Goal: Communication & Community: Answer question/provide support

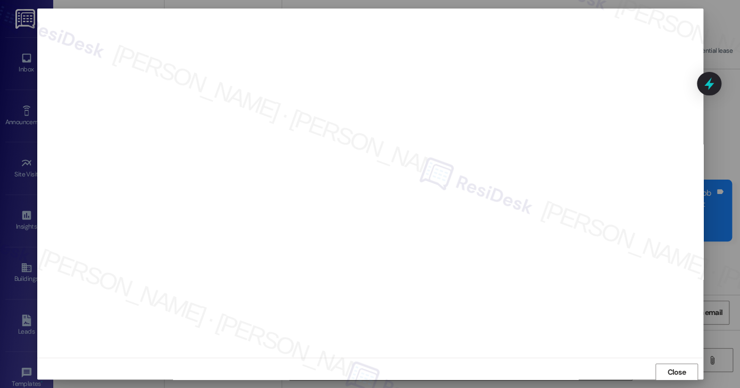
scroll to position [253, 0]
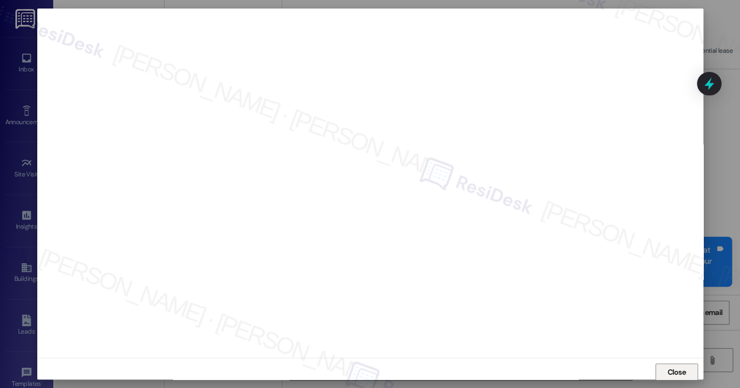
click at [680, 364] on span "Close" at bounding box center [676, 372] width 23 height 16
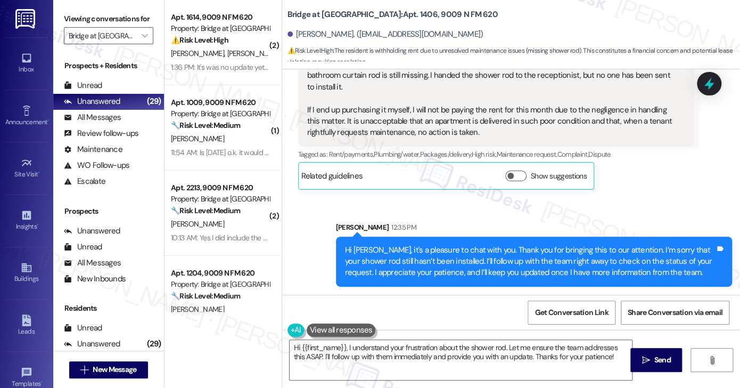
click at [471, 257] on div "Hi [PERSON_NAME], it's a pleasure to chat with you. Thank you for bringing this…" at bounding box center [530, 261] width 370 height 34
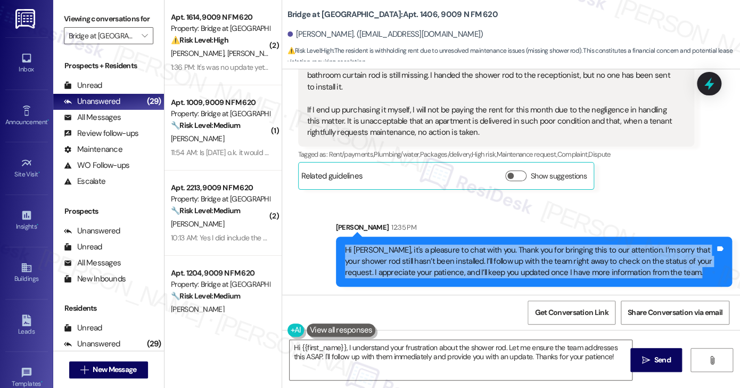
click at [471, 257] on div "Hi [PERSON_NAME], it's a pleasure to chat with you. Thank you for bringing this…" at bounding box center [530, 261] width 370 height 34
click at [474, 256] on div "Hi [PERSON_NAME], it's a pleasure to chat with you. Thank you for bringing this…" at bounding box center [530, 261] width 370 height 34
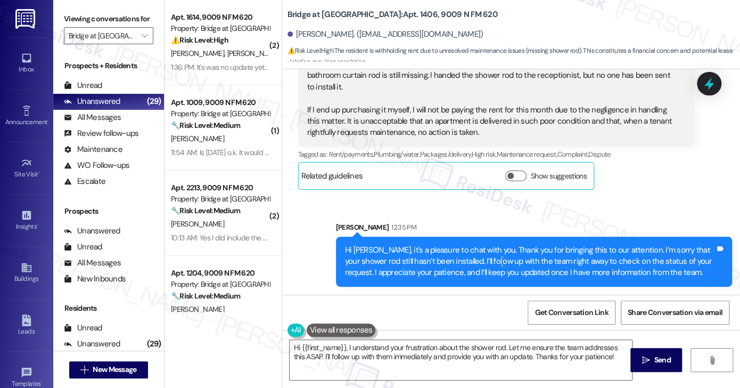
click at [474, 256] on div "Hi [PERSON_NAME], it's a pleasure to chat with you. Thank you for bringing this…" at bounding box center [530, 261] width 370 height 34
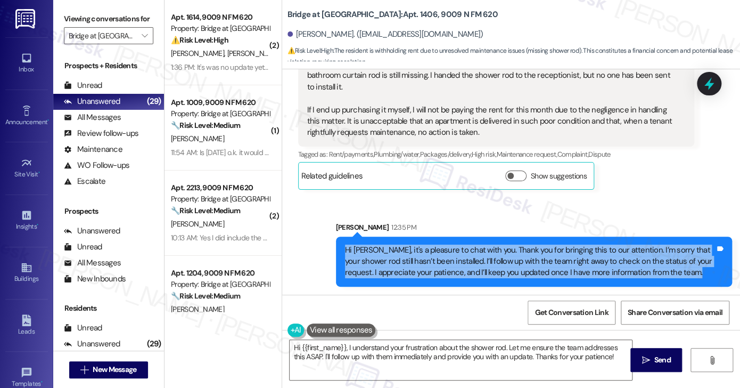
click at [474, 256] on div "Hi [PERSON_NAME], it's a pleasure to chat with you. Thank you for bringing this…" at bounding box center [530, 261] width 370 height 34
click at [443, 251] on div "Hi [PERSON_NAME], it's a pleasure to chat with you. Thank you for bringing this…" at bounding box center [530, 261] width 370 height 34
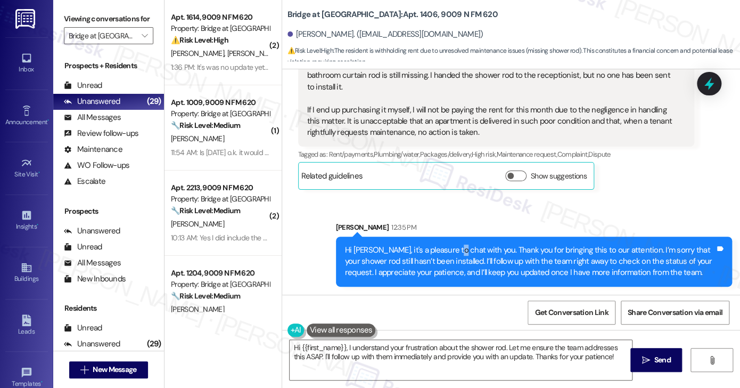
click at [443, 251] on div "Hi [PERSON_NAME], it's a pleasure to chat with you. Thank you for bringing this…" at bounding box center [530, 261] width 370 height 34
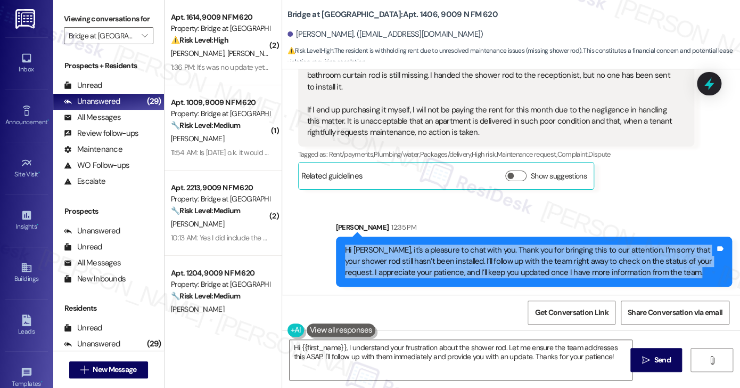
click at [443, 251] on div "Hi [PERSON_NAME], it's a pleasure to chat with you. Thank you for bringing this…" at bounding box center [530, 261] width 370 height 34
click at [698, 84] on div at bounding box center [710, 83] width 32 height 30
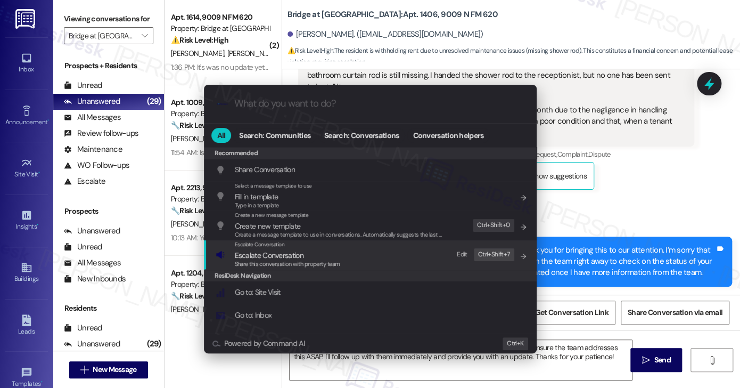
click at [281, 253] on span "Escalate Conversation" at bounding box center [269, 255] width 69 height 10
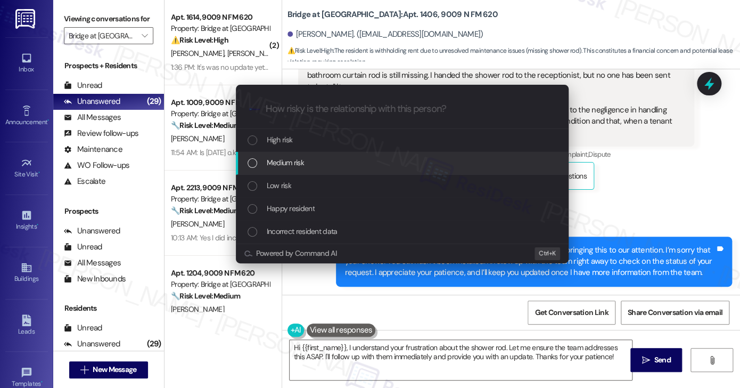
click at [296, 154] on div "Medium risk" at bounding box center [402, 163] width 333 height 23
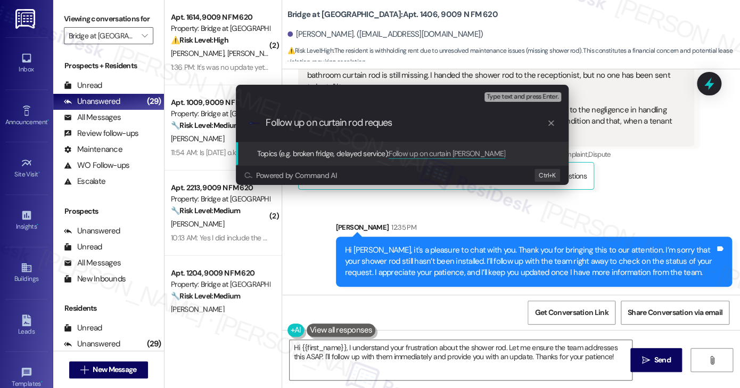
type input "Follow up on curtain rod request"
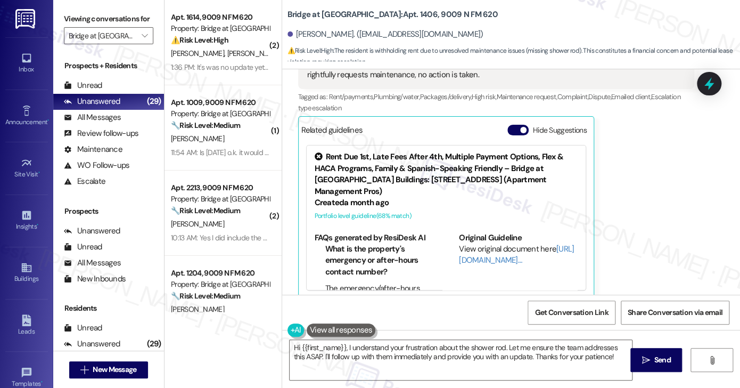
scroll to position [435, 0]
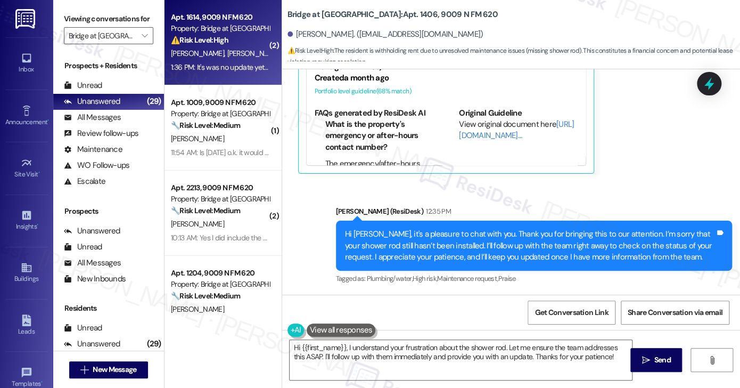
click at [227, 50] on span "[PERSON_NAME]" at bounding box center [253, 53] width 53 height 10
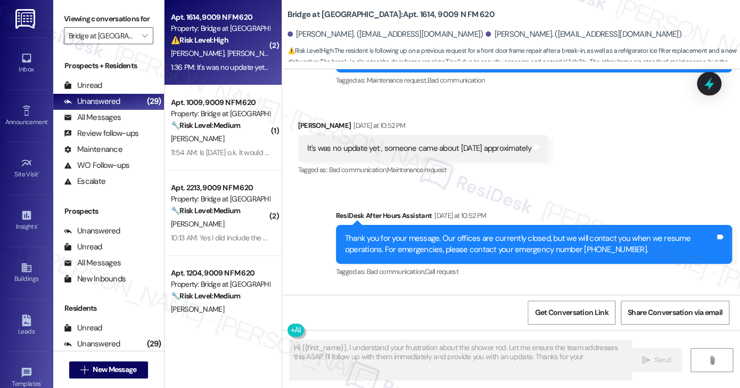
scroll to position [494, 0]
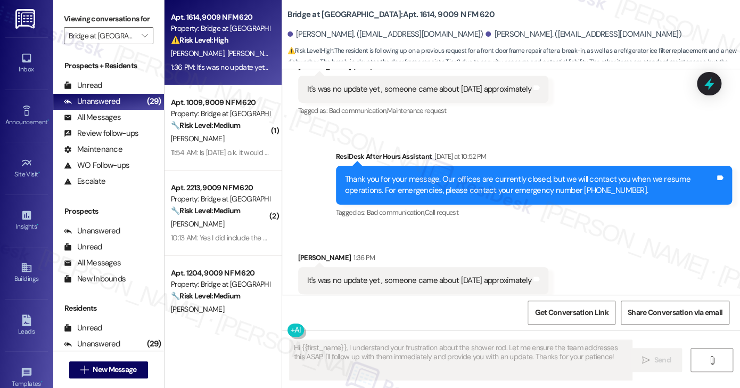
click at [364, 275] on div "It's was no update yet , someone came about [DATE] approximately" at bounding box center [419, 280] width 224 height 11
click at [422, 174] on div "Thank you for your message. Our offices are currently closed, but we will conta…" at bounding box center [530, 185] width 370 height 23
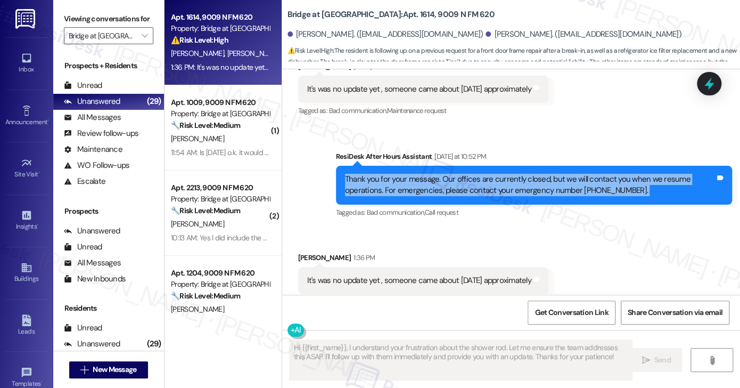
click at [422, 174] on div "Thank you for your message. Our offices are currently closed, but we will conta…" at bounding box center [530, 185] width 370 height 23
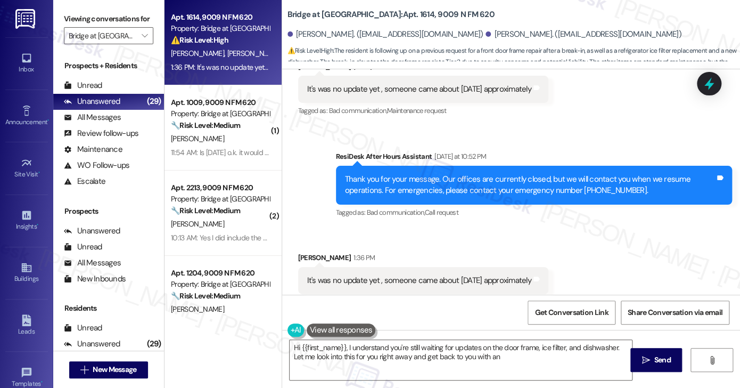
click at [445, 275] on div "It's was no update yet , someone came about [DATE] approximately" at bounding box center [419, 280] width 224 height 11
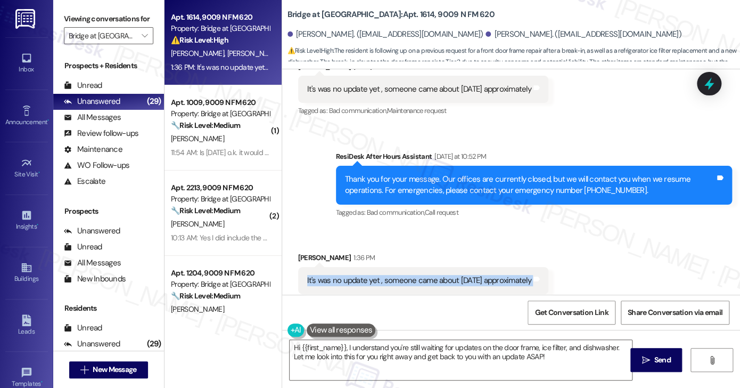
click at [445, 275] on div "It's was no update yet , someone came about [DATE] approximately" at bounding box center [419, 280] width 224 height 11
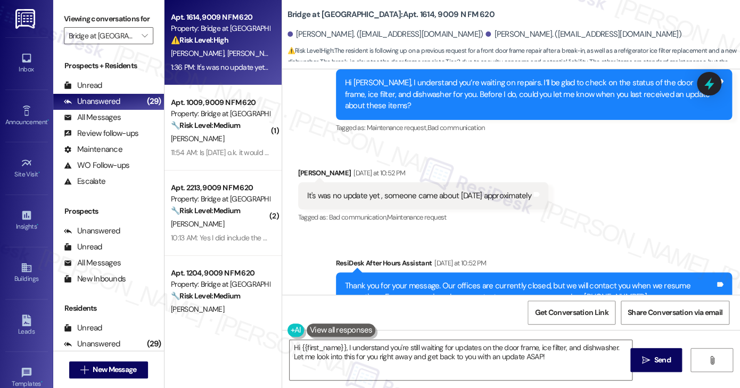
click at [354, 190] on div "It's was no update yet , someone came about [DATE] approximately" at bounding box center [419, 195] width 224 height 11
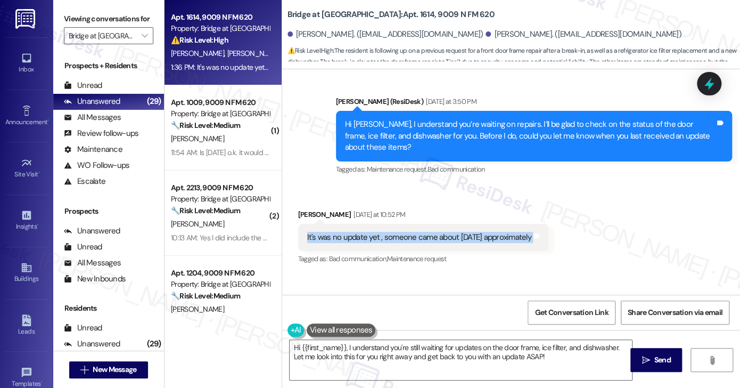
scroll to position [281, 0]
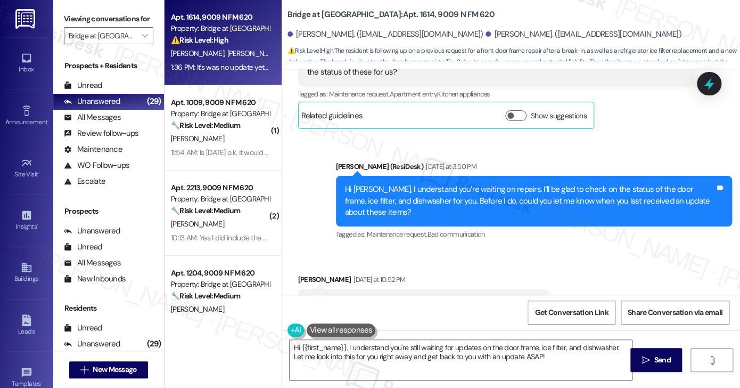
click at [409, 184] on div "Hi [PERSON_NAME], I understand you’re waiting on repairs. I’ll be glad to check…" at bounding box center [530, 201] width 370 height 34
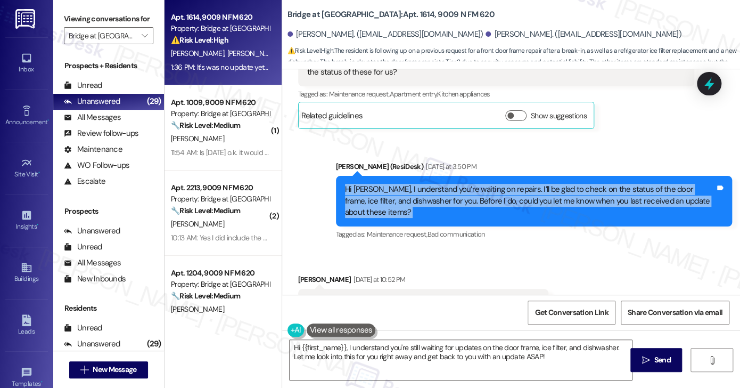
click at [408, 184] on div "Hi [PERSON_NAME], I understand you’re waiting on repairs. I’ll be glad to check…" at bounding box center [530, 201] width 370 height 34
click at [448, 184] on div "Hi [PERSON_NAME], I understand you’re waiting on repairs. I’ll be glad to check…" at bounding box center [530, 201] width 370 height 34
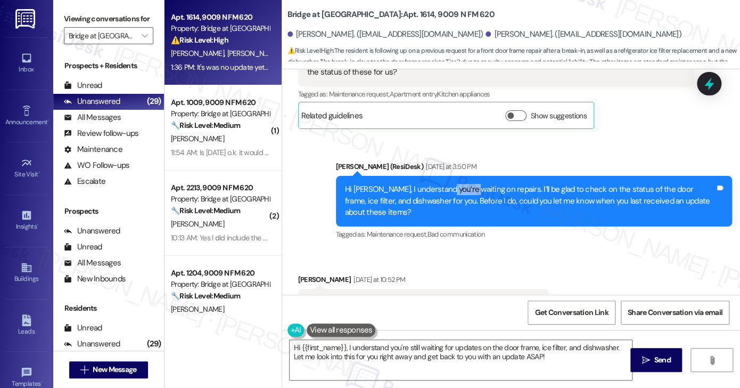
click at [448, 184] on div "Hi [PERSON_NAME], I understand you’re waiting on repairs. I’ll be glad to check…" at bounding box center [530, 201] width 370 height 34
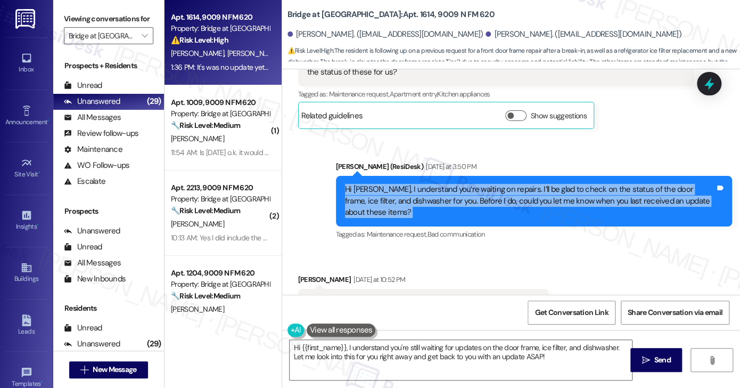
click at [448, 184] on div "Hi [PERSON_NAME], I understand you’re waiting on repairs. I’ll be glad to check…" at bounding box center [530, 201] width 370 height 34
click at [517, 187] on div "Hi [PERSON_NAME], I understand you’re waiting on repairs. I’ll be glad to check…" at bounding box center [530, 201] width 370 height 34
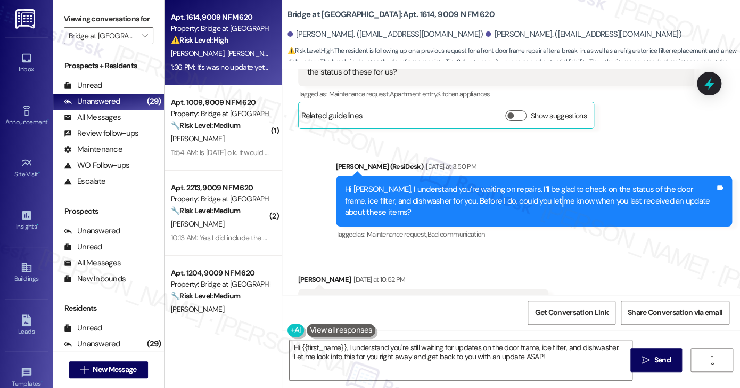
click at [517, 187] on div "Hi [PERSON_NAME], I understand you’re waiting on repairs. I’ll be glad to check…" at bounding box center [530, 201] width 370 height 34
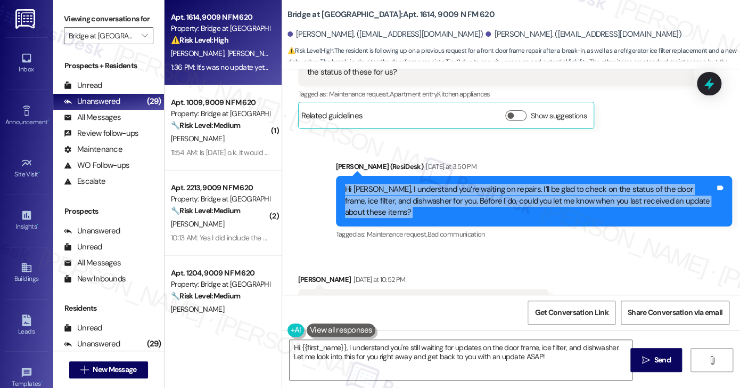
click at [517, 187] on div "Hi [PERSON_NAME], I understand you’re waiting on repairs. I’ll be glad to check…" at bounding box center [530, 201] width 370 height 34
click at [394, 188] on div "Hi [PERSON_NAME], I understand you’re waiting on repairs. I’ll be glad to check…" at bounding box center [530, 201] width 370 height 34
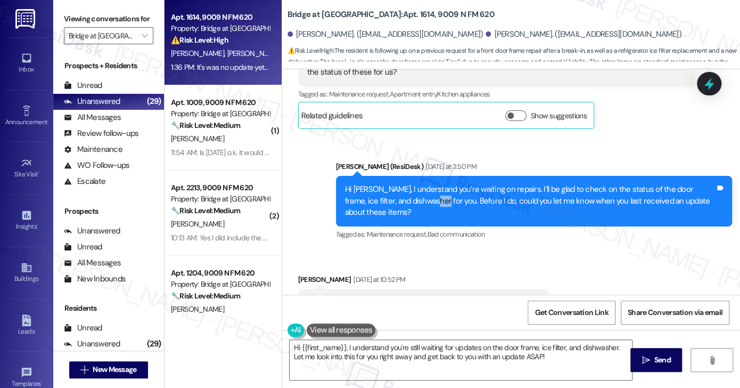
click at [394, 188] on div "Hi [PERSON_NAME], I understand you’re waiting on repairs. I’ll be glad to check…" at bounding box center [530, 201] width 370 height 34
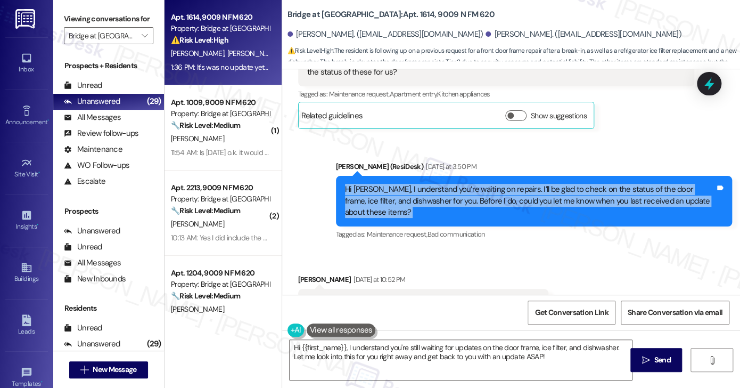
click at [394, 188] on div "Hi [PERSON_NAME], I understand you’re waiting on repairs. I’ll be glad to check…" at bounding box center [530, 201] width 370 height 34
click at [499, 187] on div "Hi [PERSON_NAME], I understand you’re waiting on repairs. I’ll be glad to check…" at bounding box center [530, 201] width 370 height 34
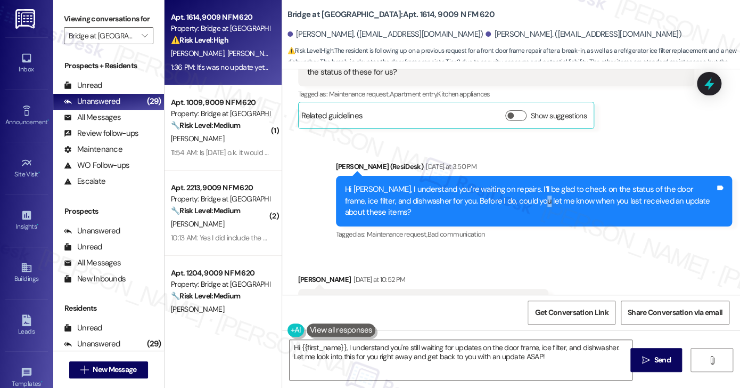
click at [499, 187] on div "Hi [PERSON_NAME], I understand you’re waiting on repairs. I’ll be glad to check…" at bounding box center [530, 201] width 370 height 34
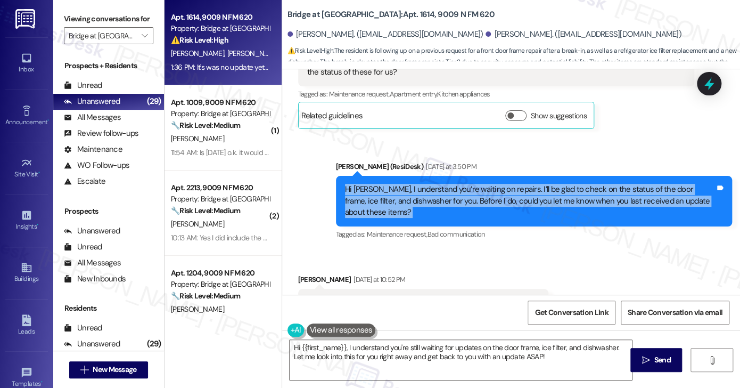
click at [499, 187] on div "Hi [PERSON_NAME], I understand you’re waiting on repairs. I’ll be glad to check…" at bounding box center [530, 201] width 370 height 34
click at [495, 186] on div "Hi [PERSON_NAME], I understand you’re waiting on repairs. I’ll be glad to check…" at bounding box center [530, 201] width 370 height 34
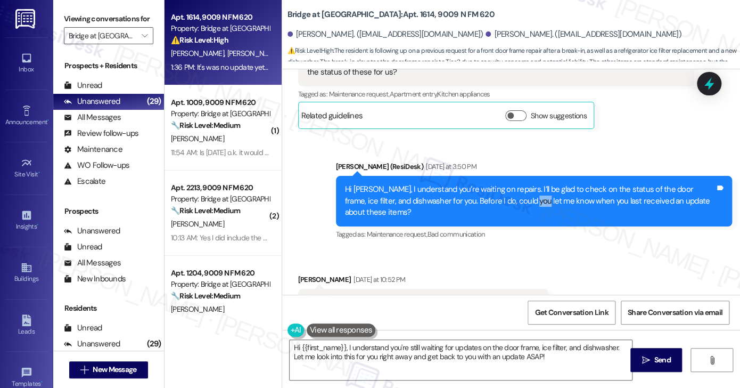
click at [495, 186] on div "Hi [PERSON_NAME], I understand you’re waiting on repairs. I’ll be glad to check…" at bounding box center [530, 201] width 370 height 34
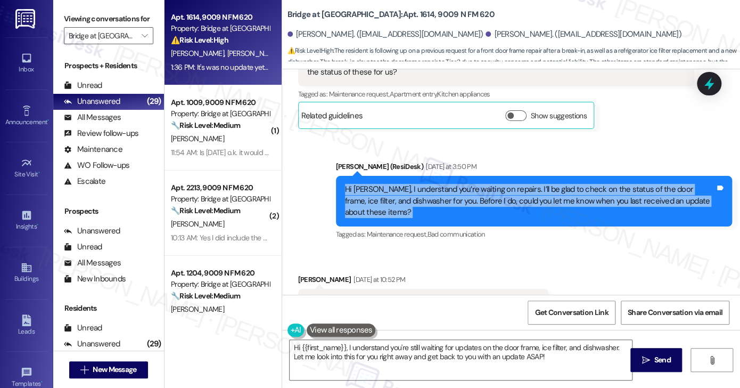
click at [495, 186] on div "Hi [PERSON_NAME], I understand you’re waiting on repairs. I’ll be glad to check…" at bounding box center [530, 201] width 370 height 34
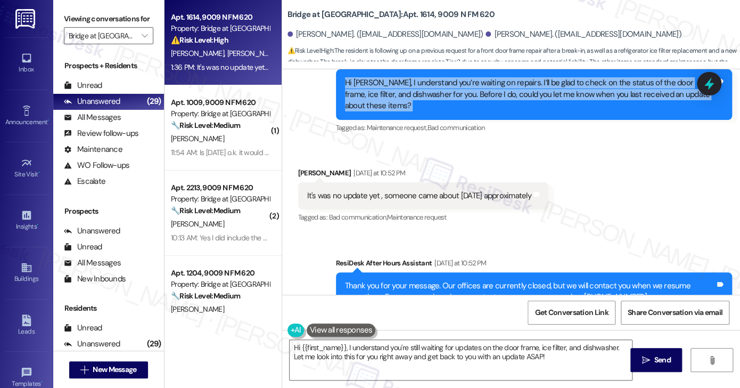
scroll to position [335, 0]
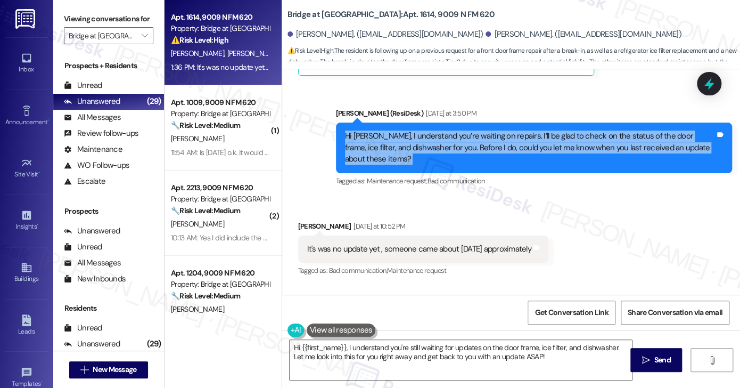
click at [417, 131] on div "Hi [PERSON_NAME], I understand you’re waiting on repairs. I’ll be glad to check…" at bounding box center [530, 148] width 370 height 34
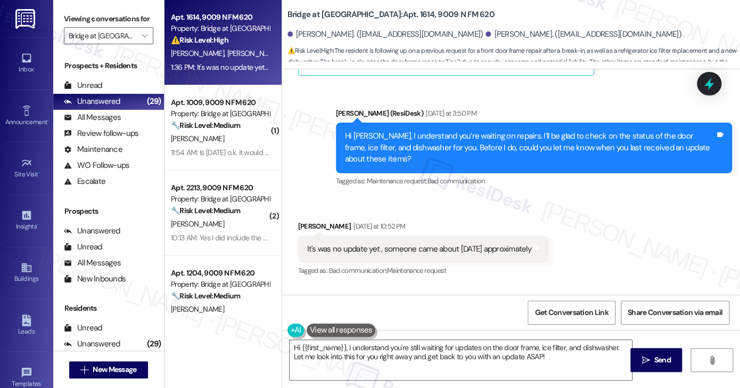
click at [417, 131] on div "Hi [PERSON_NAME], I understand you’re waiting on repairs. I’ll be glad to check…" at bounding box center [530, 148] width 370 height 34
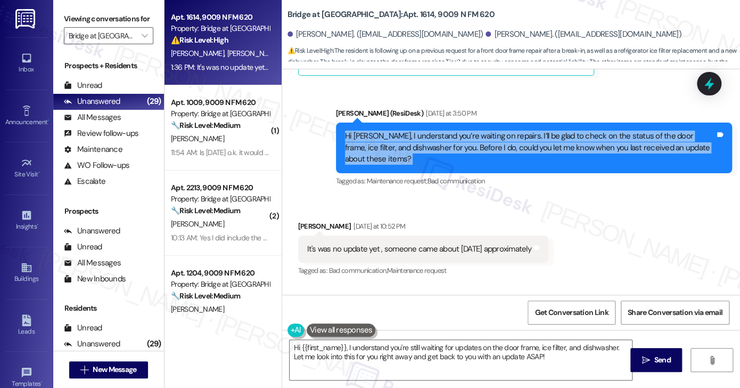
click at [417, 131] on div "Hi [PERSON_NAME], I understand you’re waiting on repairs. I’ll be glad to check…" at bounding box center [530, 148] width 370 height 34
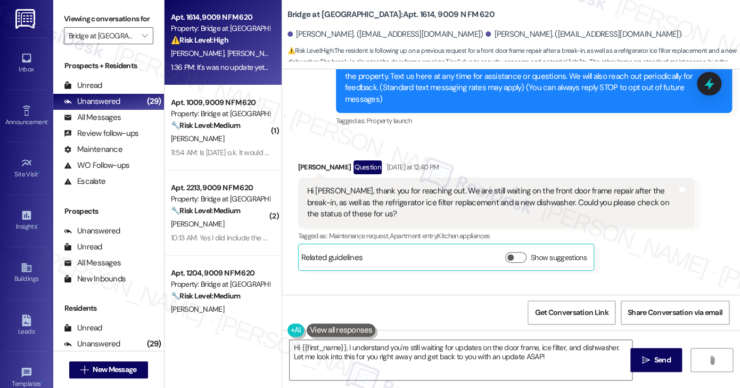
scroll to position [121, 0]
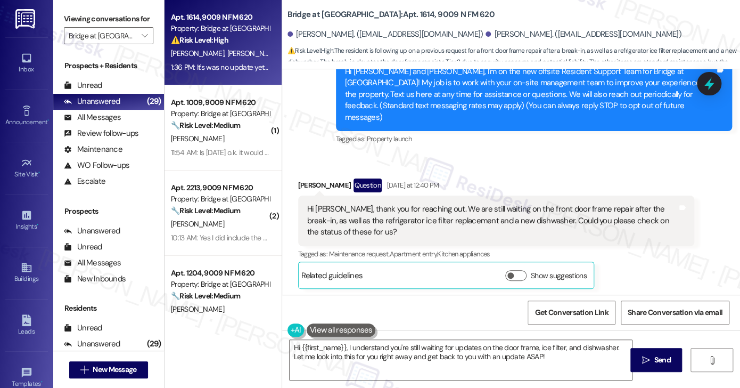
click at [372, 203] on div "Hi [PERSON_NAME], thank you for reaching out. We are still waiting on the front…" at bounding box center [492, 220] width 370 height 34
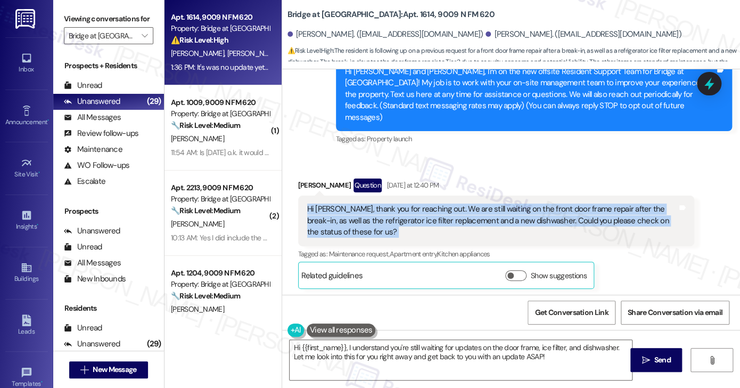
click at [372, 203] on div "Hi [PERSON_NAME], thank you for reaching out. We are still waiting on the front…" at bounding box center [492, 220] width 370 height 34
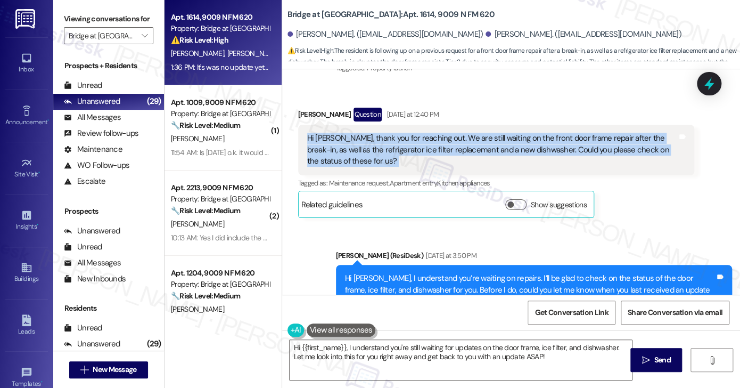
scroll to position [281, 0]
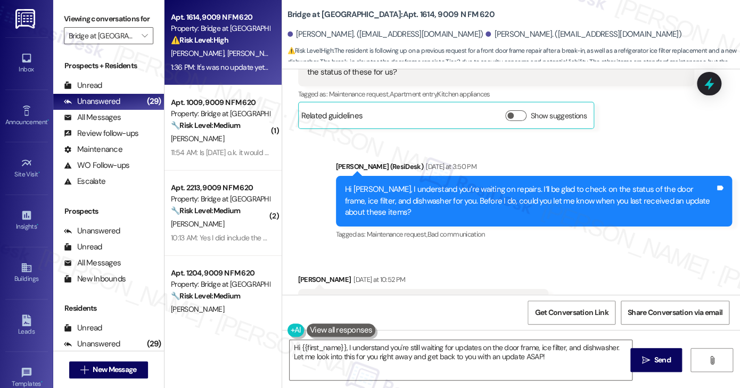
click at [395, 185] on div "Hi [PERSON_NAME], I understand you’re waiting on repairs. I’ll be glad to check…" at bounding box center [530, 201] width 370 height 34
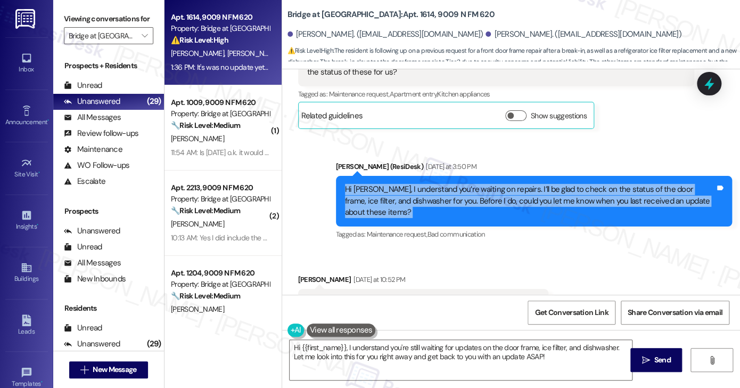
click at [395, 185] on div "Hi [PERSON_NAME], I understand you’re waiting on repairs. I’ll be glad to check…" at bounding box center [530, 201] width 370 height 34
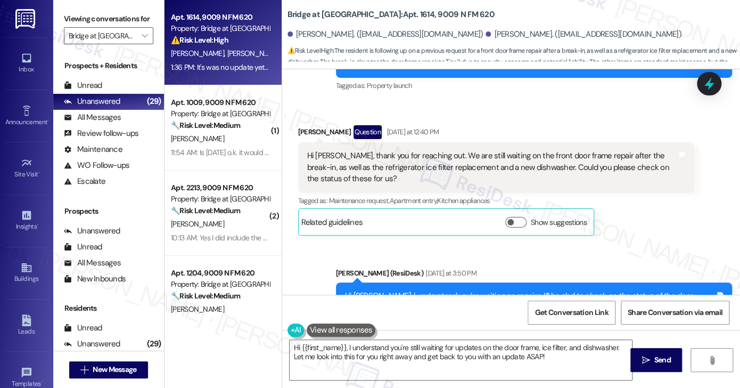
click at [368, 158] on div "Hi [PERSON_NAME], thank you for reaching out. We are still waiting on the front…" at bounding box center [492, 167] width 370 height 34
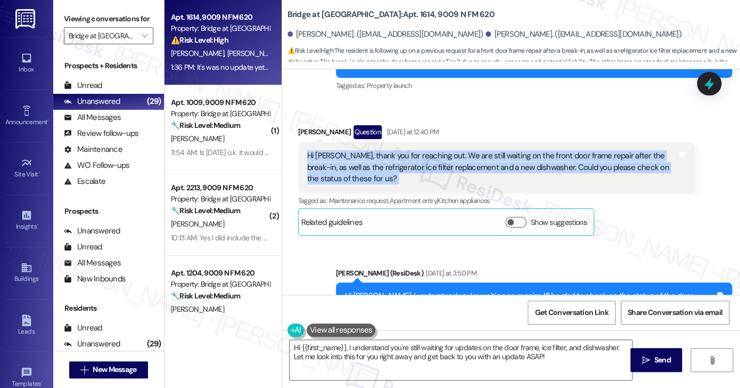
click at [368, 158] on div "Hi [PERSON_NAME], thank you for reaching out. We are still waiting on the front…" at bounding box center [492, 167] width 370 height 34
click at [467, 158] on div "Hi [PERSON_NAME], thank you for reaching out. We are still waiting on the front…" at bounding box center [492, 167] width 370 height 34
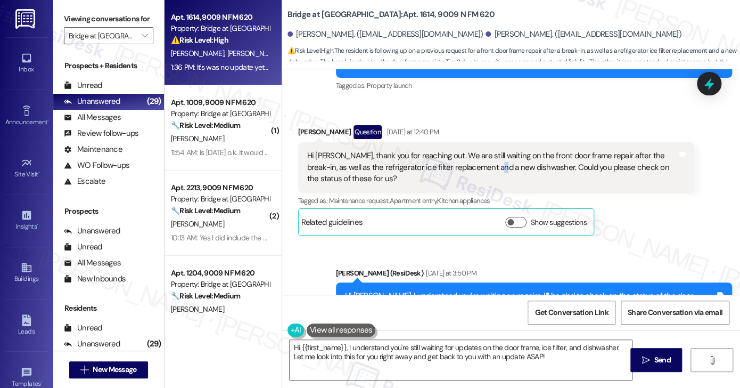
click at [467, 158] on div "Hi [PERSON_NAME], thank you for reaching out. We are still waiting on the front…" at bounding box center [492, 167] width 370 height 34
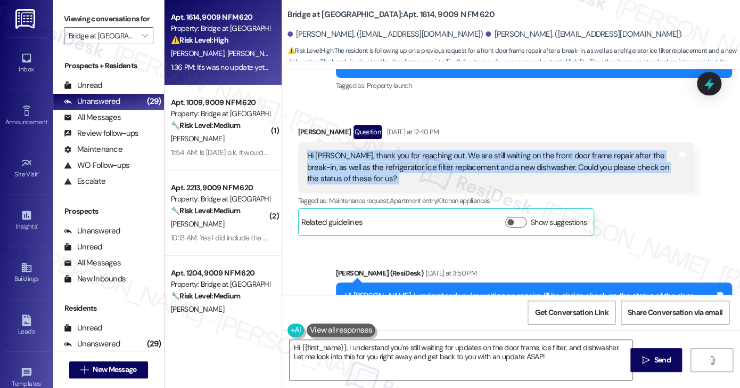
click at [467, 158] on div "Hi [PERSON_NAME], thank you for reaching out. We are still waiting on the front…" at bounding box center [492, 167] width 370 height 34
click at [510, 142] on div "Hi [PERSON_NAME], thank you for reaching out. We are still waiting on the front…" at bounding box center [496, 167] width 396 height 50
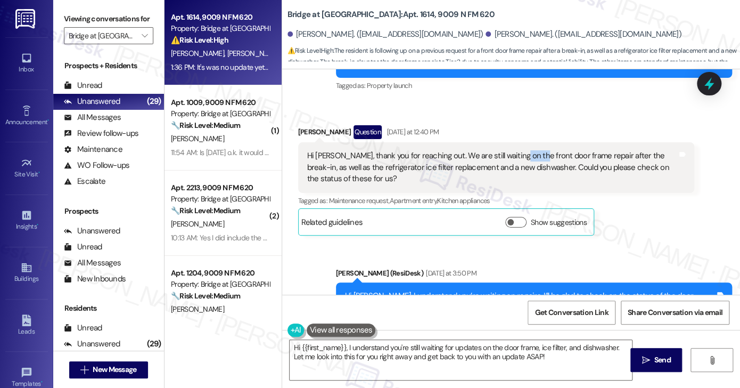
click at [510, 142] on div "Hi [PERSON_NAME], thank you for reaching out. We are still waiting on the front…" at bounding box center [496, 167] width 396 height 50
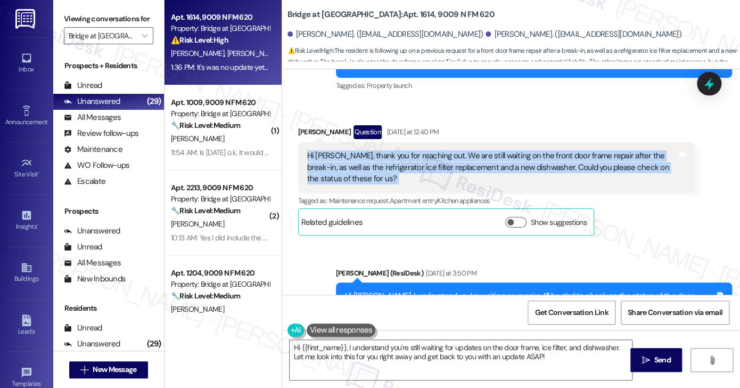
click at [510, 142] on div "Hi [PERSON_NAME], thank you for reaching out. We are still waiting on the front…" at bounding box center [496, 167] width 396 height 50
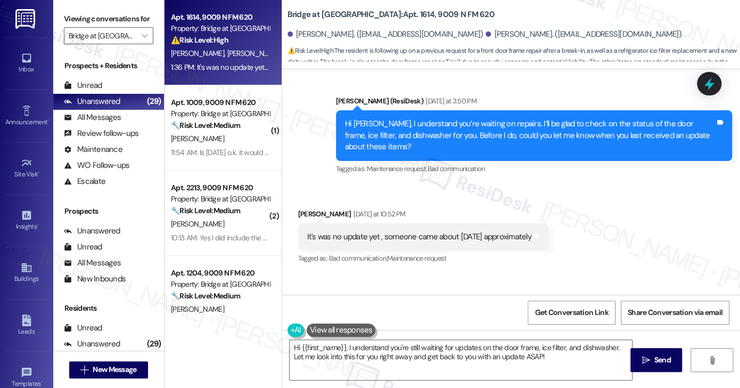
scroll to position [335, 0]
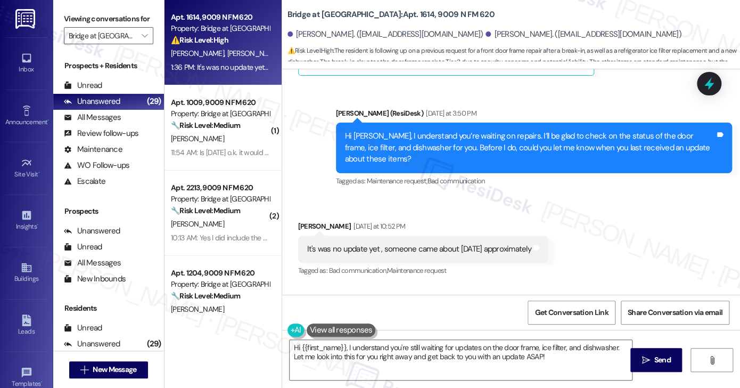
click at [407, 136] on div "Hi [PERSON_NAME], I understand you’re waiting on repairs. I’ll be glad to check…" at bounding box center [530, 148] width 370 height 34
click at [398, 243] on div "It's was no update yet , someone came about [DATE] approximately" at bounding box center [419, 248] width 224 height 11
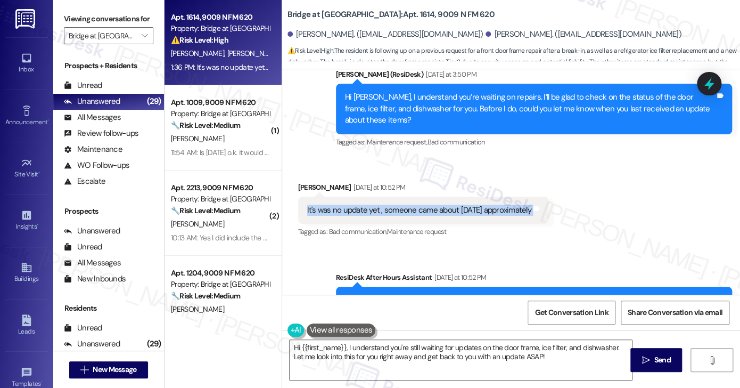
scroll to position [495, 0]
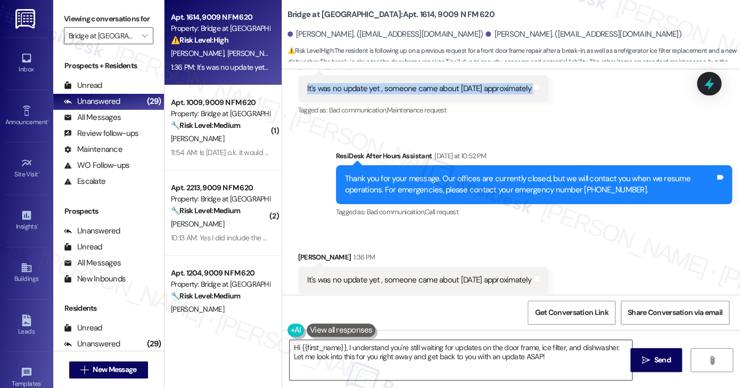
click at [362, 351] on textarea "Hi {{first_name}}, I understand you're still waiting for updates on the door fr…" at bounding box center [461, 360] width 342 height 40
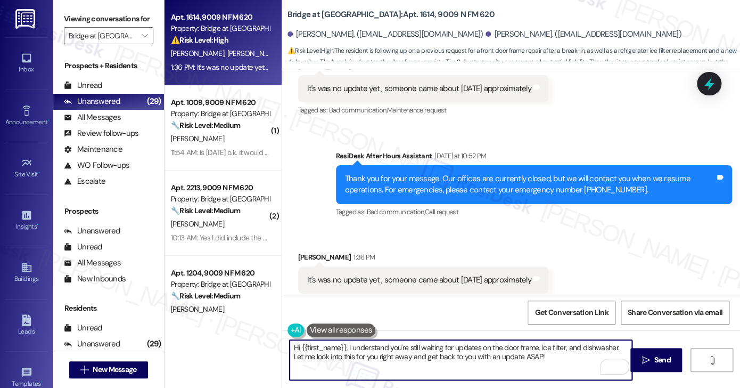
click at [302, 251] on div "[PERSON_NAME] 1:36 PM" at bounding box center [423, 258] width 250 height 15
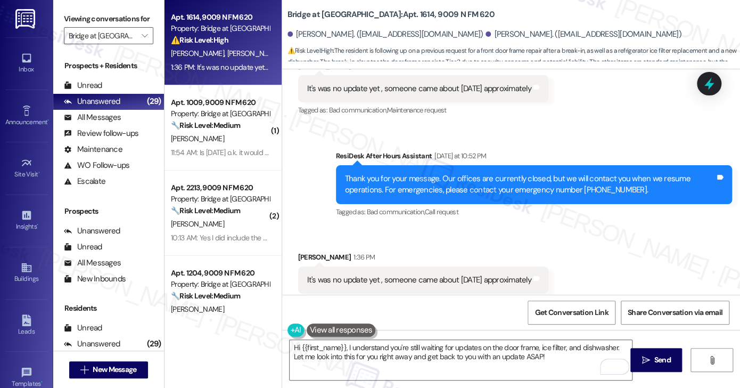
click at [303, 251] on div "[PERSON_NAME] 1:36 PM" at bounding box center [423, 258] width 250 height 15
click at [305, 251] on div "[PERSON_NAME] 1:36 PM" at bounding box center [423, 258] width 250 height 15
copy div "[PERSON_NAME]"
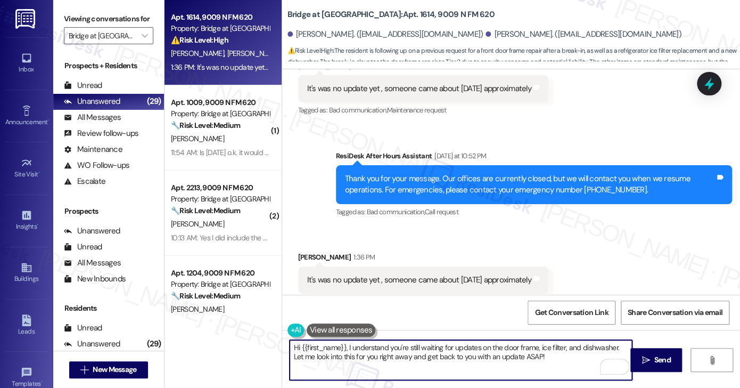
drag, startPoint x: 297, startPoint y: 346, endPoint x: 343, endPoint y: 340, distance: 46.3
click at [343, 340] on textarea "Hi {{first_name}}, I understand you're still waiting for updates on the door fr…" at bounding box center [461, 360] width 342 height 40
paste textarea "[PERSON_NAME]"
click at [528, 359] on textarea "Hi [PERSON_NAME], I understand you're still waiting for updates on the door fra…" at bounding box center [461, 360] width 342 height 40
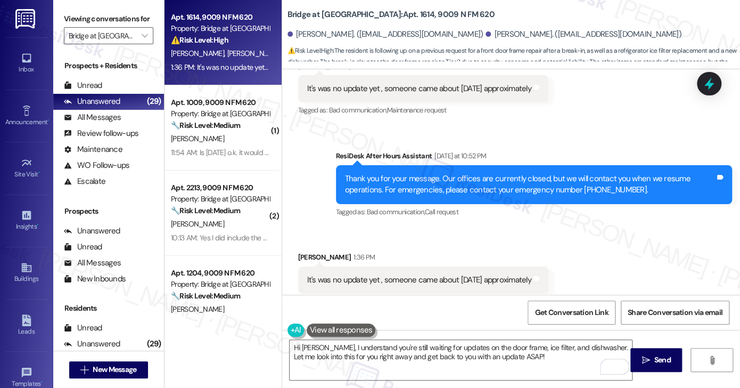
click at [462, 274] on div "It's was no update yet , someone came about [DATE] approximately" at bounding box center [419, 279] width 224 height 11
click at [462, 266] on div "It's was no update yet , someone came about [DATE] approximately Tags and notes" at bounding box center [423, 279] width 250 height 27
click at [469, 274] on div "It's was no update yet , someone came about [DATE] approximately" at bounding box center [419, 279] width 224 height 11
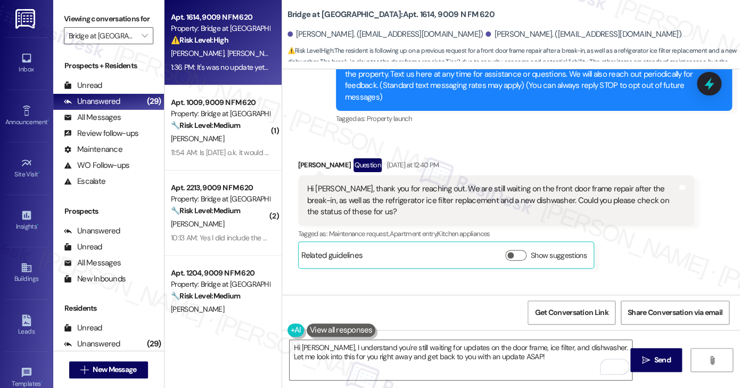
scroll to position [122, 0]
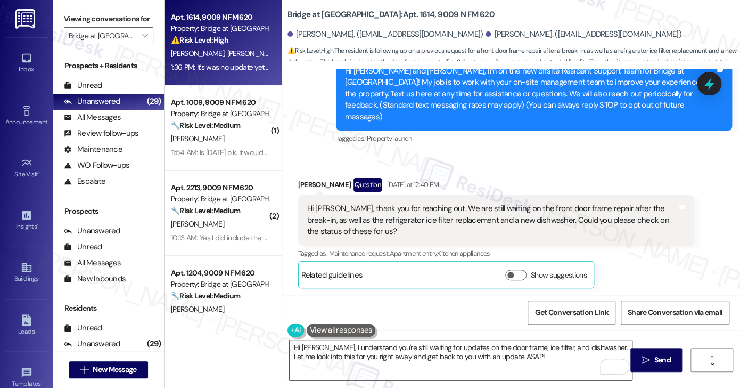
click at [543, 346] on textarea "Hi [PERSON_NAME], I understand you're still waiting for updates on the door fra…" at bounding box center [461, 360] width 342 height 40
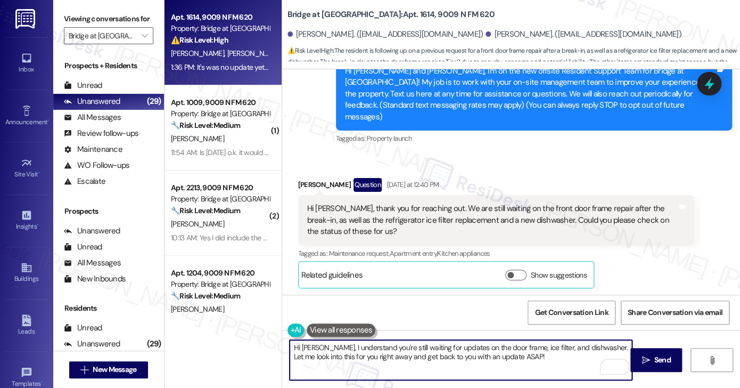
click at [530, 355] on textarea "Hi [PERSON_NAME], I understand you're still waiting for updates on the door fra…" at bounding box center [461, 360] width 342 height 40
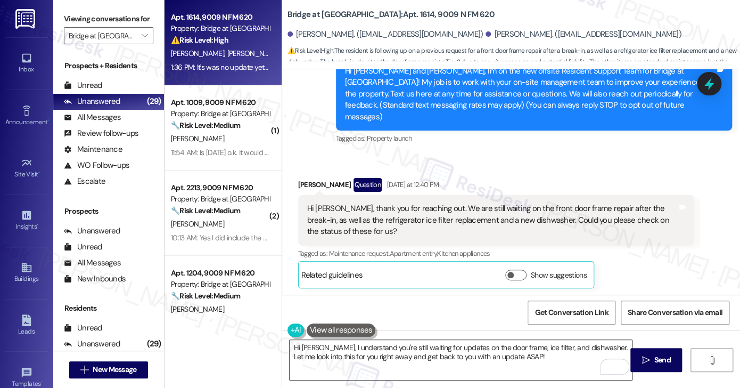
drag, startPoint x: 576, startPoint y: 352, endPoint x: 567, endPoint y: 352, distance: 9.1
click at [576, 352] on textarea "Hi [PERSON_NAME], I understand you're still waiting for updates on the door fra…" at bounding box center [461, 360] width 342 height 40
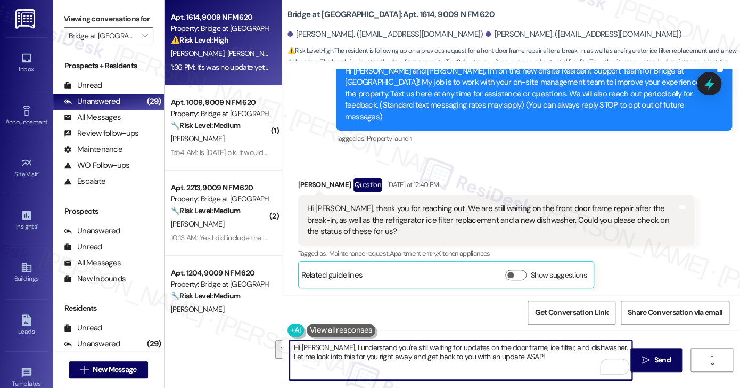
drag, startPoint x: 552, startPoint y: 357, endPoint x: 607, endPoint y: 348, distance: 56.2
click at [607, 348] on textarea "Hi [PERSON_NAME], I understand you're still waiting for updates on the door fra…" at bounding box center [461, 360] width 342 height 40
type textarea "Hi [PERSON_NAME], I understand you're still waiting for updates on the door fra…"
click at [460, 195] on div "Hi [PERSON_NAME], thank you for reaching out. We are still waiting on the front…" at bounding box center [496, 220] width 396 height 50
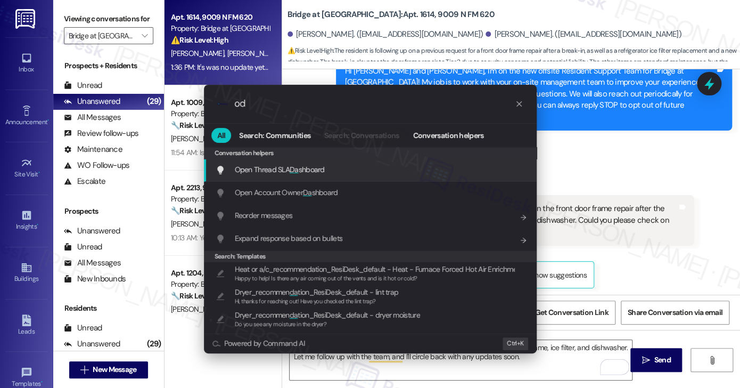
type input "o"
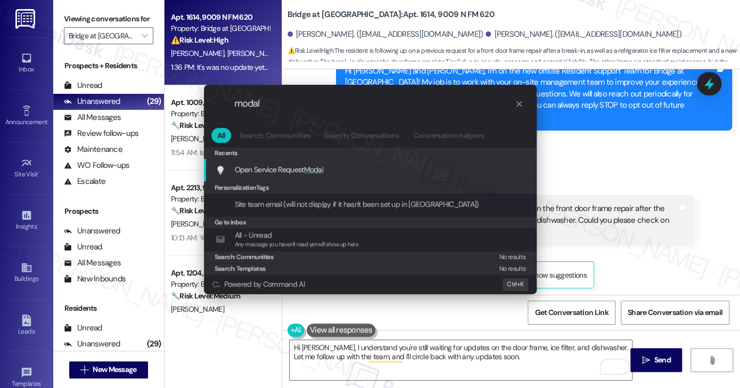
type input "modal"
click at [297, 161] on div "Open Service Request Modal Add shortcut" at bounding box center [370, 170] width 333 height 23
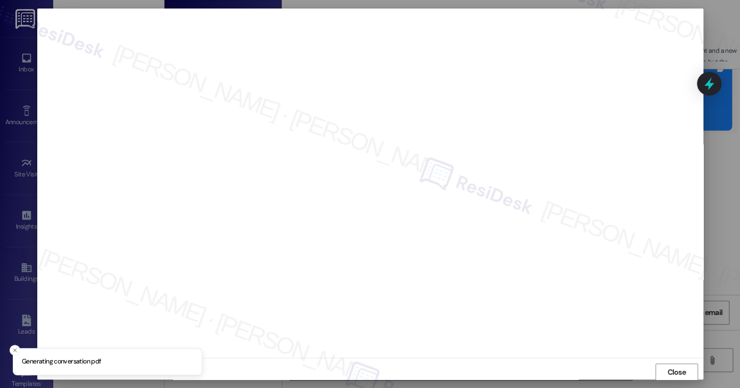
scroll to position [1, 0]
click at [665, 363] on span "Close" at bounding box center [676, 371] width 23 height 16
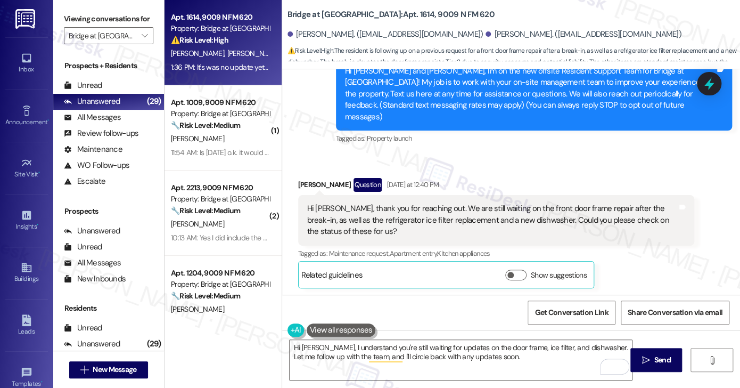
click at [464, 203] on div "Hi [PERSON_NAME], thank you for reaching out. We are still waiting on the front…" at bounding box center [492, 220] width 370 height 34
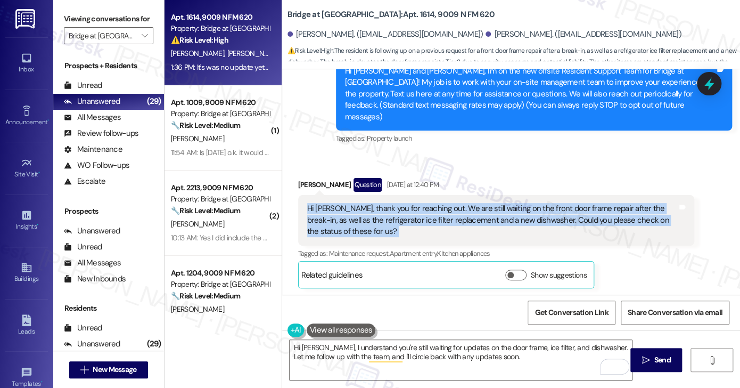
click at [464, 203] on div "Hi [PERSON_NAME], thank you for reaching out. We are still waiting on the front…" at bounding box center [492, 220] width 370 height 34
click at [460, 203] on div "Hi [PERSON_NAME], thank you for reaching out. We are still waiting on the front…" at bounding box center [492, 220] width 370 height 34
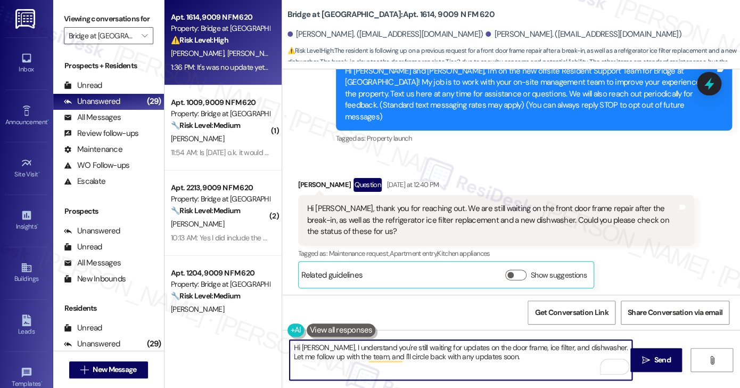
click at [479, 360] on textarea "Hi [PERSON_NAME], I understand you're still waiting for updates on the door fra…" at bounding box center [461, 360] width 342 height 40
click at [424, 349] on textarea "Hi [PERSON_NAME], I understand you're still waiting for updates on the door fra…" at bounding box center [461, 360] width 342 height 40
click at [537, 354] on textarea "Hi [PERSON_NAME], I understand you're still waiting for updates on the door fra…" at bounding box center [461, 360] width 342 height 40
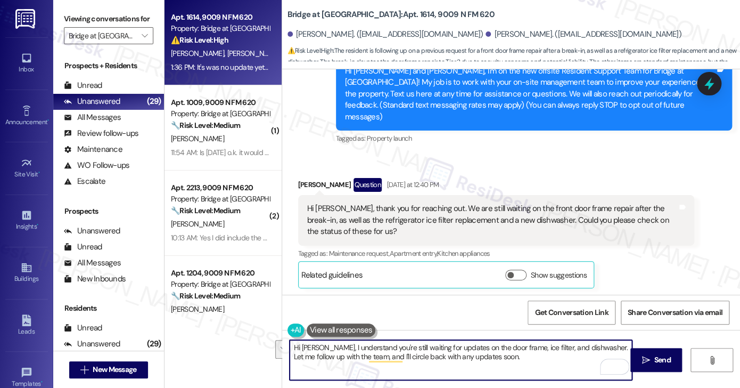
drag, startPoint x: 537, startPoint y: 358, endPoint x: 494, endPoint y: 348, distance: 44.4
click at [494, 348] on textarea "Hi [PERSON_NAME], I understand you're still waiting for updates on the door fra…" at bounding box center [461, 360] width 342 height 40
click at [492, 348] on textarea "Hi [PERSON_NAME], I understand you're still waiting for updates on the door fra…" at bounding box center [461, 360] width 342 height 40
click at [511, 355] on textarea "Hi [PERSON_NAME], I understand you're still waiting for updates on the door fra…" at bounding box center [461, 360] width 342 height 40
click at [510, 357] on textarea "Hi [PERSON_NAME], I understand you're still waiting for updates on the door fra…" at bounding box center [461, 360] width 342 height 40
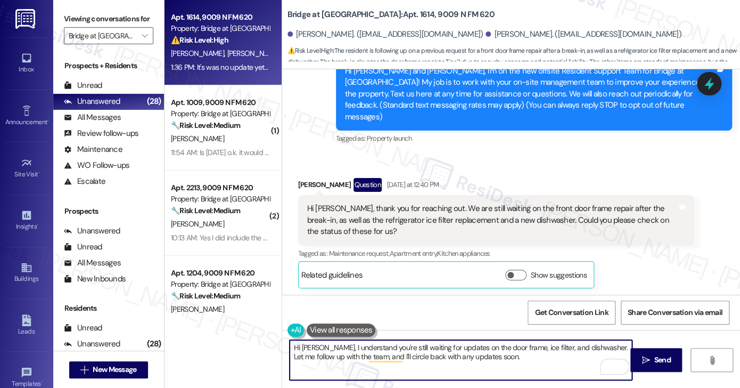
click at [592, 347] on textarea "Hi [PERSON_NAME], I understand you're still waiting for updates on the door fra…" at bounding box center [461, 360] width 342 height 40
click at [605, 347] on textarea "Hi [PERSON_NAME], I understand you're still waiting for updates on the door fra…" at bounding box center [461, 360] width 342 height 40
click at [602, 347] on textarea "Hi [PERSON_NAME], I understand you're still waiting for updates on the door fra…" at bounding box center [461, 360] width 342 height 40
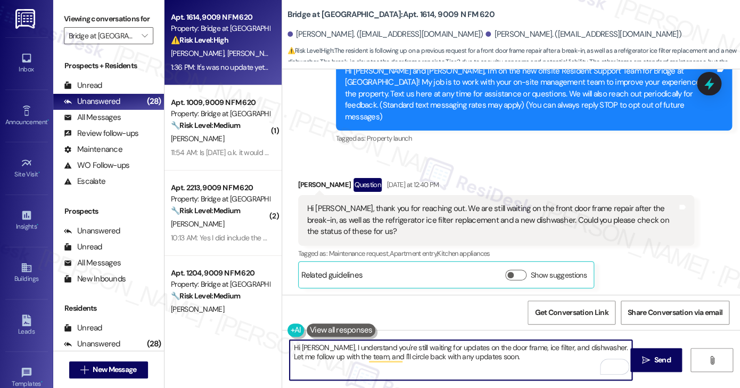
click at [602, 347] on textarea "Hi [PERSON_NAME], I understand you're still waiting for updates on the door fra…" at bounding box center [461, 360] width 342 height 40
click at [491, 207] on div "Hi [PERSON_NAME], thank you for reaching out. We are still waiting on the front…" at bounding box center [492, 220] width 370 height 34
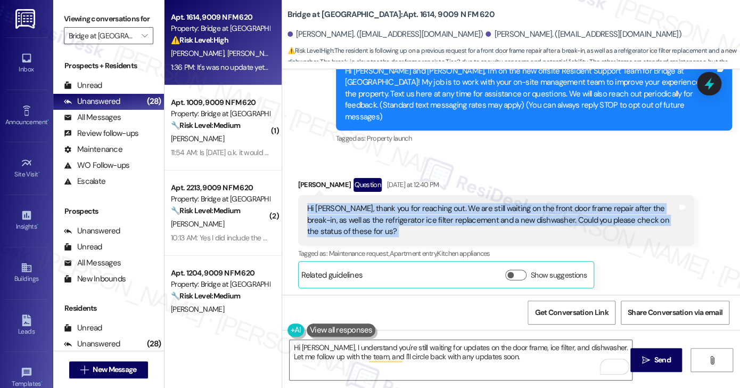
click at [491, 207] on div "Hi [PERSON_NAME], thank you for reaching out. We are still waiting on the front…" at bounding box center [492, 220] width 370 height 34
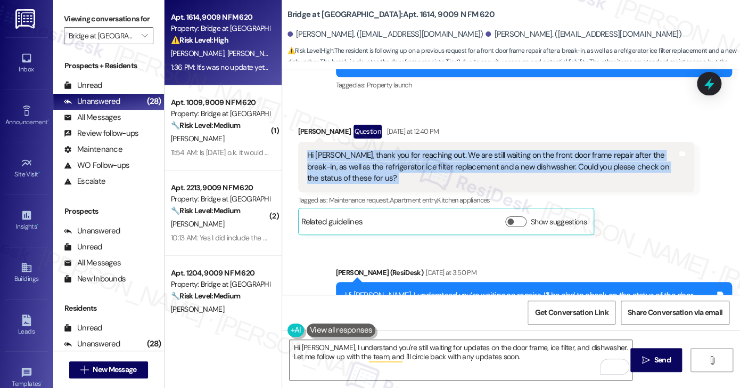
scroll to position [495, 0]
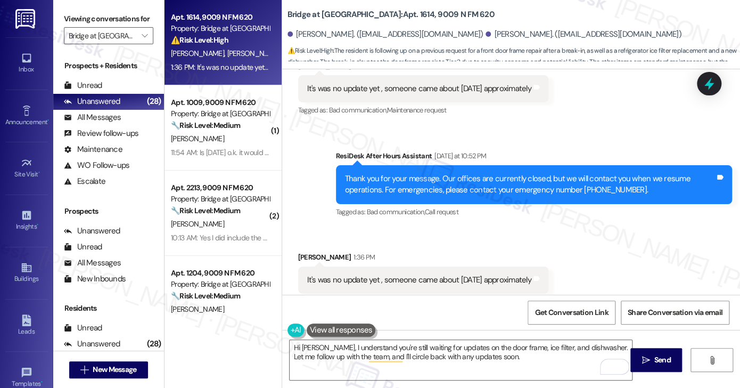
click at [397, 274] on div "It's was no update yet , someone came about [DATE] approximately" at bounding box center [419, 279] width 224 height 11
click at [453, 173] on div "Thank you for your message. Our offices are currently closed, but we will conta…" at bounding box center [530, 184] width 370 height 23
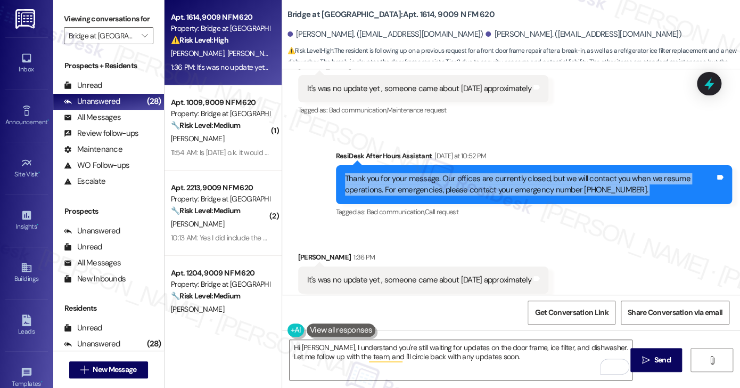
click at [453, 173] on div "Thank you for your message. Our offices are currently closed, but we will conta…" at bounding box center [530, 184] width 370 height 23
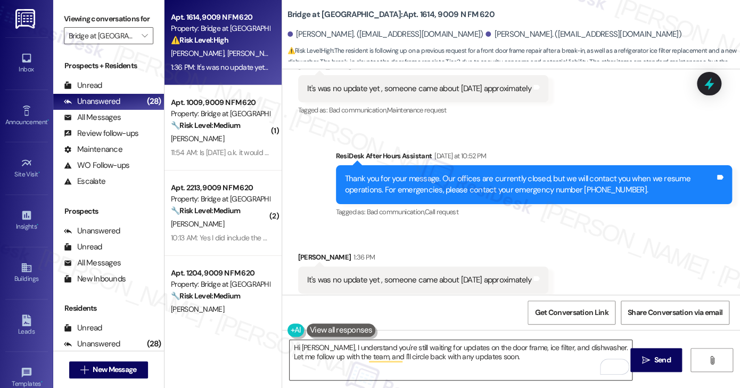
click at [605, 347] on textarea "Hi [PERSON_NAME], I understand you're still waiting for updates on the door fra…" at bounding box center [461, 360] width 342 height 40
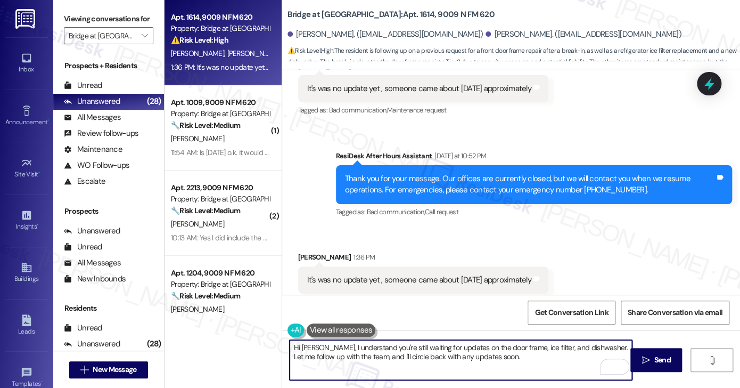
click at [605, 347] on textarea "Hi [PERSON_NAME], I understand you're still waiting for updates on the door fra…" at bounding box center [461, 360] width 342 height 40
click at [482, 353] on textarea "Hi [PERSON_NAME], I understand you're still waiting for updates on the door fra…" at bounding box center [461, 360] width 342 height 40
type textarea "Hi [PERSON_NAME], I understand you're still waiting for updates on the door fra…"
click at [491, 227] on div "Received via SMS [PERSON_NAME] 1:36 PM It's was no update yet , someone came ab…" at bounding box center [511, 272] width 459 height 90
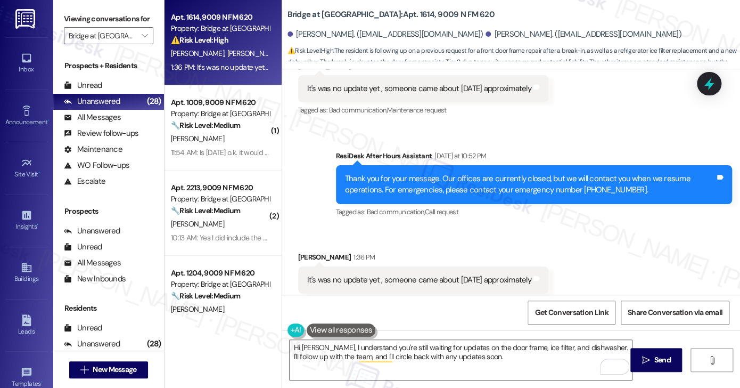
click at [499, 142] on div "Sent via SMS ResiDesk After Hours Assistant [DATE] at 10:52 PM Thank you for yo…" at bounding box center [534, 184] width 412 height 85
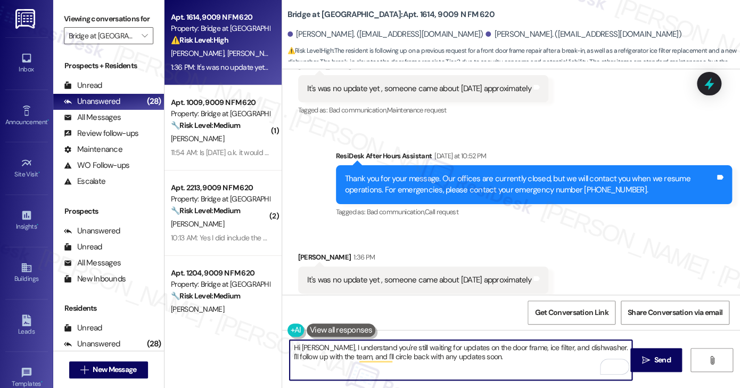
click at [468, 361] on textarea "Hi [PERSON_NAME], I understand you're still waiting for updates on the door fra…" at bounding box center [461, 360] width 342 height 40
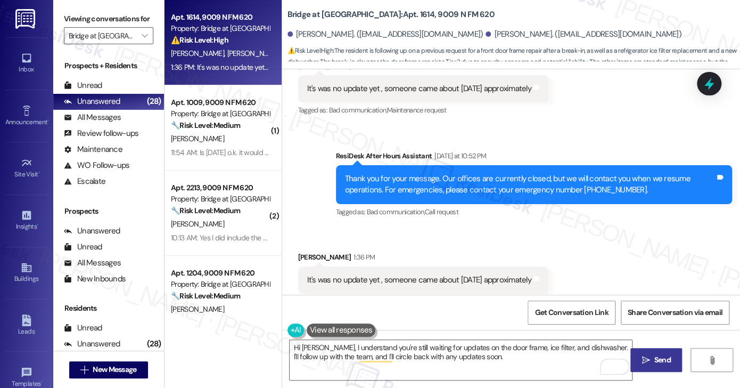
click at [666, 354] on span "Send" at bounding box center [662, 359] width 17 height 11
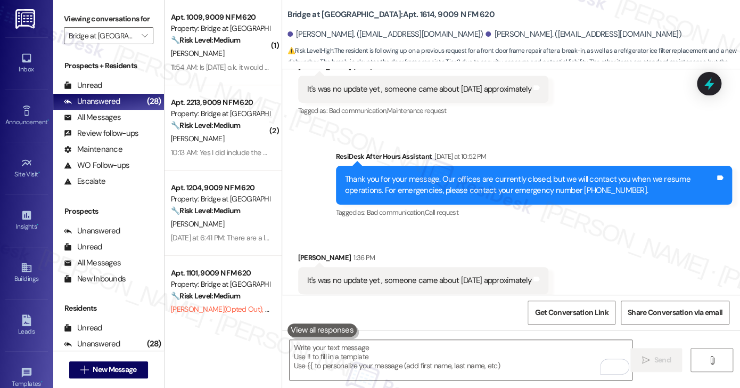
scroll to position [581, 0]
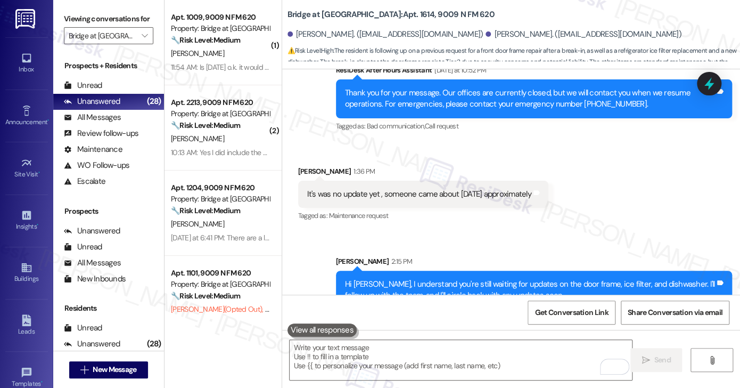
click at [474, 279] on div "Hi [PERSON_NAME], I understand you're still waiting for updates on the door fra…" at bounding box center [530, 290] width 370 height 23
click at [533, 279] on div "Hi [PERSON_NAME], I understand you're still waiting for updates on the door fra…" at bounding box center [530, 290] width 370 height 23
drag, startPoint x: 534, startPoint y: 260, endPoint x: 656, endPoint y: 252, distance: 122.2
click at [656, 271] on div "Hi [PERSON_NAME], I understand you're still waiting for updates on the door fra…" at bounding box center [534, 290] width 396 height 39
copy div "door frame, ice filter, and dishwasher."
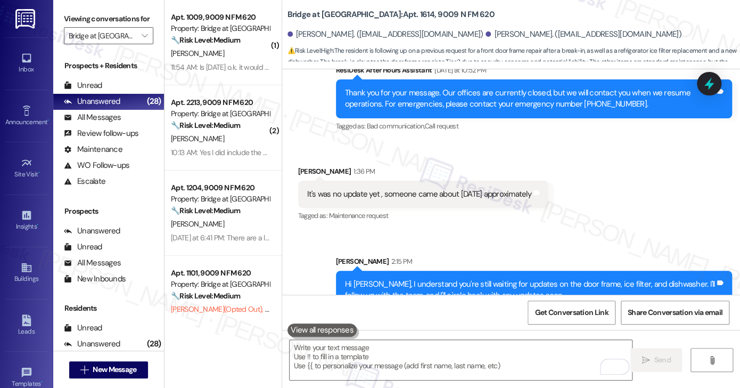
click at [440, 181] on div "It's was no update yet , someone came about [DATE] approximately Tags and notes" at bounding box center [423, 194] width 250 height 27
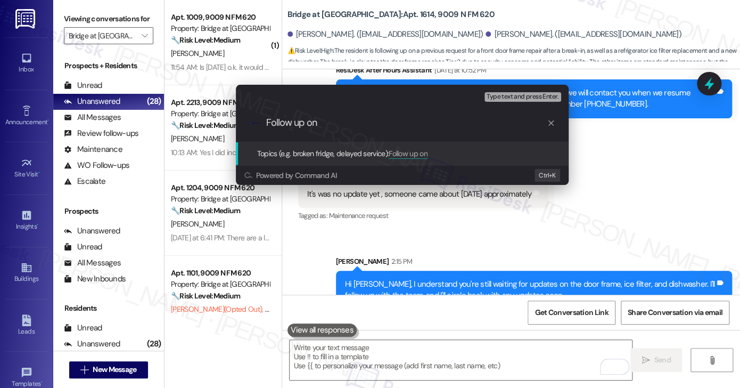
paste input "door frame, ice filter, and dishwasher."
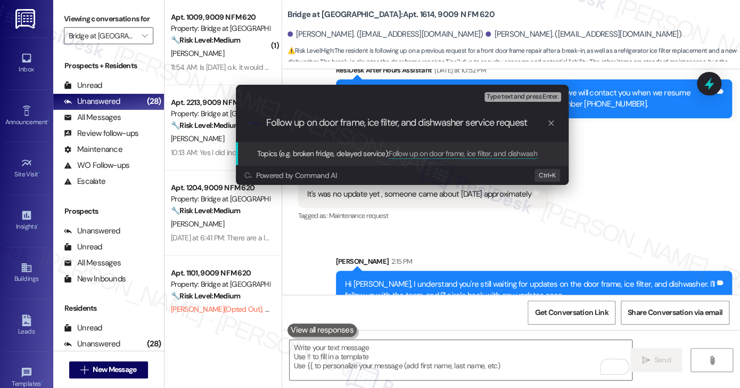
type input "Follow up on door frame, ice filter, and dishwasher service requests"
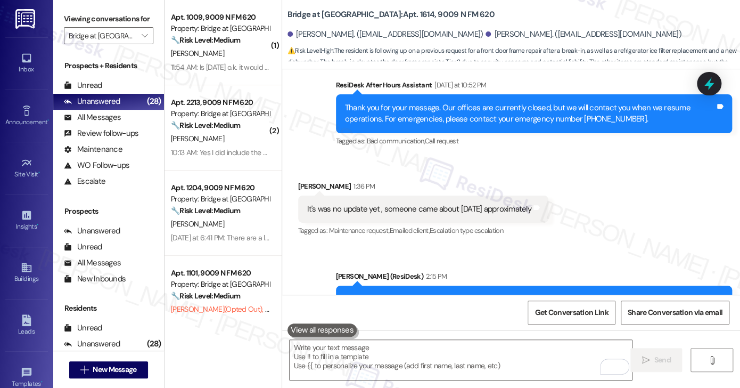
scroll to position [596, 0]
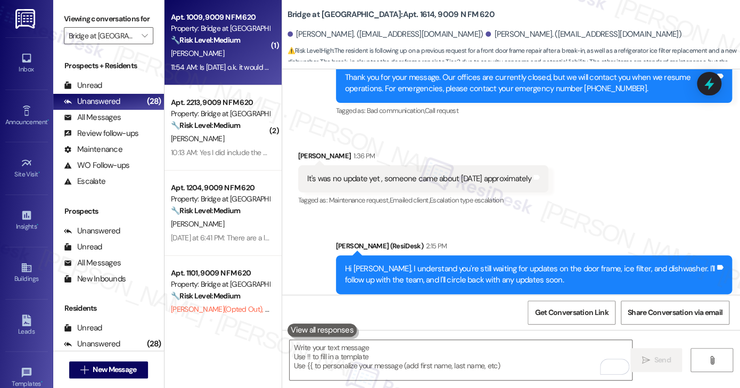
click at [233, 58] on div "[PERSON_NAME]" at bounding box center [220, 53] width 101 height 13
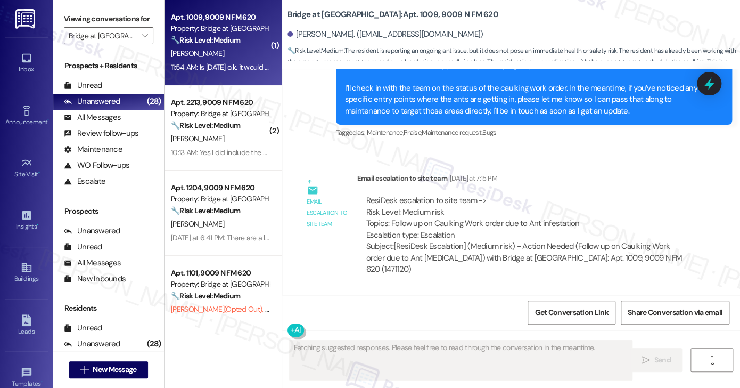
scroll to position [494, 0]
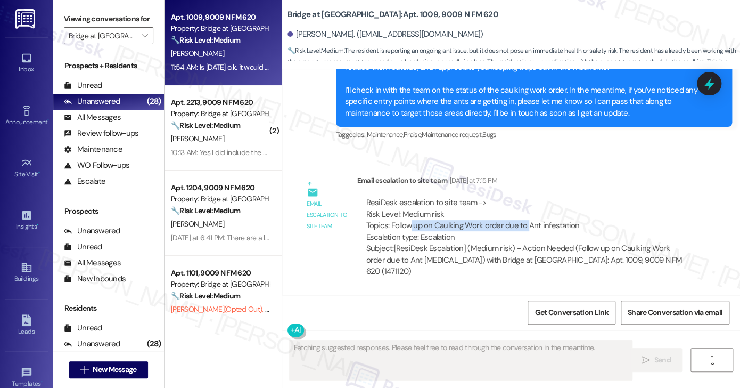
drag, startPoint x: 405, startPoint y: 227, endPoint x: 523, endPoint y: 225, distance: 118.3
click at [523, 226] on div "ResiDesk escalation to site team -> Risk Level: Medium risk Topics: Follow up o…" at bounding box center [525, 220] width 319 height 46
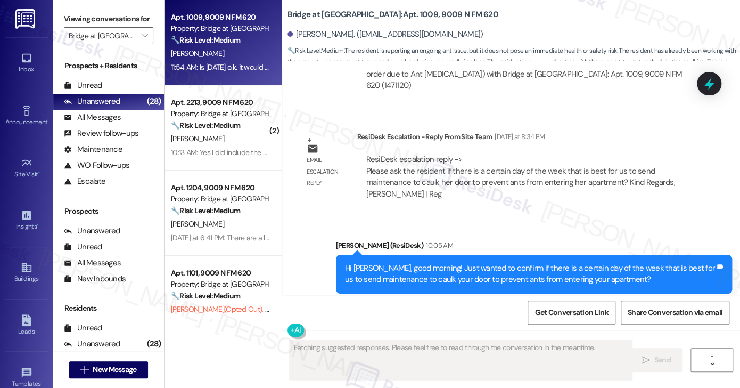
scroll to position [784, 0]
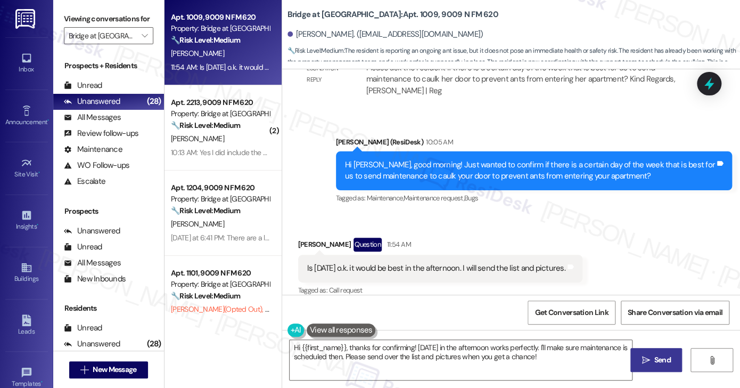
click at [373, 263] on div "Is [DATE] o.k. it would be best in the afternoon. I will send the list and pict…" at bounding box center [436, 268] width 258 height 11
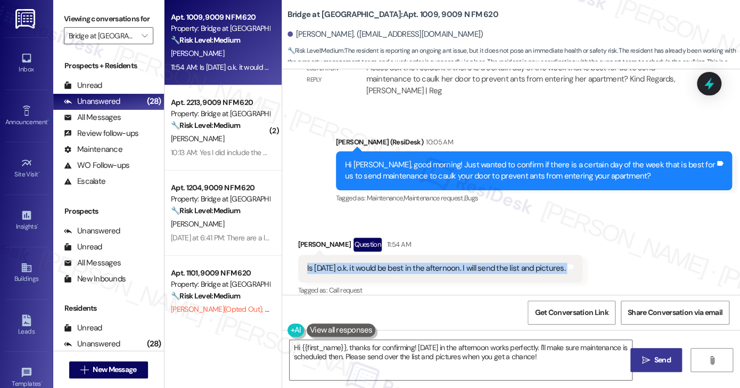
click at [373, 263] on div "Is [DATE] o.k. it would be best in the afternoon. I will send the list and pict…" at bounding box center [436, 268] width 258 height 11
click at [427, 263] on div "Is [DATE] o.k. it would be best in the afternoon. I will send the list and pict…" at bounding box center [436, 268] width 258 height 11
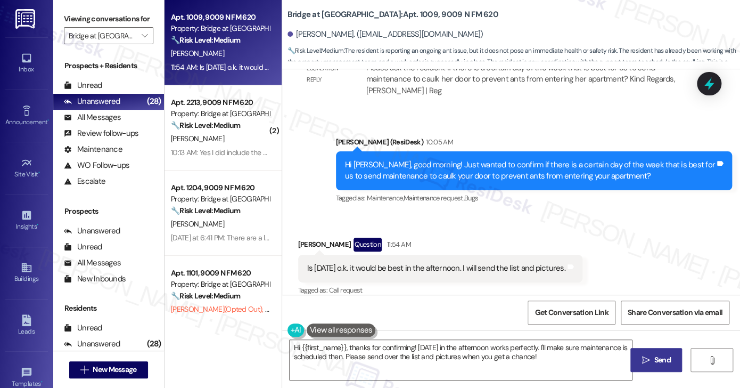
click at [427, 263] on div "Is [DATE] o.k. it would be best in the afternoon. I will send the list and pict…" at bounding box center [436, 268] width 258 height 11
click at [467, 160] on div "Hi [PERSON_NAME], good morning! Just wanted to confirm if there is a certain da…" at bounding box center [530, 170] width 370 height 23
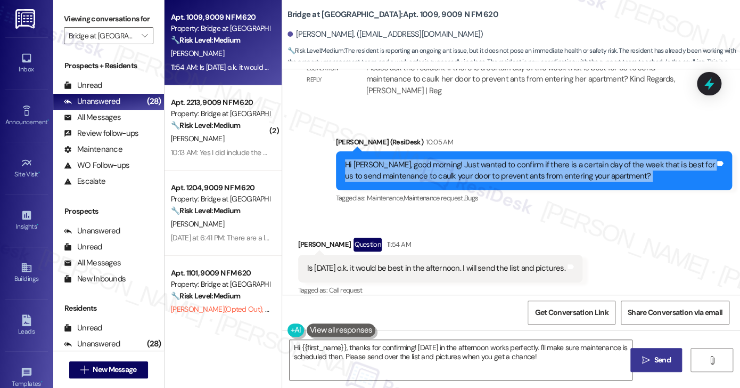
click at [467, 160] on div "Hi [PERSON_NAME], good morning! Just wanted to confirm if there is a certain da…" at bounding box center [530, 170] width 370 height 23
click at [476, 159] on div "Hi [PERSON_NAME], good morning! Just wanted to confirm if there is a certain da…" at bounding box center [530, 170] width 370 height 23
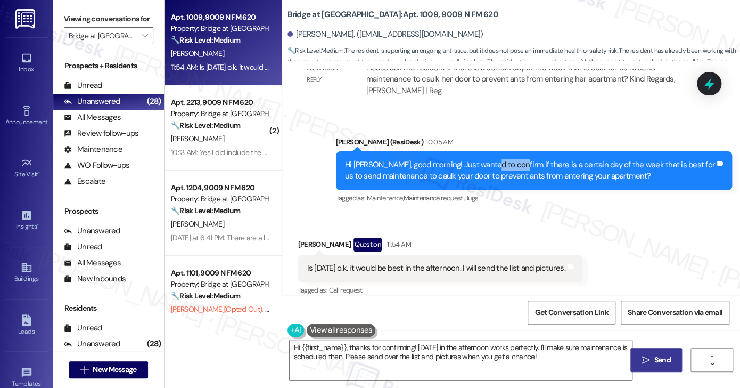
click at [476, 159] on div "Hi [PERSON_NAME], good morning! Just wanted to confirm if there is a certain da…" at bounding box center [530, 170] width 370 height 23
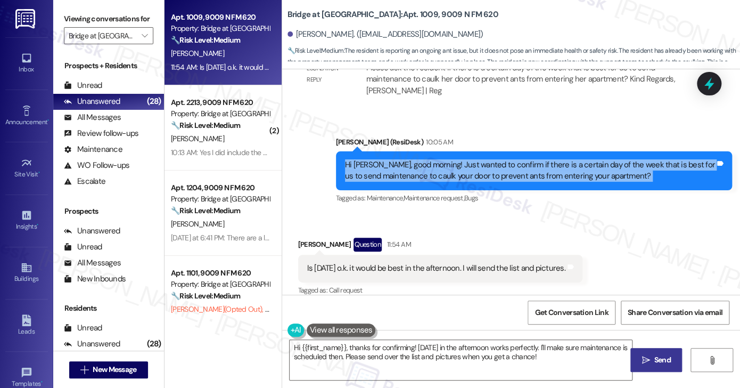
click at [476, 159] on div "Hi [PERSON_NAME], good morning! Just wanted to confirm if there is a certain da…" at bounding box center [530, 170] width 370 height 23
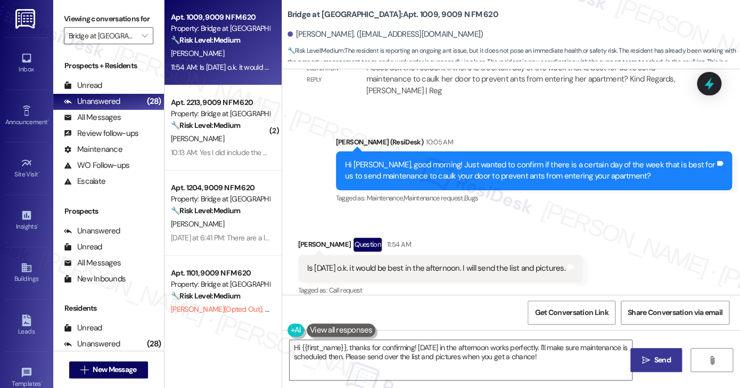
click at [418, 263] on div "Is [DATE] o.k. it would be best in the afternoon. I will send the list and pict…" at bounding box center [440, 268] width 284 height 27
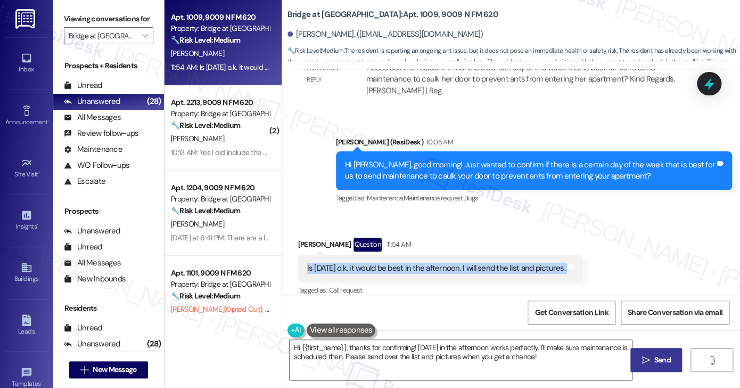
click at [418, 263] on div "Is [DATE] o.k. it would be best in the afternoon. I will send the list and pict…" at bounding box center [440, 268] width 284 height 27
click at [363, 352] on textarea "Hi {{first_name}}, thanks for confirming! [DATE] in the afternoon works perfect…" at bounding box center [461, 360] width 342 height 40
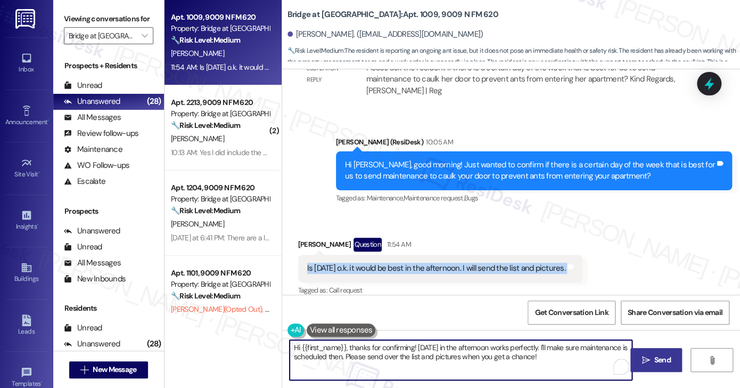
click at [363, 352] on textarea "Hi {{first_name}}, thanks for confirming! [DATE] in the afternoon works perfect…" at bounding box center [461, 360] width 342 height 40
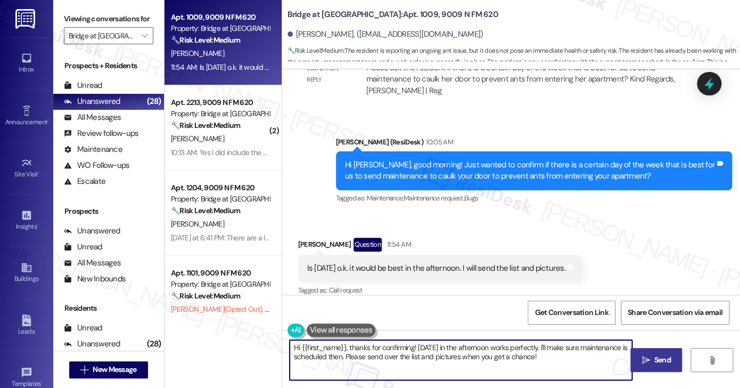
click at [363, 352] on textarea "Hi {{first_name}}, thanks for confirming! [DATE] in the afternoon works perfect…" at bounding box center [461, 360] width 342 height 40
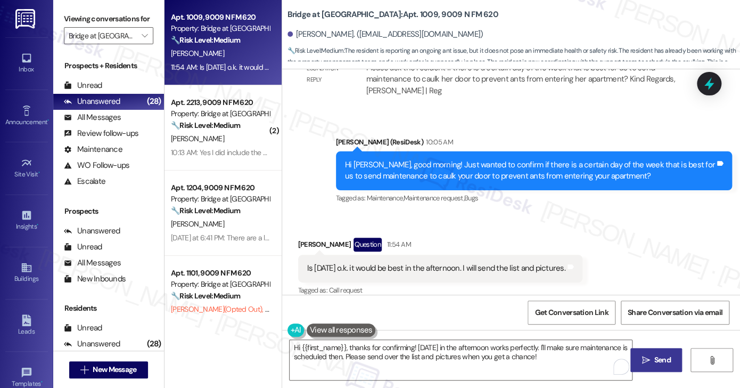
click at [379, 255] on div "Is [DATE] o.k. it would be best in the afternoon. I will send the list and pict…" at bounding box center [440, 268] width 284 height 27
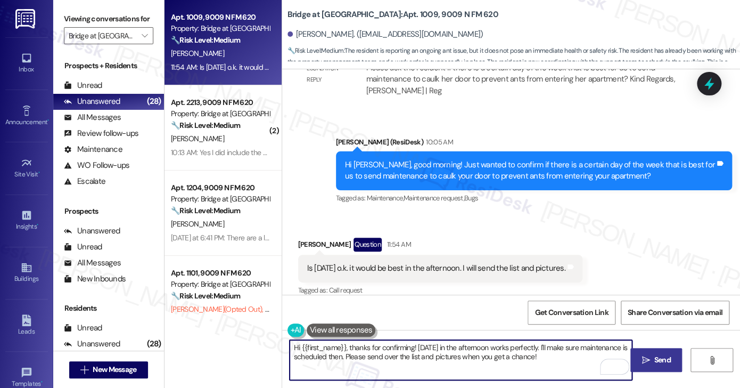
click at [554, 348] on textarea "Hi {{first_name}}, thanks for confirming! [DATE] in the afternoon works perfect…" at bounding box center [461, 360] width 342 height 40
click at [396, 356] on textarea "Hi {{first_name}}, thanks for confirming! [DATE] in the afternoon works perfect…" at bounding box center [461, 360] width 342 height 40
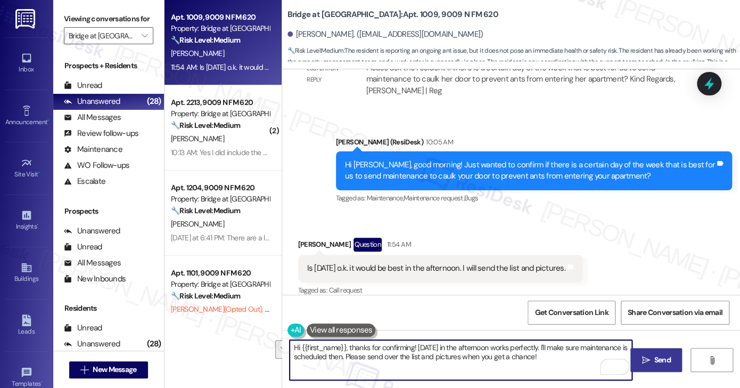
click at [468, 356] on textarea "Hi {{first_name}}, thanks for confirming! [DATE] in the afternoon works perfect…" at bounding box center [461, 360] width 342 height 40
click at [587, 355] on textarea "Hi {{first_name}}, thanks for confirming! [DATE] in the afternoon works perfect…" at bounding box center [461, 360] width 342 height 40
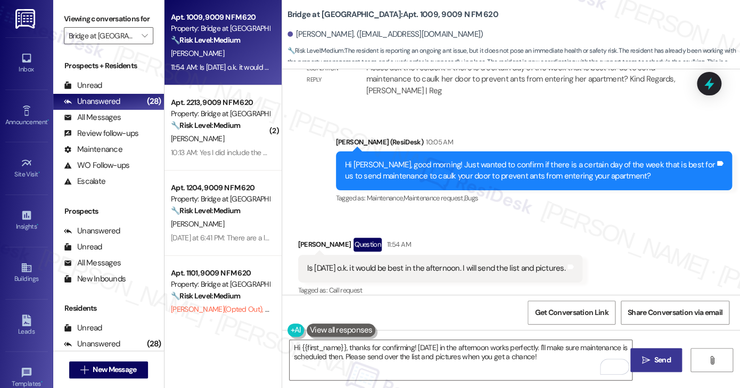
click at [381, 263] on div "Is [DATE] o.k. it would be best in the afternoon. I will send the list and pict…" at bounding box center [436, 268] width 258 height 11
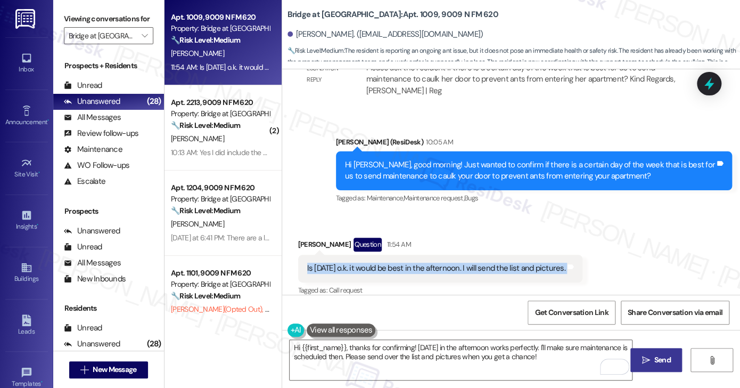
drag, startPoint x: 381, startPoint y: 262, endPoint x: 369, endPoint y: 290, distance: 31.0
click at [381, 263] on div "Is [DATE] o.k. it would be best in the afternoon. I will send the list and pict…" at bounding box center [436, 268] width 258 height 11
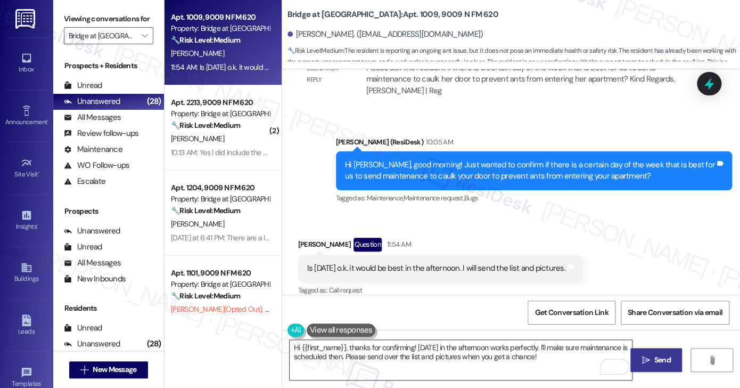
click at [353, 353] on textarea "Hi {{first_name}}, thanks for confirming! [DATE] in the afternoon works perfect…" at bounding box center [461, 360] width 342 height 40
click at [534, 159] on div "Hi [PERSON_NAME], good morning! Just wanted to confirm if there is a certain da…" at bounding box center [530, 170] width 370 height 23
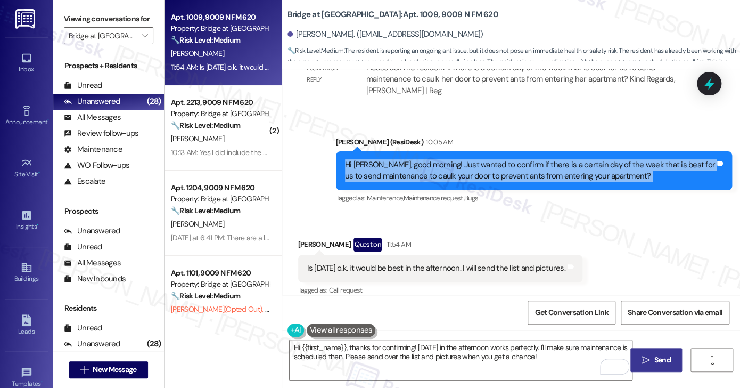
click at [534, 159] on div "Hi [PERSON_NAME], good morning! Just wanted to confirm if there is a certain da…" at bounding box center [530, 170] width 370 height 23
click at [540, 159] on div "Hi [PERSON_NAME], good morning! Just wanted to confirm if there is a certain da…" at bounding box center [530, 170] width 370 height 23
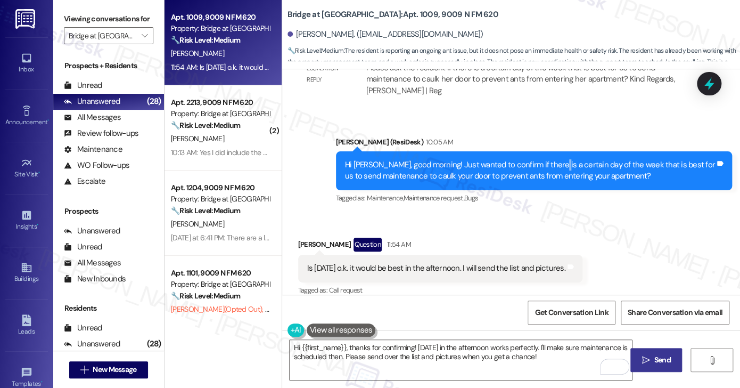
click at [540, 159] on div "Hi [PERSON_NAME], good morning! Just wanted to confirm if there is a certain da…" at bounding box center [530, 170] width 370 height 23
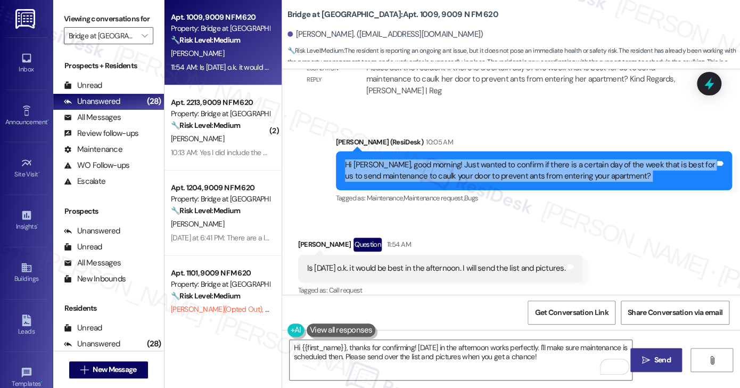
click at [540, 159] on div "Hi [PERSON_NAME], good morning! Just wanted to confirm if there is a certain da…" at bounding box center [530, 170] width 370 height 23
click at [522, 164] on div "Hi [PERSON_NAME], good morning! Just wanted to confirm if there is a certain da…" at bounding box center [530, 170] width 370 height 23
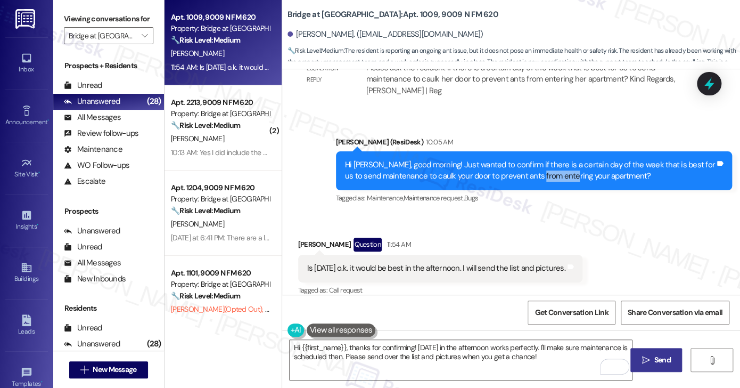
click at [522, 164] on div "Hi [PERSON_NAME], good morning! Just wanted to confirm if there is a certain da…" at bounding box center [530, 170] width 370 height 23
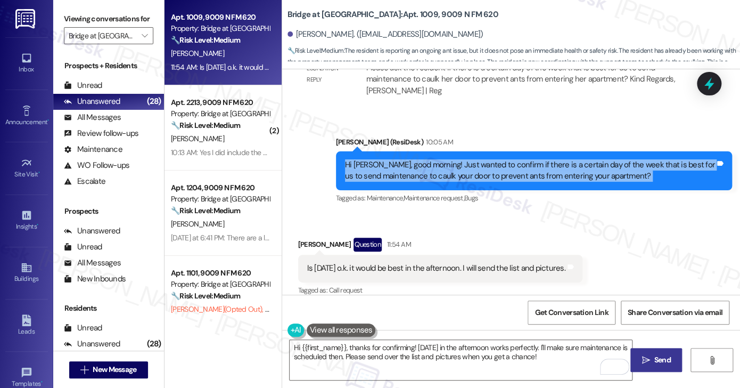
drag, startPoint x: 522, startPoint y: 164, endPoint x: 502, endPoint y: 168, distance: 20.3
click at [522, 164] on div "Hi [PERSON_NAME], good morning! Just wanted to confirm if there is a certain da…" at bounding box center [530, 170] width 370 height 23
click at [413, 167] on div "Hi [PERSON_NAME], good morning! Just wanted to confirm if there is a certain da…" at bounding box center [530, 170] width 370 height 23
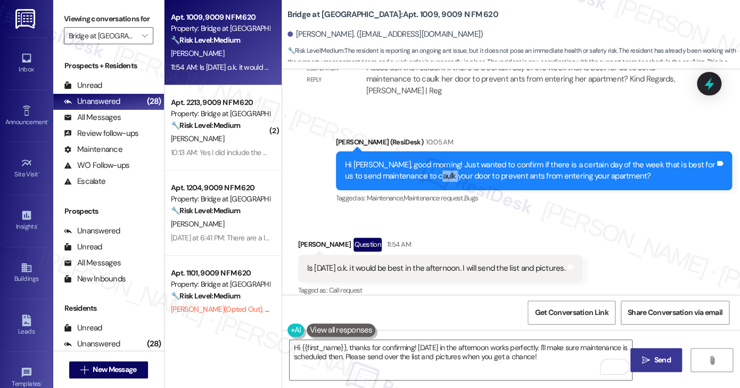
click at [413, 167] on div "Hi [PERSON_NAME], good morning! Just wanted to confirm if there is a certain da…" at bounding box center [530, 170] width 370 height 23
click at [596, 170] on div "Hi [PERSON_NAME], good morning! Just wanted to confirm if there is a certain da…" at bounding box center [534, 170] width 396 height 39
click at [617, 151] on div "Hi [PERSON_NAME], good morning! Just wanted to confirm if there is a certain da…" at bounding box center [534, 170] width 396 height 39
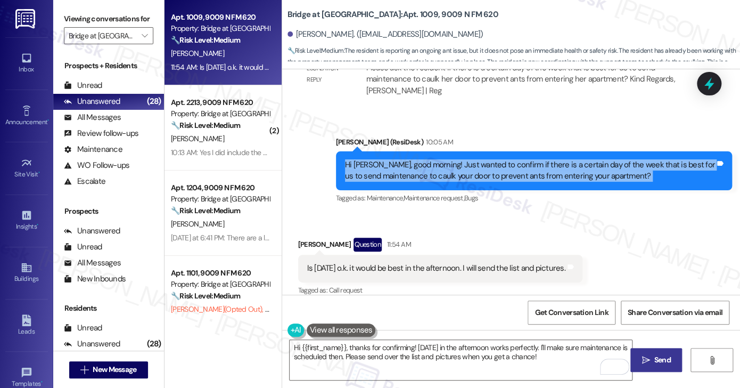
click at [617, 151] on div "Hi [PERSON_NAME], good morning! Just wanted to confirm if there is a certain da…" at bounding box center [534, 170] width 396 height 39
click at [442, 159] on div "Hi [PERSON_NAME], good morning! Just wanted to confirm if there is a certain da…" at bounding box center [530, 170] width 370 height 23
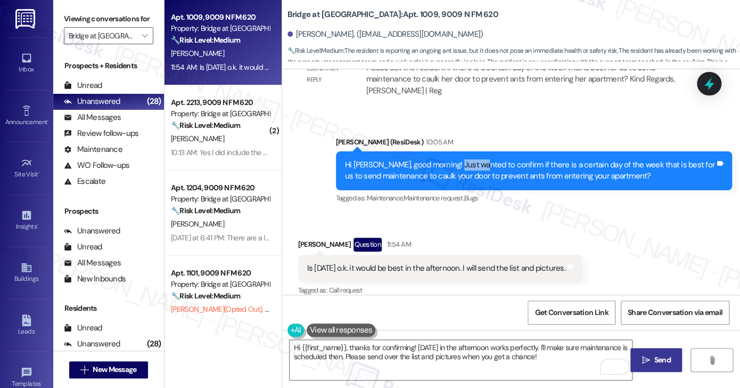
click at [442, 159] on div "Hi [PERSON_NAME], good morning! Just wanted to confirm if there is a certain da…" at bounding box center [530, 170] width 370 height 23
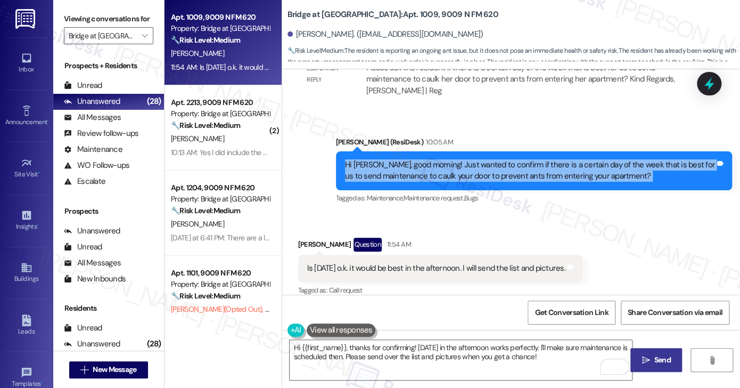
click at [442, 159] on div "Hi [PERSON_NAME], good morning! Just wanted to confirm if there is a certain da…" at bounding box center [530, 170] width 370 height 23
click at [489, 160] on div "Hi [PERSON_NAME], good morning! Just wanted to confirm if there is a certain da…" at bounding box center [530, 170] width 370 height 23
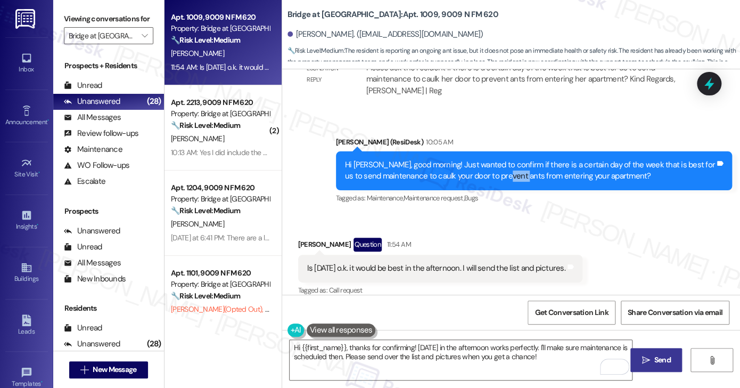
click at [489, 160] on div "Hi [PERSON_NAME], good morning! Just wanted to confirm if there is a certain da…" at bounding box center [530, 170] width 370 height 23
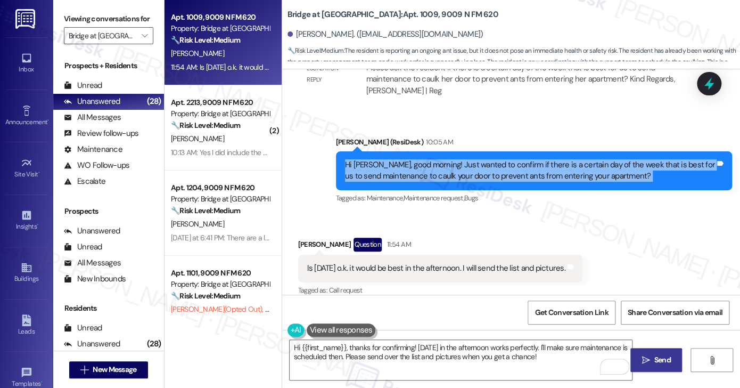
click at [489, 160] on div "Hi [PERSON_NAME], good morning! Just wanted to confirm if there is a certain da…" at bounding box center [530, 170] width 370 height 23
click at [452, 159] on div "Hi [PERSON_NAME], good morning! Just wanted to confirm if there is a certain da…" at bounding box center [530, 170] width 370 height 23
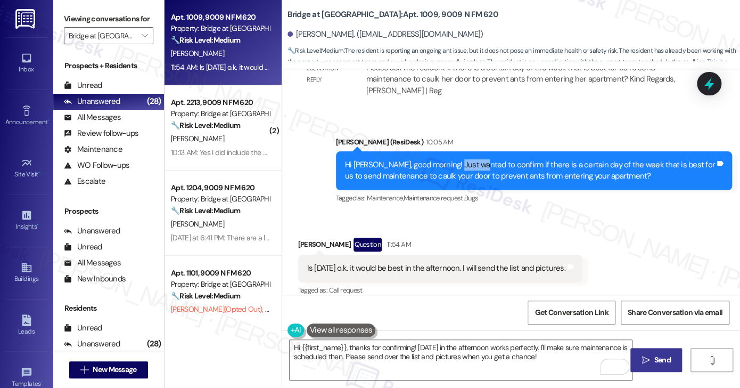
click at [452, 159] on div "Hi [PERSON_NAME], good morning! Just wanted to confirm if there is a certain da…" at bounding box center [530, 170] width 370 height 23
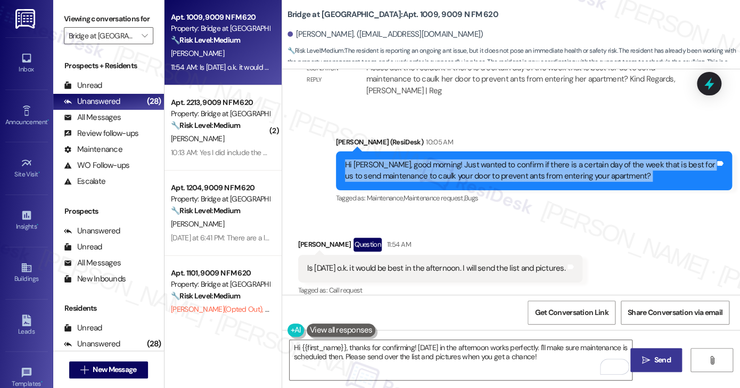
click at [452, 159] on div "Hi [PERSON_NAME], good morning! Just wanted to confirm if there is a certain da…" at bounding box center [530, 170] width 370 height 23
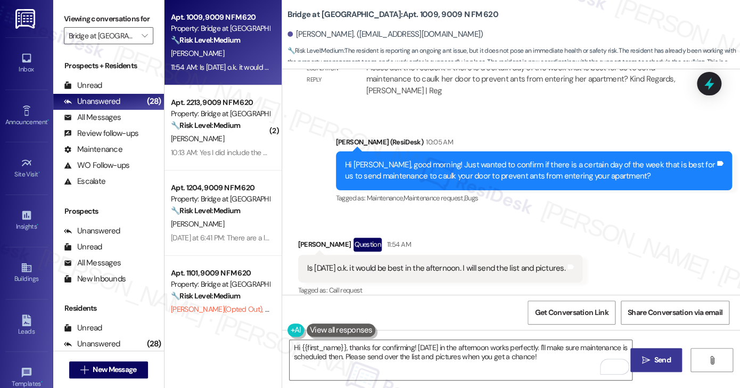
click at [375, 263] on div "Is [DATE] o.k. it would be best in the afternoon. I will send the list and pict…" at bounding box center [436, 268] width 258 height 11
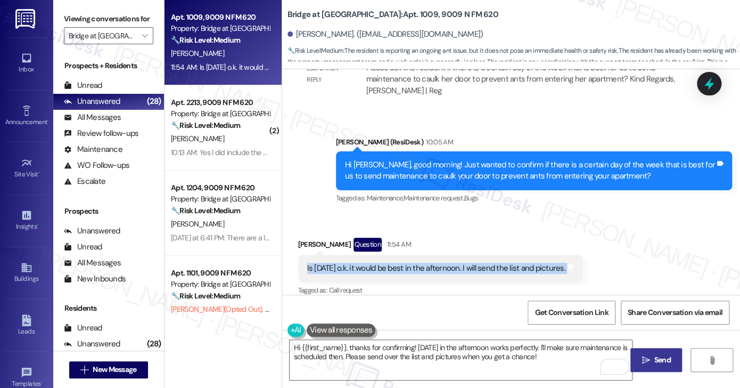
click at [375, 263] on div "Is [DATE] o.k. it would be best in the afternoon. I will send the list and pict…" at bounding box center [436, 268] width 258 height 11
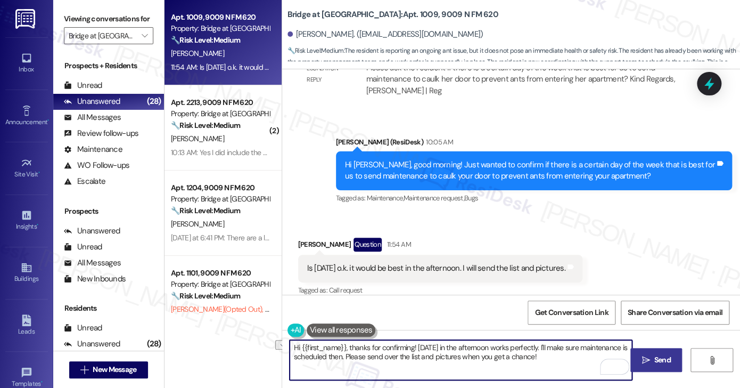
drag, startPoint x: 412, startPoint y: 346, endPoint x: 261, endPoint y: 344, distance: 151.3
click at [261, 344] on div "Apt. 1009, 9009 N FM 620 Property: Bridge at [GEOGRAPHIC_DATA] 🔧 Risk Level: Me…" at bounding box center [453, 194] width 576 height 388
click at [337, 345] on textarea "Hi {{first_name}}, thanks for confirming! [DATE] in the afternoon works perfect…" at bounding box center [461, 360] width 342 height 40
drag, startPoint x: 346, startPoint y: 345, endPoint x: 177, endPoint y: 325, distance: 169.9
click at [177, 325] on div "Apt. 1009, 9009 N FM 620 Property: Bridge at [GEOGRAPHIC_DATA] 🔧 Risk Level: Me…" at bounding box center [453, 194] width 576 height 388
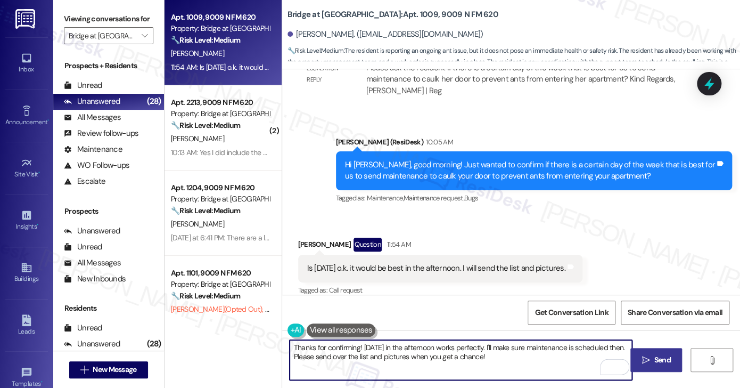
click at [306, 238] on div "[PERSON_NAME] Question 11:54 AM" at bounding box center [440, 246] width 284 height 17
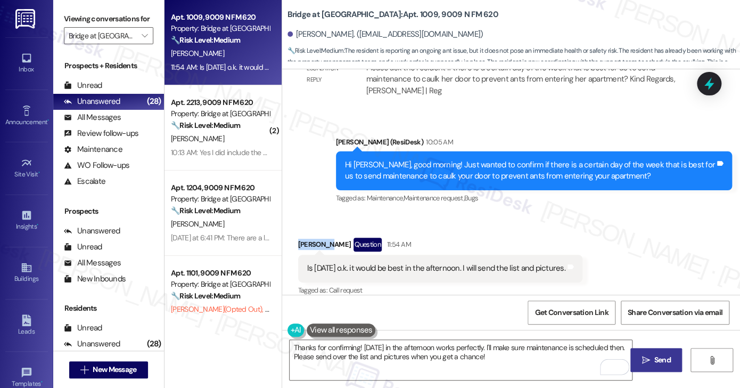
click at [306, 238] on div "[PERSON_NAME] Question 11:54 AM" at bounding box center [440, 246] width 284 height 17
copy div "[PERSON_NAME]"
click at [355, 346] on textarea "Thanks for confirming! [DATE] in the afternoon works perfectly. I'll make sure …" at bounding box center [461, 360] width 342 height 40
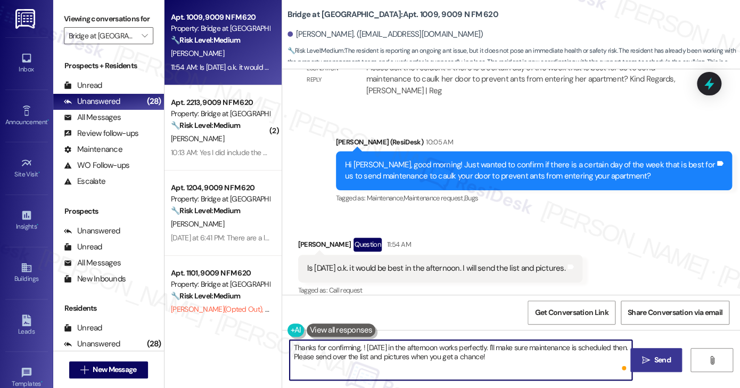
paste textarea "[PERSON_NAME]"
click at [328, 355] on textarea "Thanks for confirming, [PERSON_NAME]. I'll inform the team that you want to req…" at bounding box center [461, 360] width 342 height 40
drag, startPoint x: 428, startPoint y: 357, endPoint x: 579, endPoint y: 353, distance: 150.8
click at [579, 353] on textarea "Thanks for confirming, [PERSON_NAME]. I'll inform the team that you want to req…" at bounding box center [461, 360] width 342 height 40
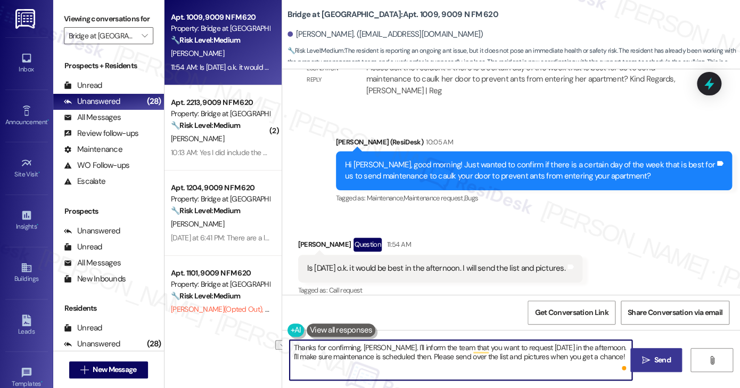
click at [579, 353] on textarea "Thanks for confirming, [PERSON_NAME]. I'll inform the team that you want to req…" at bounding box center [461, 360] width 342 height 40
drag, startPoint x: 620, startPoint y: 354, endPoint x: 288, endPoint y: 355, distance: 332.4
click at [290, 355] on textarea "Thanks for confirming, [PERSON_NAME]. I'll inform the team that you want to req…" at bounding box center [461, 360] width 342 height 40
click at [519, 345] on textarea "Thanks for confirming, [PERSON_NAME]. I'll inform the team that you want to req…" at bounding box center [461, 360] width 342 height 40
click at [511, 346] on textarea "Thanks for confirming, [PERSON_NAME]. I'll inform the team that you want to req…" at bounding box center [461, 360] width 342 height 40
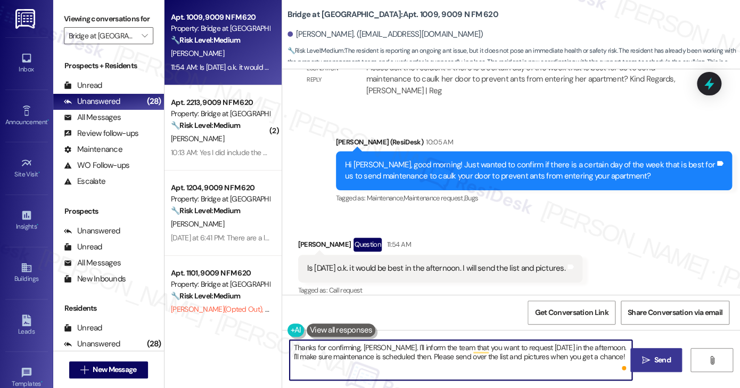
click at [511, 346] on textarea "Thanks for confirming, [PERSON_NAME]. I'll inform the team that you want to req…" at bounding box center [461, 360] width 342 height 40
drag, startPoint x: 430, startPoint y: 356, endPoint x: 288, endPoint y: 357, distance: 142.2
click at [290, 357] on textarea "Thanks for confirming, [PERSON_NAME]. I'll inform the team that you want to req…" at bounding box center [461, 360] width 342 height 40
drag, startPoint x: 504, startPoint y: 357, endPoint x: 330, endPoint y: 360, distance: 174.2
click at [330, 360] on textarea "Thanks for confirming, [PERSON_NAME]. I'll inform the team that you want to req…" at bounding box center [461, 360] width 342 height 40
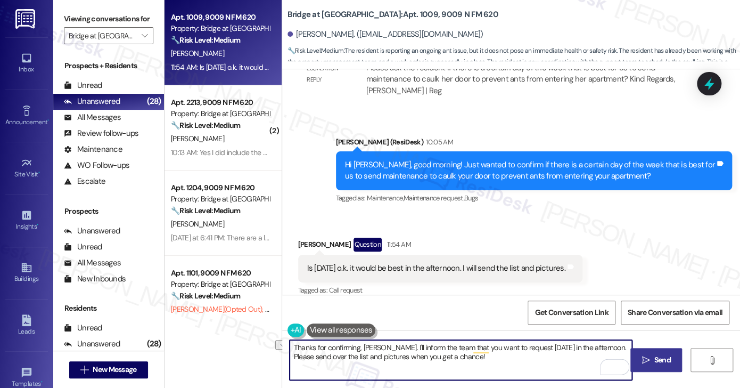
click at [330, 360] on textarea "Thanks for confirming, [PERSON_NAME]. I'll inform the team that you want to req…" at bounding box center [461, 360] width 342 height 40
click at [304, 357] on textarea "Thanks for confirming, [PERSON_NAME]. I'll inform the team that you want to req…" at bounding box center [461, 360] width 342 height 40
click at [558, 358] on textarea "Thanks for confirming, [PERSON_NAME]. I'll inform the team that you want to req…" at bounding box center [461, 360] width 342 height 40
click at [542, 346] on textarea "Thanks for confirming, [PERSON_NAME]. I'll inform the team that you want to req…" at bounding box center [461, 360] width 342 height 40
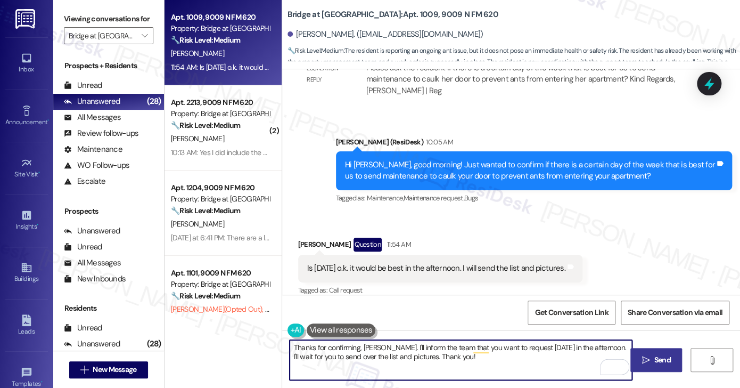
click at [542, 346] on textarea "Thanks for confirming, [PERSON_NAME]. I'll inform the team that you want to req…" at bounding box center [461, 360] width 342 height 40
click at [512, 356] on textarea "Thanks for confirming, [PERSON_NAME]. I'll inform the team that you want to req…" at bounding box center [461, 360] width 342 height 40
drag, startPoint x: 530, startPoint y: 355, endPoint x: 437, endPoint y: 357, distance: 93.2
click at [437, 357] on textarea "Thanks for confirming, [PERSON_NAME]. I'll inform the team that you want to req…" at bounding box center [461, 360] width 342 height 40
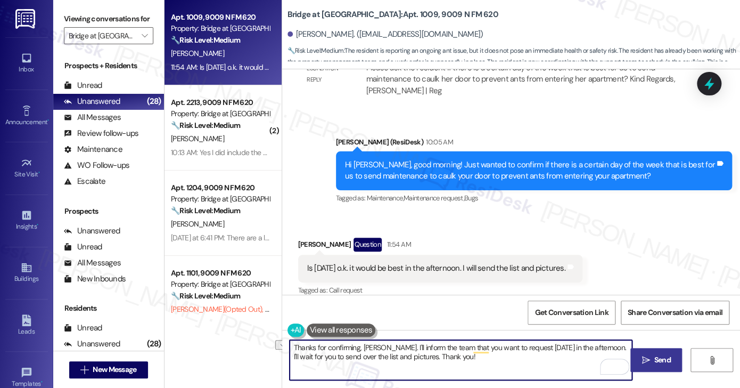
type textarea "Thanks for confirming, [PERSON_NAME]. I'll inform the team that you want to req…"
click at [458, 355] on textarea "Thanks for confirming, [PERSON_NAME]. I'll inform the team that you want to req…" at bounding box center [461, 360] width 342 height 40
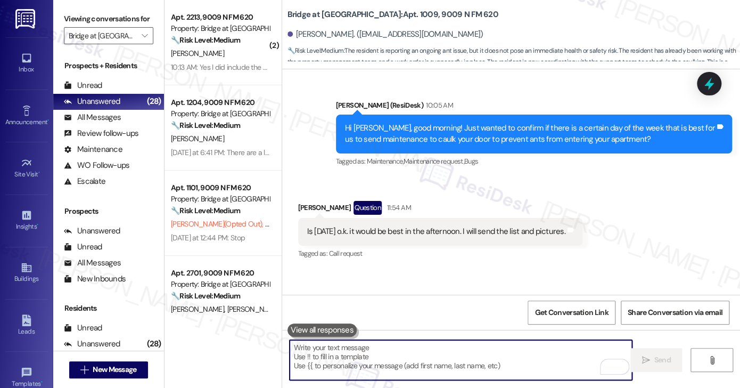
scroll to position [869, 0]
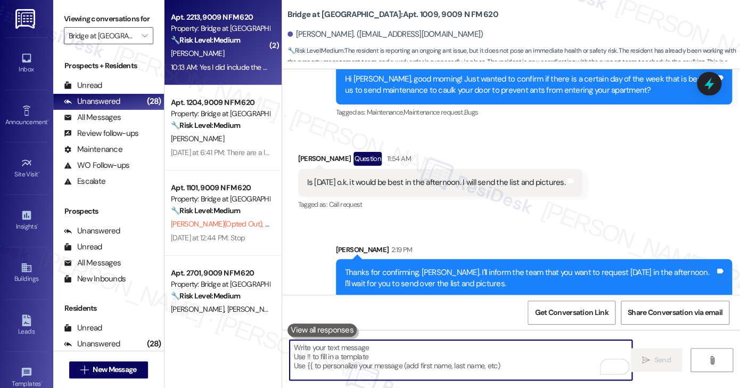
click at [203, 42] on strong "🔧 Risk Level: Medium" at bounding box center [205, 40] width 69 height 10
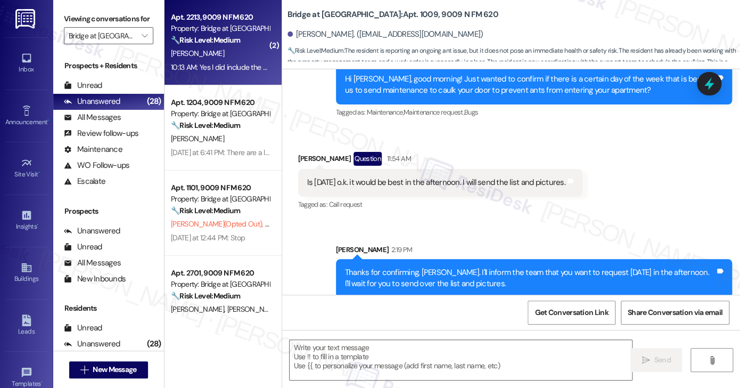
type textarea "Fetching suggested responses. Please feel free to read through the conversation…"
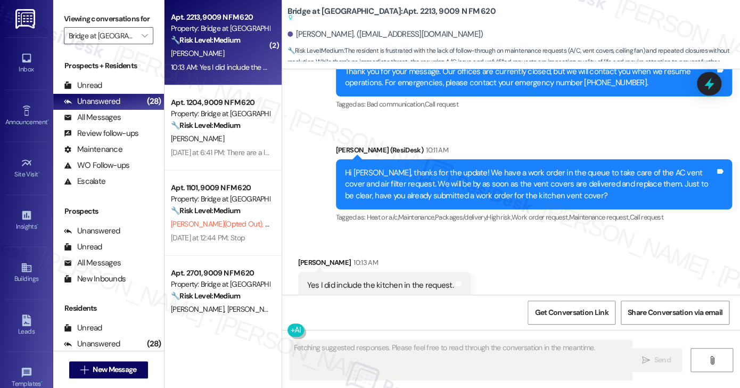
scroll to position [1178, 0]
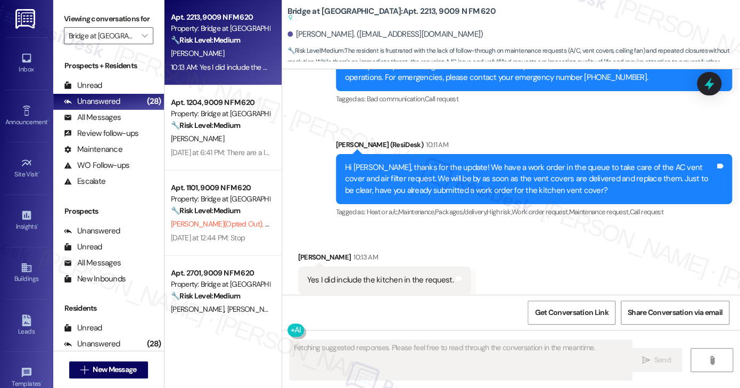
click at [397, 274] on div "Yes I did include the kitchen in the request." at bounding box center [380, 279] width 146 height 11
click at [437, 162] on div "Hi [PERSON_NAME], thanks for the update! We have a work order in the queue to t…" at bounding box center [530, 179] width 370 height 34
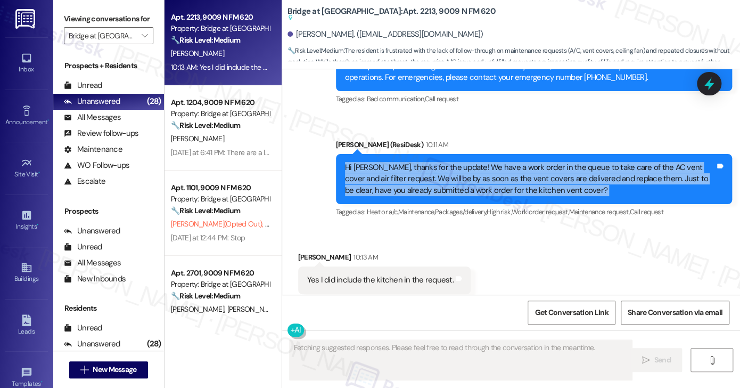
click at [437, 162] on div "Hi [PERSON_NAME], thanks for the update! We have a work order in the queue to t…" at bounding box center [530, 179] width 370 height 34
click at [552, 162] on div "Hi [PERSON_NAME], thanks for the update! We have a work order in the queue to t…" at bounding box center [530, 179] width 370 height 34
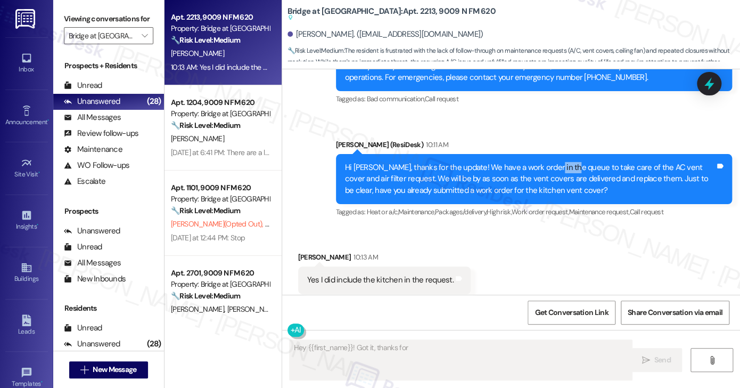
click at [552, 162] on div "Hi [PERSON_NAME], thanks for the update! We have a work order in the queue to t…" at bounding box center [530, 179] width 370 height 34
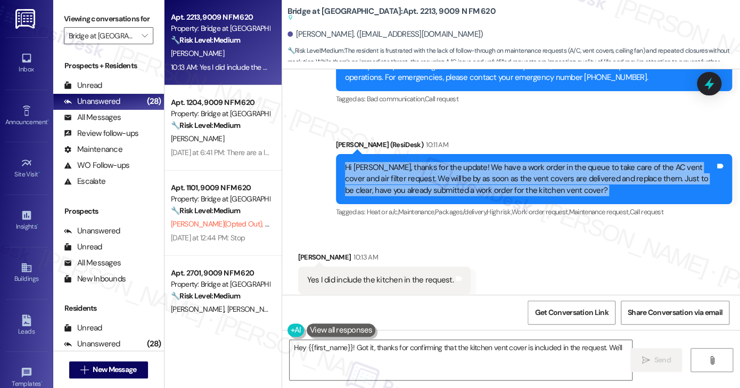
click at [552, 162] on div "Hi [PERSON_NAME], thanks for the update! We have a work order in the queue to t…" at bounding box center [530, 179] width 370 height 34
click at [583, 162] on div "Hi [PERSON_NAME], thanks for the update! We have a work order in the queue to t…" at bounding box center [530, 179] width 370 height 34
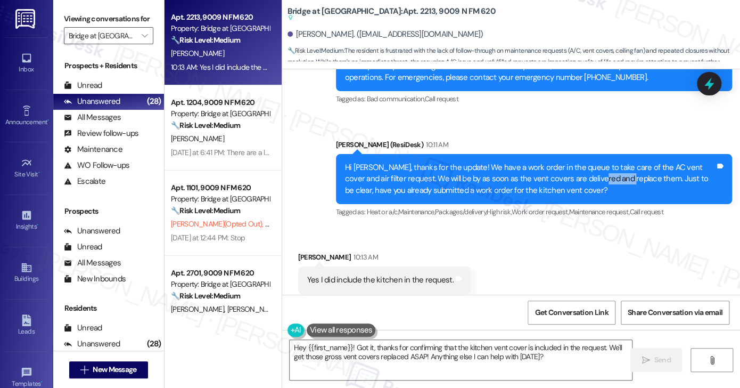
click at [583, 162] on div "Hi [PERSON_NAME], thanks for the update! We have a work order in the queue to t…" at bounding box center [530, 179] width 370 height 34
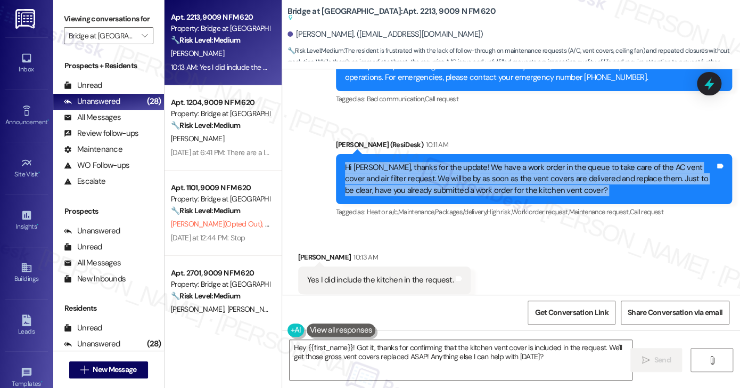
click at [583, 162] on div "Hi [PERSON_NAME], thanks for the update! We have a work order in the queue to t…" at bounding box center [530, 179] width 370 height 34
click at [574, 162] on div "Hi [PERSON_NAME], thanks for the update! We have a work order in the queue to t…" at bounding box center [530, 179] width 370 height 34
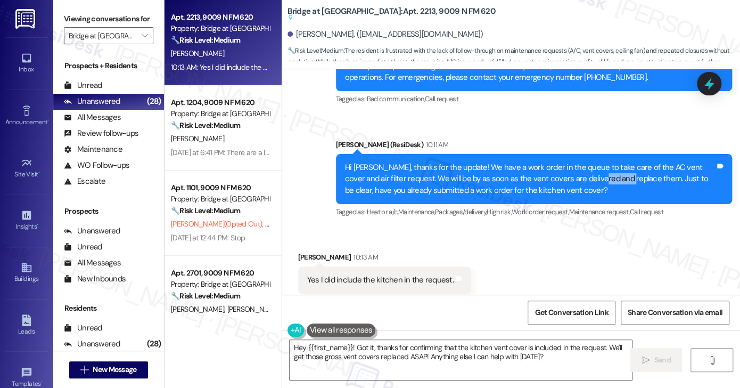
click at [574, 162] on div "Hi [PERSON_NAME], thanks for the update! We have a work order in the queue to t…" at bounding box center [530, 179] width 370 height 34
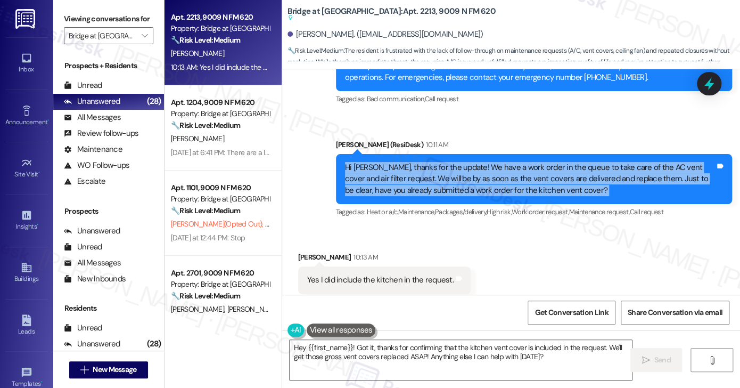
click at [574, 162] on div "Hi [PERSON_NAME], thanks for the update! We have a work order in the queue to t…" at bounding box center [530, 179] width 370 height 34
click at [467, 162] on div "Hi [PERSON_NAME], thanks for the update! We have a work order in the queue to t…" at bounding box center [530, 179] width 370 height 34
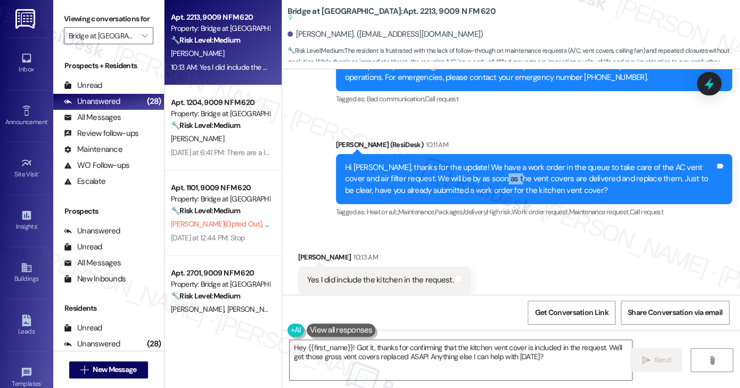
click at [467, 162] on div "Hi [PERSON_NAME], thanks for the update! We have a work order in the queue to t…" at bounding box center [530, 179] width 370 height 34
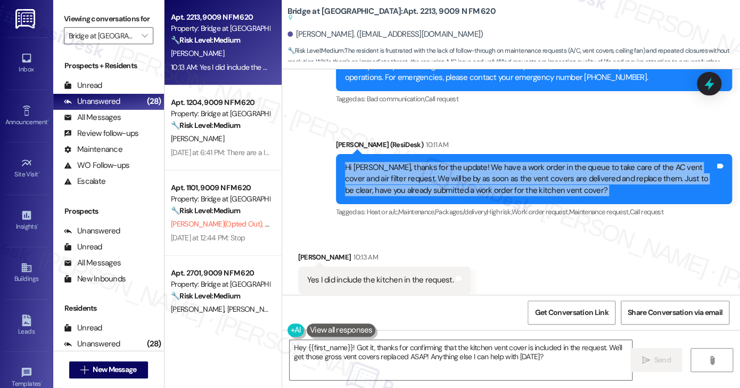
click at [467, 162] on div "Hi [PERSON_NAME], thanks for the update! We have a work order in the queue to t…" at bounding box center [530, 179] width 370 height 34
click at [420, 162] on div "Hi [PERSON_NAME], thanks for the update! We have a work order in the queue to t…" at bounding box center [530, 179] width 370 height 34
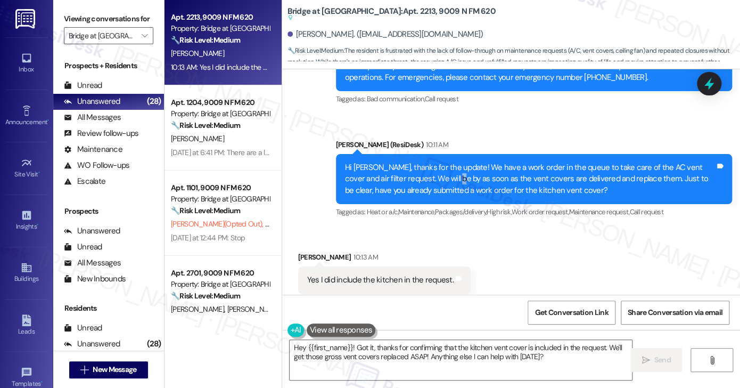
click at [420, 162] on div "Hi [PERSON_NAME], thanks for the update! We have a work order in the queue to t…" at bounding box center [530, 179] width 370 height 34
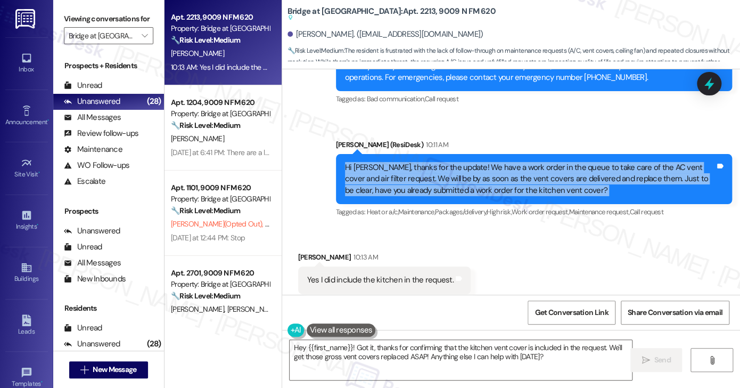
click at [420, 162] on div "Hi [PERSON_NAME], thanks for the update! We have a work order in the queue to t…" at bounding box center [530, 179] width 370 height 34
click at [544, 162] on div "Hi [PERSON_NAME], thanks for the update! We have a work order in the queue to t…" at bounding box center [530, 179] width 370 height 34
click at [428, 169] on div "Hi [PERSON_NAME], thanks for the update! We have a work order in the queue to t…" at bounding box center [530, 179] width 370 height 34
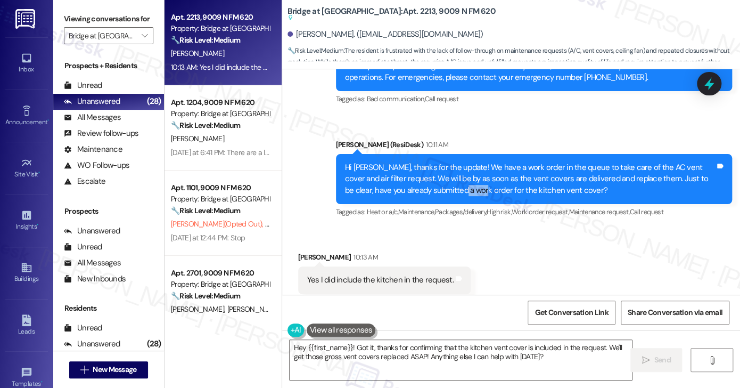
click at [428, 169] on div "Hi [PERSON_NAME], thanks for the update! We have a work order in the queue to t…" at bounding box center [530, 179] width 370 height 34
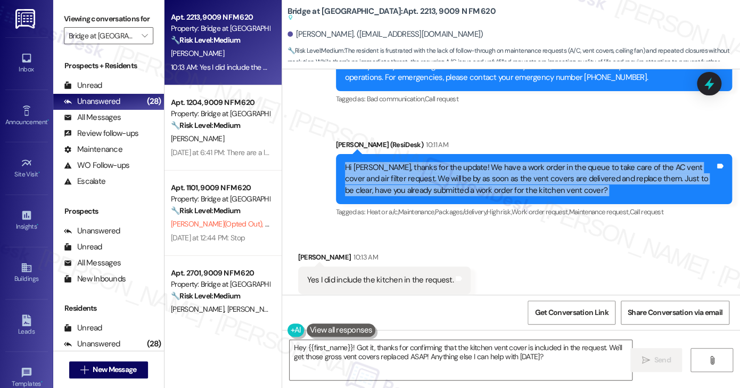
click at [428, 169] on div "Hi [PERSON_NAME], thanks for the update! We have a work order in the queue to t…" at bounding box center [530, 179] width 370 height 34
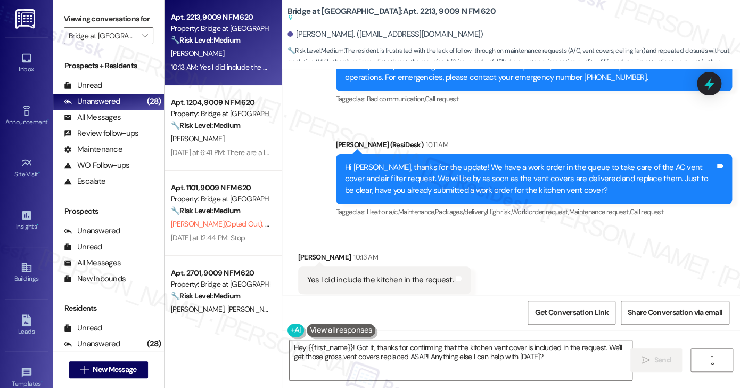
click at [365, 274] on div "Yes I did include the kitchen in the request." at bounding box center [380, 279] width 146 height 11
click at [391, 354] on textarea "Hey {{first_name}}! Got it, thanks for confirming that the kitchen vent cover i…" at bounding box center [461, 360] width 342 height 40
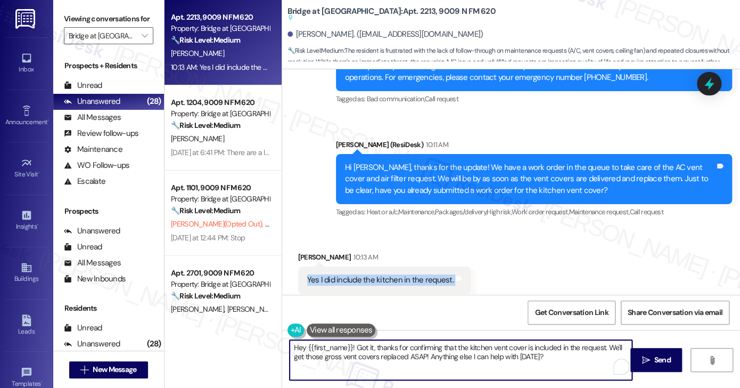
click at [391, 354] on textarea "Hey {{first_name}}! Got it, thanks for confirming that the kitchen vent cover i…" at bounding box center [461, 360] width 342 height 40
click at [368, 350] on textarea "Hey {{first_name}}! Got it, thanks for confirming that the kitchen vent cover i…" at bounding box center [461, 360] width 342 height 40
drag, startPoint x: 351, startPoint y: 347, endPoint x: 233, endPoint y: 326, distance: 119.5
click at [233, 326] on div "Apt. 2213, 9009 N FM 620 Property: Bridge at [GEOGRAPHIC_DATA] 🔧 Risk Level: Me…" at bounding box center [453, 194] width 576 height 388
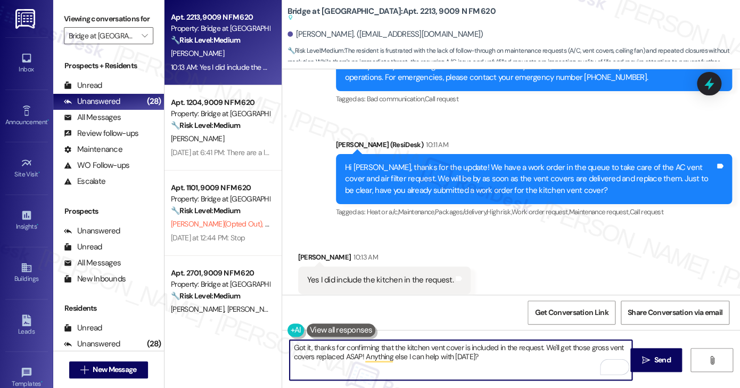
click at [301, 251] on div "[PERSON_NAME] 10:13 AM" at bounding box center [384, 258] width 173 height 15
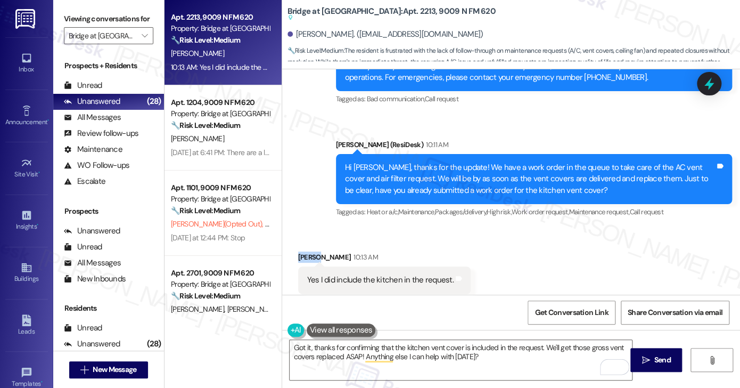
click at [301, 251] on div "[PERSON_NAME] 10:13 AM" at bounding box center [384, 258] width 173 height 15
click at [460, 356] on textarea "Got it, thanks for confirming that the kitchen vent cover is included in the re…" at bounding box center [461, 360] width 342 height 40
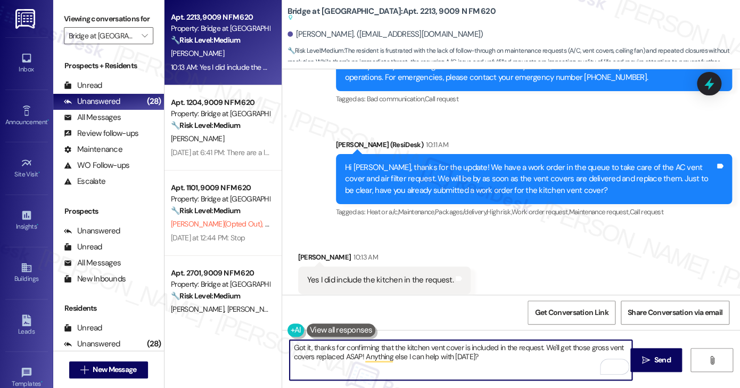
click at [407, 351] on textarea "Got it, thanks for confirming that the kitchen vent cover is included in the re…" at bounding box center [461, 360] width 342 height 40
drag, startPoint x: 407, startPoint y: 351, endPoint x: 435, endPoint y: 352, distance: 27.7
click at [407, 351] on textarea "Got it, thanks for confirming that the kitchen vent cover is included in the re…" at bounding box center [461, 360] width 342 height 40
click at [511, 357] on textarea "Got it, thanks for confirming that the kitchen vent cover is included in the re…" at bounding box center [461, 360] width 342 height 40
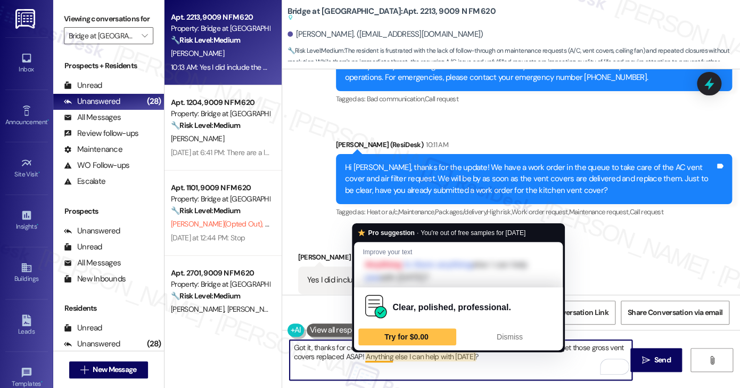
drag, startPoint x: 515, startPoint y: 358, endPoint x: 548, endPoint y: 357, distance: 33.0
click at [548, 357] on textarea "Got it, thanks for confirming that the kitchen vent cover is included in the re…" at bounding box center [461, 360] width 342 height 40
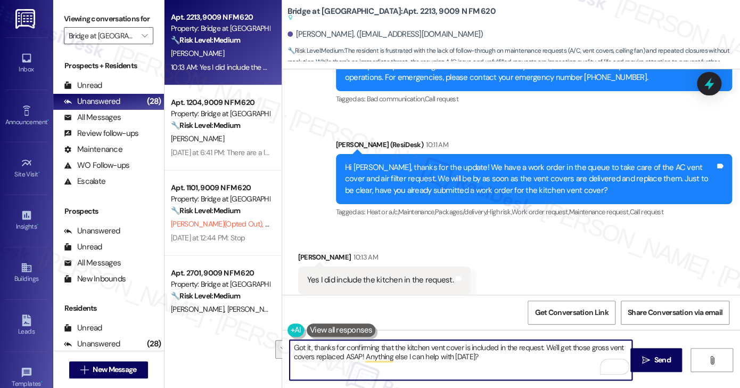
drag, startPoint x: 545, startPoint y: 356, endPoint x: 541, endPoint y: 345, distance: 11.8
click at [541, 345] on textarea "Got it, thanks for confirming that the kitchen vent cover is included in the re…" at bounding box center [461, 360] width 342 height 40
type textarea "Got it, thanks for confirming that the kitchen vent cover is included in the re…"
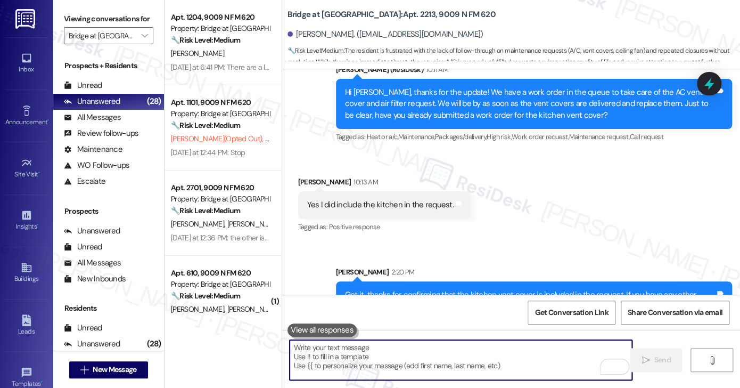
scroll to position [1263, 0]
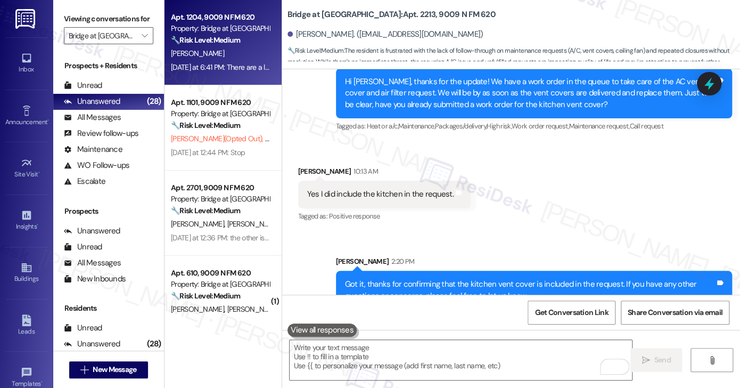
click at [223, 55] on div "[PERSON_NAME]" at bounding box center [220, 53] width 101 height 13
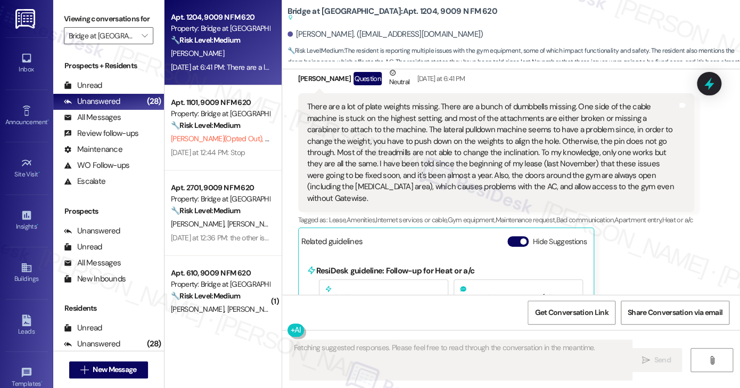
scroll to position [385, 0]
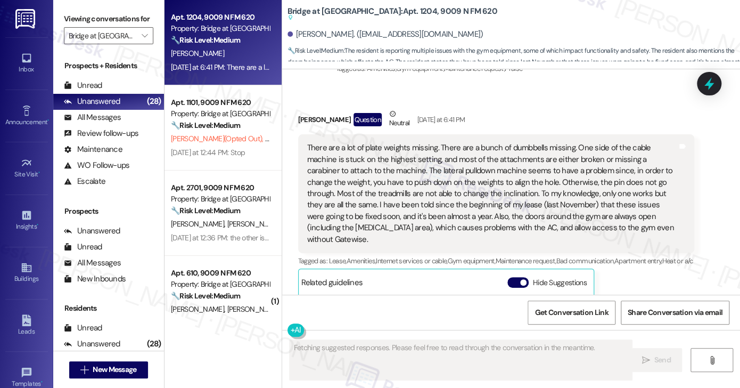
click at [321, 166] on div "There are a lot of plate weights missing. There are a bunch of dumbbells missin…" at bounding box center [492, 193] width 370 height 103
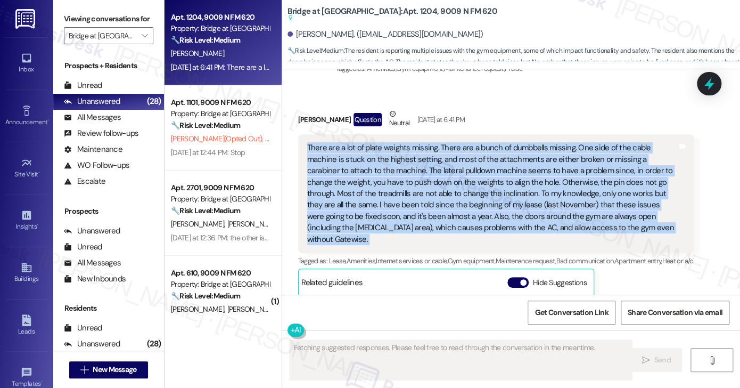
click at [321, 166] on div "There are a lot of plate weights missing. There are a bunch of dumbbells missin…" at bounding box center [492, 193] width 370 height 103
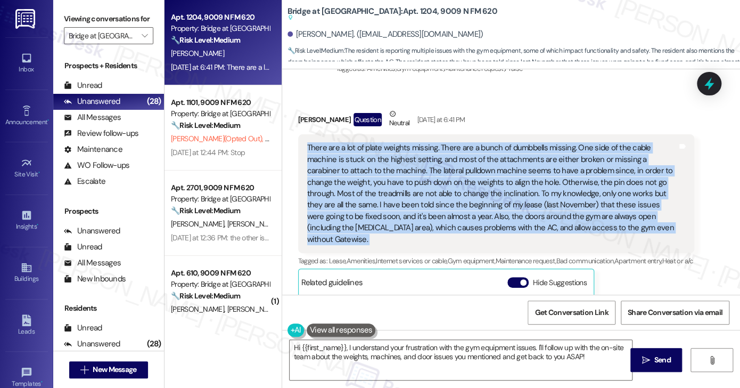
click at [411, 162] on div "There are a lot of plate weights missing. There are a bunch of dumbbells missin…" at bounding box center [492, 193] width 370 height 103
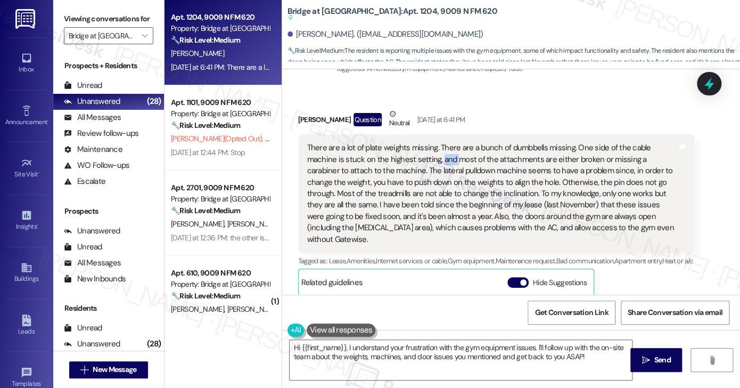
click at [411, 162] on div "There are a lot of plate weights missing. There are a bunch of dumbbells missin…" at bounding box center [492, 193] width 370 height 103
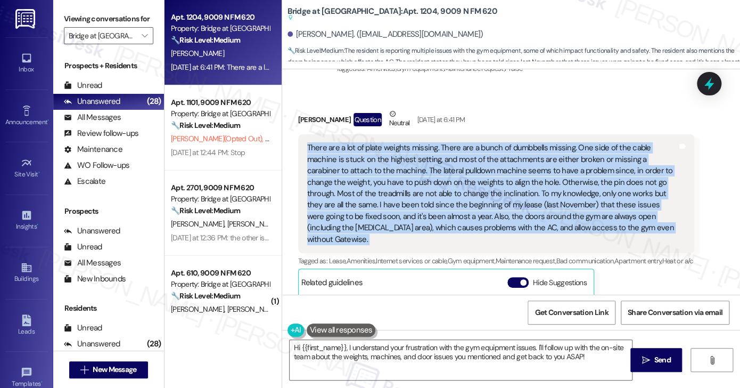
click at [411, 162] on div "There are a lot of plate weights missing. There are a bunch of dumbbells missin…" at bounding box center [492, 193] width 370 height 103
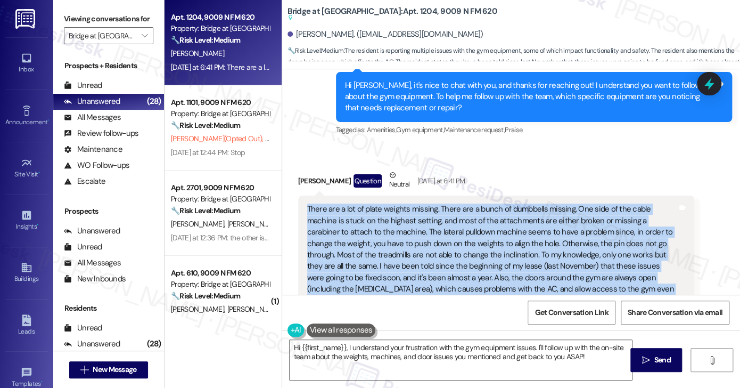
scroll to position [279, 0]
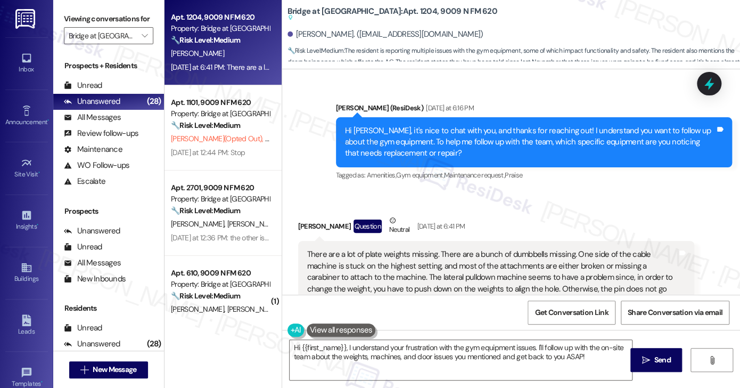
click at [431, 129] on div "Hi [PERSON_NAME], it's nice to chat with you, and thanks for reaching out! I un…" at bounding box center [530, 142] width 370 height 34
click at [431, 128] on div "Hi [PERSON_NAME], it's nice to chat with you, and thanks for reaching out! I un…" at bounding box center [530, 142] width 370 height 34
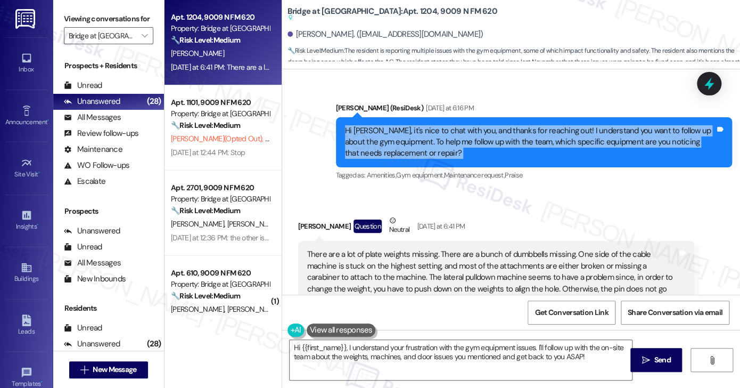
click at [431, 128] on div "Hi [PERSON_NAME], it's nice to chat with you, and thanks for reaching out! I un…" at bounding box center [530, 142] width 370 height 34
copy div "Hi [PERSON_NAME], it's nice to chat with you, and thanks for reaching out! I un…"
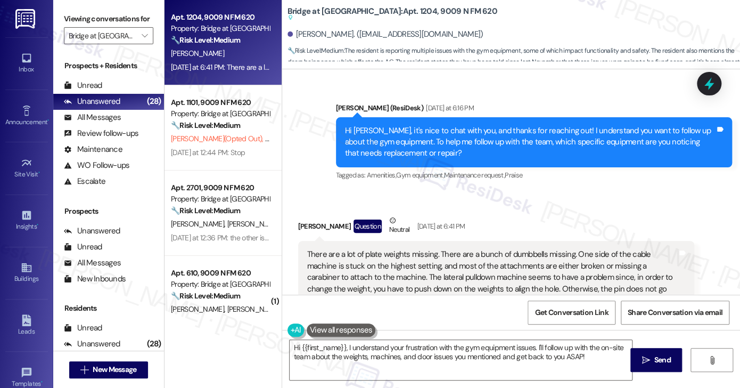
drag, startPoint x: 87, startPoint y: 9, endPoint x: 147, endPoint y: 33, distance: 65.0
click at [87, 9] on div "Viewing conversations for Bridge at [GEOGRAPHIC_DATA] " at bounding box center [108, 27] width 111 height 55
click at [392, 276] on div "There are a lot of plate weights missing. There are a bunch of dumbbells missin…" at bounding box center [492, 300] width 370 height 103
click at [390, 275] on div "There are a lot of plate weights missing. There are a bunch of dumbbells missin…" at bounding box center [492, 300] width 370 height 103
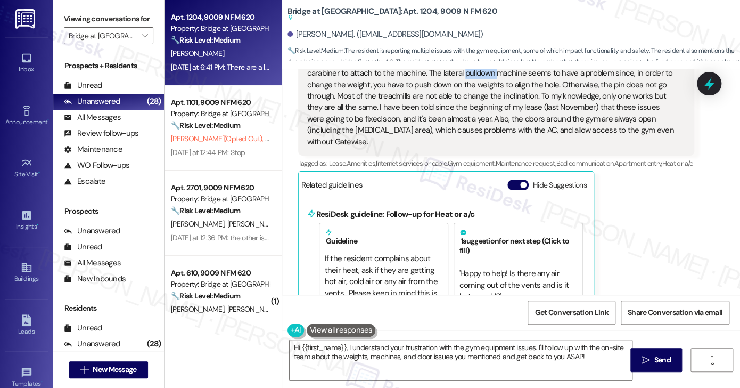
scroll to position [385, 0]
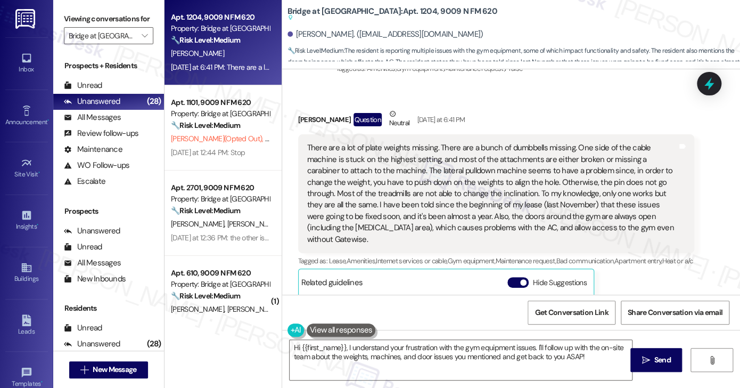
click at [418, 156] on div "There are a lot of plate weights missing. There are a bunch of dumbbells missin…" at bounding box center [492, 193] width 370 height 103
click at [418, 172] on div "There are a lot of plate weights missing. There are a bunch of dumbbells missin…" at bounding box center [492, 193] width 370 height 103
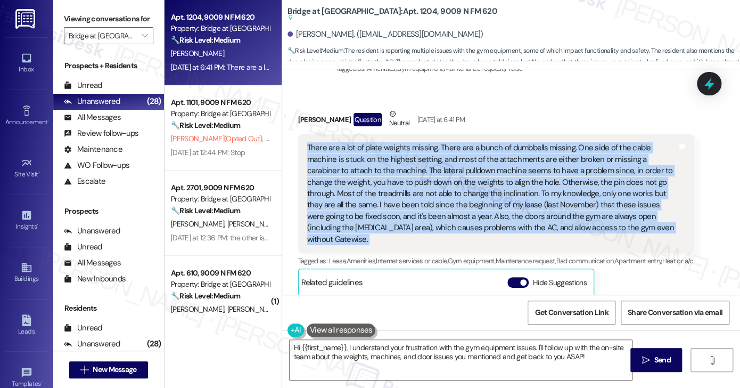
click at [418, 172] on div "There are a lot of plate weights missing. There are a bunch of dumbbells missin…" at bounding box center [492, 193] width 370 height 103
copy div "There are a lot of plate weights missing. There are a bunch of dumbbells missin…"
click at [380, 353] on textarea "Hi {{first_name}}, I understand your frustration with the gym equipment issues.…" at bounding box center [461, 360] width 342 height 40
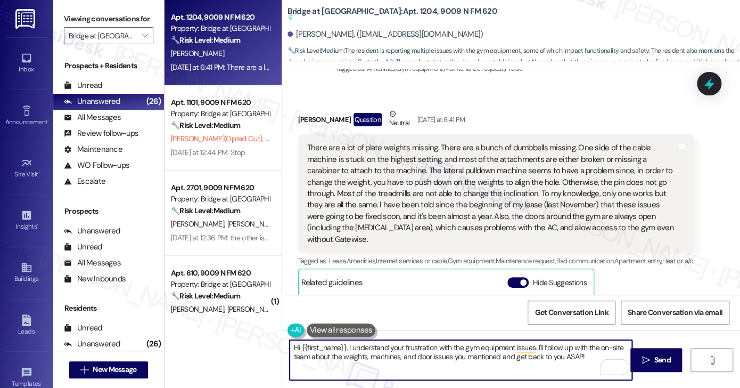
drag, startPoint x: 588, startPoint y: 357, endPoint x: 345, endPoint y: 347, distance: 243.6
click at [345, 347] on textarea "Hi {{first_name}}, I understand your frustration with the gym equipment issues.…" at bounding box center [461, 360] width 342 height 40
paste textarea "Thank you for such a detailed update—I really appreciate you taking the time to…"
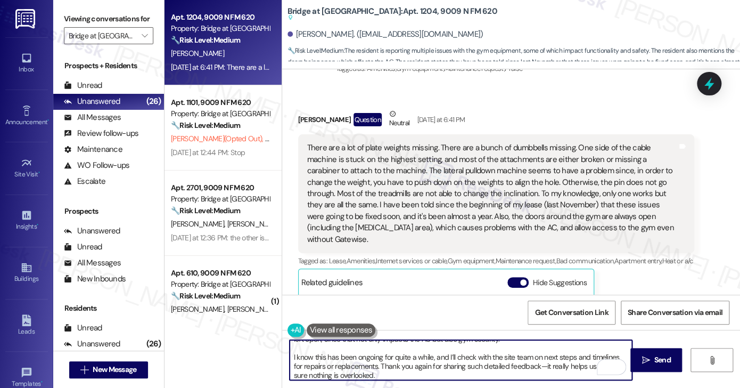
scroll to position [0, 0]
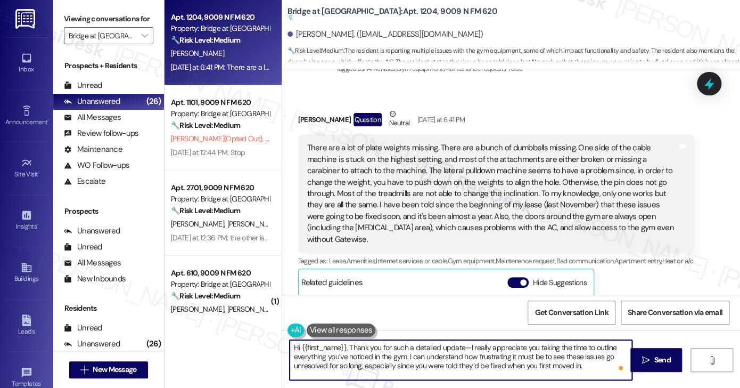
click at [346, 347] on textarea "Hi {{first_name}}, Thank you for such a detailed update—I really appreciate you…" at bounding box center [461, 360] width 342 height 40
click at [459, 350] on textarea "Hi {{first_name}}, thank you for such a detailed update—I really appreciate you…" at bounding box center [461, 360] width 342 height 40
click at [472, 344] on textarea "Hi {{first_name}}, thank you for such a detailed update. I really appreciate yo…" at bounding box center [461, 360] width 342 height 40
drag, startPoint x: 370, startPoint y: 356, endPoint x: 552, endPoint y: 362, distance: 182.3
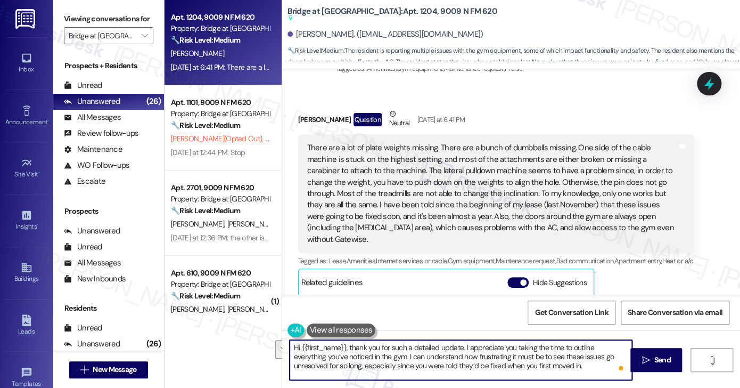
click at [552, 362] on textarea "Hi {{first_name}}, thank you for such a detailed update. I appreciate you takin…" at bounding box center [461, 360] width 342 height 40
drag, startPoint x: 552, startPoint y: 364, endPoint x: 478, endPoint y: 353, distance: 74.9
click at [478, 353] on textarea "Hi {{first_name}}, thank you for such a detailed update. I appreciate you takin…" at bounding box center [461, 360] width 342 height 40
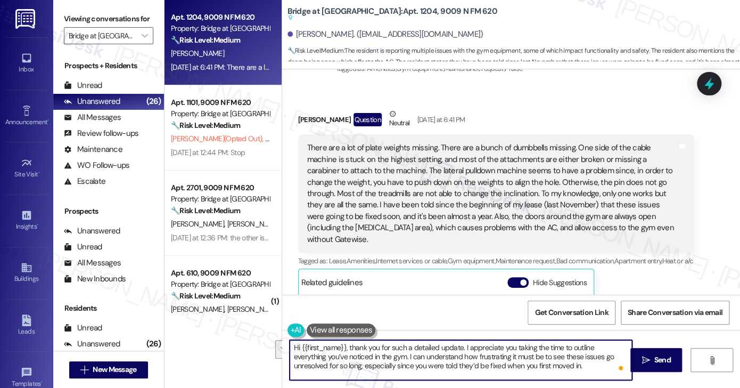
drag, startPoint x: 368, startPoint y: 356, endPoint x: 556, endPoint y: 365, distance: 188.8
click at [556, 365] on textarea "Hi {{first_name}}, thank you for such a detailed update. I appreciate you takin…" at bounding box center [461, 360] width 342 height 40
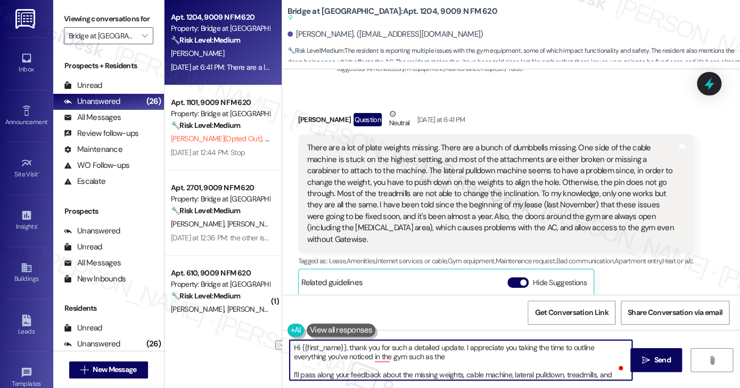
drag, startPoint x: 412, startPoint y: 357, endPoint x: 369, endPoint y: 359, distance: 42.7
click at [369, 359] on textarea "Hi {{first_name}}, thank you for such a detailed update. I appreciate you takin…" at bounding box center [461, 360] width 342 height 40
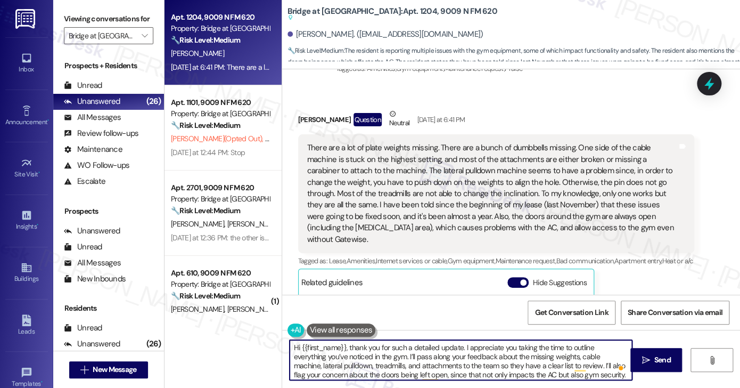
drag, startPoint x: 380, startPoint y: 356, endPoint x: 417, endPoint y: 358, distance: 36.8
click at [380, 357] on textarea "Hi {{first_name}}, thank you for such a detailed update. I appreciate you takin…" at bounding box center [461, 360] width 342 height 40
click at [316, 364] on textarea "Hi {{first_name}}, thank you for such a detailed update. I appreciate you takin…" at bounding box center [461, 360] width 342 height 40
click at [372, 364] on textarea "Hi {{first_name}}, thank you for such a detailed update. I appreciate you takin…" at bounding box center [461, 360] width 342 height 40
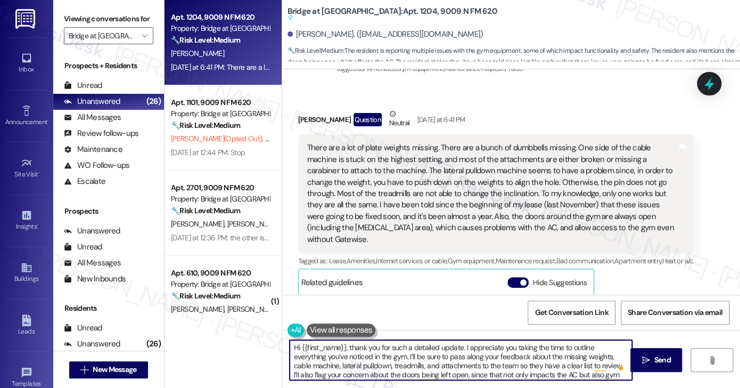
click at [428, 361] on textarea "Hi {{first_name}}, thank you for such a detailed update. I appreciate you takin…" at bounding box center [461, 360] width 342 height 40
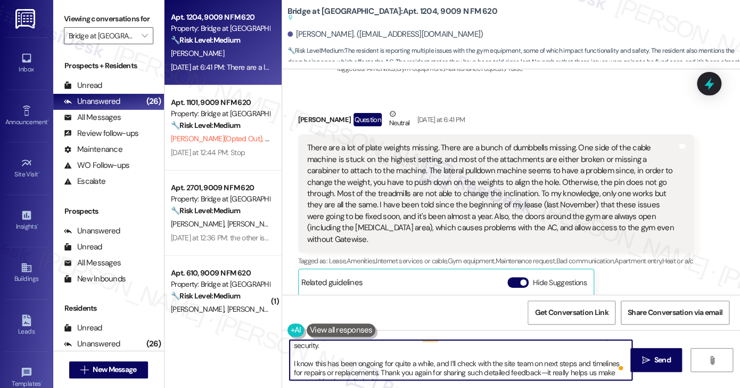
drag, startPoint x: 394, startPoint y: 376, endPoint x: 288, endPoint y: 353, distance: 109.0
click at [290, 353] on textarea "Hi {{first_name}}, thank you for such a detailed update. I appreciate you takin…" at bounding box center [461, 360] width 342 height 40
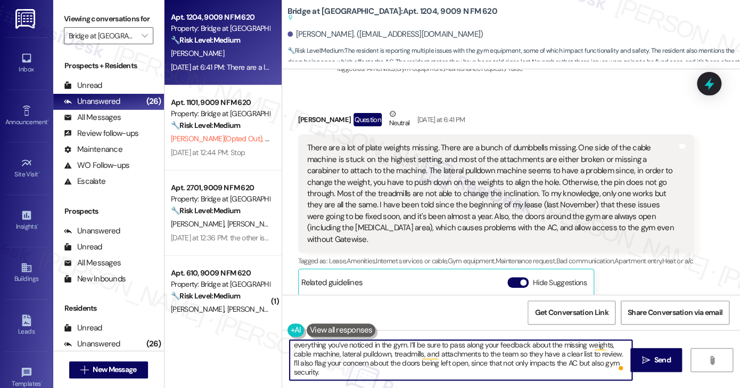
scroll to position [11, 0]
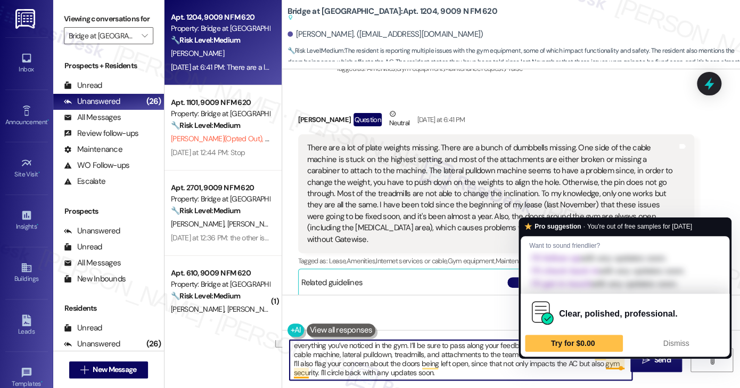
drag, startPoint x: 387, startPoint y: 374, endPoint x: 603, endPoint y: 360, distance: 216.2
click at [603, 360] on textarea "Hi {{first_name}}, thank you for such a detailed update. I appreciate you takin…" at bounding box center [461, 360] width 342 height 40
click at [417, 370] on textarea "Hi {{first_name}}, thank you for such a detailed update. I appreciate you takin…" at bounding box center [461, 360] width 342 height 40
drag, startPoint x: 435, startPoint y: 374, endPoint x: 602, endPoint y: 362, distance: 167.7
click at [602, 362] on textarea "Hi {{first_name}}, thank you for such a detailed update. I appreciate you takin…" at bounding box center [461, 360] width 342 height 40
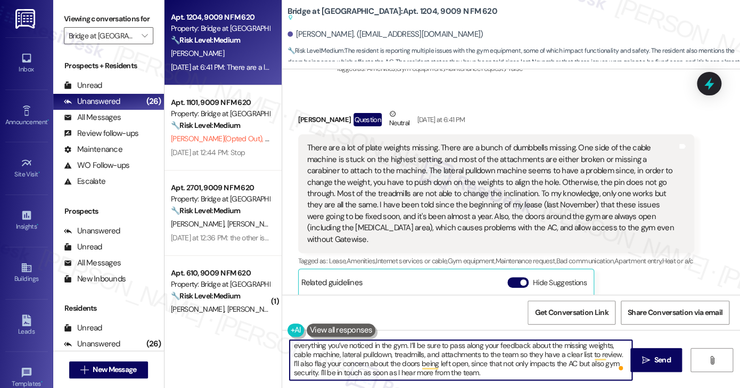
type textarea "Hi {{first_name}}, thank you for such a detailed update. I appreciate you takin…"
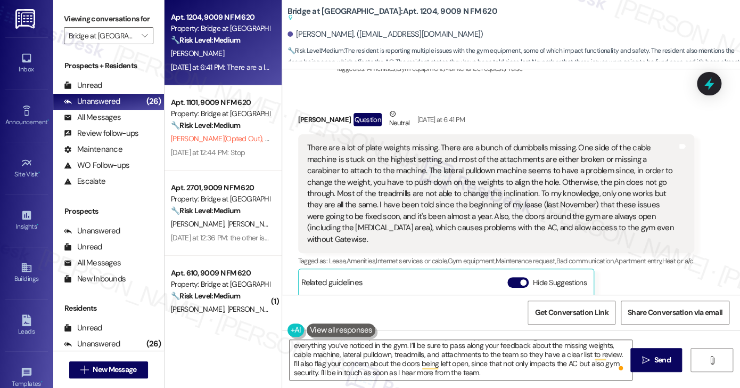
click at [120, 24] on label "Viewing conversations for" at bounding box center [108, 19] width 89 height 17
click at [664, 363] on span "Send" at bounding box center [662, 359] width 17 height 11
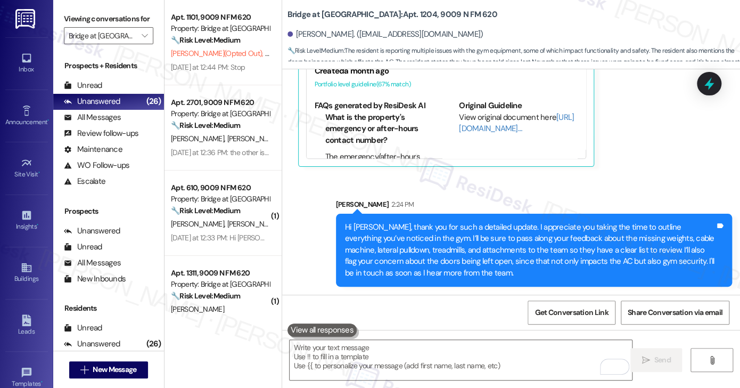
click at [105, 21] on label "Viewing conversations for" at bounding box center [108, 19] width 89 height 17
drag, startPoint x: 83, startPoint y: 19, endPoint x: 208, endPoint y: 61, distance: 132.1
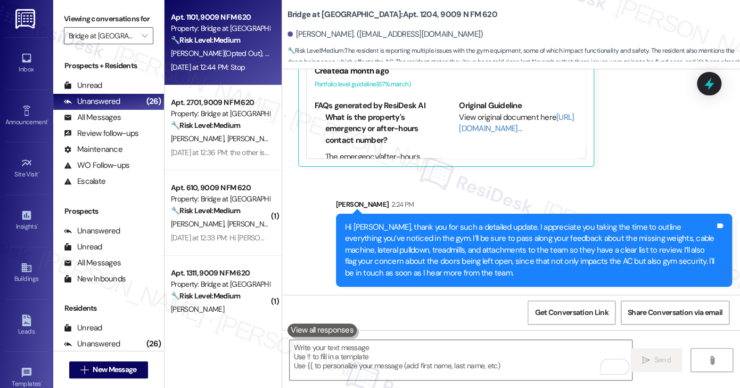
click at [83, 19] on label "Viewing conversations for" at bounding box center [108, 19] width 89 height 17
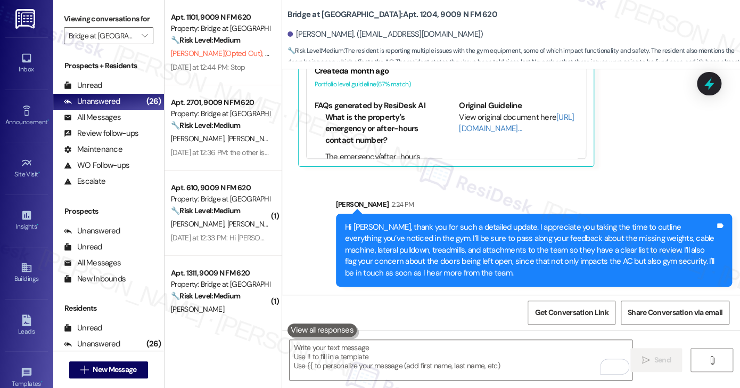
click at [453, 195] on div "Sent via SMS [PERSON_NAME] 2:24 PM Hi [PERSON_NAME], thank you for such a detai…" at bounding box center [534, 243] width 412 height 104
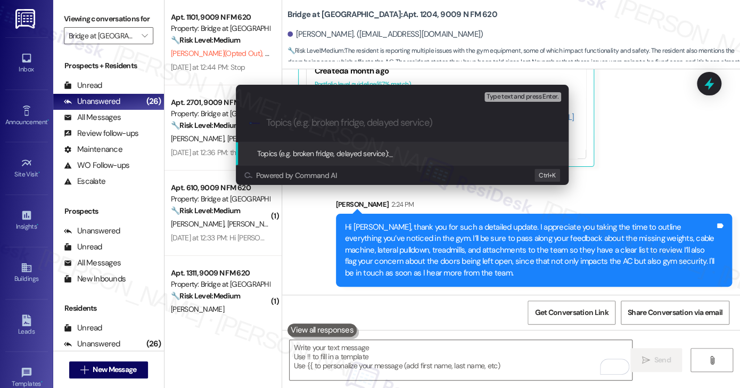
paste input "Follow-Up on Gym Equipment Repairs and Missing Items"
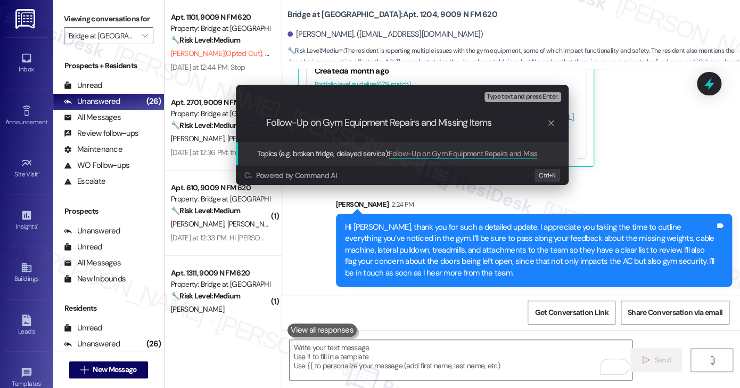
click at [429, 119] on input "Follow-Up on Gym Equipment Repairs and Missing Items" at bounding box center [406, 122] width 281 height 11
click at [509, 115] on div ".cls-1{fill:#0a055f;}.cls-2{fill:#0cc4c4;} resideskLogoBlueOrange Follow-Up on …" at bounding box center [402, 123] width 333 height 38
click at [502, 123] on input "Follow-Up on Gym Equipment Repairs, Missing Items" at bounding box center [406, 122] width 281 height 11
type input "Follow-Up on Gym Equipment Repairs, Missing Items and Doors left Unopen"
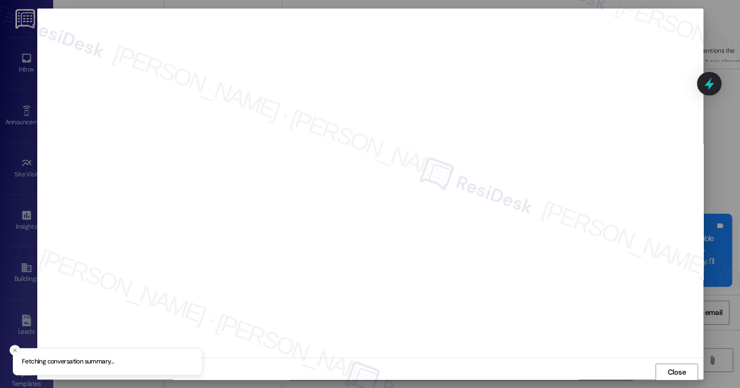
scroll to position [1, 0]
click at [669, 365] on span "Close" at bounding box center [676, 370] width 19 height 11
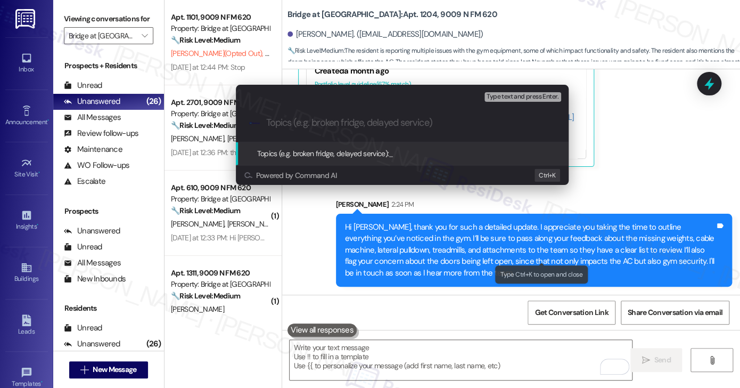
paste input "Follow-Up on Gym Equipment Repairs, Missing Items and Doors left Unopen"
type input "Follow-Up on Gym Equipment Repairs, Missing Items and Doors left Unopen"
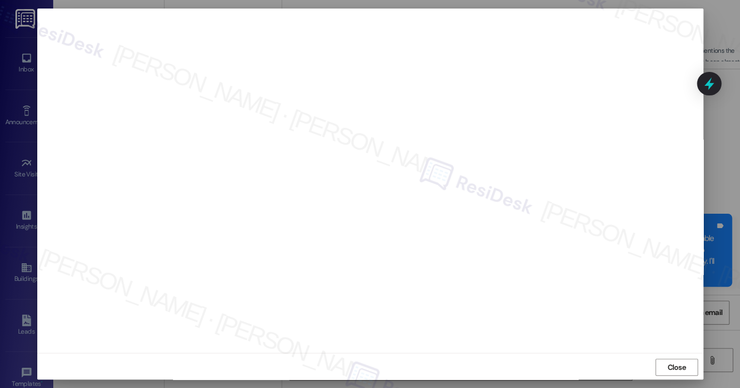
scroll to position [6, 0]
click at [671, 362] on button "Close" at bounding box center [677, 365] width 43 height 17
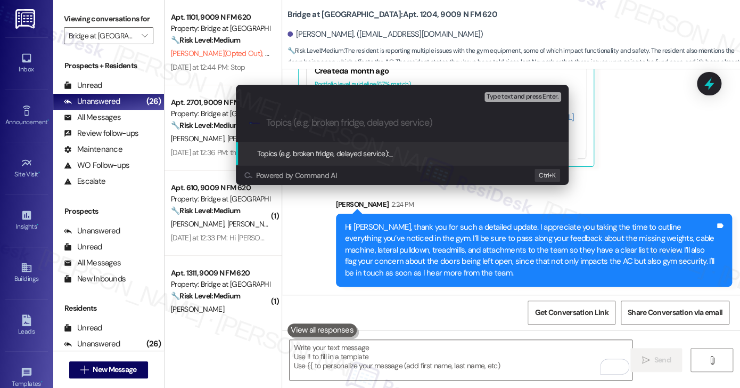
paste input "Follow-Up on Gym Equipment Repairs, Missing Items and Doors left Unopen"
type input "Follow-Up on Gym Equipment Repairs, Missing Items and Doors left Unopen"
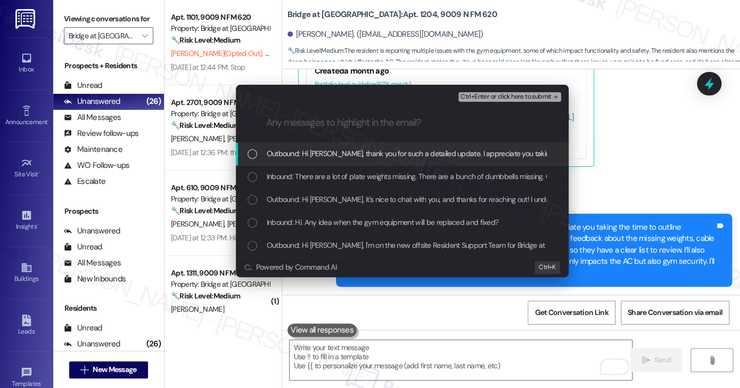
scroll to position [0, 0]
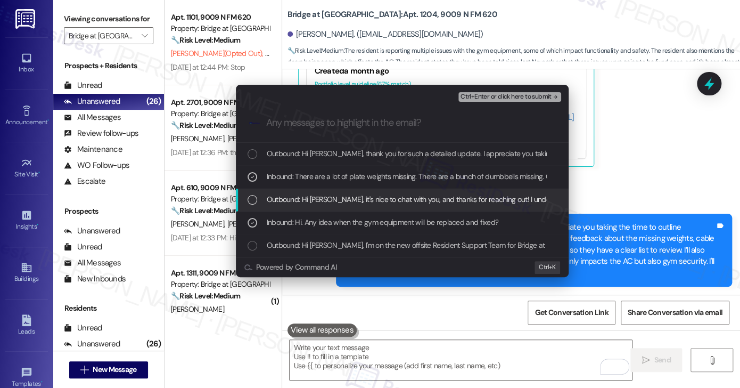
click at [487, 94] on span "Ctrl+Enter or click here to submit" at bounding box center [506, 96] width 91 height 7
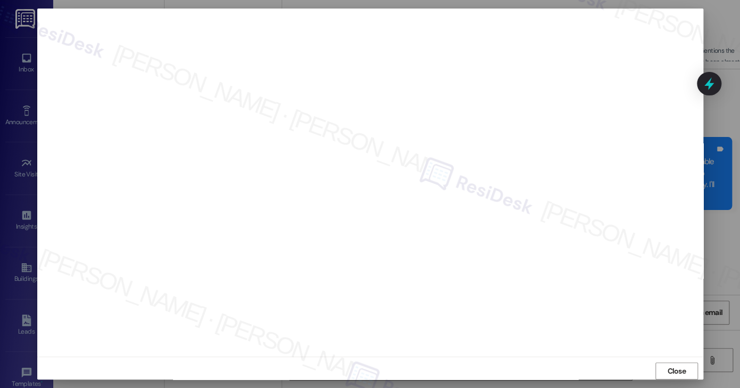
scroll to position [755, 0]
click at [656, 362] on div "Close" at bounding box center [370, 370] width 666 height 28
click at [656, 368] on button "Close" at bounding box center [677, 370] width 43 height 17
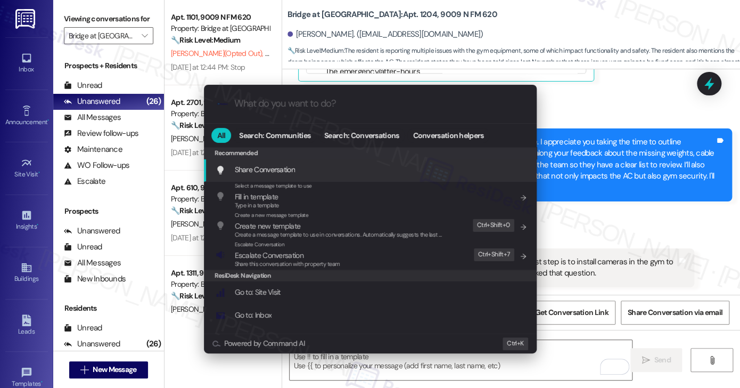
click at [582, 189] on div ".cls-1{fill:#0a055f;}.cls-2{fill:#0cc4c4;} resideskLogoBlueOrange All Search: C…" at bounding box center [370, 194] width 740 height 388
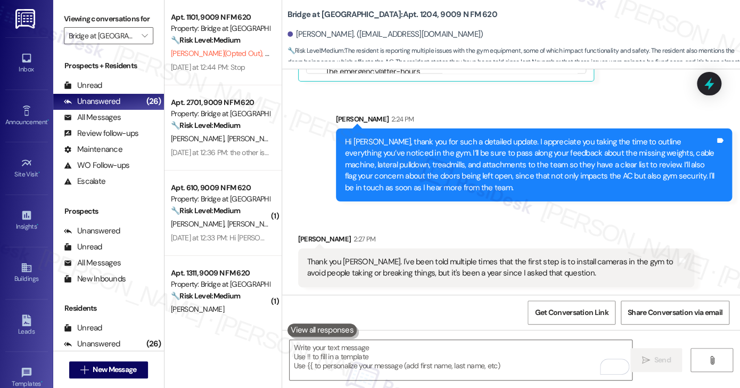
scroll to position [755, 0]
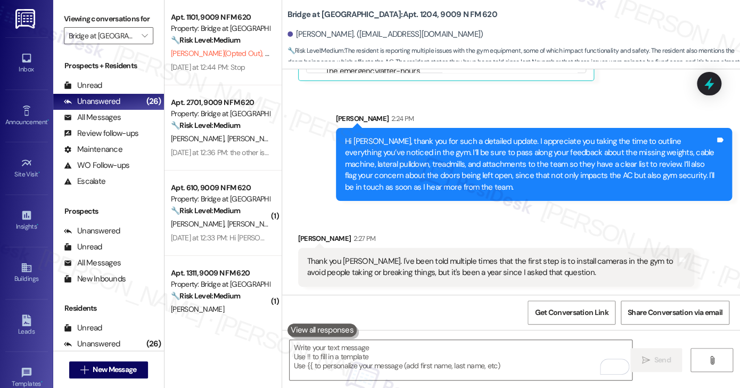
click at [413, 251] on div "Thank you [PERSON_NAME]. I've been told multiple times that the first step is t…" at bounding box center [496, 267] width 396 height 39
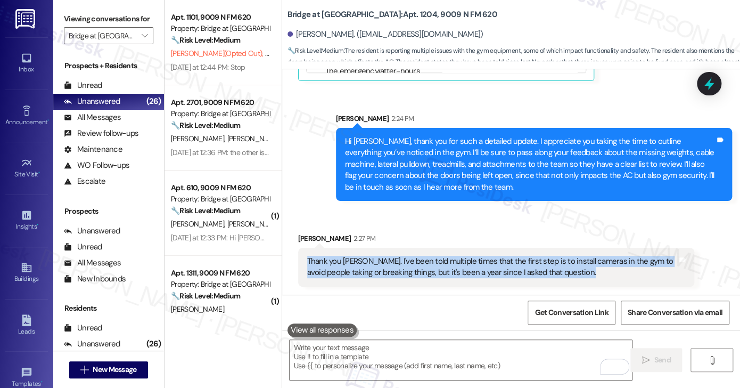
click at [413, 251] on div "Thank you [PERSON_NAME]. I've been told multiple times that the first step is t…" at bounding box center [496, 267] width 396 height 39
click at [699, 85] on div at bounding box center [710, 83] width 32 height 30
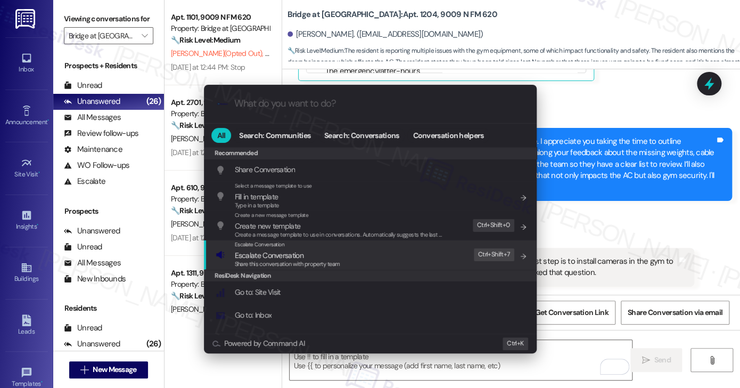
click at [349, 262] on div "Escalate Conversation Escalate Conversation Share this conversation with proper…" at bounding box center [372, 254] width 312 height 29
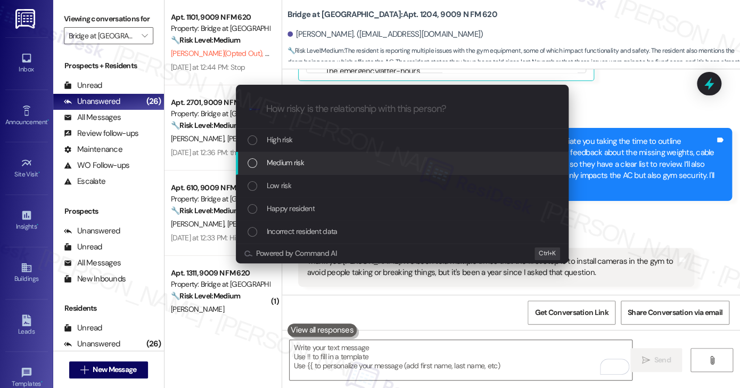
click at [316, 168] on div "Medium risk" at bounding box center [404, 163] width 312 height 12
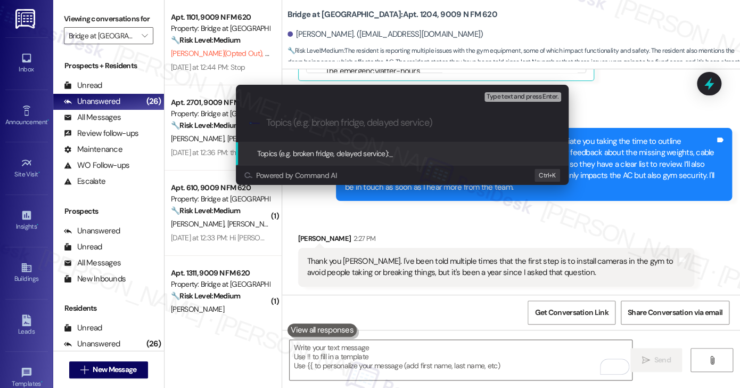
paste input "Follow-Up on Gym Equipment Repairs, Missing Items and Doors left Unopen"
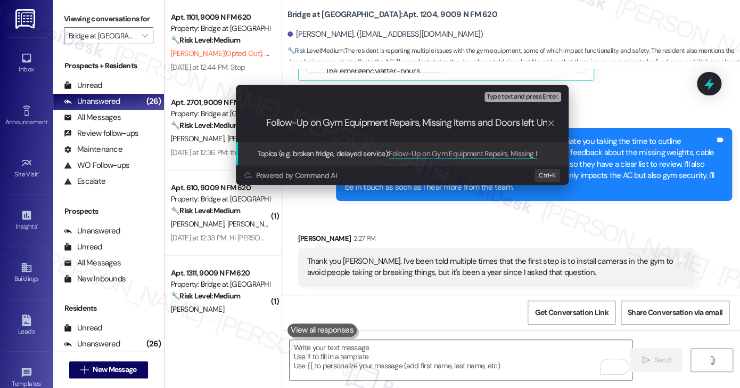
scroll to position [0, 24]
type input "Follow-Up on Gym Equipment Repairs, Missing Items and Doors left Unopen"
click at [648, 145] on div "Escalate Conversation Medium risk Topics (e.g. broken fridge, delayed service) …" at bounding box center [370, 194] width 740 height 388
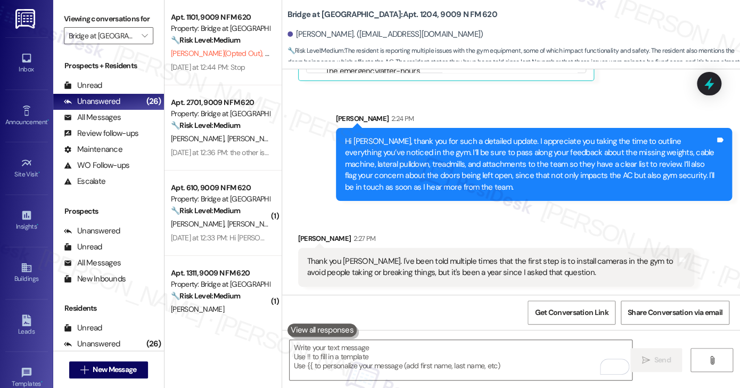
scroll to position [0, 0]
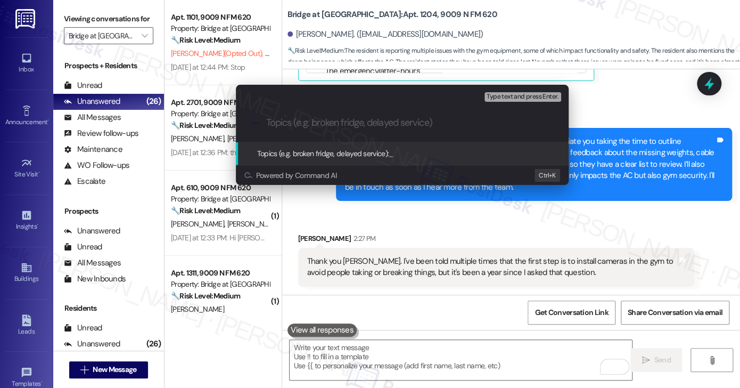
paste input "Follow-Up on Gym Equipment Repairs, Missing Items and Doors left Unopen"
type input "Follow-Up on Gym Equipment Repairs, Missing Items and Doors left Unopen"
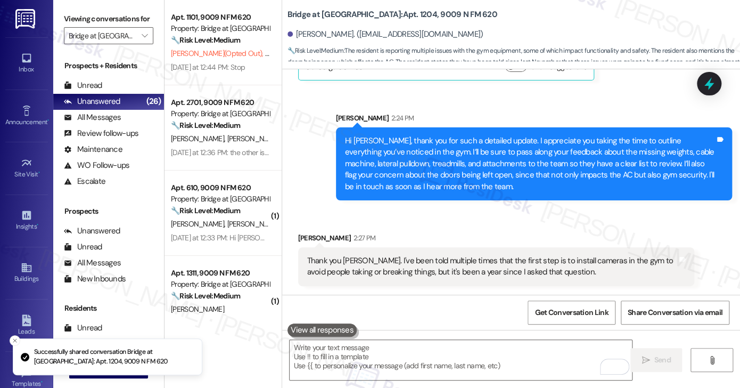
scroll to position [600, 0]
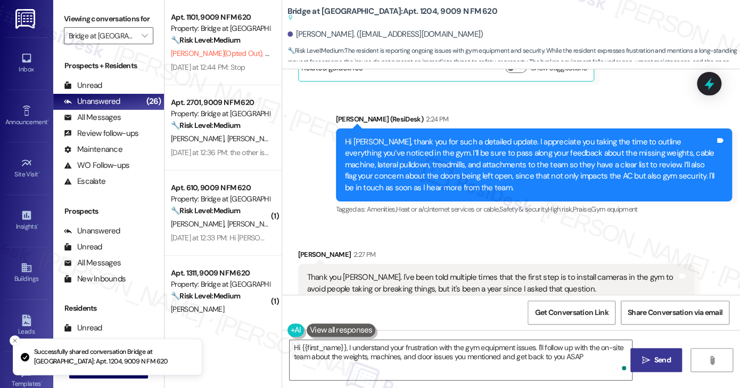
type textarea "Hi {{first_name}}, I understand your frustration with the gym equipment issues.…"
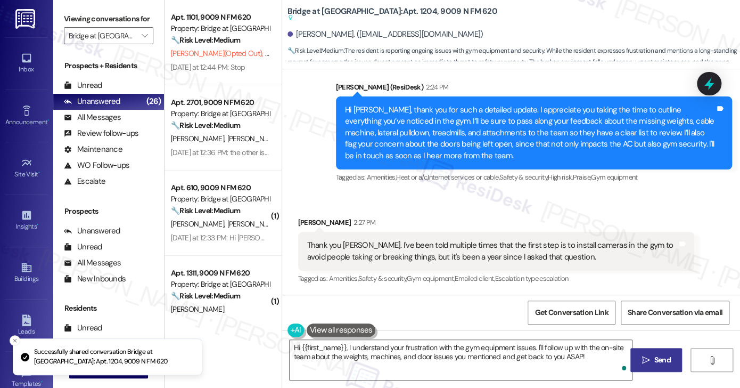
click at [404, 129] on div "Hi [PERSON_NAME], thank you for such a detailed update. I appreciate you taking…" at bounding box center [530, 132] width 370 height 57
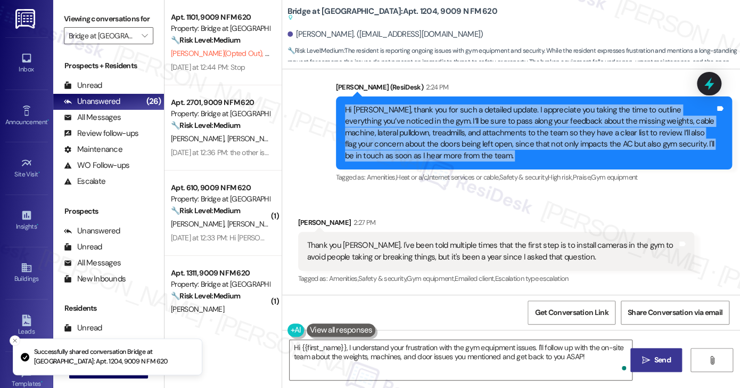
click at [404, 129] on div "Hi [PERSON_NAME], thank you for such a detailed update. I appreciate you taking…" at bounding box center [530, 132] width 370 height 57
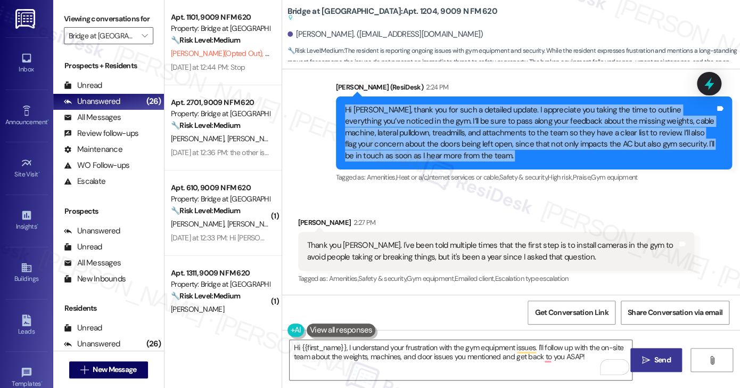
copy div "Hi [PERSON_NAME], thank you for such a detailed update. I appreciate you taking…"
click at [100, 10] on div "Viewing conversations for Bridge at [GEOGRAPHIC_DATA] " at bounding box center [108, 27] width 111 height 55
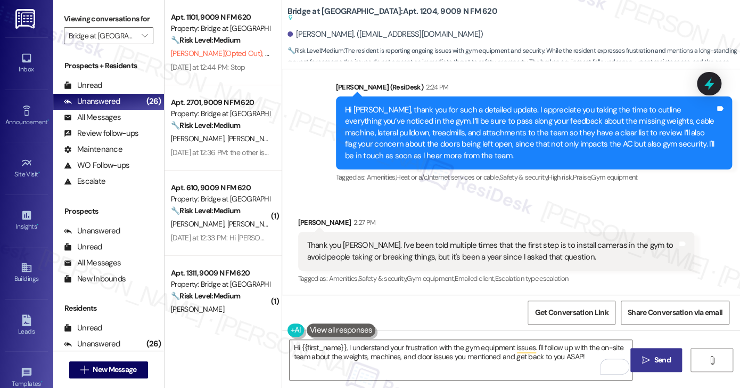
click at [372, 251] on div "Thank you [PERSON_NAME]. I've been told multiple times that the first step is t…" at bounding box center [492, 251] width 370 height 23
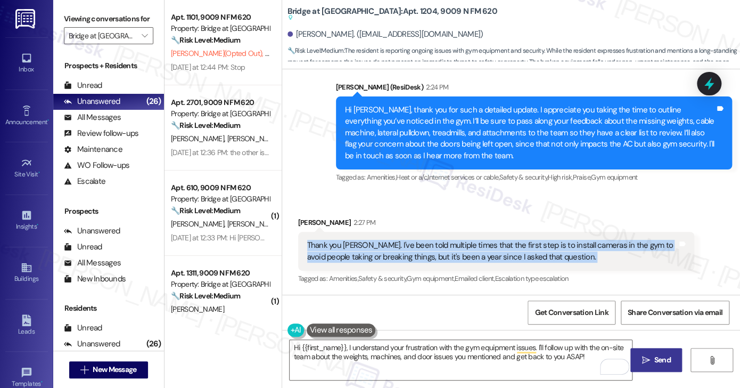
click at [372, 251] on div "Thank you [PERSON_NAME]. I've been told multiple times that the first step is t…" at bounding box center [492, 251] width 370 height 23
copy div "Thank you [PERSON_NAME]. I've been told multiple times that the first step is t…"
click at [102, 17] on label "Viewing conversations for" at bounding box center [108, 19] width 89 height 17
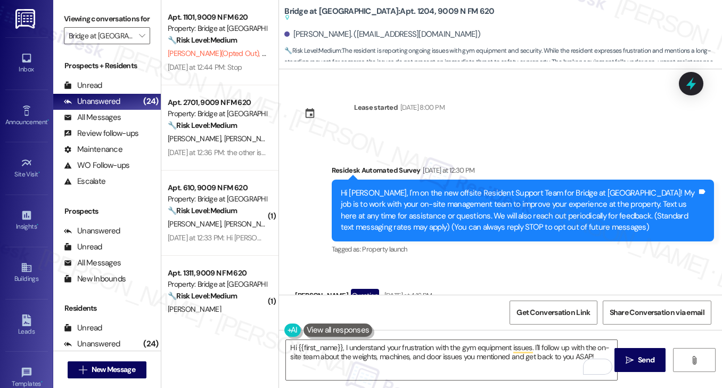
scroll to position [643, 0]
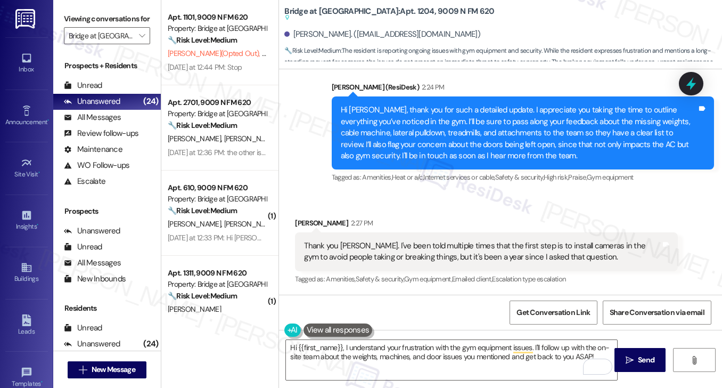
click at [381, 252] on div "Thank you [PERSON_NAME]. I've been told multiple times that the first step is t…" at bounding box center [482, 251] width 356 height 23
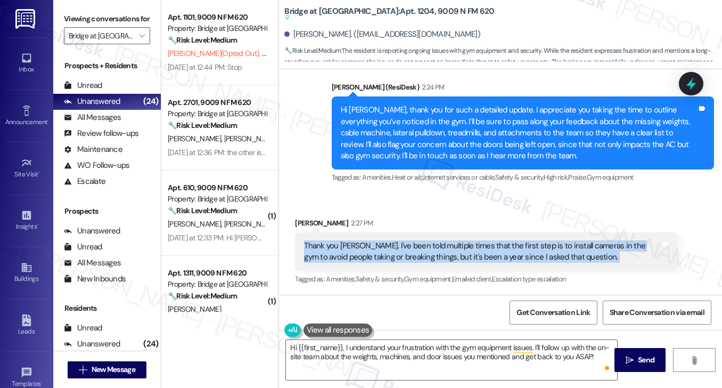
click at [381, 252] on div "Thank you [PERSON_NAME]. I've been told multiple times that the first step is t…" at bounding box center [482, 251] width 356 height 23
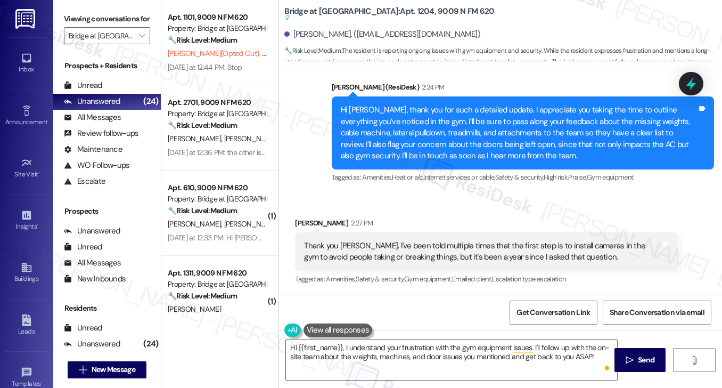
click at [384, 137] on div "Hi [PERSON_NAME], thank you for such a detailed update. I appreciate you taking…" at bounding box center [519, 132] width 356 height 57
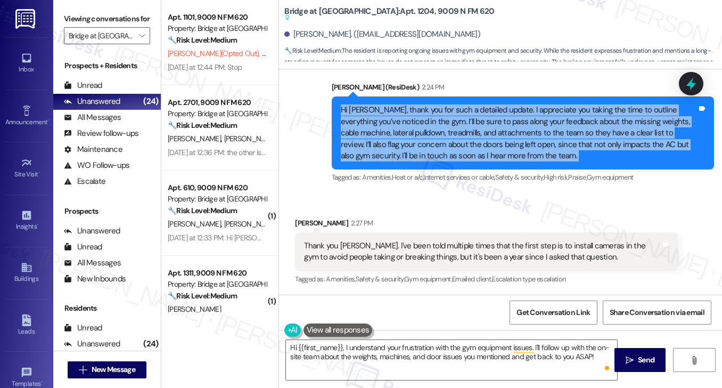
click at [384, 137] on div "Hi [PERSON_NAME], thank you for such a detailed update. I appreciate you taking…" at bounding box center [519, 132] width 356 height 57
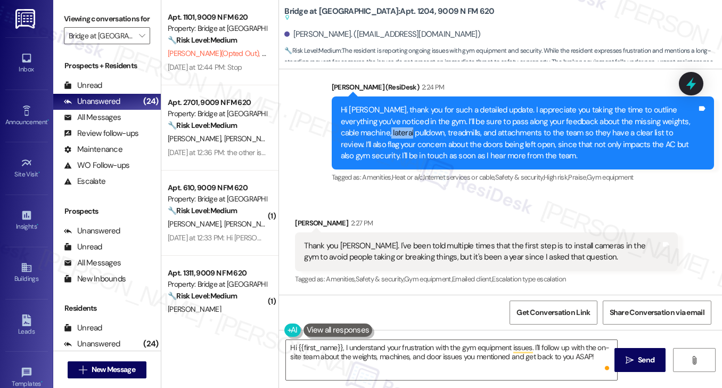
click at [384, 137] on div "Hi [PERSON_NAME], thank you for such a detailed update. I appreciate you taking…" at bounding box center [519, 132] width 356 height 57
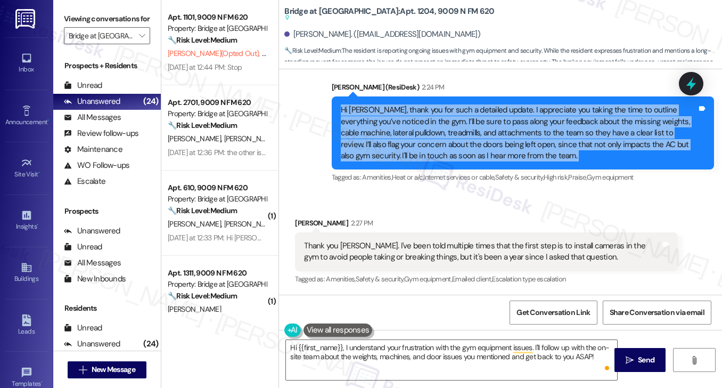
click at [384, 137] on div "Hi [PERSON_NAME], thank you for such a detailed update. I appreciate you taking…" at bounding box center [519, 132] width 356 height 57
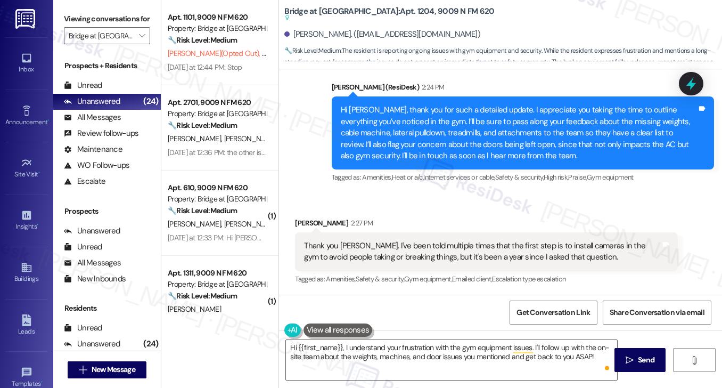
click at [395, 256] on div "Thank you [PERSON_NAME]. I've been told multiple times that the first step is t…" at bounding box center [482, 251] width 356 height 23
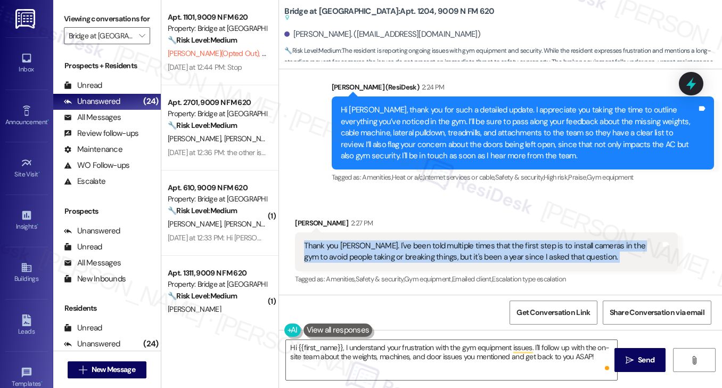
click at [395, 256] on div "Thank you [PERSON_NAME]. I've been told multiple times that the first step is t…" at bounding box center [482, 251] width 356 height 23
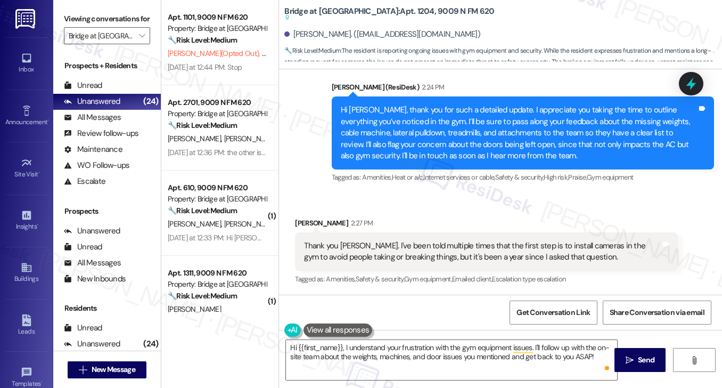
click at [496, 134] on div "Hi [PERSON_NAME], thank you for such a detailed update. I appreciate you taking…" at bounding box center [519, 132] width 356 height 57
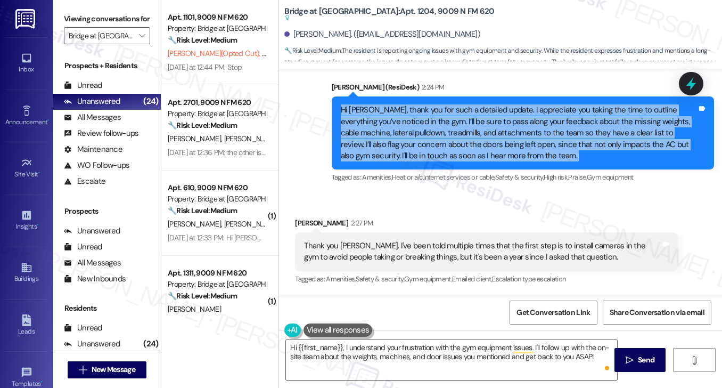
click at [496, 134] on div "Hi [PERSON_NAME], thank you for such a detailed update. I appreciate you taking…" at bounding box center [519, 132] width 356 height 57
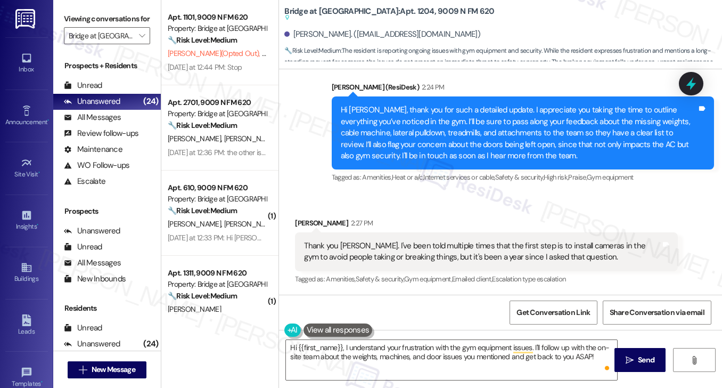
click at [435, 246] on div "Thank you [PERSON_NAME]. I've been told multiple times that the first step is t…" at bounding box center [482, 251] width 356 height 23
click at [435, 247] on div "Thank you [PERSON_NAME]. I've been told multiple times that the first step is t…" at bounding box center [482, 251] width 356 height 23
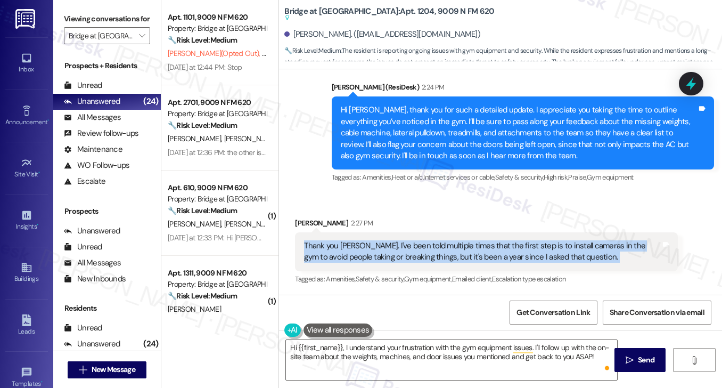
click at [435, 247] on div "Thank you [PERSON_NAME]. I've been told multiple times that the first step is t…" at bounding box center [482, 251] width 356 height 23
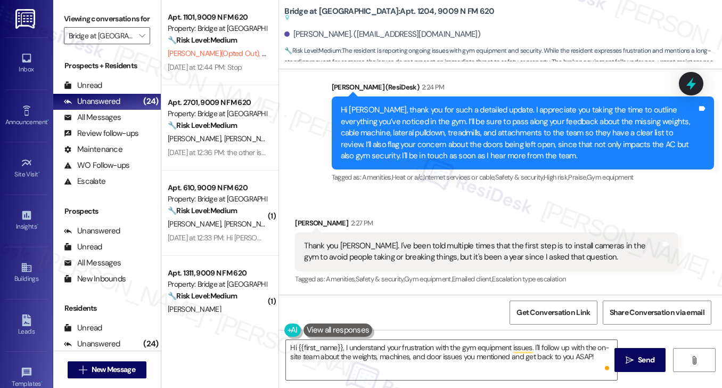
click at [136, 11] on label "Viewing conversations for" at bounding box center [107, 19] width 86 height 17
click at [148, 18] on label "Viewing conversations for" at bounding box center [107, 19] width 86 height 17
click at [401, 353] on textarea "Hi {{first_name}}, I understand your frustration with the gym equipment issues.…" at bounding box center [451, 360] width 331 height 40
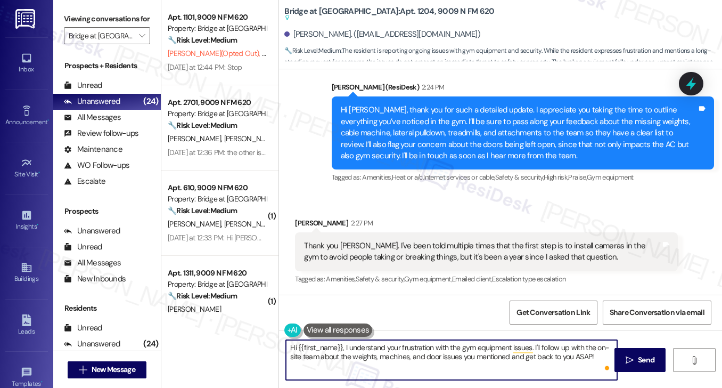
click at [401, 353] on textarea "Hi {{first_name}}, I understand your frustration with the gym equipment issues.…" at bounding box center [451, 360] width 331 height 40
paste textarea "Thank you for sharing that—I completely understand your frustration, especially…"
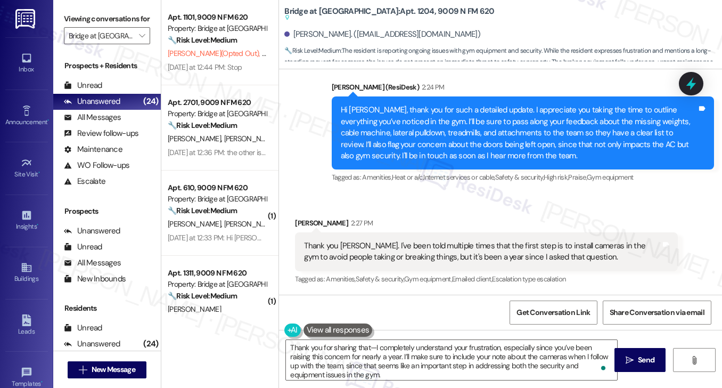
click at [305, 222] on div "Omar Ortiz 2:27 PM" at bounding box center [486, 224] width 382 height 15
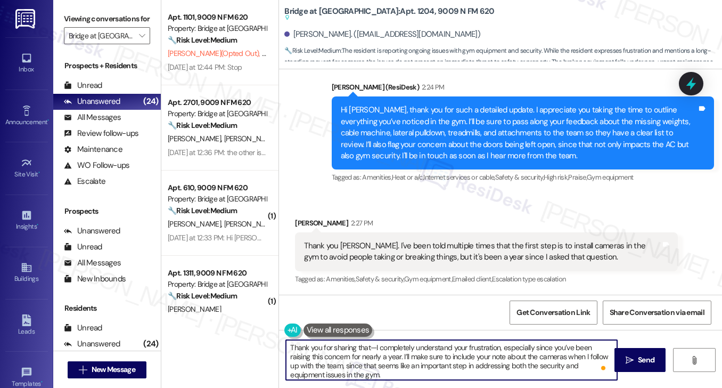
click at [370, 345] on textarea "Thank you for sharing that—I completely understand your frustration, especially…" at bounding box center [451, 360] width 331 height 40
click at [392, 346] on textarea "Thank you for sharing that. I completely understand your frustration, especiall…" at bounding box center [451, 360] width 331 height 40
click at [440, 349] on textarea "Thank you for sharing that. I understand your frustration, especially since you…" at bounding box center [451, 360] width 331 height 40
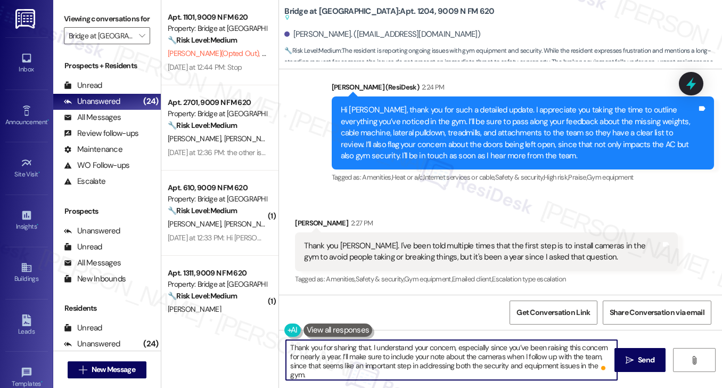
click at [512, 344] on textarea "Thank you for sharing that. I understand your concern, especially since you’ve …" at bounding box center [451, 360] width 331 height 40
click at [398, 354] on textarea "Thank you for sharing that. I understand your concern, especially since you’ve …" at bounding box center [451, 360] width 331 height 40
drag, startPoint x: 375, startPoint y: 348, endPoint x: 411, endPoint y: 349, distance: 35.7
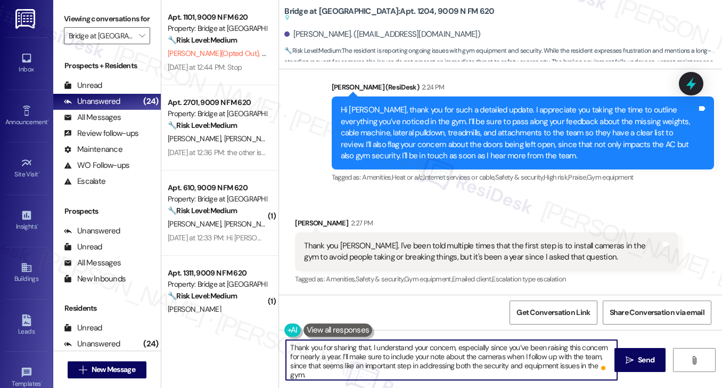
click at [411, 349] on textarea "Thank you for sharing that. I understand your concern, especially since you’ve …" at bounding box center [451, 360] width 331 height 40
click at [398, 349] on textarea "Thank you for sharing that. I understand your concern, especially since you’ve …" at bounding box center [451, 360] width 331 height 40
drag, startPoint x: 326, startPoint y: 355, endPoint x: 429, endPoint y: 344, distance: 104.0
click at [429, 344] on textarea "Thank you for sharing that. I hear your concern, especially since you’ve been r…" at bounding box center [451, 360] width 331 height 40
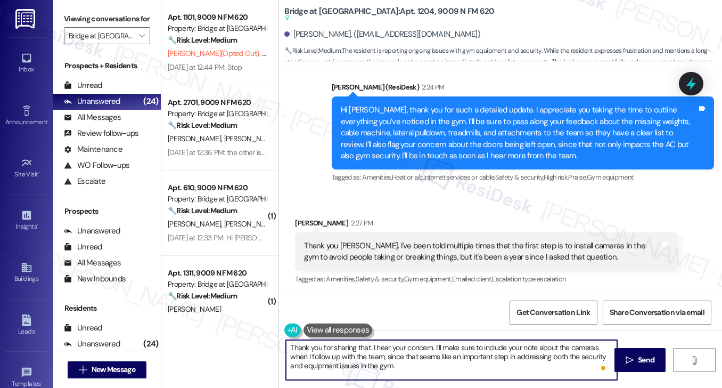
click at [377, 355] on textarea "Thank you for sharing that. I hear your concern. I’ll make sure to include your…" at bounding box center [451, 360] width 331 height 40
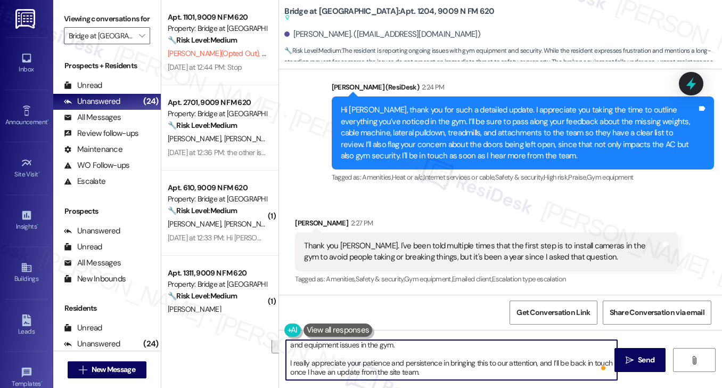
scroll to position [21, 0]
click at [302, 364] on textarea "Thank you for sharing that. I hear your concern. I’ll make sure to include your…" at bounding box center [451, 360] width 331 height 40
click at [407, 362] on textarea "Thank you for sharing that. I hear your concern. I’ll make sure to include your…" at bounding box center [451, 360] width 331 height 40
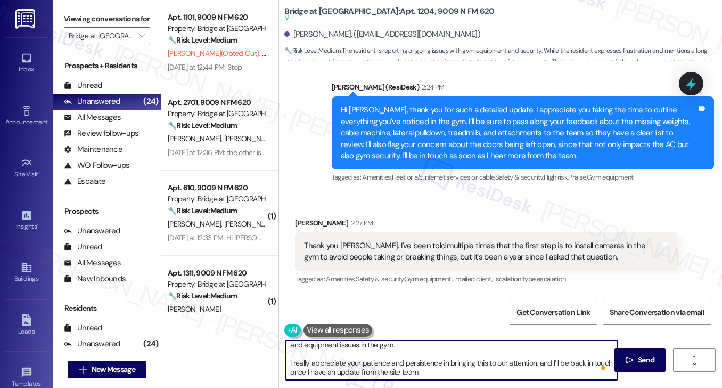
click at [422, 362] on textarea "Thank you for sharing that. I hear your concern. I’ll make sure to include your…" at bounding box center [451, 360] width 331 height 40
click at [454, 363] on textarea "Thank you for sharing that. I hear your concern. I’ll make sure to include your…" at bounding box center [451, 360] width 331 height 40
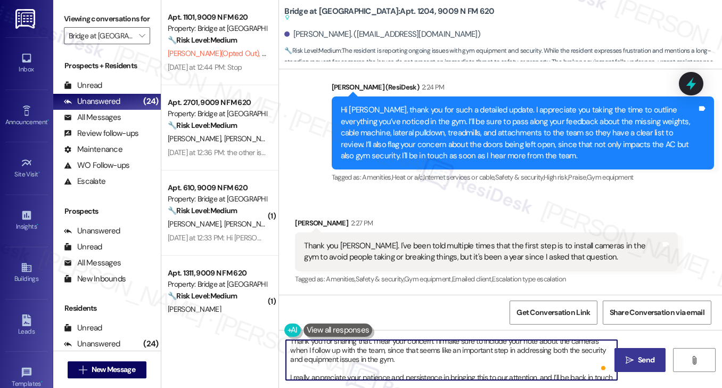
scroll to position [0, 0]
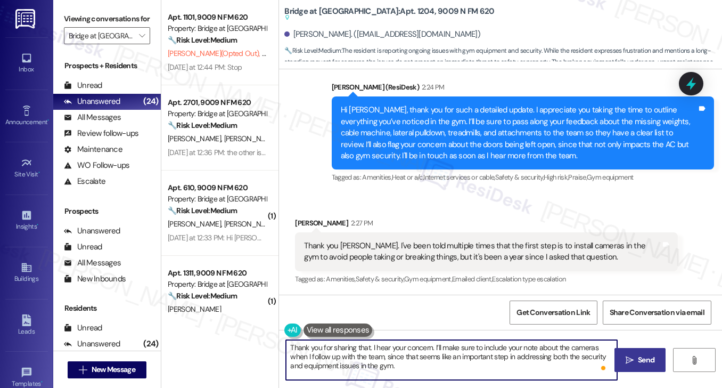
type textarea "Thank you for sharing that. I hear your concern. I’ll make sure to include your…"
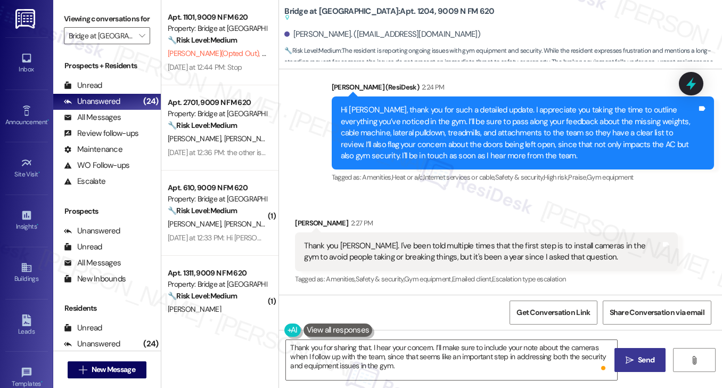
click at [641, 364] on span "Send" at bounding box center [646, 359] width 17 height 11
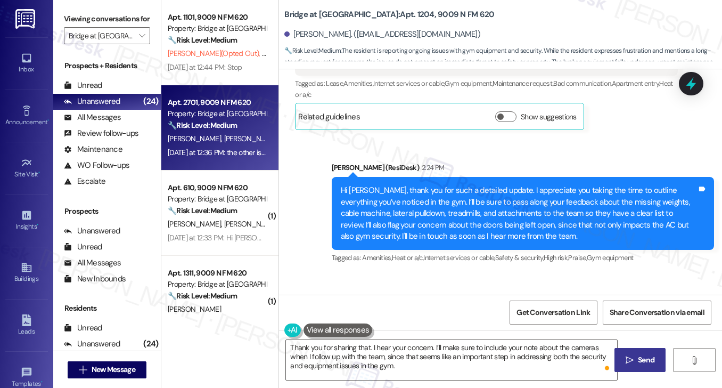
scroll to position [561, 0]
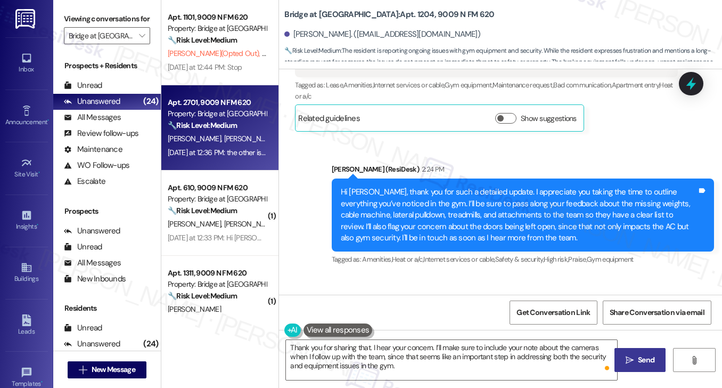
click at [229, 146] on div "Yesterday at 12:36 PM: the other is that we renew to 6 months more but we never…" at bounding box center [217, 152] width 101 height 13
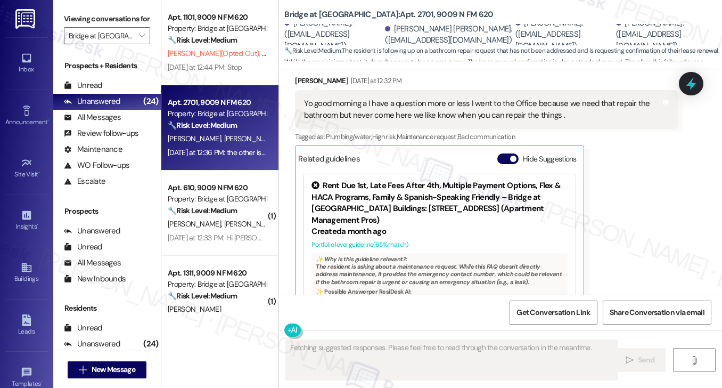
scroll to position [138, 0]
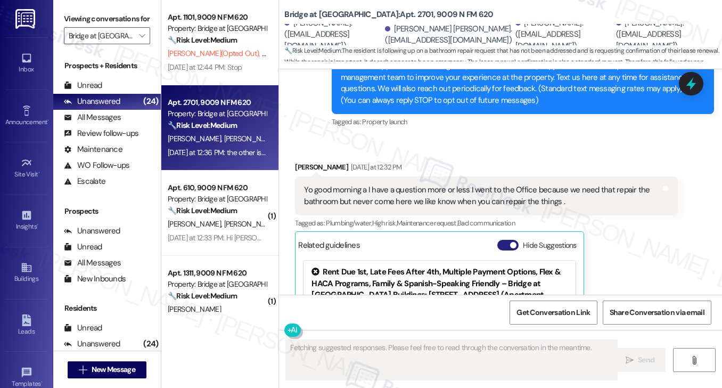
click at [504, 242] on button "Hide Suggestions" at bounding box center [508, 245] width 21 height 11
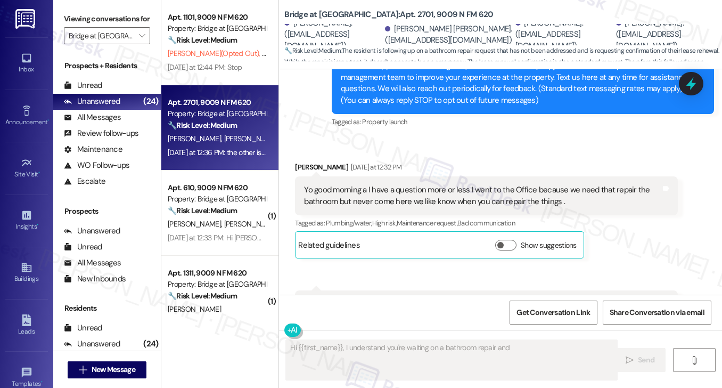
click at [435, 202] on div "Yo good morning a I have a question more or less I went to the Office because w…" at bounding box center [482, 195] width 356 height 23
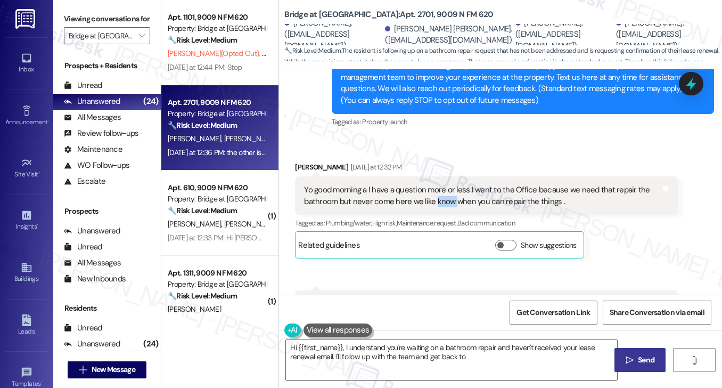
click at [435, 202] on div "Yo good morning a I have a question more or less I went to the Office because w…" at bounding box center [482, 195] width 356 height 23
type textarea "Hi {{first_name}}, I understand you're waiting on a bathroom repair and haven't…"
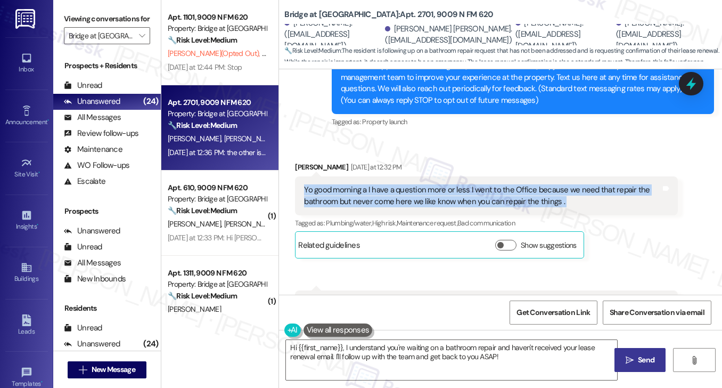
click at [435, 202] on div "Yo good morning a I have a question more or less I went to the Office because w…" at bounding box center [482, 195] width 356 height 23
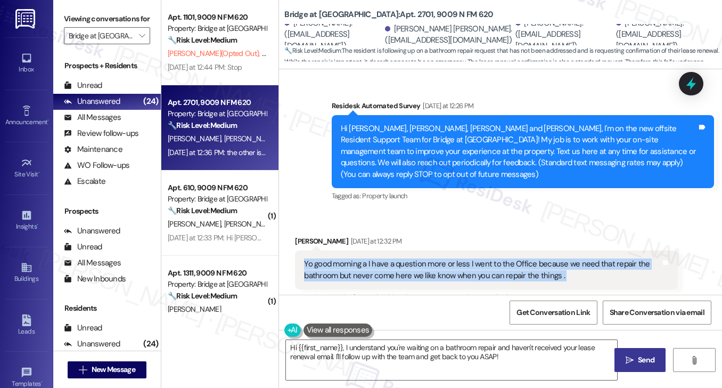
scroll to position [0, 0]
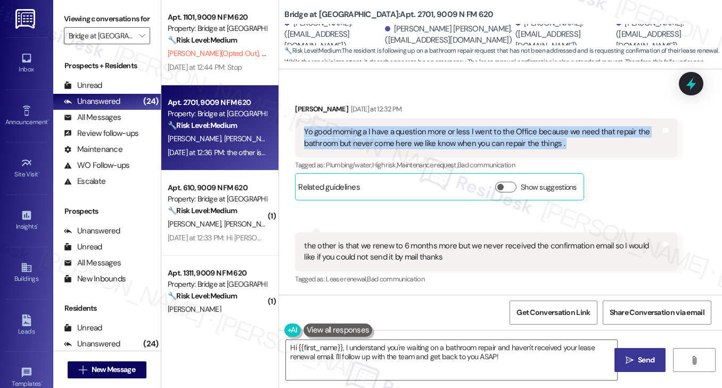
click at [362, 141] on div "Yo good morning a I have a question more or less I went to the Office because w…" at bounding box center [482, 137] width 356 height 23
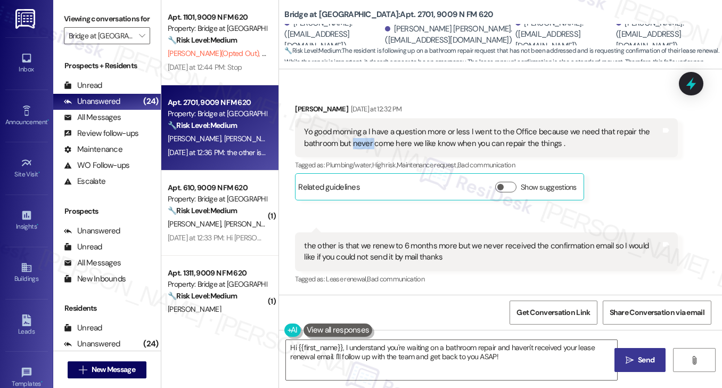
click at [362, 141] on div "Yo good morning a I have a question more or less I went to the Office because w…" at bounding box center [482, 137] width 356 height 23
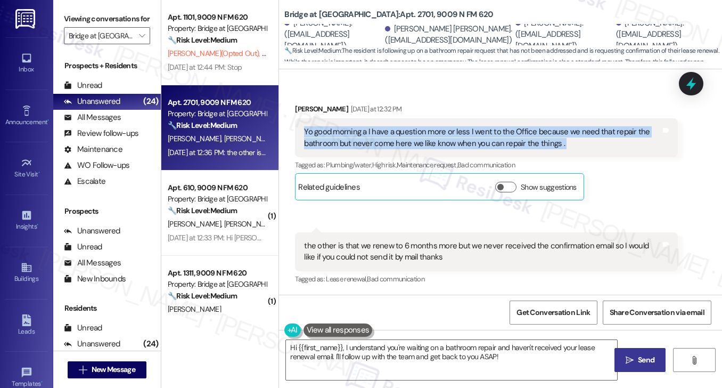
click at [362, 141] on div "Yo good morning a I have a question more or less I went to the Office because w…" at bounding box center [482, 137] width 356 height 23
click at [435, 135] on div "Yo good morning a I have a question more or less I went to the Office because w…" at bounding box center [482, 137] width 356 height 23
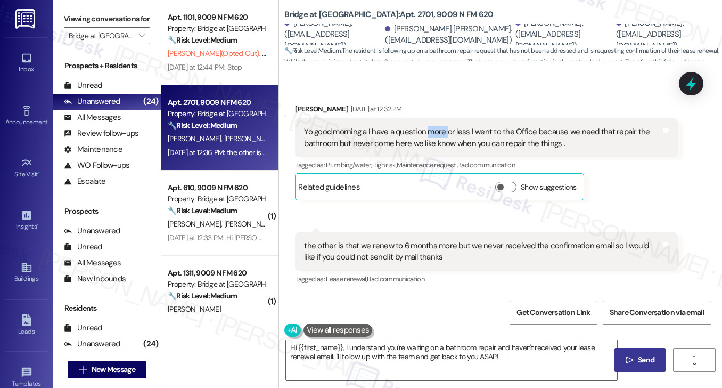
click at [435, 135] on div "Yo good morning a I have a question more or less I went to the Office because w…" at bounding box center [482, 137] width 356 height 23
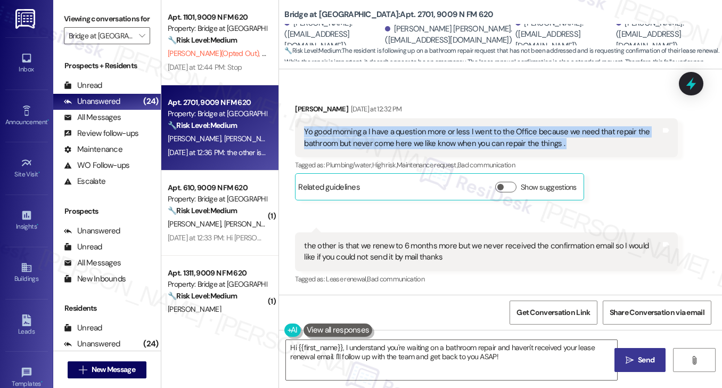
click at [435, 135] on div "Yo good morning a I have a question more or less I went to the Office because w…" at bounding box center [482, 137] width 356 height 23
click at [462, 136] on div "Yo good morning a I have a question more or less I went to the Office because w…" at bounding box center [482, 137] width 356 height 23
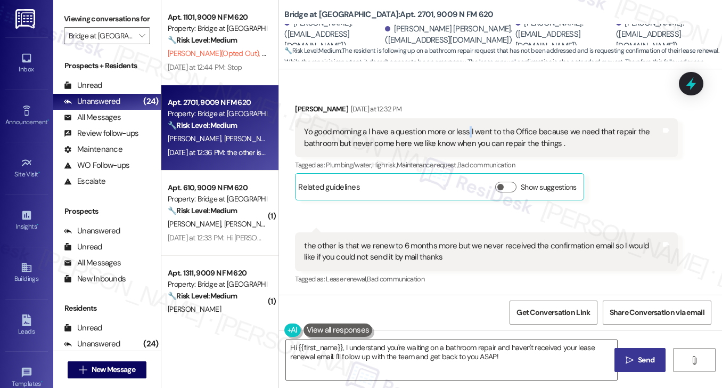
click at [462, 136] on div "Yo good morning a I have a question more or less I went to the Office because w…" at bounding box center [482, 137] width 356 height 23
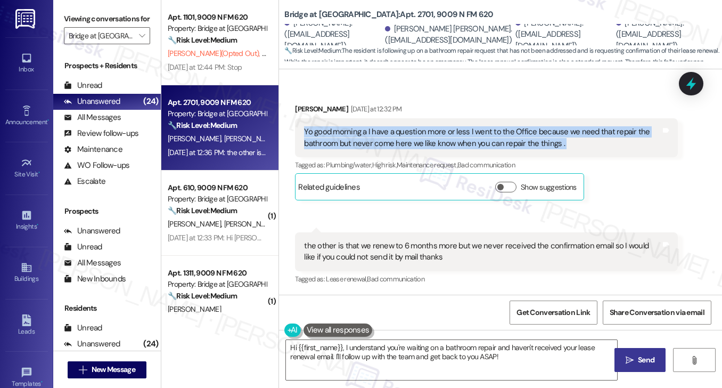
click at [462, 136] on div "Yo good morning a I have a question more or less I went to the Office because w…" at bounding box center [482, 137] width 356 height 23
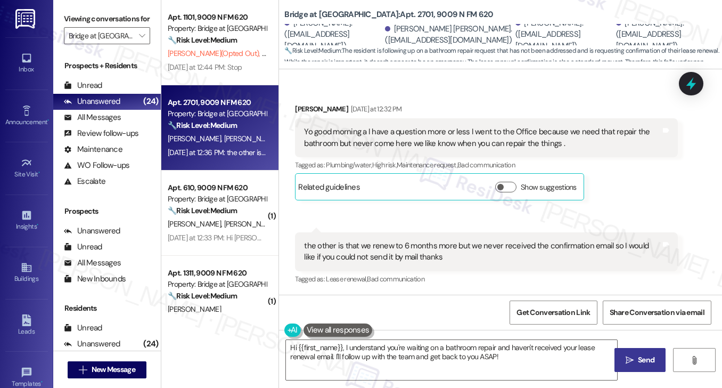
click at [396, 250] on div "the other is that we renew to 6 months more but we never received the confirmat…" at bounding box center [482, 251] width 356 height 23
click at [398, 250] on div "the other is that we renew to 6 months more but we never received the confirmat…" at bounding box center [482, 251] width 356 height 23
click at [408, 128] on div "Yo good morning a I have a question more or less I went to the Office because w…" at bounding box center [482, 137] width 356 height 23
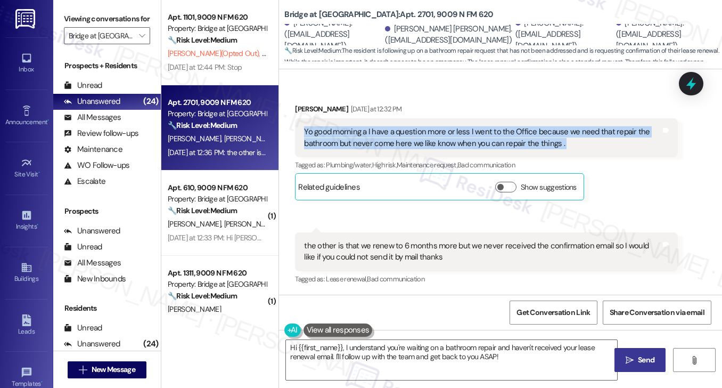
click at [408, 128] on div "Yo good morning a I have a question more or less I went to the Office because w…" at bounding box center [482, 137] width 356 height 23
click at [414, 128] on div "Yo good morning a I have a question more or less I went to the Office because w…" at bounding box center [482, 137] width 356 height 23
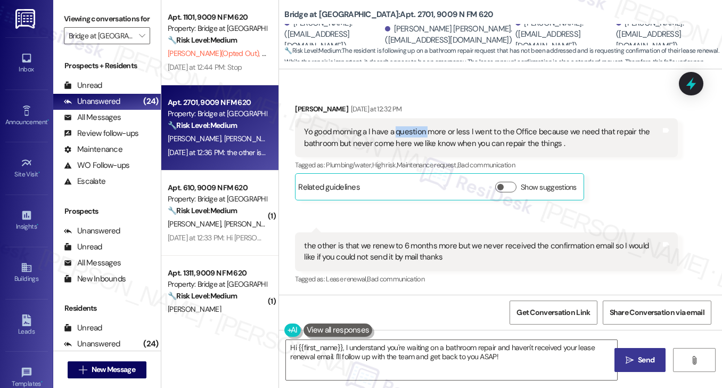
click at [414, 128] on div "Yo good morning a I have a question more or less I went to the Office because w…" at bounding box center [482, 137] width 356 height 23
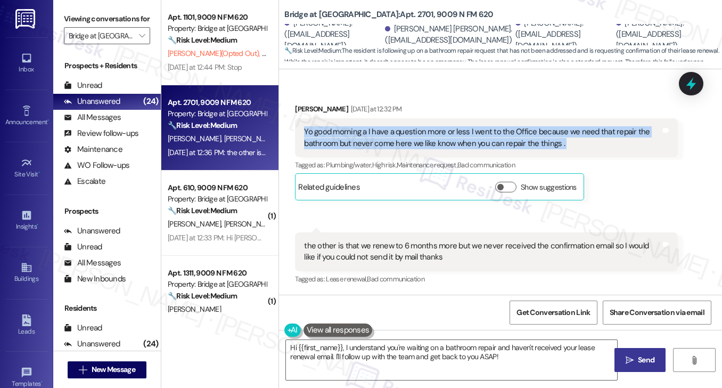
click at [414, 128] on div "Yo good morning a I have a question more or less I went to the Office because w…" at bounding box center [482, 137] width 356 height 23
click at [415, 128] on div "Yo good morning a I have a question more or less I went to the Office because w…" at bounding box center [482, 137] width 356 height 23
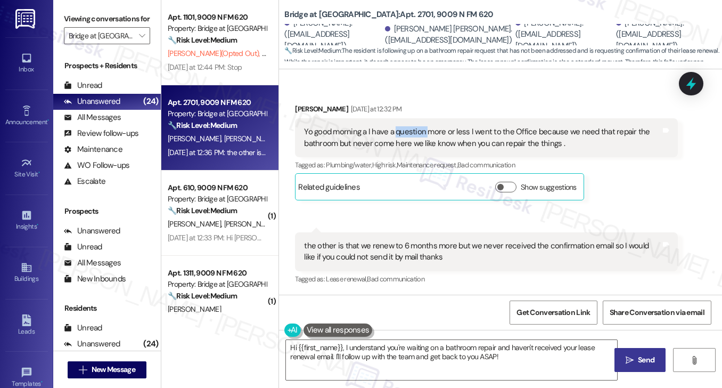
click at [415, 128] on div "Yo good morning a I have a question more or less I went to the Office because w…" at bounding box center [482, 137] width 356 height 23
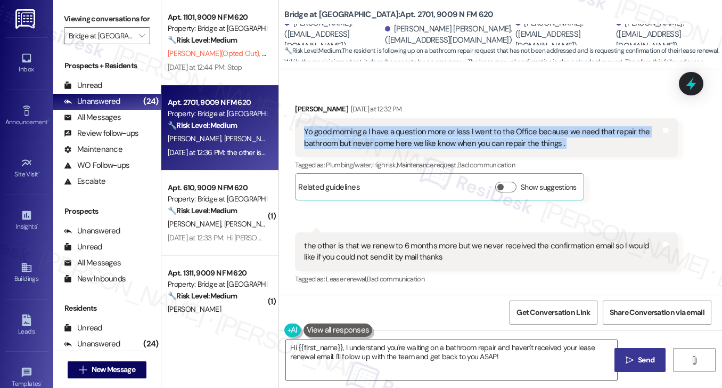
click at [415, 128] on div "Yo good morning a I have a question more or less I went to the Office because w…" at bounding box center [482, 137] width 356 height 23
click at [424, 121] on div "Yo good morning a I have a question more or less I went to the Office because w…" at bounding box center [486, 137] width 382 height 39
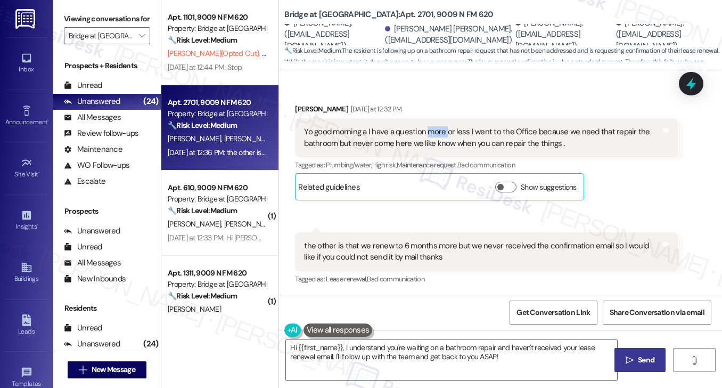
click at [424, 121] on div "Yo good morning a I have a question more or less I went to the Office because w…" at bounding box center [486, 137] width 382 height 39
click at [418, 132] on div "Yo good morning a I have a question more or less I went to the Office because w…" at bounding box center [482, 137] width 356 height 23
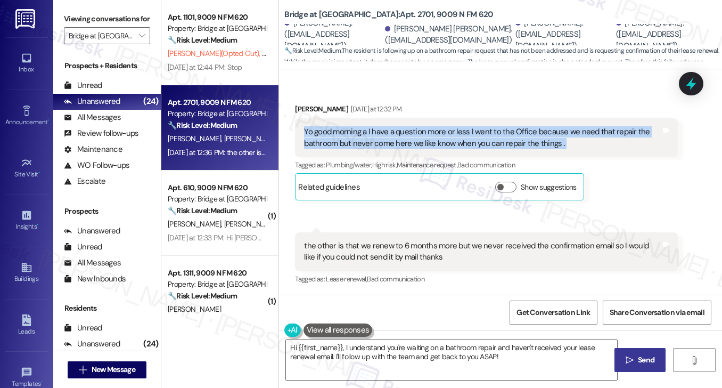
click at [418, 132] on div "Yo good morning a I have a question more or less I went to the Office because w…" at bounding box center [482, 137] width 356 height 23
copy div "Yo good morning a I have a question more or less I went to the Office because w…"
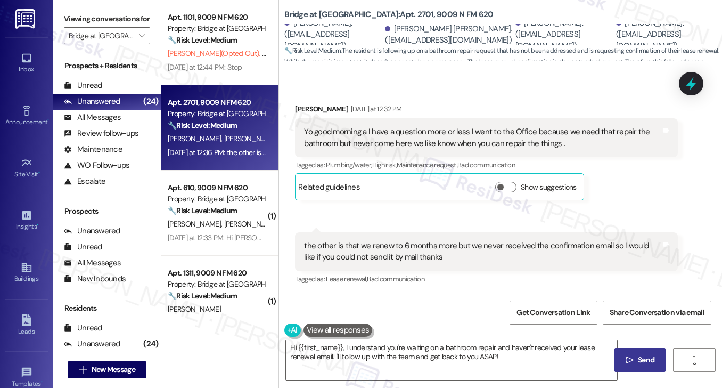
click at [126, 19] on label "Viewing conversations for" at bounding box center [107, 19] width 86 height 17
click at [383, 251] on div "the other is that we renew to 6 months more but we never received the confirmat…" at bounding box center [482, 251] width 356 height 23
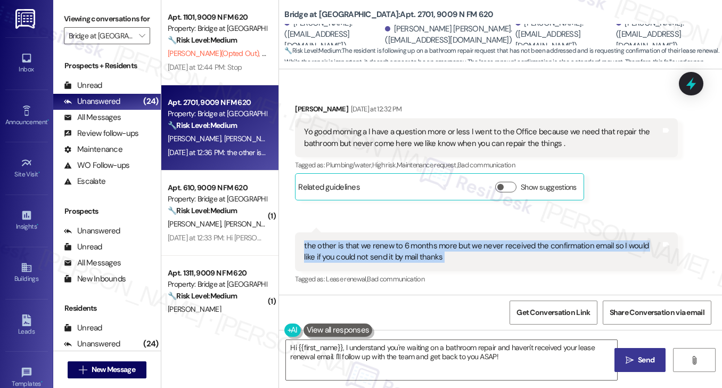
click at [383, 251] on div "the other is that we renew to 6 months more but we never received the confirmat…" at bounding box center [482, 251] width 356 height 23
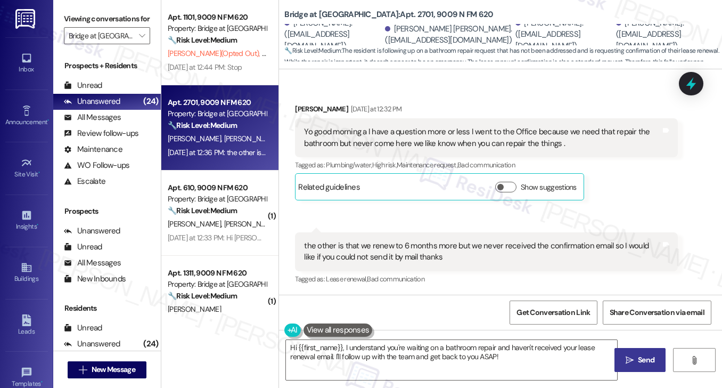
click at [566, 233] on div "the other is that we renew to 6 months more but we never received the confirmat…" at bounding box center [486, 251] width 382 height 39
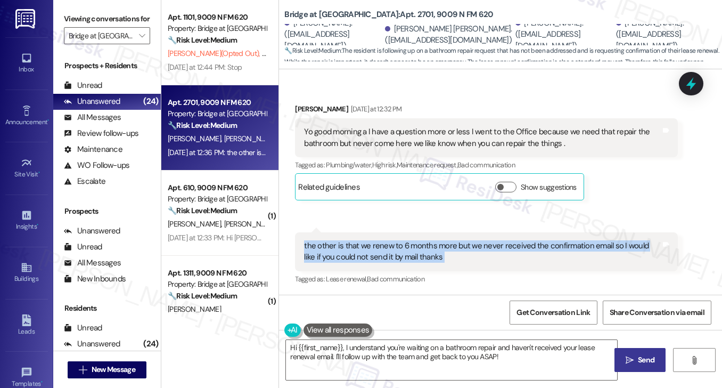
click at [566, 233] on div "the other is that we renew to 6 months more but we never received the confirmat…" at bounding box center [486, 251] width 382 height 39
copy div "the other is that we renew to 6 months more but we never received the confirmat…"
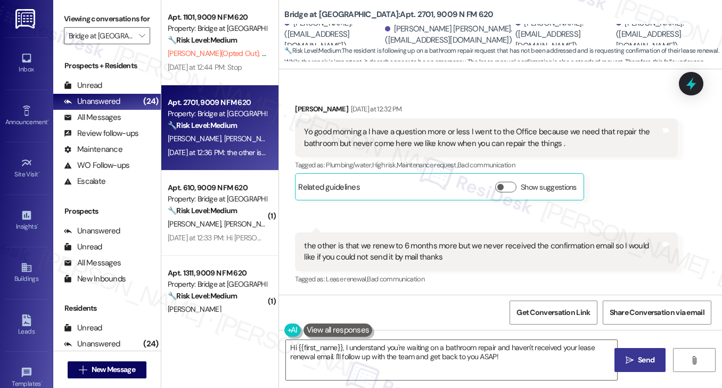
click at [109, 15] on label "Viewing conversations for" at bounding box center [107, 19] width 86 height 17
click at [452, 238] on div "the other is that we renew to 6 months more but we never received the confirmat…" at bounding box center [486, 251] width 382 height 39
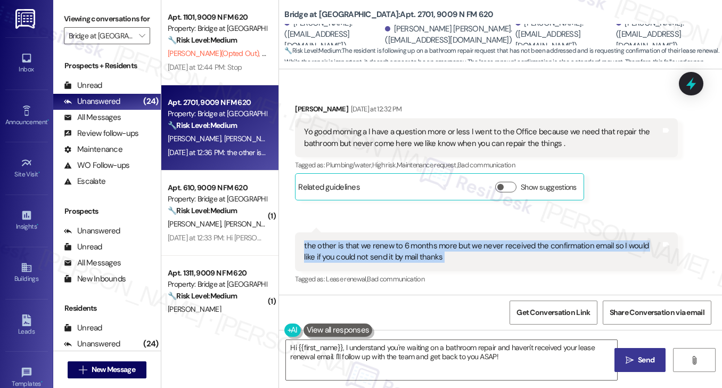
click at [452, 238] on div "the other is that we renew to 6 months more but we never received the confirmat…" at bounding box center [486, 251] width 382 height 39
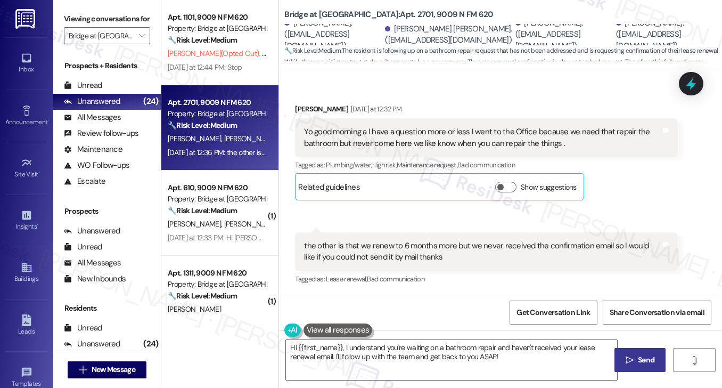
click at [469, 144] on div "Yo good morning a I have a question more or less I went to the Office because w…" at bounding box center [482, 137] width 356 height 23
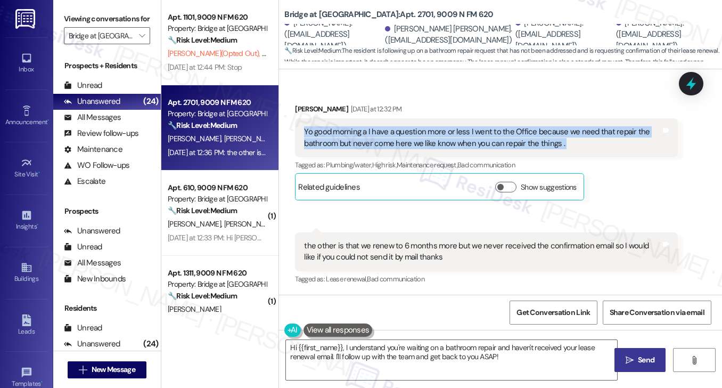
click at [469, 144] on div "Yo good morning a I have a question more or less I went to the Office because w…" at bounding box center [482, 137] width 356 height 23
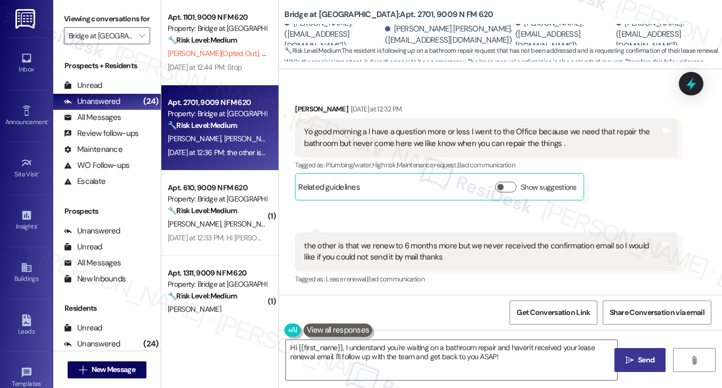
click at [128, 23] on label "Viewing conversations for" at bounding box center [107, 19] width 86 height 17
click at [128, 19] on label "Viewing conversations for" at bounding box center [107, 19] width 86 height 17
click at [121, 6] on div "Viewing conversations for Bridge at [GEOGRAPHIC_DATA] " at bounding box center [107, 27] width 108 height 55
click at [374, 140] on div "Yo good morning a I have a question more or less I went to the Office because w…" at bounding box center [482, 137] width 356 height 23
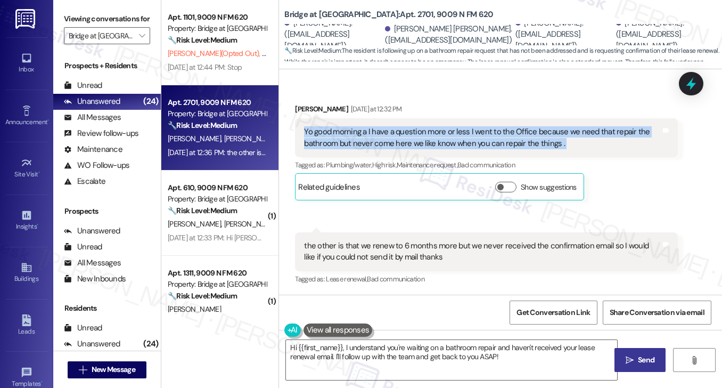
click at [374, 140] on div "Yo good morning a I have a question more or less I went to the Office because w…" at bounding box center [482, 137] width 356 height 23
click at [495, 349] on textarea "Hi {{first_name}}, I understand you're waiting on a bathroom repair and haven't…" at bounding box center [451, 360] width 331 height 40
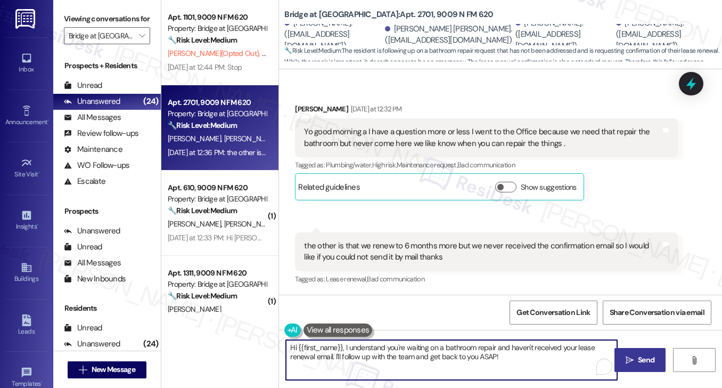
click at [520, 352] on textarea "Hi {{first_name}}, I understand you're waiting on a bathroom repair and haven't…" at bounding box center [451, 360] width 331 height 40
click at [513, 357] on textarea "Hi {{first_name}}, I understand you're waiting on a bathroom repair and haven't…" at bounding box center [451, 360] width 331 height 40
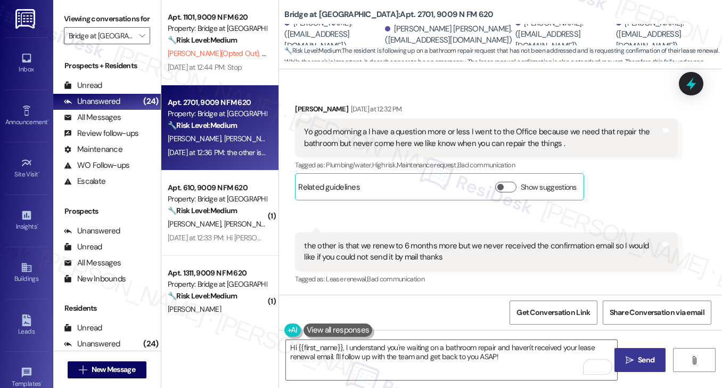
click at [413, 254] on div "the other is that we renew to 6 months more but we never received the confirmat…" at bounding box center [482, 251] width 356 height 23
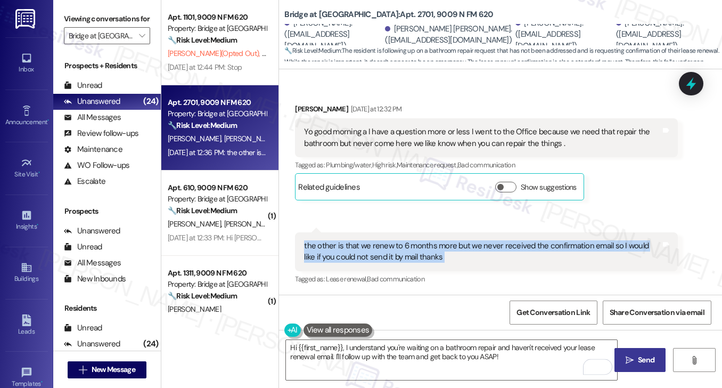
click at [413, 254] on div "the other is that we renew to 6 months more but we never received the confirmat…" at bounding box center [482, 251] width 356 height 23
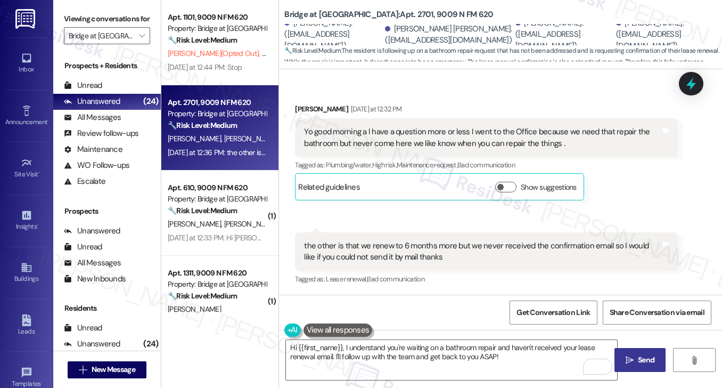
click at [413, 134] on div "Yo good morning a I have a question more or less I went to the Office because w…" at bounding box center [482, 137] width 356 height 23
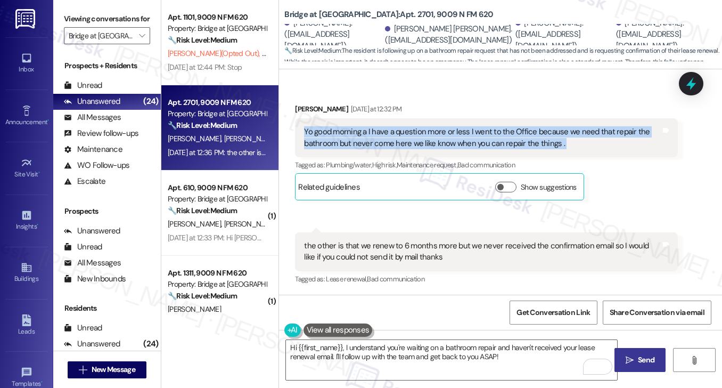
click at [413, 134] on div "Yo good morning a I have a question more or less I went to the Office because w…" at bounding box center [482, 137] width 356 height 23
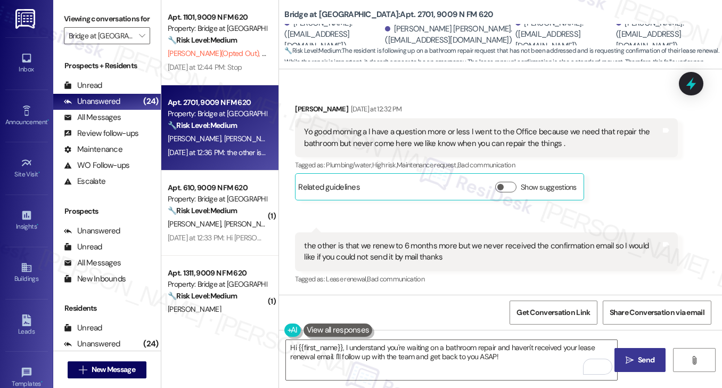
click at [119, 14] on label "Viewing conversations for" at bounding box center [107, 19] width 86 height 17
click at [331, 127] on div "Yo good morning a I have a question more or less I went to the Office because w…" at bounding box center [482, 137] width 356 height 23
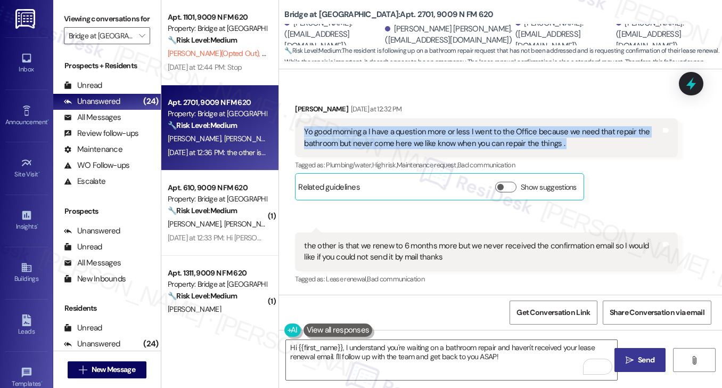
click at [331, 127] on div "Yo good morning a I have a question more or less I went to the Office because w…" at bounding box center [482, 137] width 356 height 23
click at [424, 141] on div "Yo good morning a I have a question more or less I went to the Office because w…" at bounding box center [482, 137] width 356 height 23
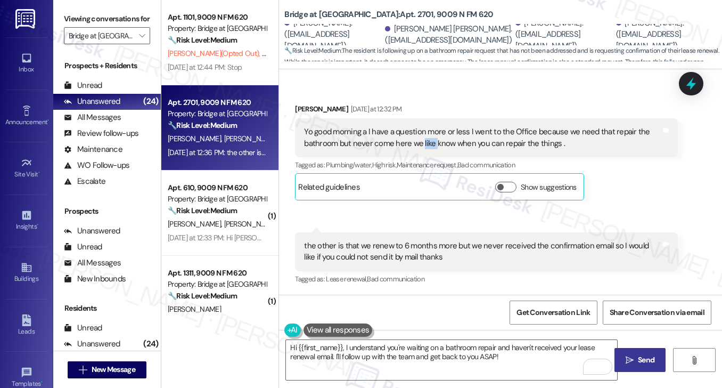
click at [424, 141] on div "Yo good morning a I have a question more or less I went to the Office because w…" at bounding box center [482, 137] width 356 height 23
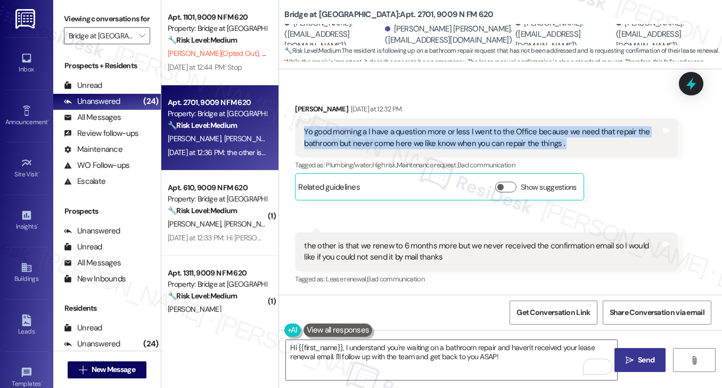
click at [424, 141] on div "Yo good morning a I have a question more or less I went to the Office because w…" at bounding box center [482, 137] width 356 height 23
click at [464, 128] on div "Yo good morning a I have a question more or less I went to the Office because w…" at bounding box center [482, 137] width 356 height 23
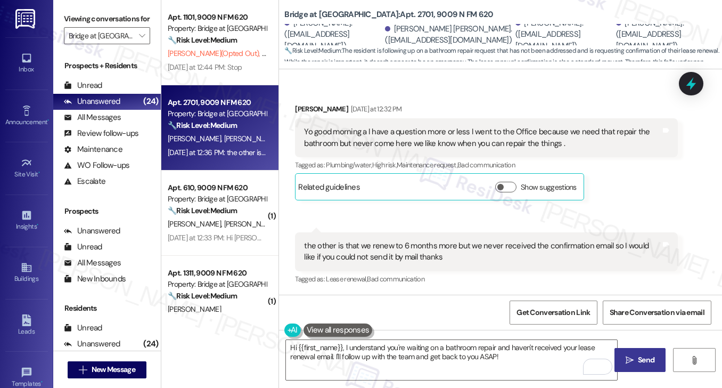
click at [467, 140] on div "Yo good morning a I have a question more or less I went to the Office because w…" at bounding box center [482, 137] width 356 height 23
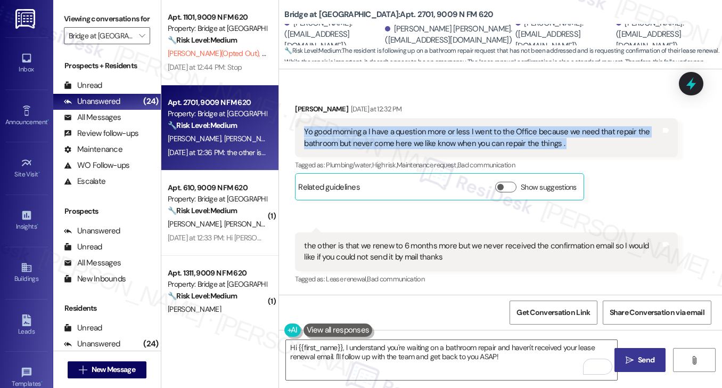
click at [467, 140] on div "Yo good morning a I have a question more or less I went to the Office because w…" at bounding box center [482, 137] width 356 height 23
copy div "Yo good morning a I have a question more or less I went to the Office because w…"
click at [505, 121] on div "Yo good morning a I have a question more or less I went to the Office because w…" at bounding box center [486, 137] width 382 height 39
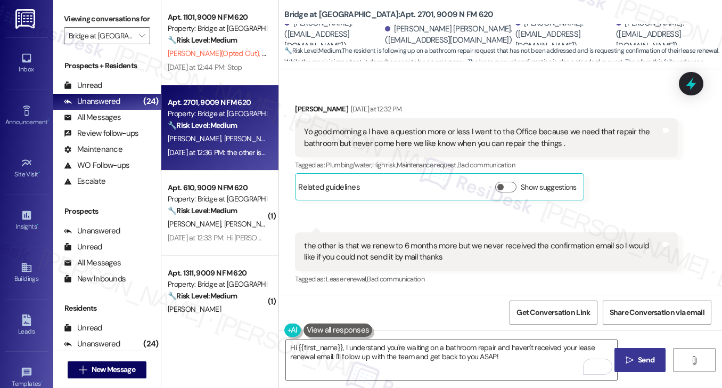
click at [141, 19] on label "Viewing conversations for" at bounding box center [107, 19] width 86 height 17
click at [455, 119] on div "Yo good morning a I have a question more or less I went to the Office because w…" at bounding box center [486, 137] width 382 height 39
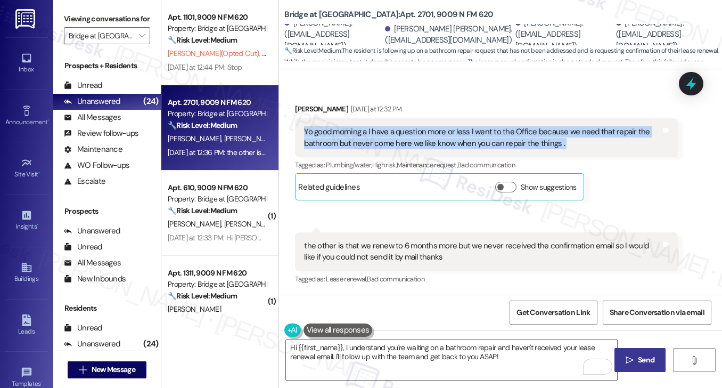
click at [455, 119] on div "Yo good morning a I have a question more or less I went to the Office because w…" at bounding box center [486, 137] width 382 height 39
copy div "Yo good morning a I have a question more or less I went to the Office because w…"
click at [101, 23] on label "Viewing conversations for" at bounding box center [107, 19] width 86 height 17
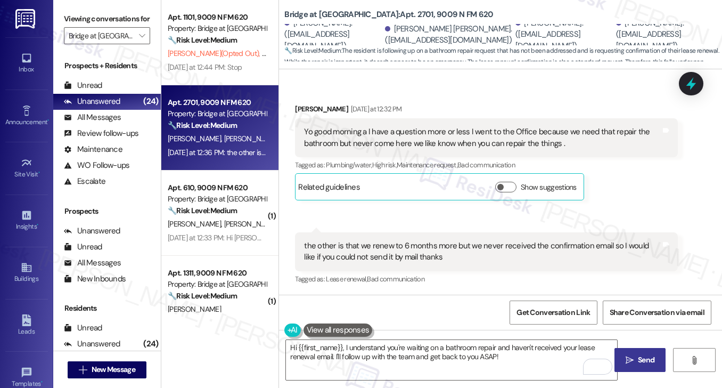
click at [378, 246] on div "the other is that we renew to 6 months more but we never received the confirmat…" at bounding box center [482, 251] width 356 height 23
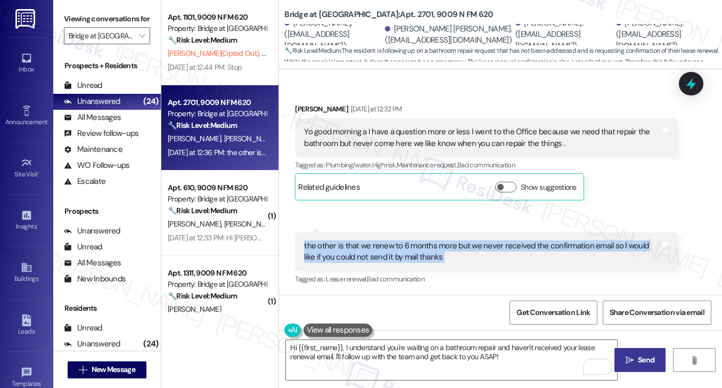
click at [378, 246] on div "the other is that we renew to 6 months more but we never received the confirmat…" at bounding box center [482, 251] width 356 height 23
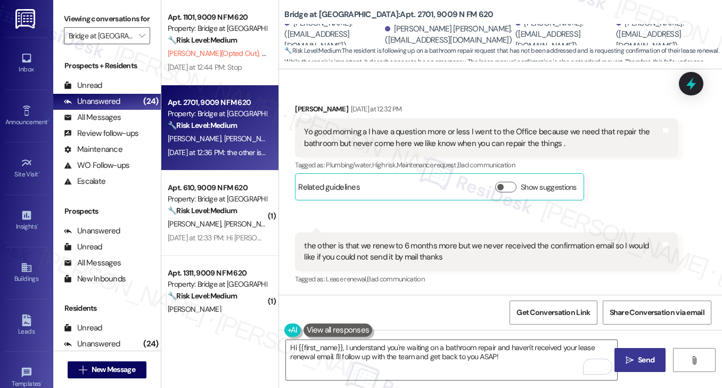
click at [124, 20] on label "Viewing conversations for" at bounding box center [107, 19] width 86 height 17
click at [119, 21] on label "Viewing conversations for" at bounding box center [107, 19] width 86 height 17
click at [462, 129] on div "Yo good morning a I have a question more or less I went to the Office because w…" at bounding box center [482, 137] width 356 height 23
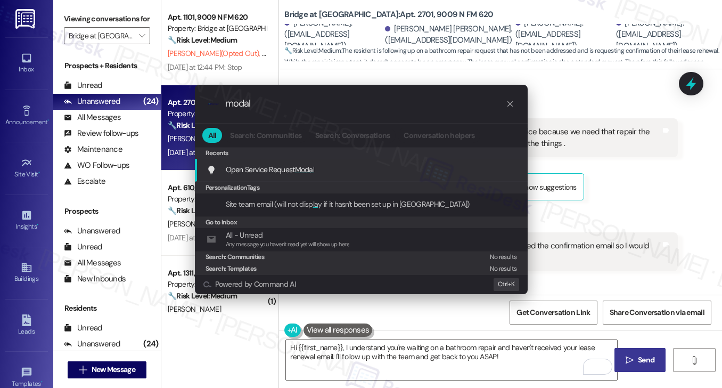
type input "modal"
click at [307, 170] on span "Modal" at bounding box center [305, 170] width 20 height 10
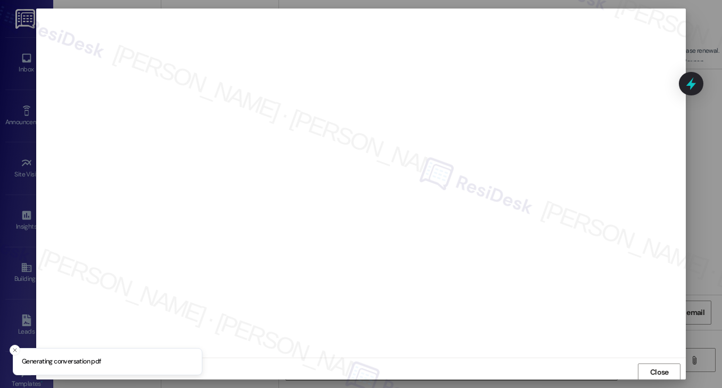
scroll to position [1, 0]
click at [653, 369] on span "Close" at bounding box center [659, 370] width 19 height 11
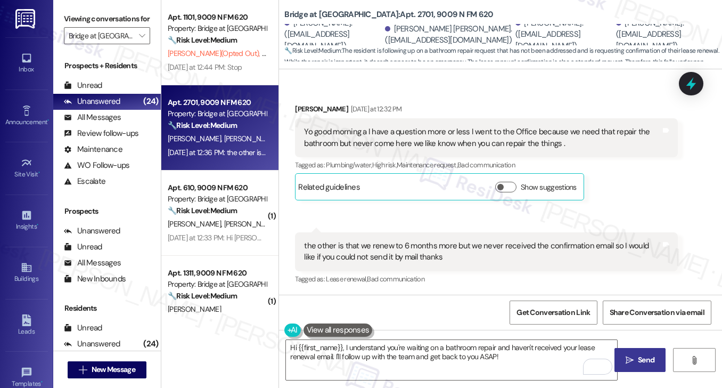
click at [426, 143] on div "Yo good morning a I have a question more or less I went to the Office because w…" at bounding box center [482, 137] width 356 height 23
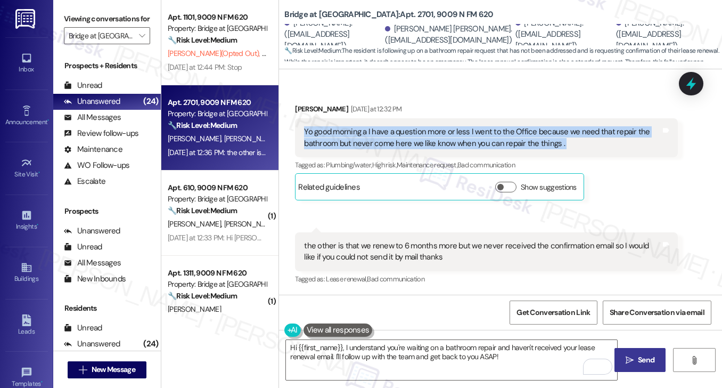
click at [426, 143] on div "Yo good morning a I have a question more or less I went to the Office because w…" at bounding box center [482, 137] width 356 height 23
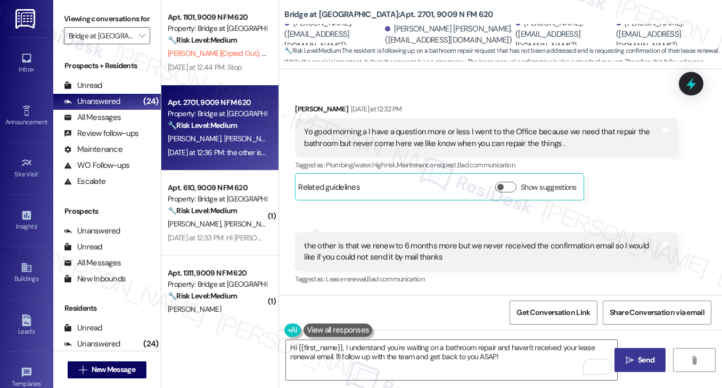
drag, startPoint x: 95, startPoint y: 14, endPoint x: 119, endPoint y: 18, distance: 24.7
click at [95, 14] on label "Viewing conversations for" at bounding box center [107, 19] width 86 height 17
click at [483, 128] on div "Yo good morning a I have a question more or less I went to the Office because w…" at bounding box center [482, 137] width 356 height 23
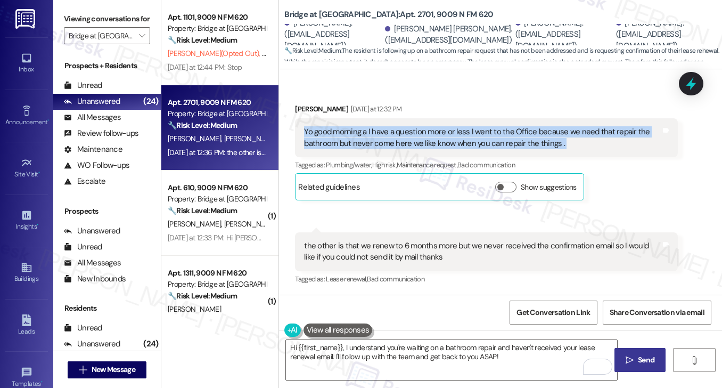
click at [483, 128] on div "Yo good morning a I have a question more or less I went to the Office because w…" at bounding box center [482, 137] width 356 height 23
click at [416, 132] on div "Yo good morning a I have a question more or less I went to the Office because w…" at bounding box center [482, 137] width 356 height 23
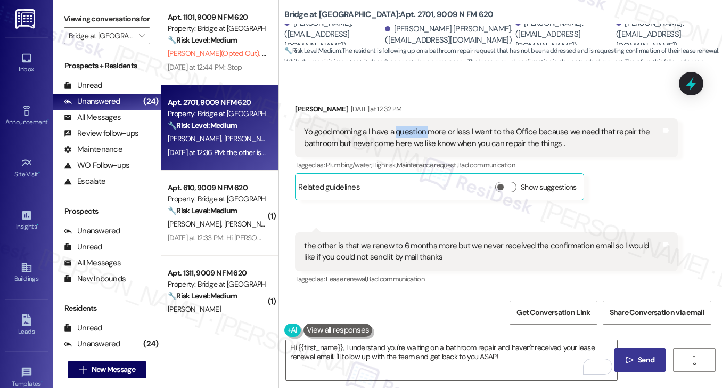
click at [416, 132] on div "Yo good morning a I have a question more or less I went to the Office because w…" at bounding box center [482, 137] width 356 height 23
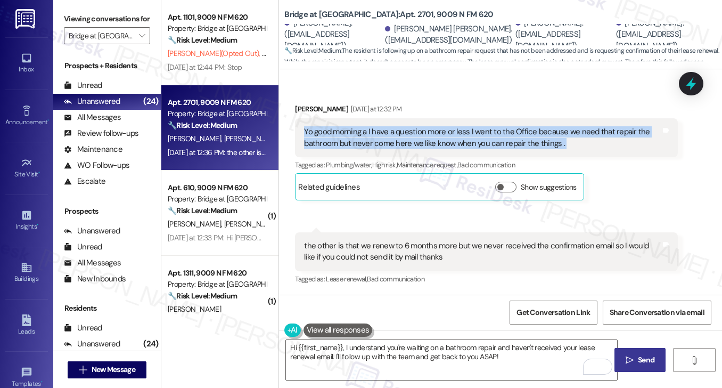
click at [416, 132] on div "Yo good morning a I have a question more or less I went to the Office because w…" at bounding box center [482, 137] width 356 height 23
click at [118, 14] on label "Viewing conversations for" at bounding box center [107, 19] width 86 height 17
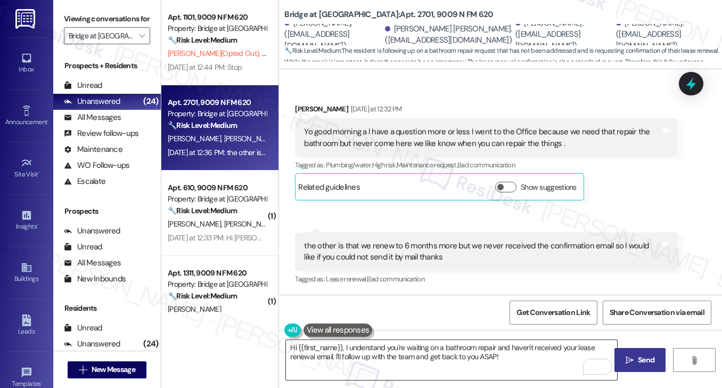
click at [452, 362] on textarea "Hi {{first_name}}, I understand you're waiting on a bathroom repair and haven't…" at bounding box center [451, 360] width 331 height 40
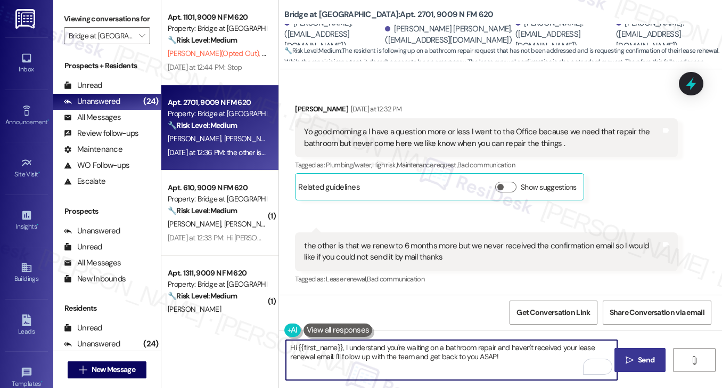
drag, startPoint x: 332, startPoint y: 356, endPoint x: 496, endPoint y: 357, distance: 164.1
click at [495, 357] on textarea "Hi {{first_name}}, I understand you're waiting on a bathroom repair and haven't…" at bounding box center [451, 360] width 331 height 40
click at [502, 357] on textarea "Hi {{first_name}}, I understand you're waiting on a bathroom repair and haven't…" at bounding box center [451, 360] width 331 height 40
drag, startPoint x: 503, startPoint y: 357, endPoint x: 475, endPoint y: 358, distance: 27.7
click at [475, 358] on textarea "Hi {{first_name}}, I understand you're waiting on a bathroom repair and haven't…" at bounding box center [451, 360] width 331 height 40
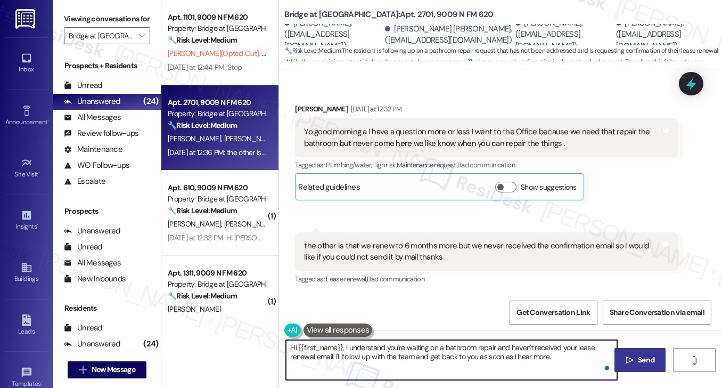
paste textarea "Thanks for reaching out! I want to make sure I have the right details to follow…"
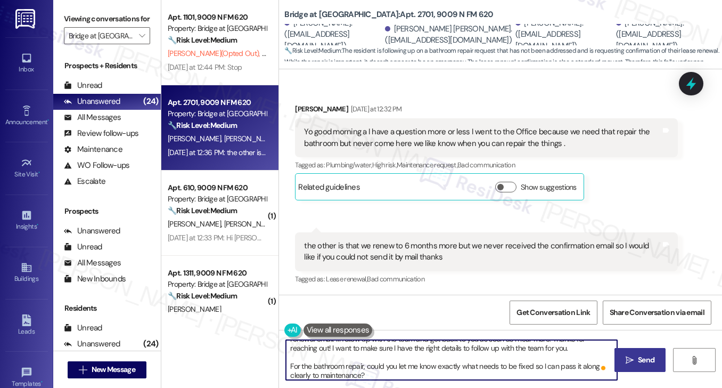
scroll to position [0, 0]
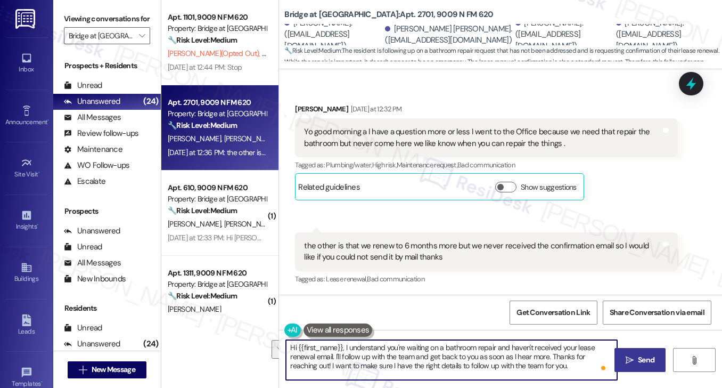
drag, startPoint x: 551, startPoint y: 364, endPoint x: 333, endPoint y: 357, distance: 218.0
click at [333, 357] on textarea "Hi {{first_name}}, I understand you're waiting on a bathroom repair and haven't…" at bounding box center [451, 360] width 331 height 40
click at [306, 110] on div "Jaime Jose Moreno Caldas Yesterday at 12:32 PM" at bounding box center [486, 110] width 382 height 15
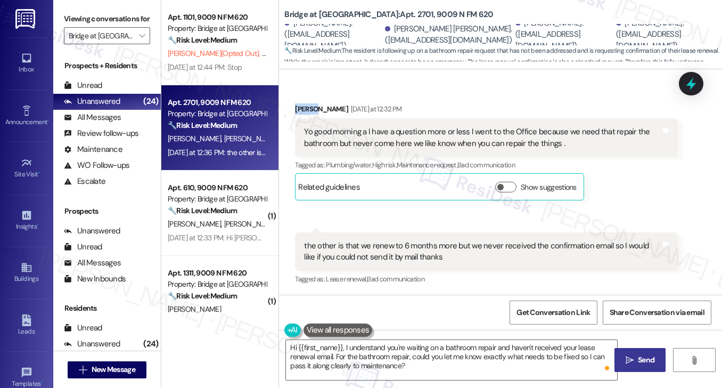
click at [306, 110] on div "Jaime Jose Moreno Caldas Yesterday at 12:32 PM" at bounding box center [486, 110] width 382 height 15
copy div "Jaime"
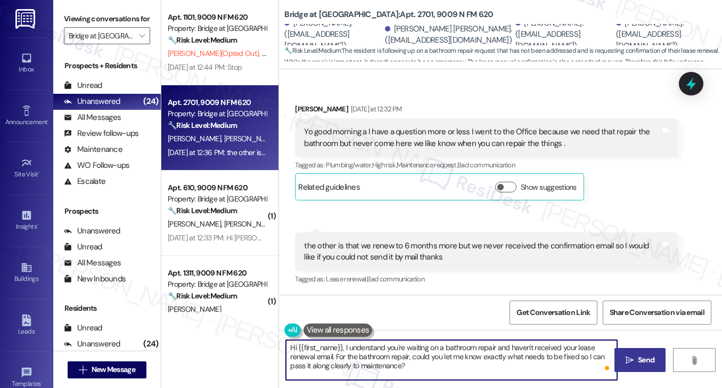
drag, startPoint x: 297, startPoint y: 345, endPoint x: 342, endPoint y: 342, distance: 44.8
click at [342, 342] on textarea "Hi {{first_name}}, I understand you're waiting on a bathroom repair and haven't…" at bounding box center [451, 360] width 331 height 40
paste textarea "Jaime"
drag, startPoint x: 316, startPoint y: 346, endPoint x: 325, endPoint y: 343, distance: 8.9
click at [316, 346] on textarea "Hi Jaime, I understand you're waiting on a bathroom repair and haven't received…" at bounding box center [451, 360] width 331 height 40
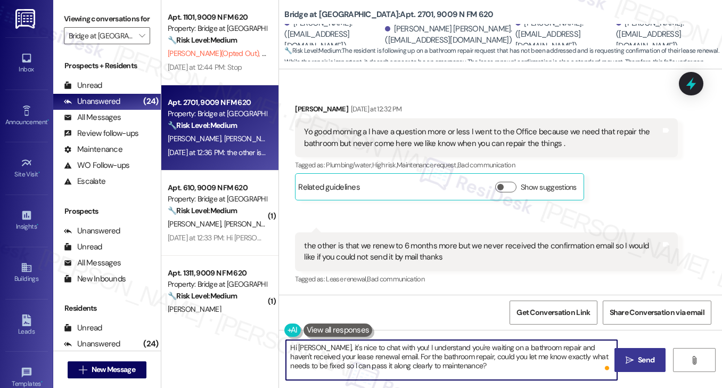
click at [373, 346] on textarea "Hi Jaime, it's nice to chat with you! I understand you're waiting on a bathroom…" at bounding box center [451, 360] width 331 height 40
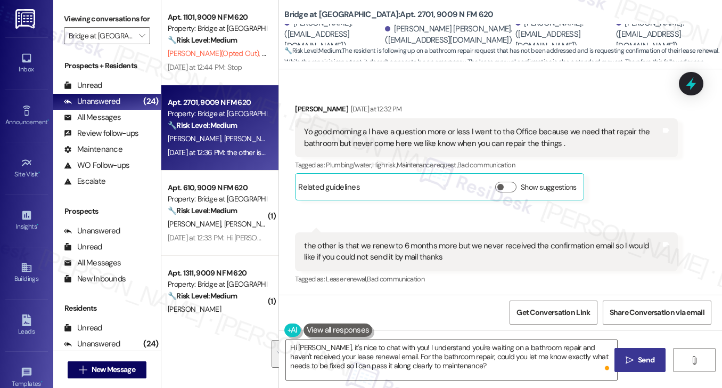
click at [418, 155] on div "Yo good morning a I have a question more or less I went to the Office because w…" at bounding box center [486, 137] width 382 height 39
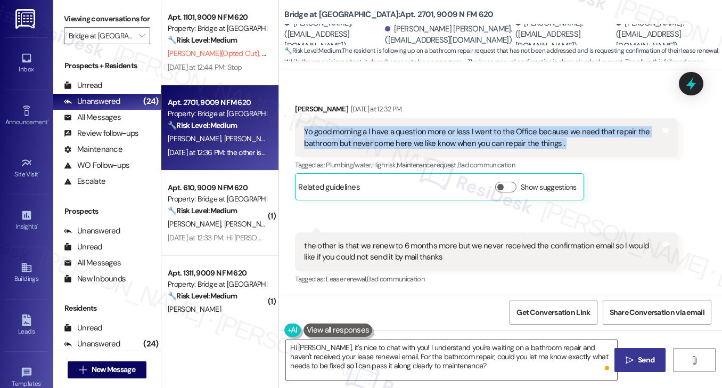
click at [418, 155] on div "Yo good morning a I have a question more or less I went to the Office because w…" at bounding box center [486, 137] width 382 height 39
click at [423, 136] on div "Yo good morning a I have a question more or less I went to the Office because w…" at bounding box center [482, 137] width 356 height 23
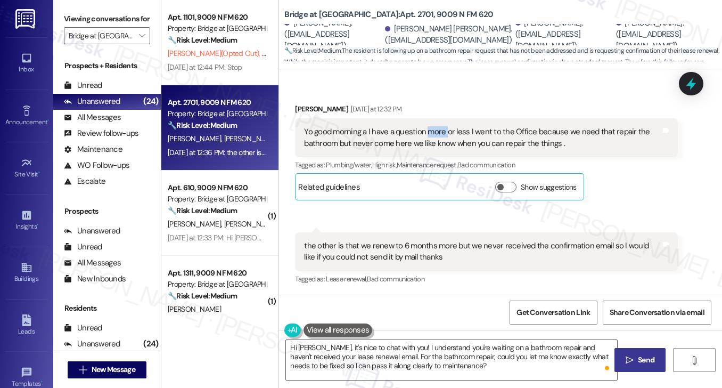
click at [423, 136] on div "Yo good morning a I have a question more or less I went to the Office because w…" at bounding box center [482, 137] width 356 height 23
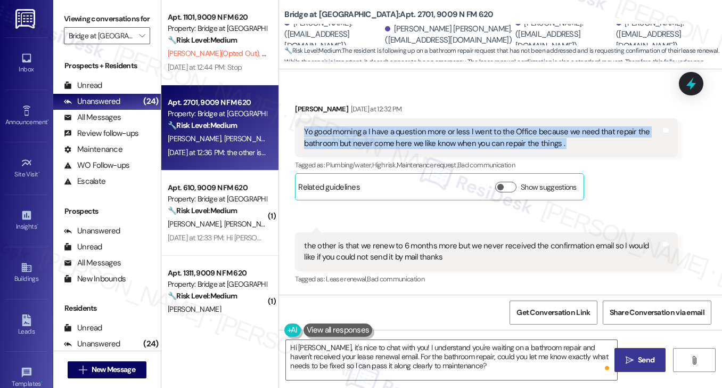
click at [423, 136] on div "Yo good morning a I have a question more or less I went to the Office because w…" at bounding box center [482, 137] width 356 height 23
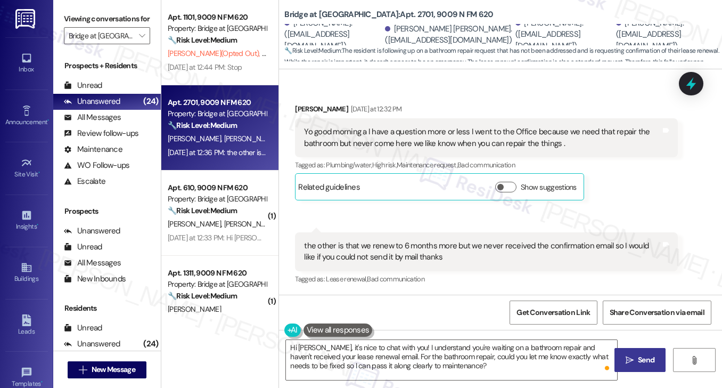
click at [399, 238] on div "the other is that we renew to 6 months more but we never received the confirmat…" at bounding box center [486, 251] width 382 height 39
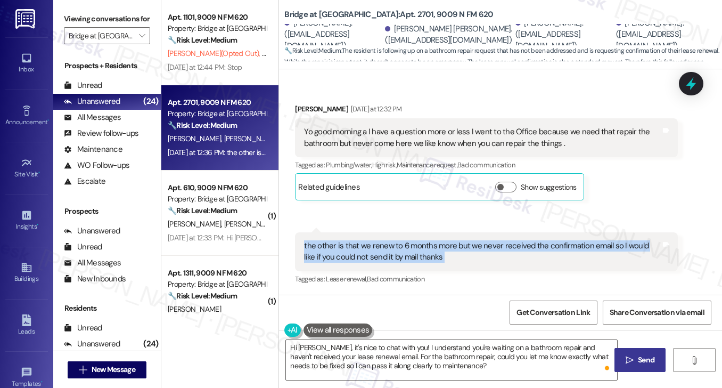
click at [399, 238] on div "the other is that we renew to 6 months more but we never received the confirmat…" at bounding box center [486, 251] width 382 height 39
click at [414, 257] on div "the other is that we renew to 6 months more but we never received the confirmat…" at bounding box center [482, 251] width 356 height 23
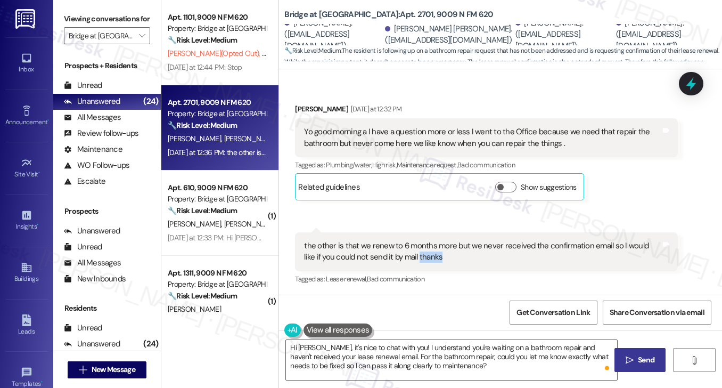
click at [414, 257] on div "the other is that we renew to 6 months more but we never received the confirmat…" at bounding box center [482, 251] width 356 height 23
click at [420, 225] on div "Received via SMS 12:36 PM Jaime Jose Moreno Caldas Neutral Yesterday at 12:36 P…" at bounding box center [486, 259] width 398 height 70
click at [490, 363] on textarea "Hi Jaime, it's nice to chat with you! I understand you're waiting on a bathroom…" at bounding box center [451, 360] width 331 height 40
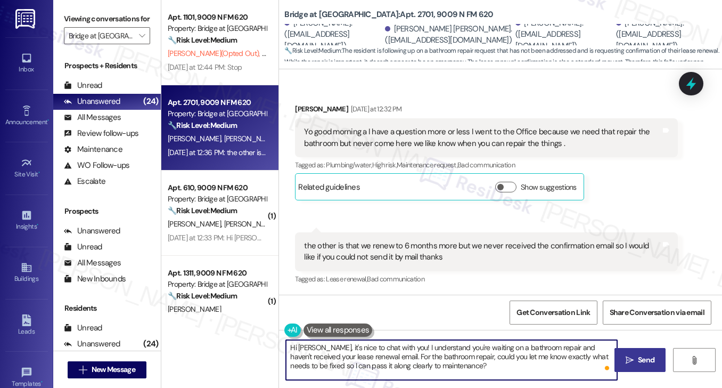
click at [490, 363] on textarea "Hi Jaime, it's nice to chat with you! I understand you're waiting on a bathroom…" at bounding box center [451, 360] width 331 height 40
click at [351, 361] on textarea "Hi Jaime, it's nice to chat with you! I understand you're waiting on a bathroom…" at bounding box center [451, 360] width 331 height 40
click at [358, 355] on textarea "Hi Jaime, it's nice to chat with you! I understand you're waiting on a bathroom…" at bounding box center [451, 360] width 331 height 40
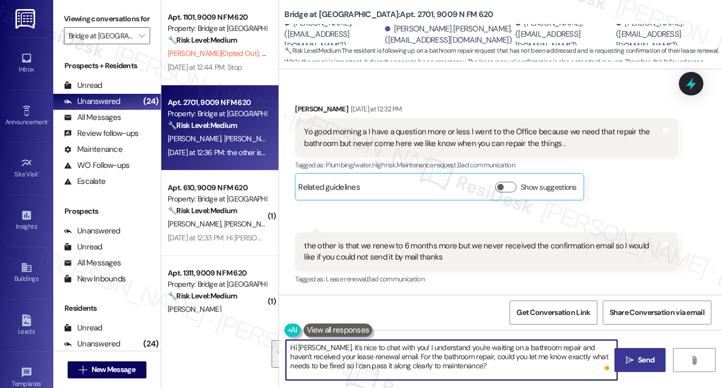
click at [432, 354] on textarea "Hi Jaime, it's nice to chat with you! I understand you're waiting on a bathroom…" at bounding box center [451, 360] width 331 height 40
click at [365, 355] on textarea "Hi Jaime, it's nice to chat with you! I understand you're waiting on a bathroom…" at bounding box center [451, 360] width 331 height 40
click at [537, 355] on textarea "Hi Jaime, it's nice to chat with you! I understand you're waiting on a bathroom…" at bounding box center [451, 360] width 331 height 40
click at [439, 364] on textarea "Hi Jaime, it's nice to chat with you! I understand you're waiting on a bathroom…" at bounding box center [451, 360] width 331 height 40
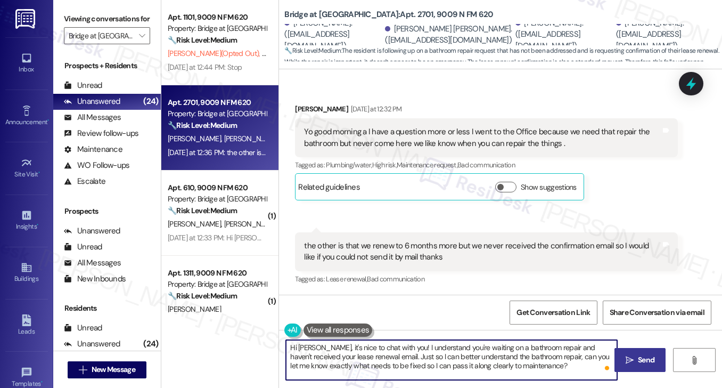
click at [439, 364] on textarea "Hi Jaime, it's nice to chat with you! I understand you're waiting on a bathroom…" at bounding box center [451, 360] width 331 height 40
click at [538, 359] on textarea "Hi Jaime, it's nice to chat with you! I understand you're waiting on a bathroom…" at bounding box center [451, 360] width 331 height 40
click at [539, 363] on textarea "Hi Jaime, it's nice to chat with you! I understand you're waiting on a bathroom…" at bounding box center [451, 360] width 331 height 40
click at [414, 349] on textarea "Hi Jaime, it's nice to chat with you! I understand you're waiting on a bathroom…" at bounding box center [451, 360] width 331 height 40
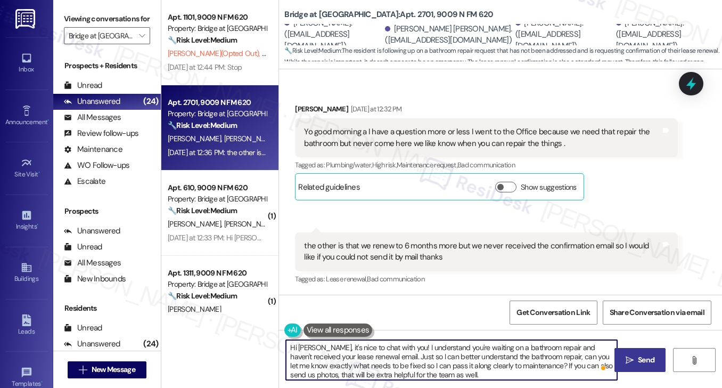
click at [414, 349] on textarea "Hi Jaime, it's nice to chat with you! I understand you're waiting on a bathroom…" at bounding box center [451, 360] width 331 height 40
click at [492, 355] on textarea "Hi Jaime, it's nice to chat with you! I understand you're waiting on a bathroom…" at bounding box center [451, 360] width 331 height 40
click at [362, 357] on textarea "Hi Jaime, it's nice to chat with you! I understand you're waiting on a bathroom…" at bounding box center [451, 360] width 331 height 40
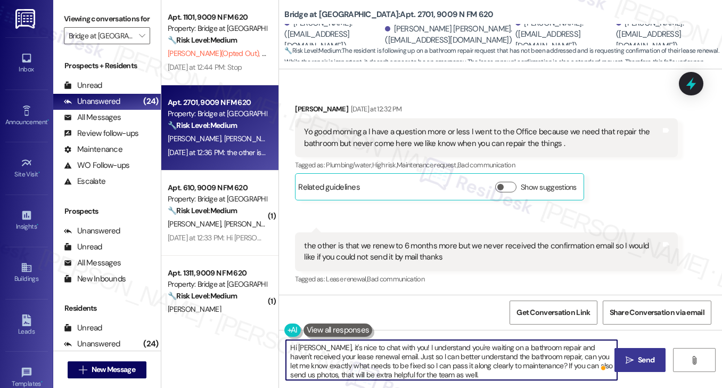
click at [362, 357] on textarea "Hi Jaime, it's nice to chat with you! I understand you're waiting on a bathroom…" at bounding box center [451, 360] width 331 height 40
click at [437, 357] on textarea "Hi Jaime, it's nice to chat with you! I understand you're waiting on a bathroom…" at bounding box center [451, 360] width 331 height 40
click at [493, 355] on textarea "Hi Jaime, it's nice to chat with you! I understand you're waiting on a bathroom…" at bounding box center [451, 360] width 331 height 40
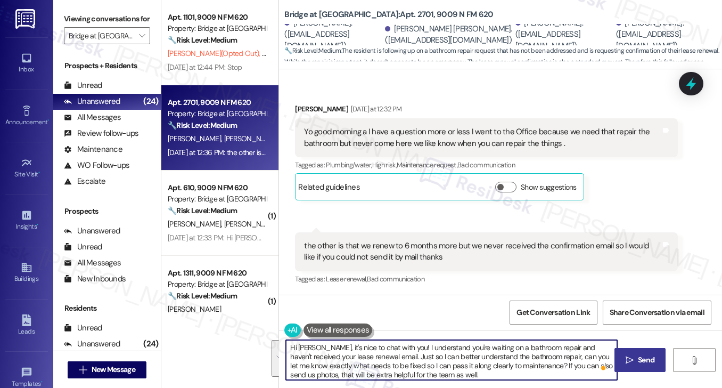
click at [399, 354] on textarea "Hi Jaime, it's nice to chat with you! I understand you're waiting on a bathroom…" at bounding box center [451, 360] width 331 height 40
click at [467, 354] on textarea "Hi Jaime, it's nice to chat with you! I understand you're waiting on a bathroom…" at bounding box center [451, 360] width 331 height 40
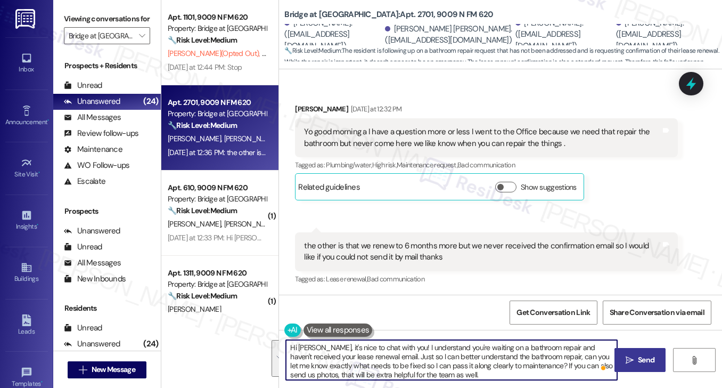
click at [467, 354] on textarea "Hi Jaime, it's nice to chat with you! I understand you're waiting on a bathroom…" at bounding box center [451, 360] width 331 height 40
click at [331, 357] on textarea "Hi Jaime, it's nice to chat with you! I understand you're waiting on a bathroom…" at bounding box center [451, 360] width 331 height 40
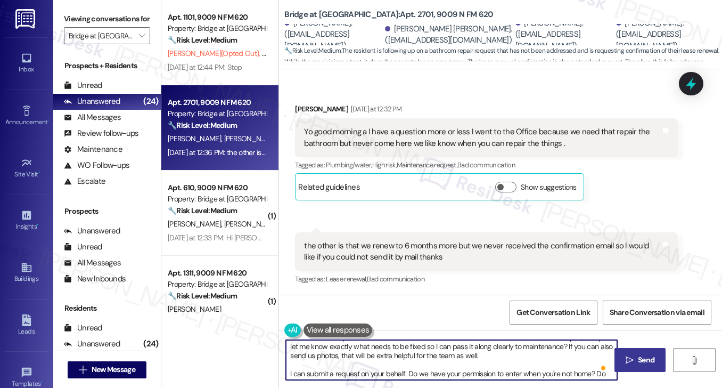
scroll to position [30, 0]
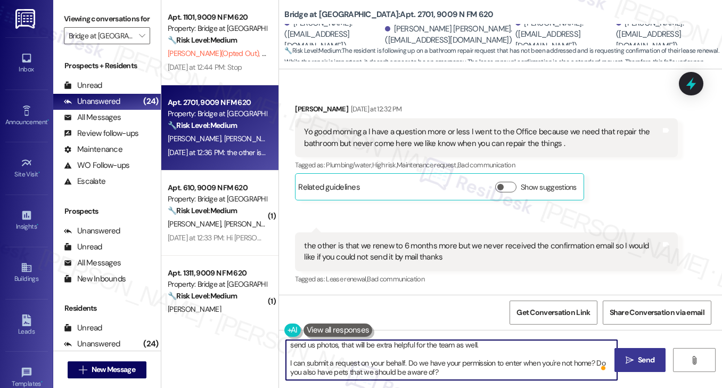
click at [313, 362] on textarea "Hi Jaime, it's nice to chat with you! I understand you're waiting on a bathroom…" at bounding box center [451, 360] width 331 height 40
click at [311, 363] on textarea "Hi Jaime, it's nice to chat with you! I understand you're waiting on a bathroom…" at bounding box center [451, 360] width 331 height 40
click at [296, 363] on textarea "Hi Jaime, it's nice to chat with you! I understand you're waiting on a bathroom…" at bounding box center [451, 360] width 331 height 40
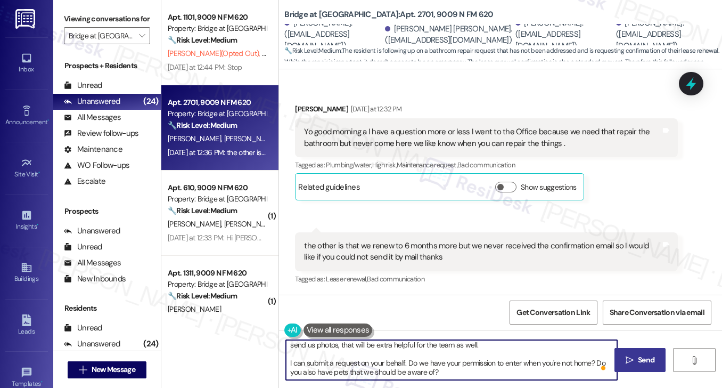
click at [296, 363] on textarea "Hi Jaime, it's nice to chat with you! I understand you're waiting on a bathroom…" at bounding box center [451, 360] width 331 height 40
click at [392, 363] on textarea "Hi Jaime, it's nice to chat with you! I understand you're waiting on a bathroom…" at bounding box center [451, 360] width 331 height 40
click at [418, 369] on textarea "Hi Jaime, it's nice to chat with you! I understand you're waiting on a bathroom…" at bounding box center [451, 360] width 331 height 40
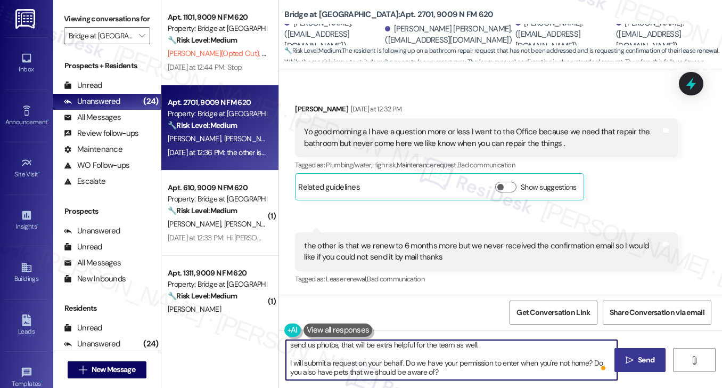
click at [430, 366] on textarea "Hi Jaime, it's nice to chat with you! I understand you're waiting on a bathroom…" at bounding box center [451, 360] width 331 height 40
click at [368, 365] on textarea "Hi Jaime, it's nice to chat with you! I understand you're waiting on a bathroom…" at bounding box center [451, 360] width 331 height 40
click at [403, 360] on textarea "Hi Jaime, it's nice to chat with you! I understand you're waiting on a bathroom…" at bounding box center [451, 360] width 331 height 40
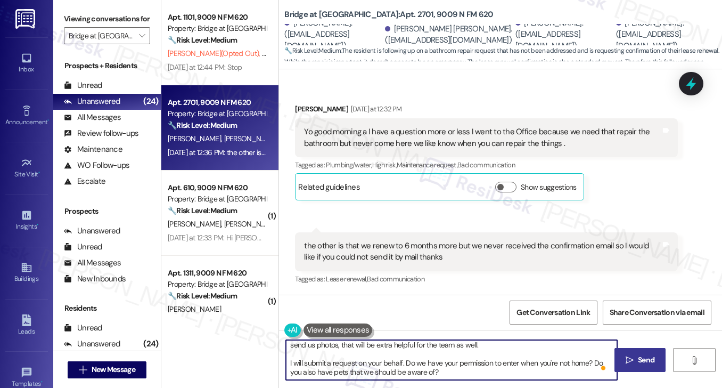
click at [402, 360] on textarea "Hi Jaime, it's nice to chat with you! I understand you're waiting on a bathroom…" at bounding box center [451, 360] width 331 height 40
drag, startPoint x: 404, startPoint y: 363, endPoint x: 442, endPoint y: 372, distance: 39.5
click at [442, 372] on textarea "Hi Jaime, it's nice to chat with you! I understand you're waiting on a bathroom…" at bounding box center [451, 360] width 331 height 40
click at [575, 362] on textarea "Hi Jaime, it's nice to chat with you! I understand you're waiting on a bathroom…" at bounding box center [451, 360] width 331 height 40
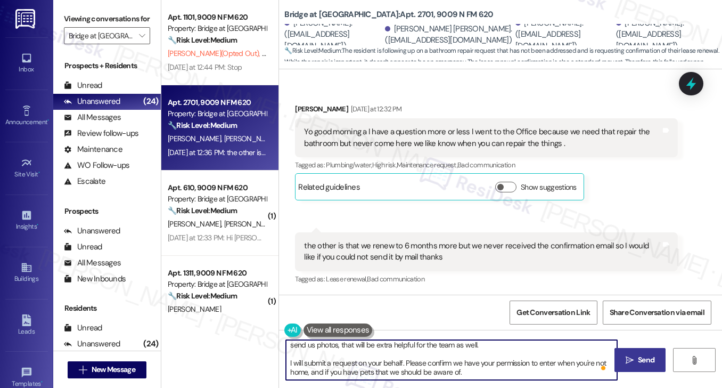
click at [575, 362] on textarea "Hi Jaime, it's nice to chat with you! I understand you're waiting on a bathroom…" at bounding box center [451, 360] width 331 height 40
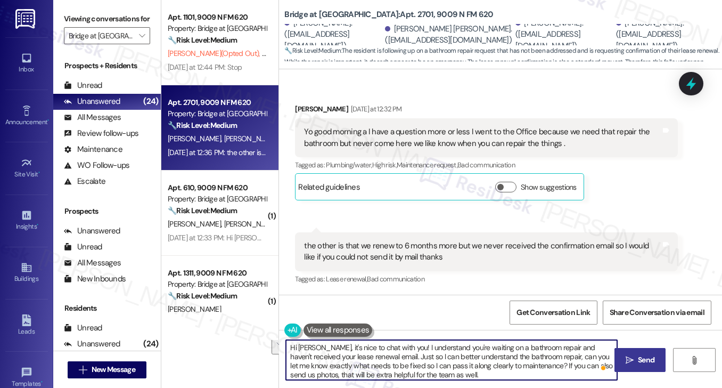
scroll to position [0, 0]
type textarea "Hi Jaime, it's nice to chat with you! I understand you're waiting on a bathroom…"
click at [399, 353] on textarea "Hi Jaime, it's nice to chat with you! I understand you're waiting on a bathroom…" at bounding box center [451, 360] width 331 height 40
click at [470, 348] on textarea "Hi Jaime, it's nice to chat with you! I understand you're waiting on a bathroom…" at bounding box center [451, 360] width 331 height 40
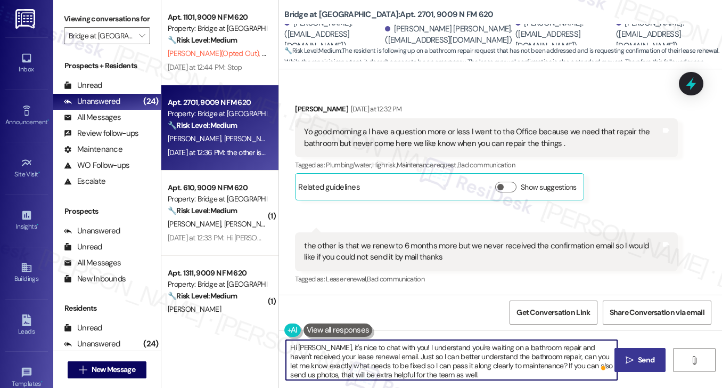
click at [470, 348] on textarea "Hi Jaime, it's nice to chat with you! I understand you're waiting on a bathroom…" at bounding box center [451, 360] width 331 height 40
click at [462, 357] on textarea "Hi Jaime, it's nice to chat with you! I understand you're waiting on a bathroom…" at bounding box center [451, 360] width 331 height 40
click at [372, 360] on textarea "Hi Jaime, it's nice to chat with you! I understand you're waiting on a bathroom…" at bounding box center [451, 360] width 331 height 40
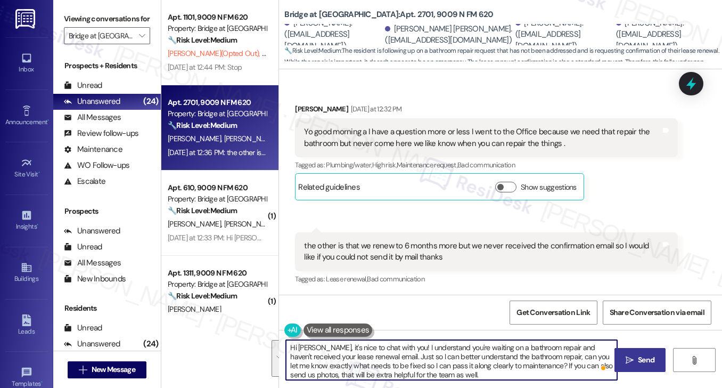
scroll to position [20, 0]
click at [451, 371] on textarea "Hi Jaime, it's nice to chat with you! I understand you're waiting on a bathroom…" at bounding box center [451, 360] width 331 height 40
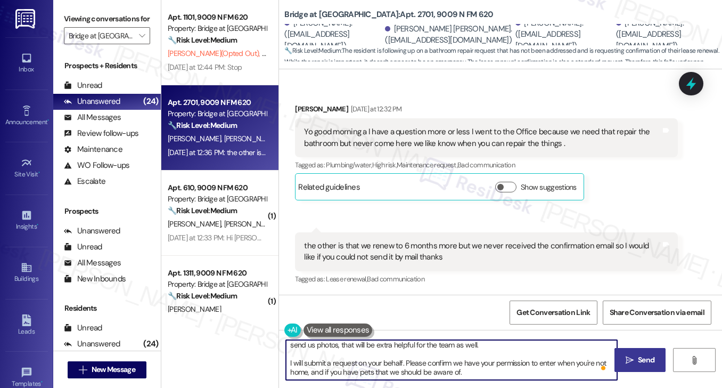
click at [366, 365] on textarea "Hi Jaime, it's nice to chat with you! I understand you're waiting on a bathroom…" at bounding box center [451, 360] width 331 height 40
click at [460, 366] on textarea "Hi Jaime, it's nice to chat with you! I understand you're waiting on a bathroom…" at bounding box center [451, 360] width 331 height 40
click at [626, 360] on icon "" at bounding box center [630, 360] width 8 height 9
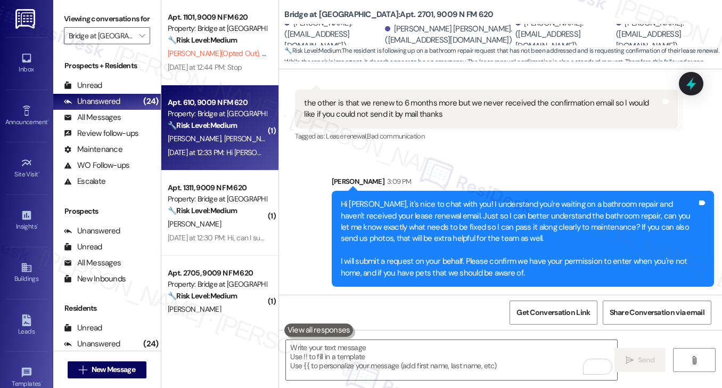
click at [224, 142] on span "[PERSON_NAME]" at bounding box center [250, 139] width 53 height 10
type textarea "Fetching suggested responses. Please feel free to read through the conversation…"
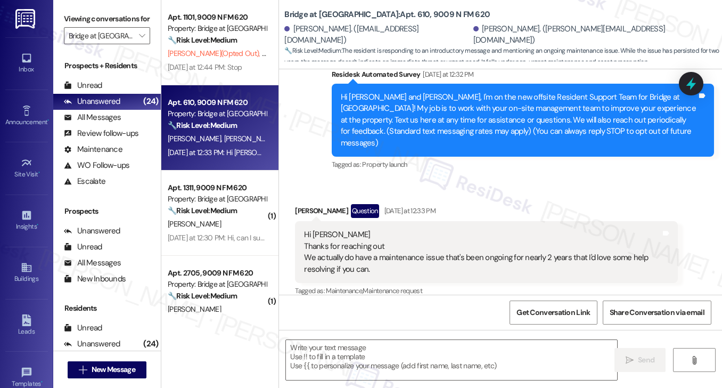
click at [337, 239] on div "Hi Sarah Thanks for reaching out We actually do have a maintenance issue that's…" at bounding box center [482, 252] width 356 height 46
click at [400, 256] on div "Hi Sarah Thanks for reaching out We actually do have a maintenance issue that's…" at bounding box center [482, 252] width 356 height 46
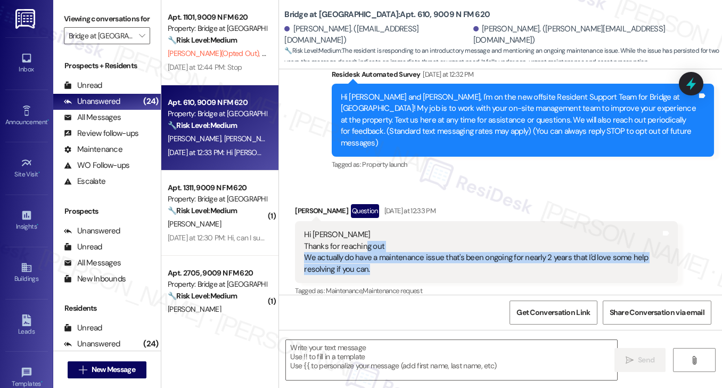
drag, startPoint x: 463, startPoint y: 257, endPoint x: 362, endPoint y: 239, distance: 102.9
click at [362, 239] on div "Hi Sarah Thanks for reaching out We actually do have a maintenance issue that's…" at bounding box center [482, 252] width 356 height 46
click at [361, 239] on div "Hi Sarah Thanks for reaching out We actually do have a maintenance issue that's…" at bounding box center [482, 252] width 356 height 46
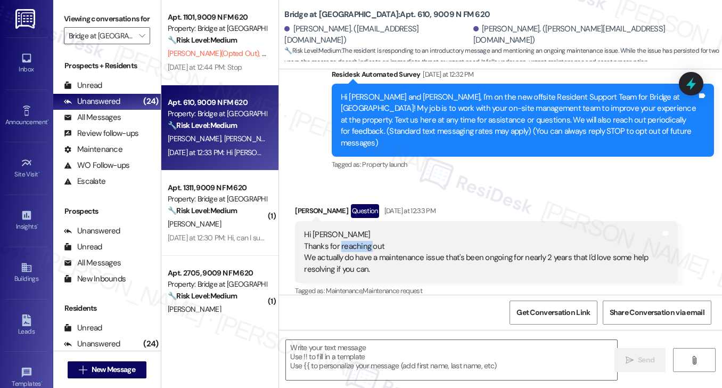
click at [361, 239] on div "Hi Sarah Thanks for reaching out We actually do have a maintenance issue that's…" at bounding box center [482, 252] width 356 height 46
click at [357, 256] on div "Hi Sarah Thanks for reaching out We actually do have a maintenance issue that's…" at bounding box center [482, 252] width 356 height 46
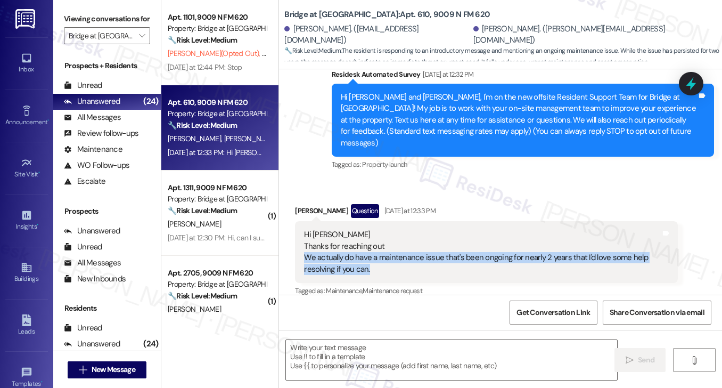
drag, startPoint x: 373, startPoint y: 256, endPoint x: 305, endPoint y: 243, distance: 69.5
click at [305, 243] on div "Hi Sarah Thanks for reaching out We actually do have a maintenance issue that's…" at bounding box center [482, 252] width 356 height 46
copy div "We actually do have a maintenance issue that's been ongoing for nearly 2 years …"
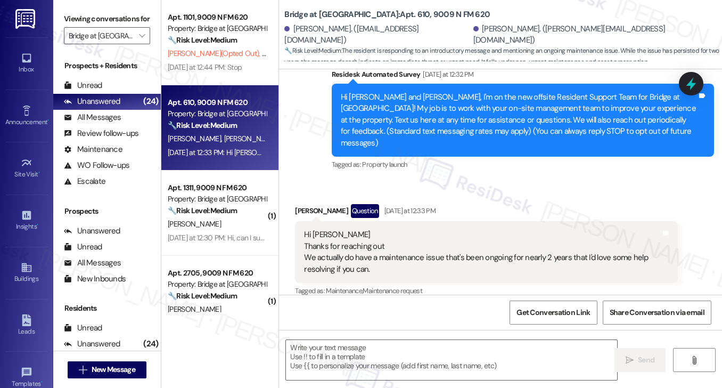
click at [120, 21] on label "Viewing conversations for" at bounding box center [107, 19] width 86 height 17
click at [135, 12] on label "Viewing conversations for" at bounding box center [107, 19] width 86 height 17
click at [104, 11] on label "Viewing conversations for" at bounding box center [107, 19] width 86 height 17
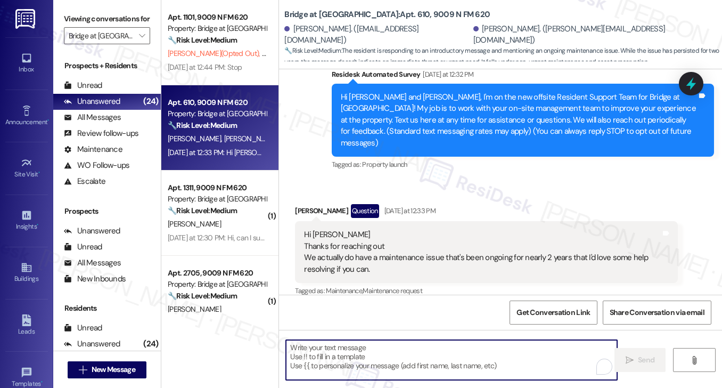
click at [357, 354] on textarea "To enrich screen reader interactions, please activate Accessibility in Grammarl…" at bounding box center [451, 360] width 331 height 40
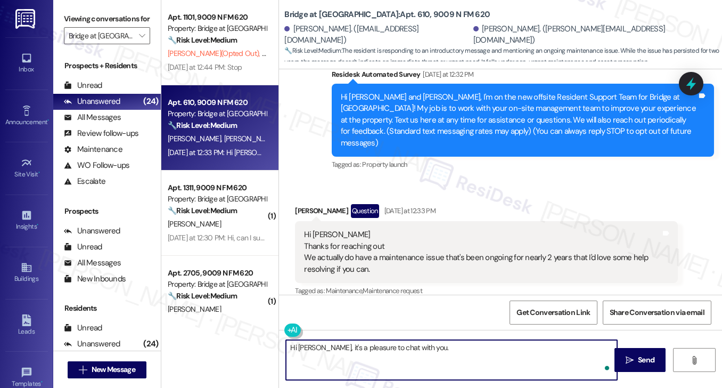
paste textarea "Thank you for letting me know—I’m really sorry to hear you’ve been dealing with…"
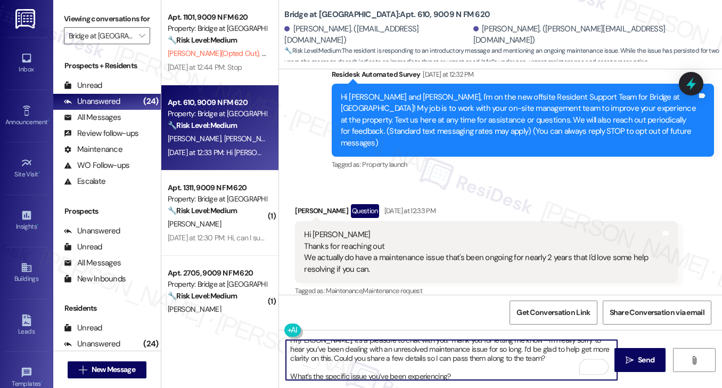
scroll to position [0, 0]
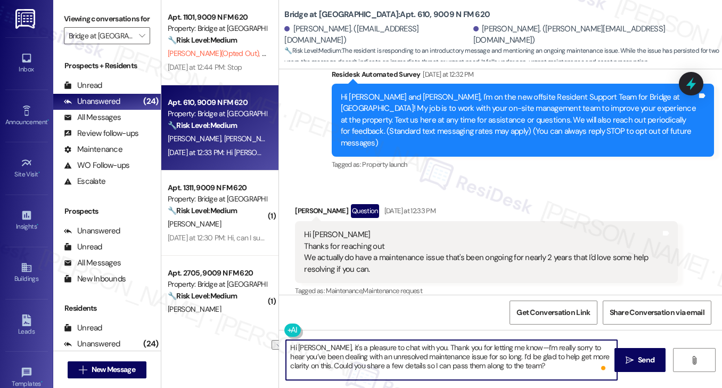
drag, startPoint x: 415, startPoint y: 345, endPoint x: 510, endPoint y: 345, distance: 95.3
click at [510, 345] on textarea "Hi Jacob, it's a pleasure to chat with you. Thank you for letting me know—I’m r…" at bounding box center [451, 360] width 331 height 40
click at [516, 348] on textarea "Hi Jacob, it's a pleasure to chat with you, and thanks for reaching out. I’m re…" at bounding box center [451, 360] width 331 height 40
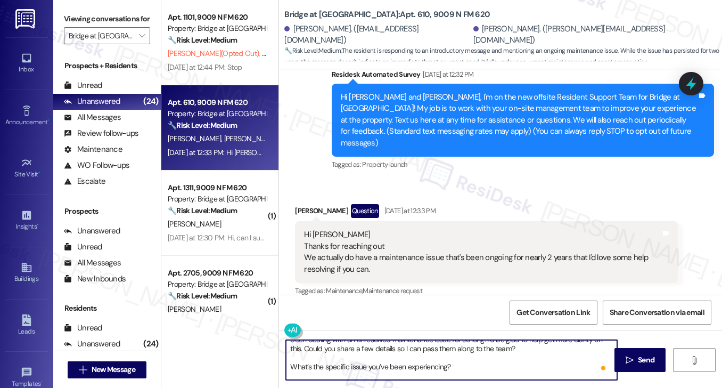
scroll to position [30, 0]
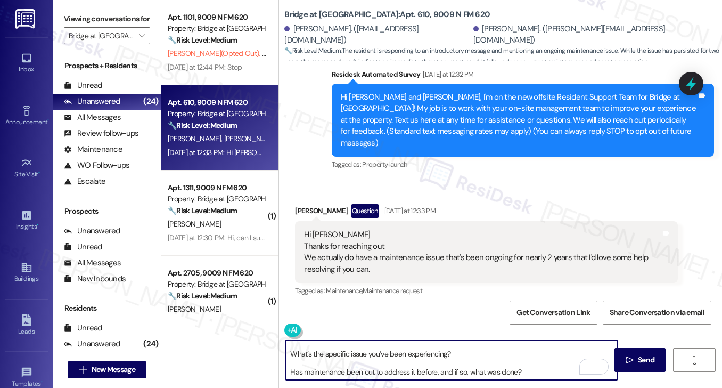
click at [290, 353] on textarea "Hi Jacob, it's a pleasure to chat with you, and thanks for reaching out. I’m so…" at bounding box center [451, 360] width 331 height 40
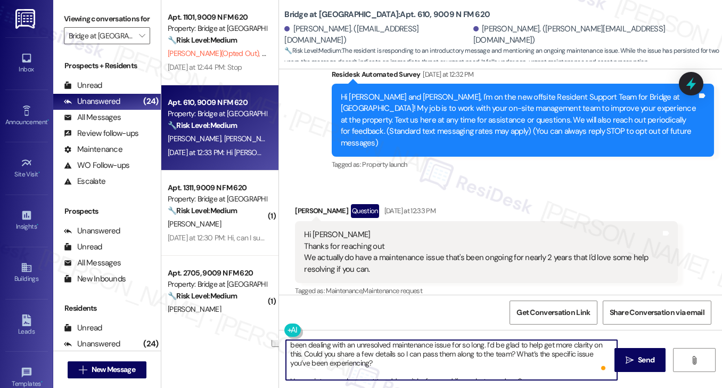
scroll to position [17, 0]
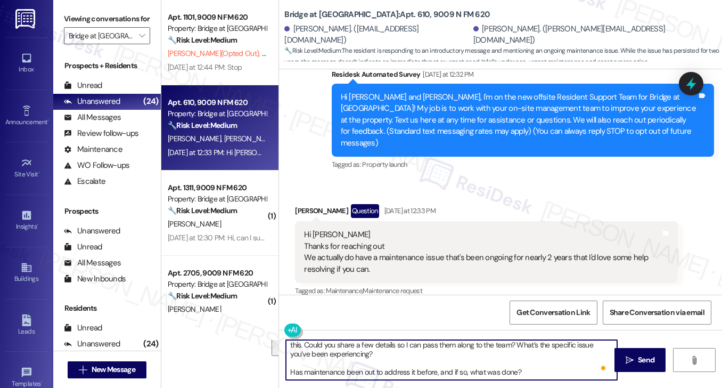
drag, startPoint x: 501, startPoint y: 353, endPoint x: 533, endPoint y: 374, distance: 38.7
click at [533, 374] on textarea "Hi Jacob, it's a pleasure to chat with you, and thanks for reaching out. I’m so…" at bounding box center [451, 360] width 331 height 40
type textarea "Hi Jacob, it's a pleasure to chat with you, and thanks for reaching out. I’m so…"
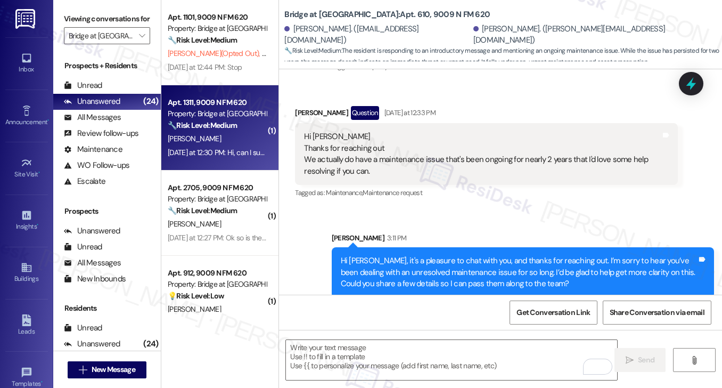
click at [260, 153] on div "Yesterday at 12:30 PM: Hi, can I submit Maintence requests with you? Yesterday …" at bounding box center [268, 153] width 201 height 10
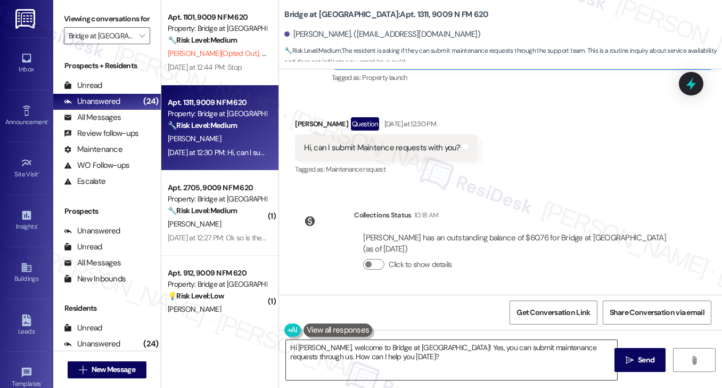
click at [317, 345] on textarea "Hi Nicole, welcome to Bridge at Canyon Creek! Yes, you can submit maintenance r…" at bounding box center [451, 360] width 331 height 40
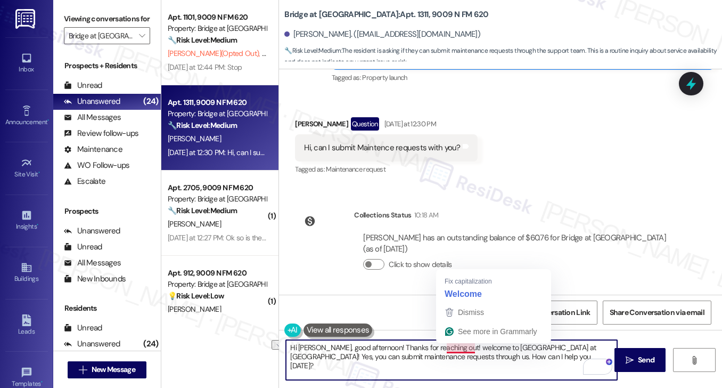
drag, startPoint x: 561, startPoint y: 349, endPoint x: 443, endPoint y: 351, distance: 117.7
click at [443, 351] on textarea "Hi Nicole, good afternoon! Thanks for reaching out! welcome to Bridge at Canyon…" at bounding box center [451, 360] width 331 height 40
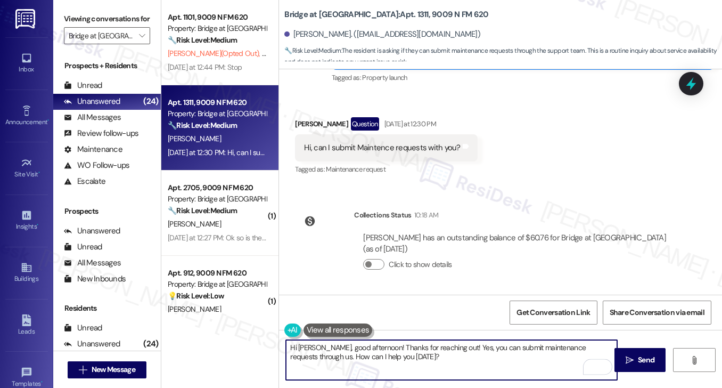
click at [460, 346] on textarea "Hi Nicole, good afternoon! Thanks for reaching out! Yes, you can submit mainten…" at bounding box center [451, 360] width 331 height 40
click at [494, 348] on textarea "Hi Nicole, good afternoon! Thanks for reaching out! Yes, I can help can submit …" at bounding box center [451, 360] width 331 height 40
type textarea "Hi Nicole, good afternoon! Thanks for reaching out! Yes, I can help submit main…"
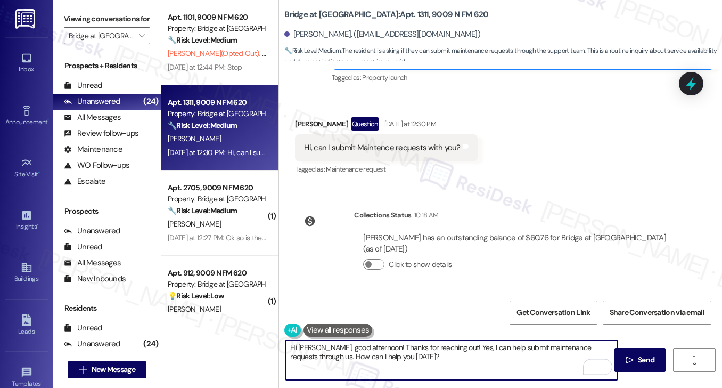
click at [286, 355] on textarea "Hi Nicole, good afternoon! Thanks for reaching out! Yes, I can help submit main…" at bounding box center [451, 360] width 331 height 40
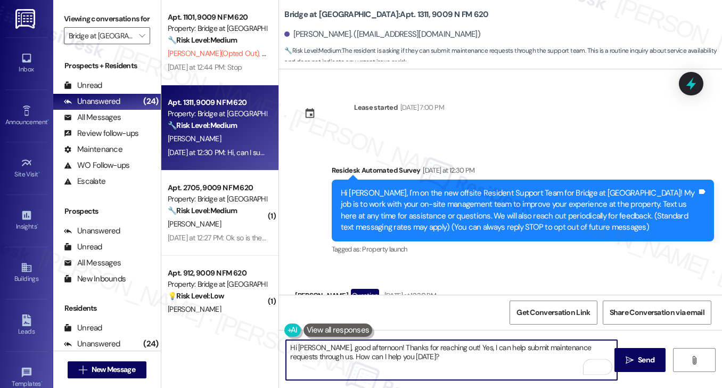
scroll to position [172, 0]
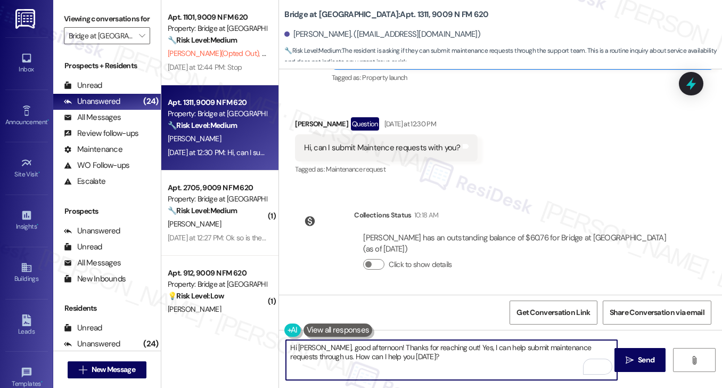
click at [410, 357] on textarea "Hi [PERSON_NAME], good afternoon! Thanks for reaching out! Yes, I can help subm…" at bounding box center [451, 360] width 331 height 40
click at [473, 351] on textarea "Hi [PERSON_NAME], good afternoon! Thanks for reaching out! Yes, I can help subm…" at bounding box center [451, 360] width 331 height 40
click at [490, 344] on textarea "Hi [PERSON_NAME], good afternoon! Thanks for reaching out! Yes, I can help subm…" at bounding box center [451, 360] width 331 height 40
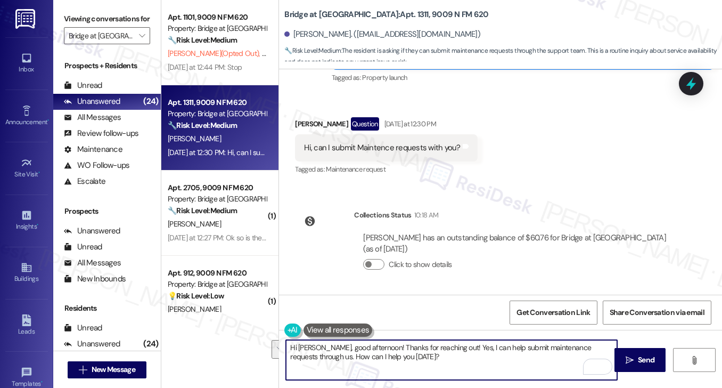
drag, startPoint x: 583, startPoint y: 347, endPoint x: 296, endPoint y: 364, distance: 287.6
click at [296, 364] on textarea "Hi [PERSON_NAME], good afternoon! Thanks for reaching out! Yes, I can help subm…" at bounding box center [451, 360] width 331 height 40
type textarea "Hi Nicole, good afternoon! Thanks for reaching out! Yes, I can help submit main…"
click at [368, 362] on textarea "Hi Nicole, good afternoon! Thanks for reaching out! Yes, I can help submit main…" at bounding box center [451, 360] width 331 height 40
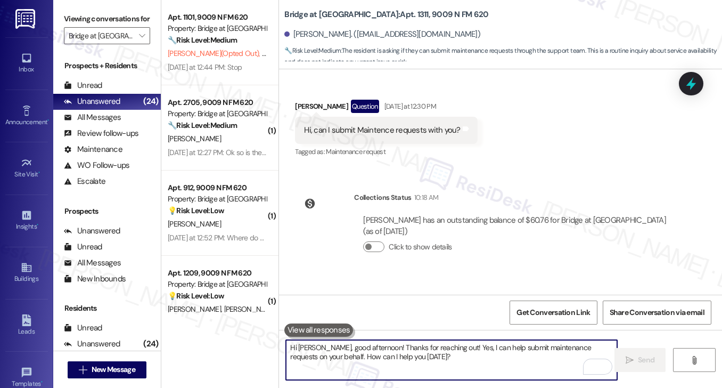
scroll to position [257, 0]
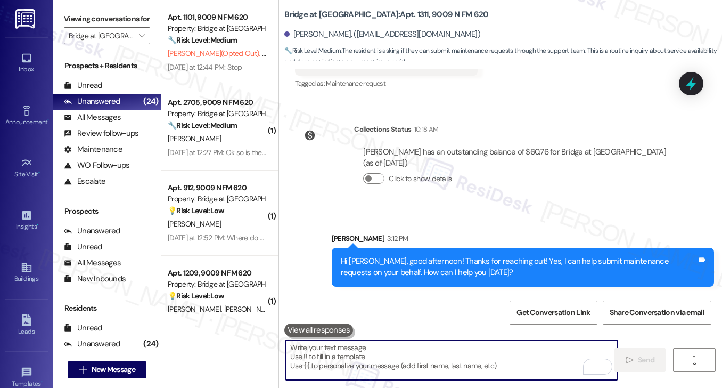
click at [228, 131] on div "🔧 Risk Level: Medium The resident is complaining about the lack of response to …" at bounding box center [217, 125] width 99 height 11
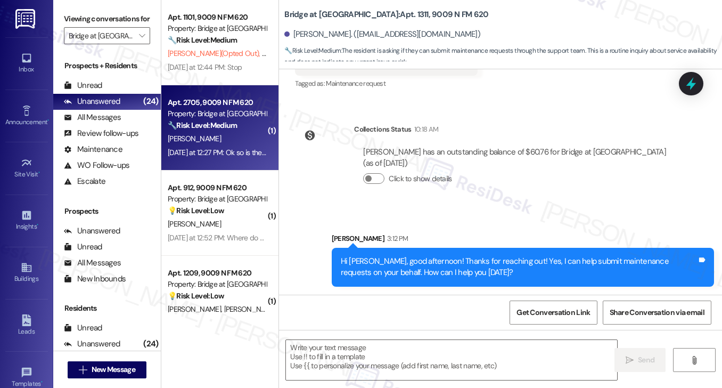
type textarea "Fetching suggested responses. Please feel free to read through the conversation…"
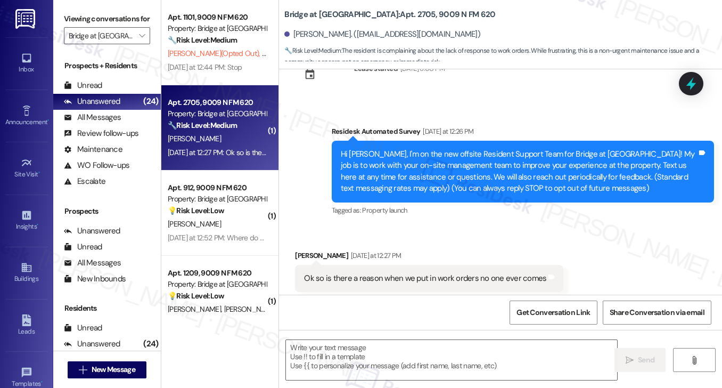
scroll to position [60, 0]
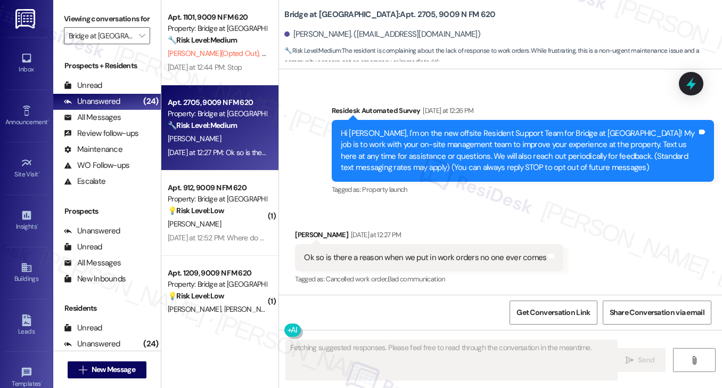
click at [343, 252] on div "Ok so is there a reason when we put in work orders no one ever comes" at bounding box center [425, 257] width 242 height 11
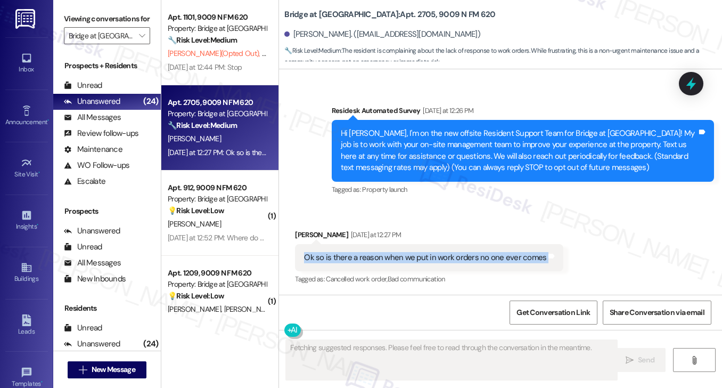
click at [343, 252] on div "Ok so is there a reason when we put in work orders no one ever comes" at bounding box center [425, 257] width 242 height 11
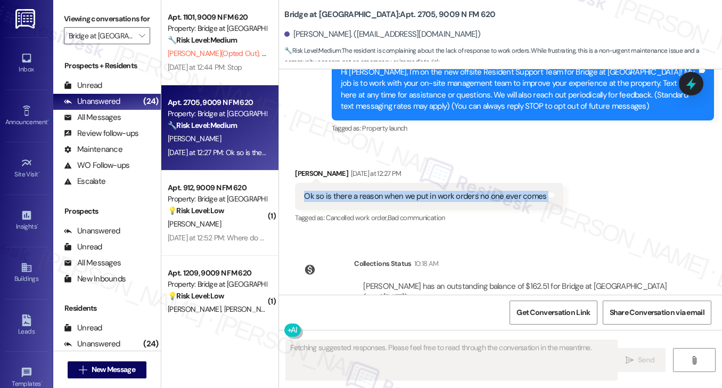
scroll to position [63, 0]
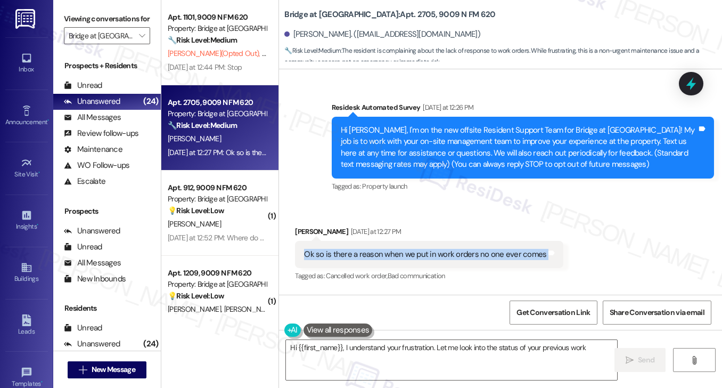
click at [370, 255] on div "Ok so is there a reason when we put in work orders no one ever comes" at bounding box center [425, 254] width 242 height 11
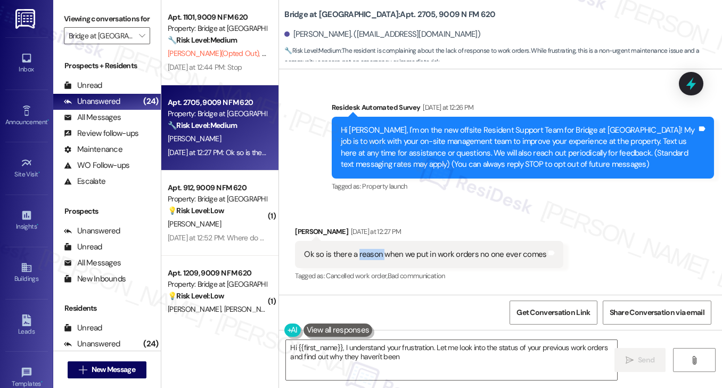
click at [370, 255] on div "Ok so is there a reason when we put in work orders no one ever comes" at bounding box center [425, 254] width 242 height 11
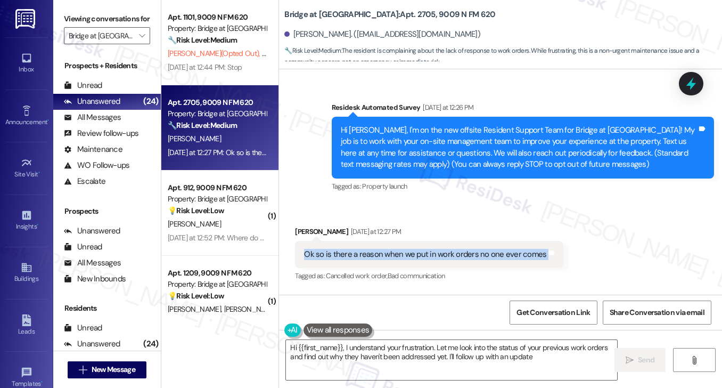
click at [370, 255] on div "Ok so is there a reason when we put in work orders no one ever comes" at bounding box center [425, 254] width 242 height 11
click at [437, 254] on div "Ok so is there a reason when we put in work orders no one ever comes" at bounding box center [425, 254] width 242 height 11
click at [441, 158] on div "Hi Janci, I'm on the new offsite Resident Support Team for Bridge at Canyon Cre…" at bounding box center [519, 148] width 356 height 46
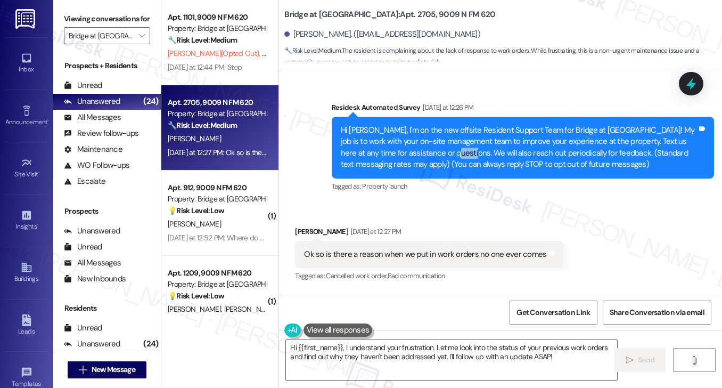
click at [441, 158] on div "Hi Janci, I'm on the new offsite Resident Support Team for Bridge at Canyon Cre…" at bounding box center [519, 148] width 356 height 46
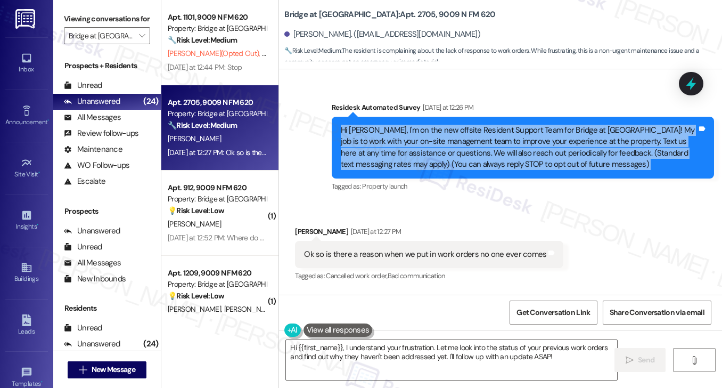
click at [441, 158] on div "Hi Janci, I'm on the new offsite Resident Support Team for Bridge at Canyon Cre…" at bounding box center [519, 148] width 356 height 46
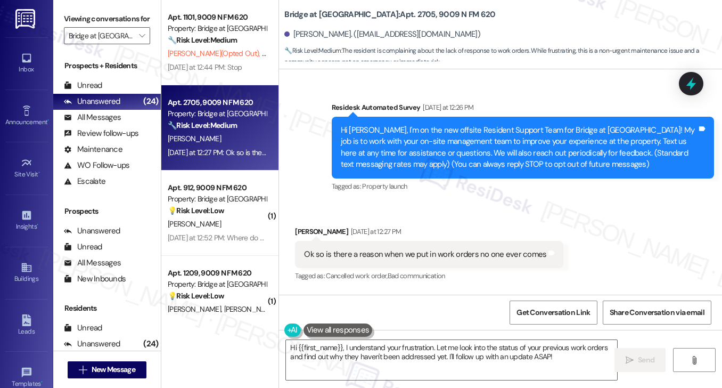
click at [402, 253] on div "Ok so is there a reason when we put in work orders no one ever comes" at bounding box center [425, 254] width 242 height 11
copy div "Ok so is there a reason when we put in work orders no one ever comes Tags and n…"
click at [534, 153] on div "Hi Janci, I'm on the new offsite Resident Support Team for Bridge at Canyon Cre…" at bounding box center [519, 148] width 356 height 46
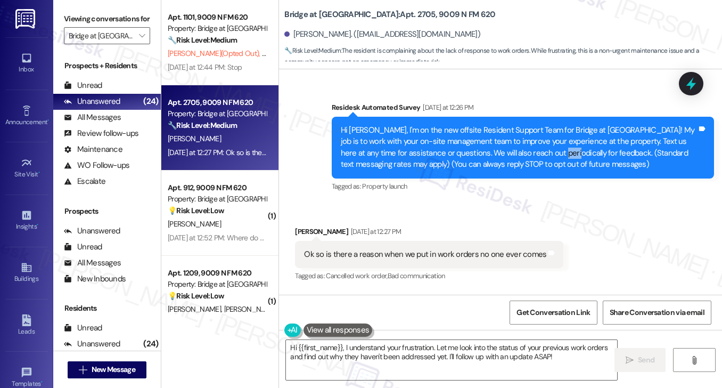
click at [534, 153] on div "Hi Janci, I'm on the new offsite Resident Support Team for Bridge at Canyon Cre…" at bounding box center [519, 148] width 356 height 46
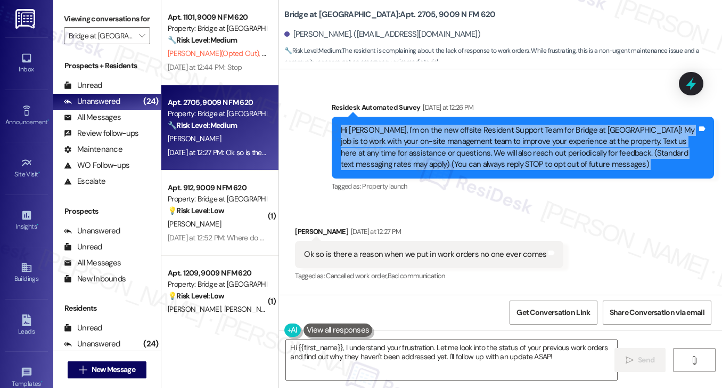
click at [534, 153] on div "Hi Janci, I'm on the new offsite Resident Support Team for Bridge at Canyon Cre…" at bounding box center [519, 148] width 356 height 46
copy div "Hi Janci, I'm on the new offsite Resident Support Team for Bridge at Canyon Cre…"
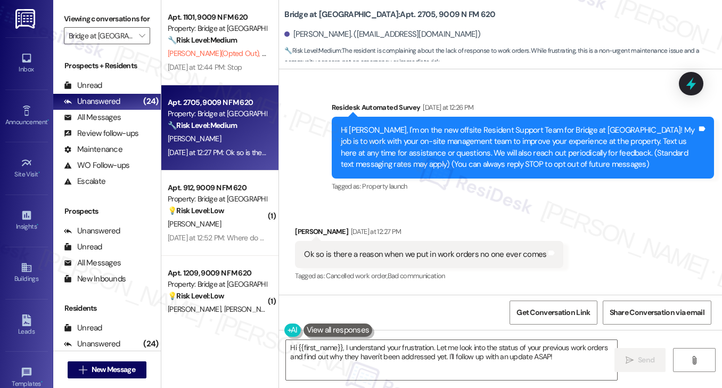
click at [438, 250] on div "Ok so is there a reason when we put in work orders no one ever comes" at bounding box center [425, 254] width 242 height 11
copy div "Ok so is there a reason when we put in work orders no one ever comes Tags and n…"
click at [409, 250] on div "Ok so is there a reason when we put in work orders no one ever comes" at bounding box center [425, 254] width 242 height 11
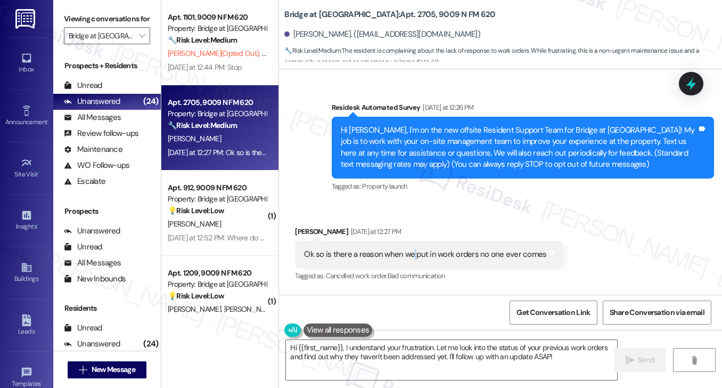
click at [409, 250] on div "Ok so is there a reason when we put in work orders no one ever comes" at bounding box center [425, 254] width 242 height 11
click at [488, 153] on div "Hi Janci, I'm on the new offsite Resident Support Team for Bridge at Canyon Cre…" at bounding box center [519, 148] width 356 height 46
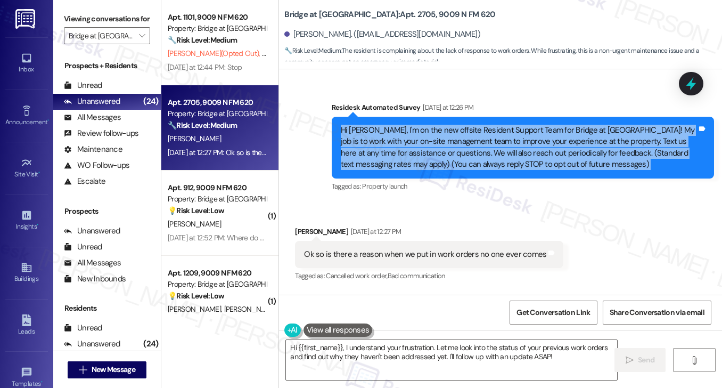
click at [488, 153] on div "Hi Janci, I'm on the new offsite Resident Support Team for Bridge at Canyon Cre…" at bounding box center [519, 148] width 356 height 46
copy div "Hi Janci, I'm on the new offsite Resident Support Team for Bridge at Canyon Cre…"
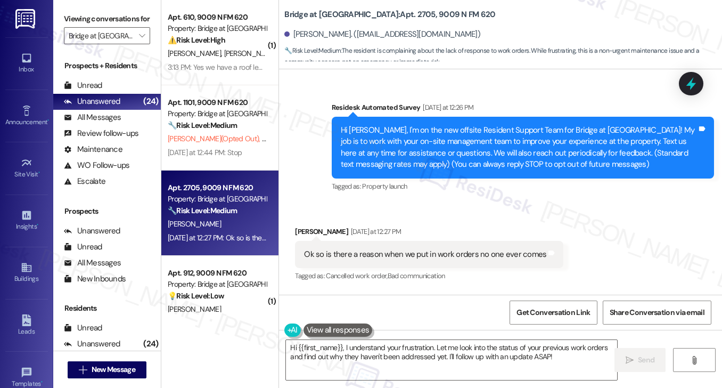
click at [124, 27] on label "Viewing conversations for" at bounding box center [107, 19] width 86 height 17
click at [343, 348] on textarea "Hi {{first_name}}, I understand your frustration. Let me look into the status o…" at bounding box center [451, 360] width 331 height 40
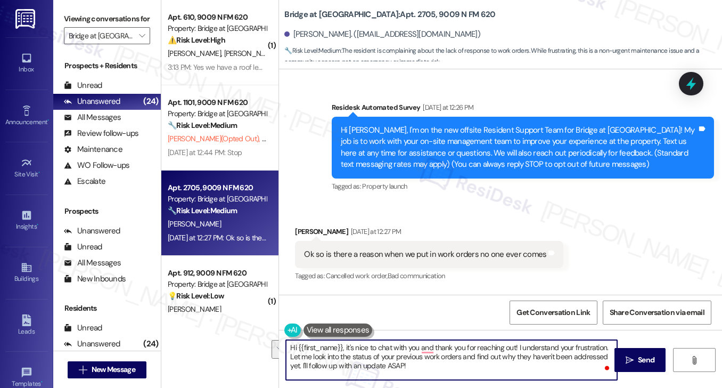
drag, startPoint x: 539, startPoint y: 360, endPoint x: 524, endPoint y: 349, distance: 18.3
click at [524, 349] on textarea "Hi {{first_name}}, it's nice to chat with you and thank you for reaching out! I…" at bounding box center [451, 360] width 331 height 40
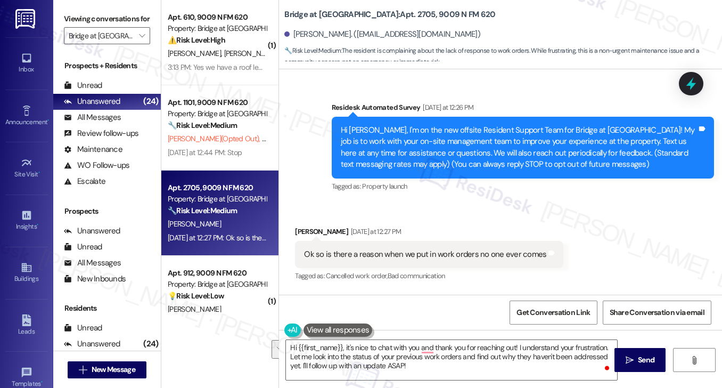
click at [130, 12] on label "Viewing conversations for" at bounding box center [107, 19] width 86 height 17
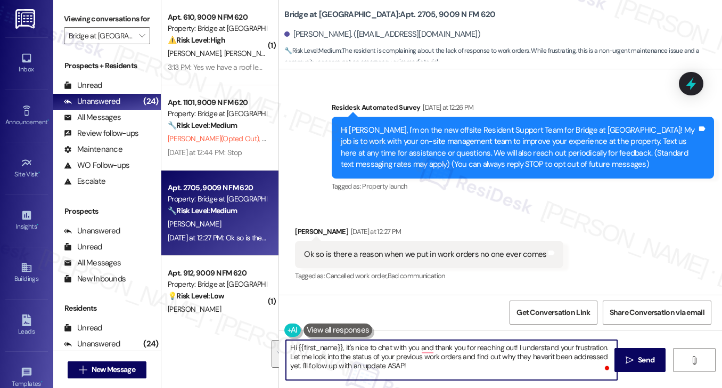
drag, startPoint x: 422, startPoint y: 370, endPoint x: 518, endPoint y: 344, distance: 99.2
click at [518, 344] on textarea "Hi {{first_name}}, it's nice to chat with you and thank you for reaching out! I…" at bounding box center [451, 360] width 331 height 40
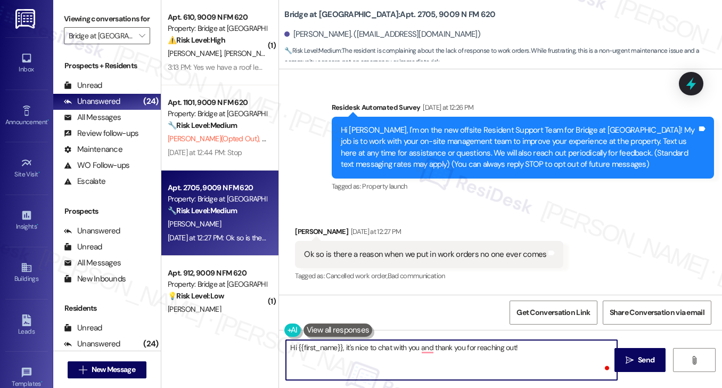
paste textarea "I’m really sorry to hear that—it’s definitely frustrating to submit work orders…"
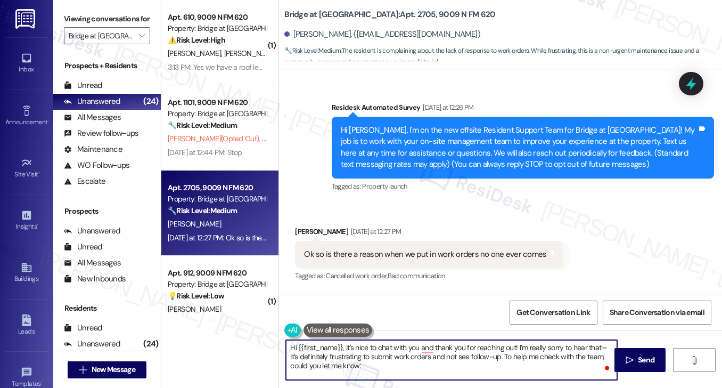
click at [535, 347] on textarea "Hi {{first_name}}, it's nice to chat with you and thank you for reaching out! I…" at bounding box center [451, 360] width 331 height 40
click at [584, 347] on textarea "Hi {{first_name}}, it's nice to chat with you and thank you for reaching out! I…" at bounding box center [451, 360] width 331 height 40
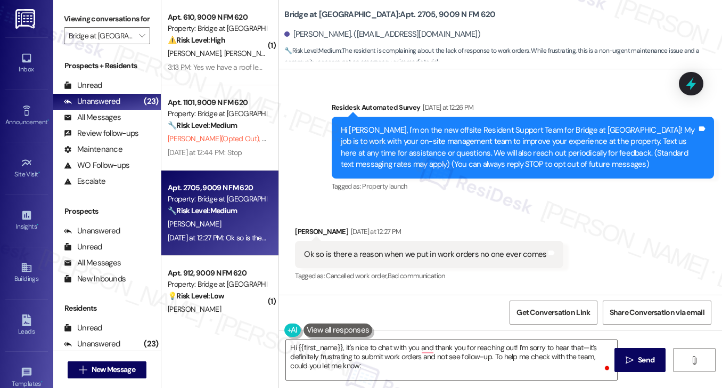
click at [601, 263] on div "Received via SMS Janci Roberson-Ware Yesterday at 12:27 PM Ok so is there a rea…" at bounding box center [500, 247] width 443 height 90
click at [130, 6] on div "Viewing conversations for Bridge at [GEOGRAPHIC_DATA] " at bounding box center [107, 27] width 108 height 55
click at [405, 254] on div "Ok so is there a reason when we put in work orders no one ever comes" at bounding box center [425, 254] width 242 height 11
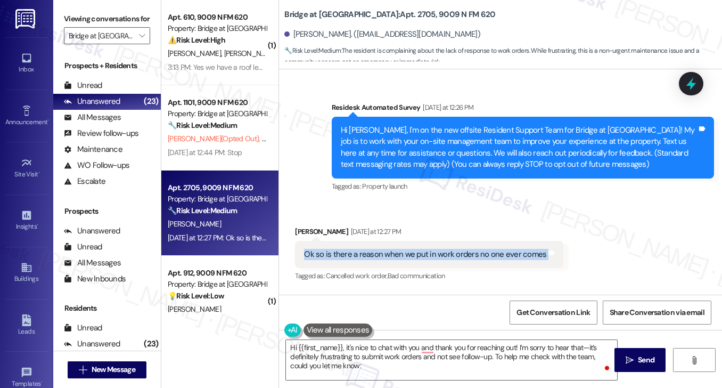
click at [405, 254] on div "Ok so is there a reason when we put in work orders no one ever comes" at bounding box center [425, 254] width 242 height 11
click at [386, 251] on div "Ok so is there a reason when we put in work orders no one ever comes" at bounding box center [425, 254] width 242 height 11
click at [371, 145] on div "Hi Janci, I'm on the new offsite Resident Support Team for Bridge at Canyon Cre…" at bounding box center [519, 148] width 356 height 46
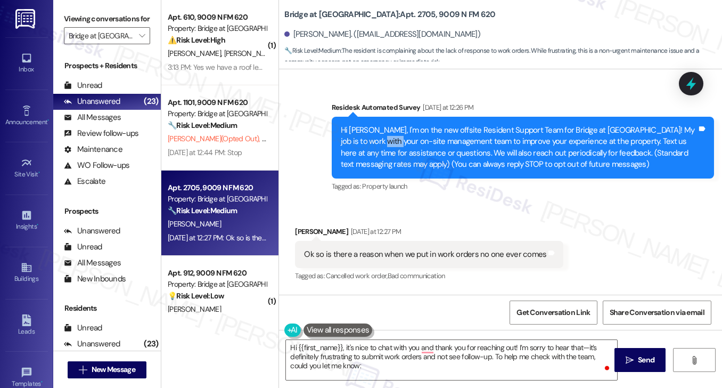
click at [371, 145] on div "Hi Janci, I'm on the new offsite Resident Support Team for Bridge at Canyon Cre…" at bounding box center [519, 148] width 356 height 46
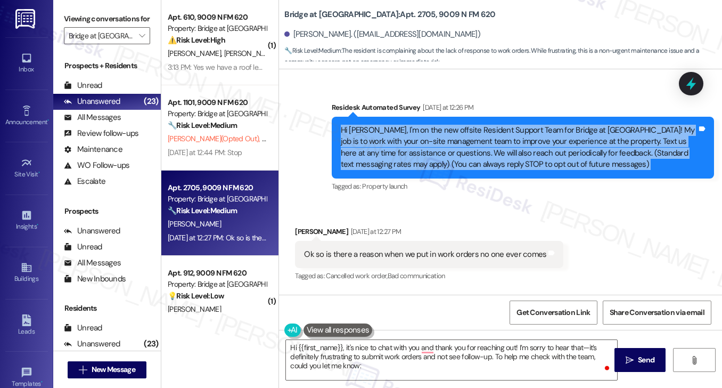
click at [371, 145] on div "Hi Janci, I'm on the new offsite Resident Support Team for Bridge at Canyon Cre…" at bounding box center [519, 148] width 356 height 46
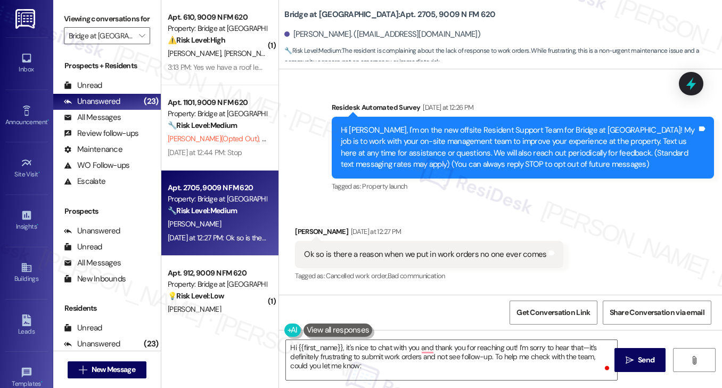
click at [439, 250] on div "Ok so is there a reason when we put in work orders no one ever comes" at bounding box center [425, 254] width 242 height 11
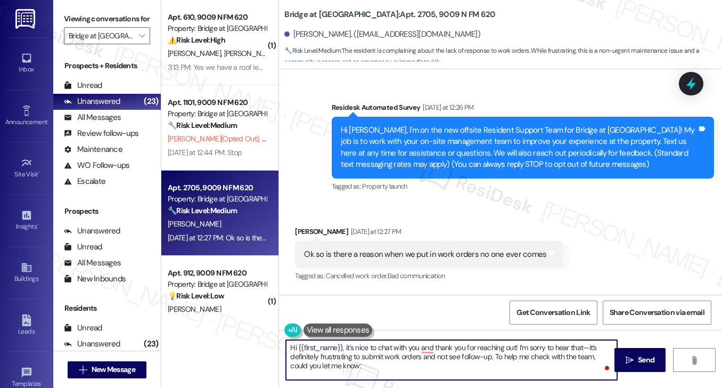
click at [373, 352] on textarea "Hi {{first_name}}, it's nice to chat with you and thank you for reaching out! I…" at bounding box center [451, 360] width 331 height 40
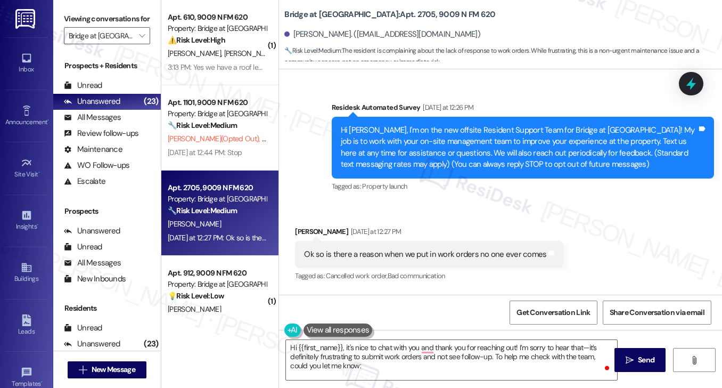
click at [298, 231] on div "Janci Roberson-Ware Yesterday at 12:27 PM" at bounding box center [429, 233] width 268 height 15
copy div "Janci"
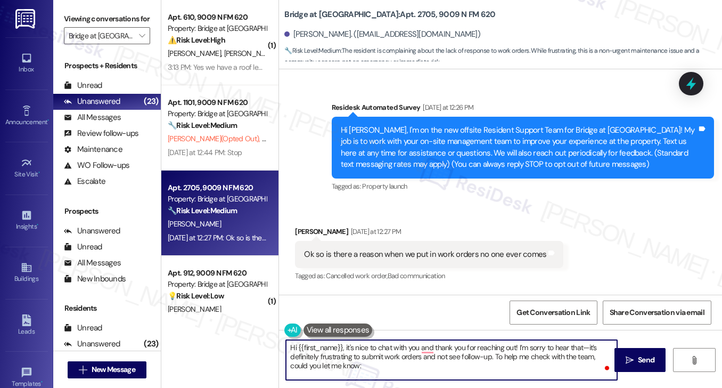
drag, startPoint x: 297, startPoint y: 346, endPoint x: 341, endPoint y: 337, distance: 45.7
click at [341, 339] on div "Hi {{first_name}}, it's nice to chat with you and thank you for reaching out! I…" at bounding box center [446, 359] width 332 height 41
paste textarea "Janci"
click at [433, 346] on textarea "Hi Janci, it's nice to chat with you, and thank you for reaching out! I’m sorry…" at bounding box center [451, 360] width 331 height 40
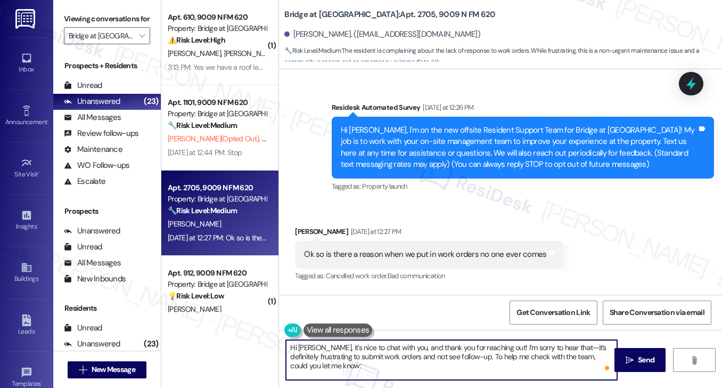
click at [433, 346] on textarea "Hi Janci, it's nice to chat with you, and thank you for reaching out! I’m sorry…" at bounding box center [451, 360] width 331 height 40
click at [461, 362] on textarea "Hi Janci, it's nice to chat with you, and thank you for reaching out! I’m sorry…" at bounding box center [451, 360] width 331 height 40
click at [477, 345] on textarea "Hi Janci, it's nice to chat with you, and thank you for reaching out! I’m sorry…" at bounding box center [451, 360] width 331 height 40
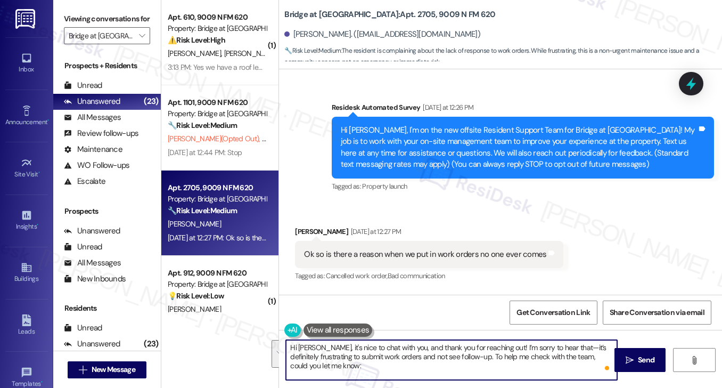
click at [490, 366] on textarea "Hi Janci, it's nice to chat with you, and thank you for reaching out! I’m sorry…" at bounding box center [451, 360] width 331 height 40
drag, startPoint x: 490, startPoint y: 347, endPoint x: 516, endPoint y: 364, distance: 31.0
click at [516, 364] on textarea "Hi Janci, it's nice to chat with you, and thank you for reaching out! I’m sorry…" at bounding box center [451, 360] width 331 height 40
drag, startPoint x: 510, startPoint y: 369, endPoint x: 490, endPoint y: 346, distance: 30.5
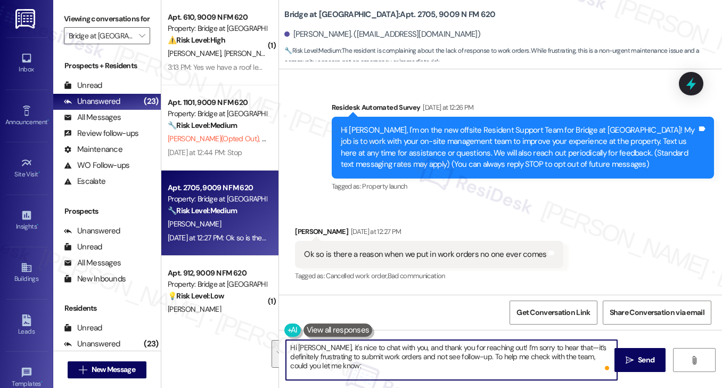
click at [490, 346] on textarea "Hi Janci, it's nice to chat with you, and thank you for reaching out! I’m sorry…" at bounding box center [451, 360] width 331 height 40
click at [488, 264] on div "Ok so is there a reason when we put in work orders no one ever comes Tags and n…" at bounding box center [429, 254] width 268 height 27
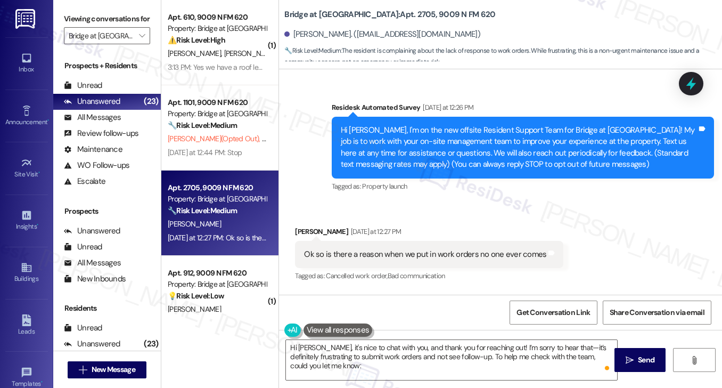
click at [484, 252] on div "Ok so is there a reason when we put in work orders no one ever comes" at bounding box center [425, 254] width 242 height 11
click at [403, 157] on div "Hi Janci, I'm on the new offsite Resident Support Team for Bridge at Canyon Cre…" at bounding box center [519, 148] width 356 height 46
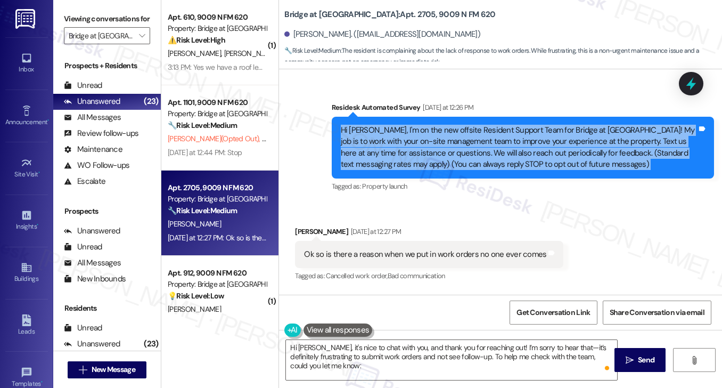
click at [403, 157] on div "Hi Janci, I'm on the new offsite Resident Support Team for Bridge at Canyon Cre…" at bounding box center [519, 148] width 356 height 46
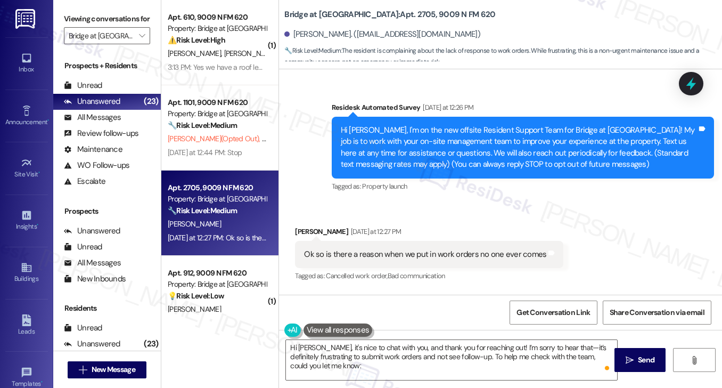
click at [478, 250] on div "Ok so is there a reason when we put in work orders no one ever comes" at bounding box center [425, 254] width 242 height 11
click at [475, 208] on div "Received via SMS Janci Roberson-Ware Yesterday at 12:27 PM Ok so is there a rea…" at bounding box center [500, 247] width 443 height 90
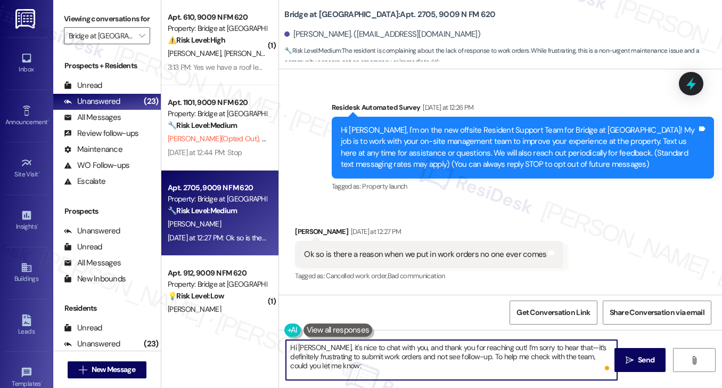
click at [477, 355] on textarea "Hi Janci, it's nice to chat with you, and thank you for reaching out! I’m sorry…" at bounding box center [451, 360] width 331 height 40
drag, startPoint x: 470, startPoint y: 370, endPoint x: 486, endPoint y: 332, distance: 41.1
click at [490, 344] on textarea "Hi Janci, it's nice to chat with you, and thank you for reaching out! I’m sorry…" at bounding box center [451, 360] width 331 height 40
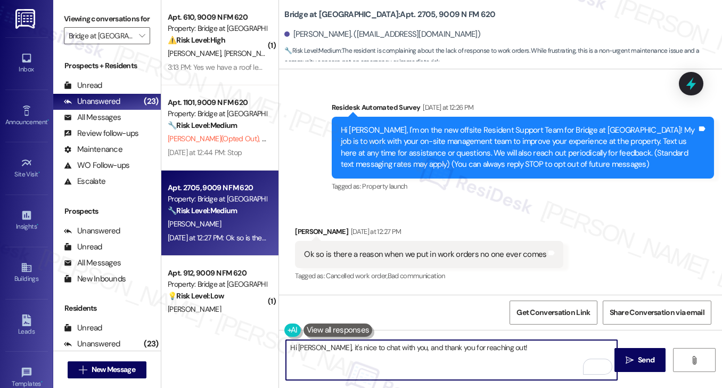
click at [498, 349] on textarea "Hi Janci, it's nice to chat with you, and thank you for reaching out!" at bounding box center [451, 360] width 331 height 40
type textarea "Hi Janci, it's nice to chat with you, and thank you for reaching out!"
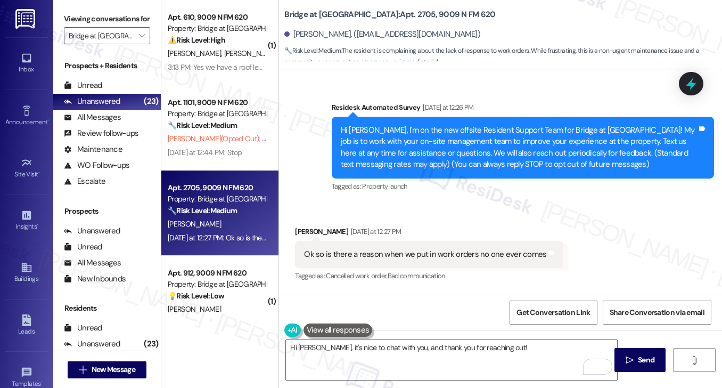
click at [121, 22] on label "Viewing conversations for" at bounding box center [107, 19] width 86 height 17
click at [370, 256] on div "Ok so is there a reason when we put in work orders no one ever comes" at bounding box center [425, 254] width 242 height 11
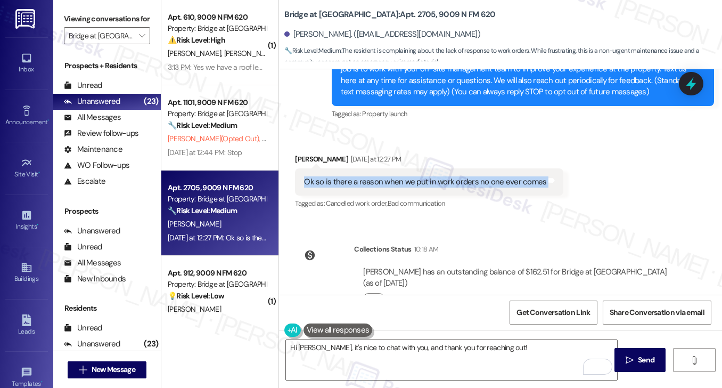
scroll to position [169, 0]
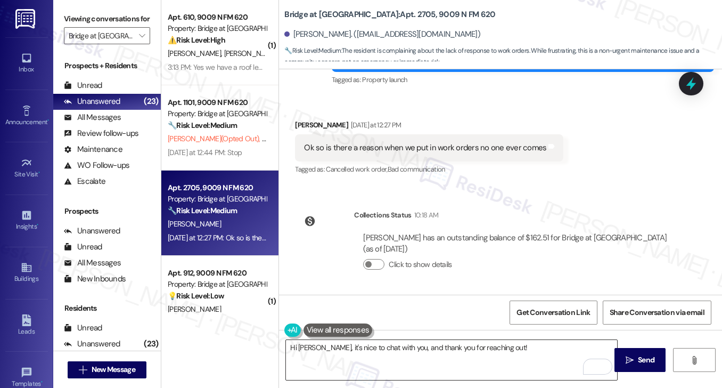
click at [501, 348] on textarea "Hi Janci, it's nice to chat with you, and thank you for reaching out!" at bounding box center [451, 360] width 331 height 40
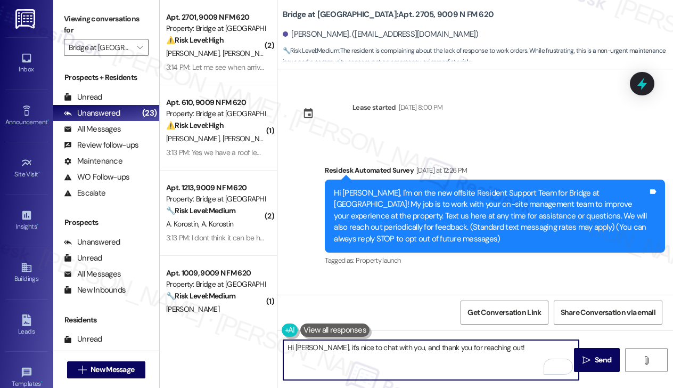
scroll to position [181, 0]
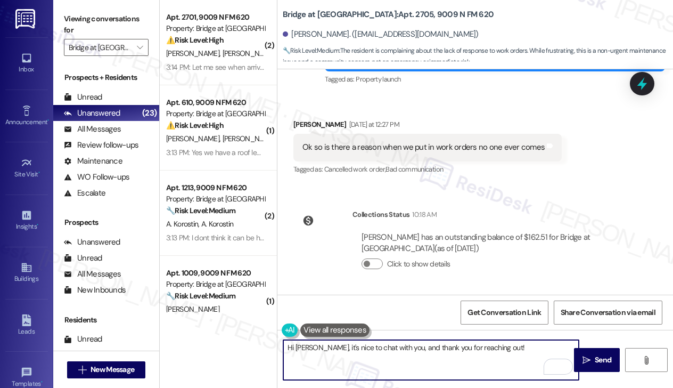
click at [390, 149] on div "Ok so is there a reason when we put in work orders no one ever comes" at bounding box center [424, 147] width 242 height 11
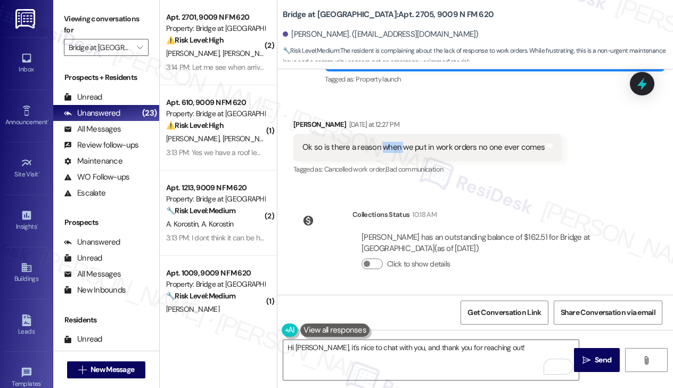
click at [390, 149] on div "Ok so is there a reason when we put in work orders no one ever comes" at bounding box center [424, 147] width 242 height 11
click at [404, 349] on textarea "Hi Janci, it's nice to chat with you, and thank you for reaching out!" at bounding box center [431, 360] width 296 height 40
click at [131, 20] on label "Viewing conversations for" at bounding box center [106, 25] width 85 height 28
click at [381, 159] on div "Ok so is there a reason when we put in work orders no one ever comes Tags and n…" at bounding box center [427, 147] width 268 height 27
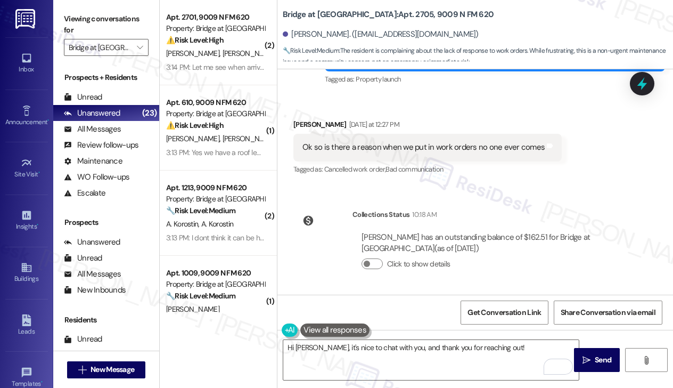
click at [392, 146] on div "Ok so is there a reason when we put in work orders no one ever comes" at bounding box center [424, 147] width 242 height 11
copy div "Ok so is there a reason when we put in work orders no one ever comes Tags and n…"
click at [91, 9] on div "Viewing conversations for Bridge at [GEOGRAPHIC_DATA] " at bounding box center [106, 33] width 106 height 67
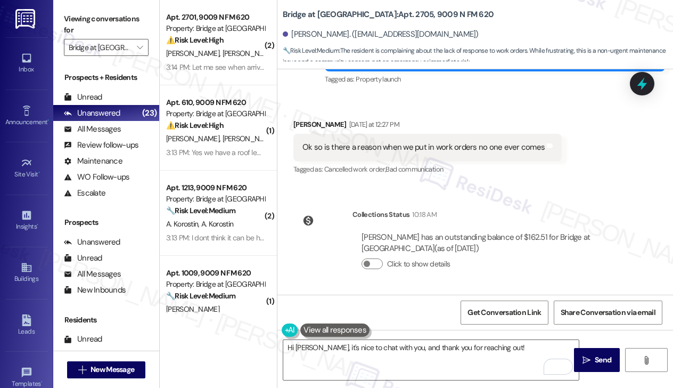
click at [109, 20] on label "Viewing conversations for" at bounding box center [106, 25] width 85 height 28
click at [466, 115] on div "Received via SMS Janci Roberson-Ware Yesterday at 12:27 PM Ok so is there a rea…" at bounding box center [428, 148] width 284 height 74
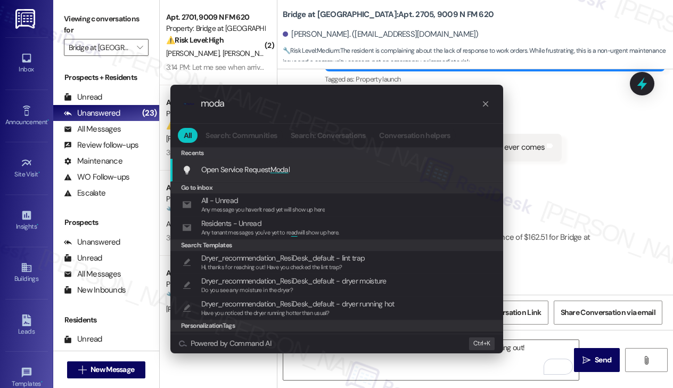
type input "moda"
click at [286, 167] on span "Moda" at bounding box center [280, 170] width 18 height 10
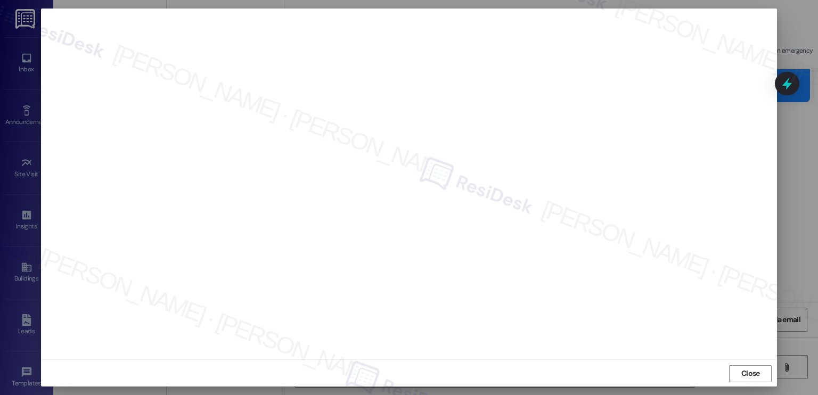
scroll to position [5, 0]
click at [722, 366] on span "Close" at bounding box center [750, 373] width 23 height 16
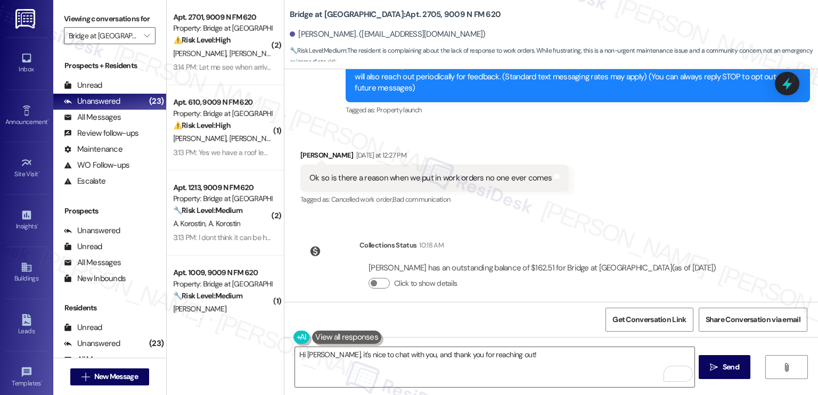
drag, startPoint x: 144, startPoint y: 53, endPoint x: 299, endPoint y: 193, distance: 208.9
click at [144, 53] on div "Viewing conversations for Bridge at [GEOGRAPHIC_DATA] " at bounding box center [109, 27] width 113 height 55
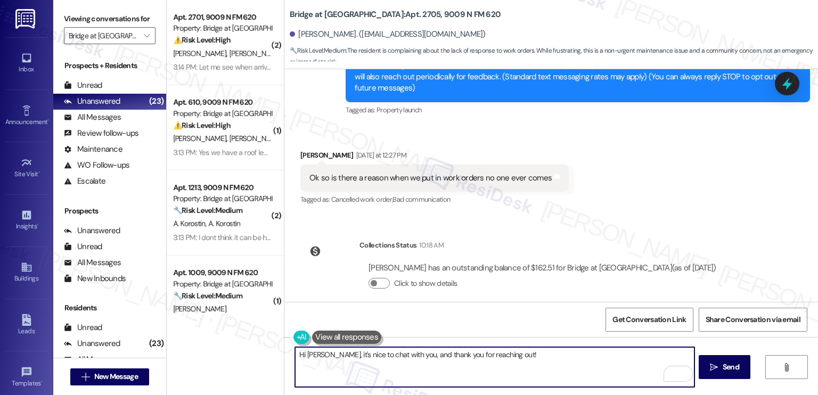
click at [533, 358] on textarea "Hi Janci, it's nice to chat with you, and thank you for reaching out!" at bounding box center [494, 367] width 399 height 40
paste textarea "I’m really sorry to hear that—it must be frustrating to submit work orders and …"
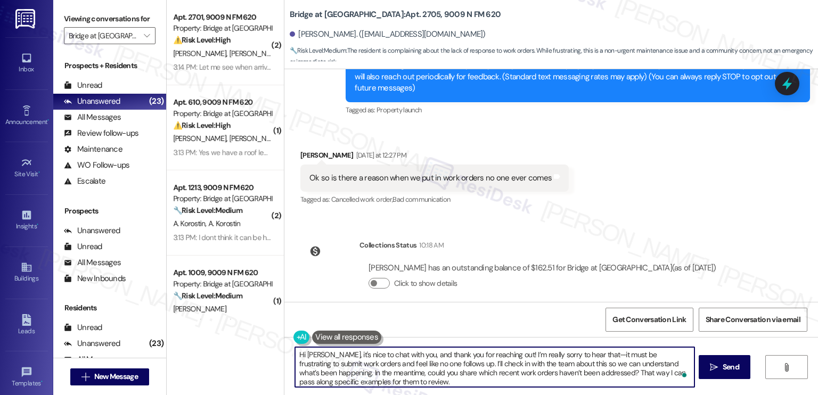
click at [510, 355] on textarea "Hi Janci, it's nice to chat with you, and thank you for reaching out! I’m reall…" at bounding box center [494, 367] width 399 height 40
drag, startPoint x: 544, startPoint y: 354, endPoint x: 637, endPoint y: 352, distance: 92.2
click at [637, 352] on textarea "Hi Janci, it's nice to chat with you, and thank you for reaching out! I’m sorry…" at bounding box center [494, 367] width 399 height 40
click at [337, 363] on textarea "Hi Janci, it's nice to chat with you, and thank you for reaching out! I’m sorry…" at bounding box center [494, 367] width 399 height 40
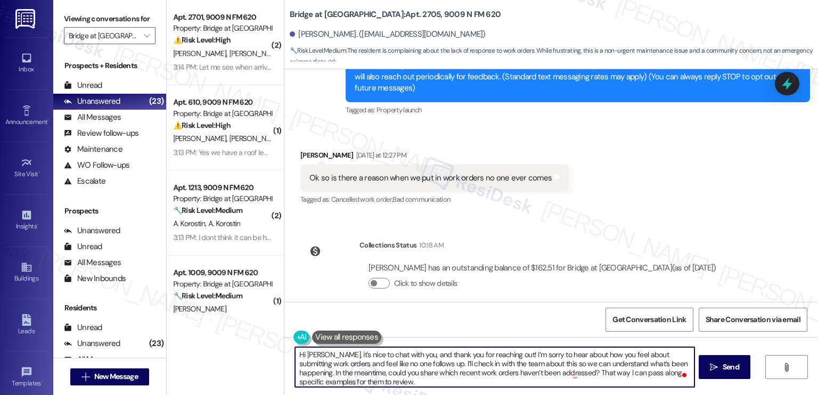
click at [337, 363] on textarea "Hi Janci, it's nice to chat with you, and thank you for reaching out! I’m sorry…" at bounding box center [494, 367] width 399 height 40
click at [338, 364] on textarea "Hi Janci, it's nice to chat with you, and thank you for reaching out! I’m sorry…" at bounding box center [494, 367] width 399 height 40
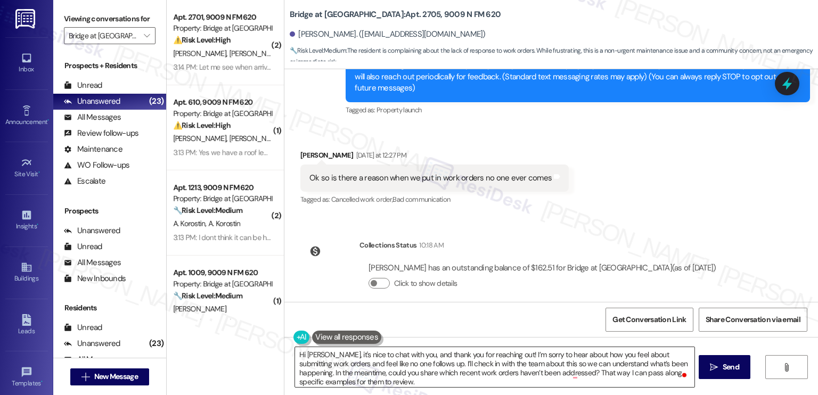
click at [361, 372] on textarea "Hi Janci, it's nice to chat with you, and thank you for reaching out! I’m sorry…" at bounding box center [494, 367] width 399 height 40
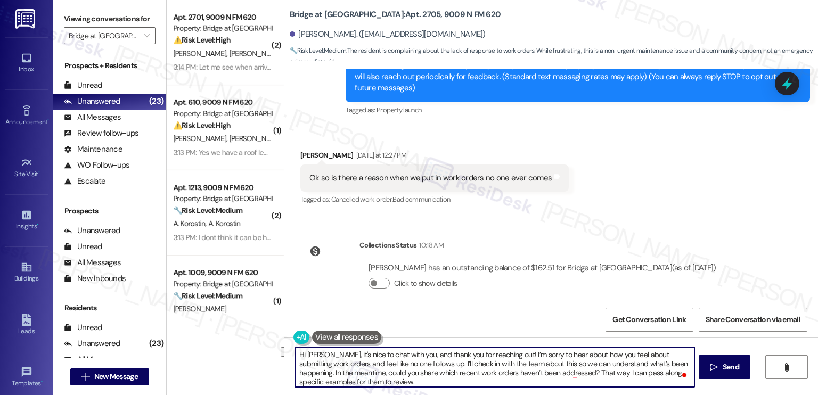
drag, startPoint x: 665, startPoint y: 362, endPoint x: 409, endPoint y: 364, distance: 255.7
click at [410, 364] on textarea "Hi Janci, it's nice to chat with you, and thank you for reaching out! I’m sorry…" at bounding box center [494, 367] width 399 height 40
click at [536, 367] on textarea "Hi Janci, it's nice to chat with you, and thank you for reaching out! I’m sorry…" at bounding box center [494, 367] width 399 height 40
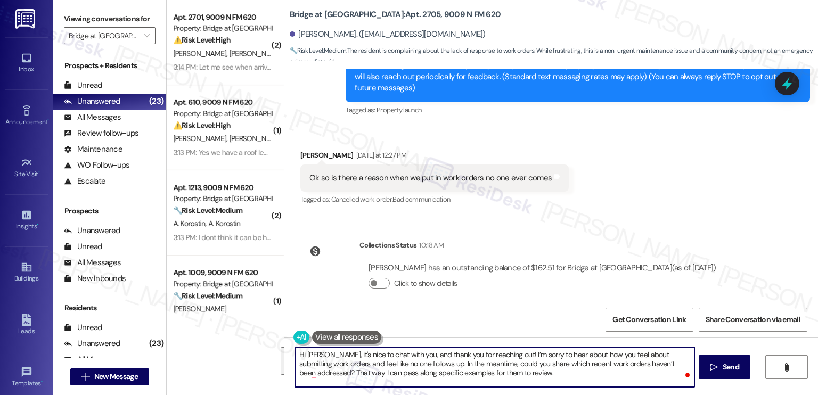
click at [536, 367] on textarea "Hi Janci, it's nice to chat with you, and thank you for reaching out! I’m sorry…" at bounding box center [494, 367] width 399 height 40
drag, startPoint x: 522, startPoint y: 378, endPoint x: 438, endPoint y: 369, distance: 84.7
click at [438, 369] on textarea "Hi Janci, it's nice to chat with you, and thank you for reaching out! I’m sorry…" at bounding box center [494, 367] width 399 height 40
click at [490, 369] on textarea "Hi Janci, it's nice to chat with you, and thank you for reaching out! I’m sorry…" at bounding box center [494, 367] width 399 height 40
click at [663, 370] on textarea "Hi Janci, it's nice to chat with you, and thank you for reaching out! I’m sorry…" at bounding box center [494, 367] width 399 height 40
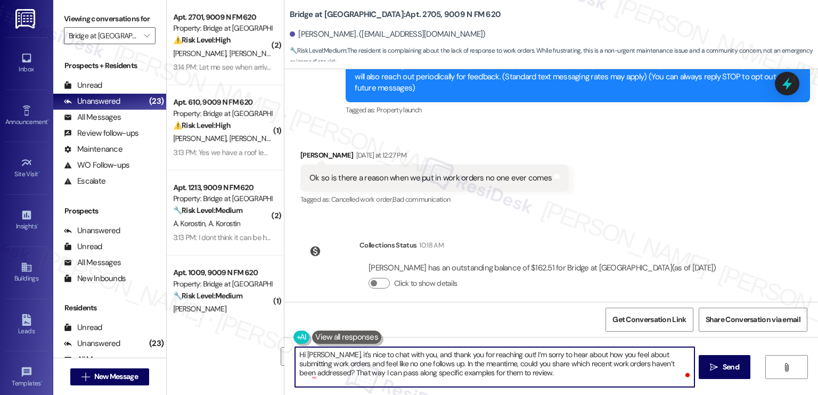
drag, startPoint x: 521, startPoint y: 373, endPoint x: 411, endPoint y: 365, distance: 110.0
click at [411, 365] on textarea "Hi Janci, it's nice to chat with you, and thank you for reaching out! I’m sorry…" at bounding box center [494, 367] width 399 height 40
type textarea "Hi Janci, it's nice to chat with you, and thank you for reaching out! I’m sorry…"
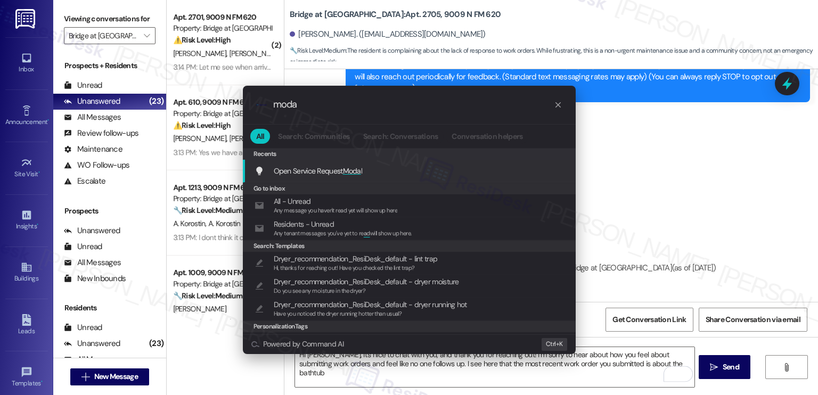
type input "moda"
click at [349, 168] on span "Moda" at bounding box center [352, 171] width 18 height 10
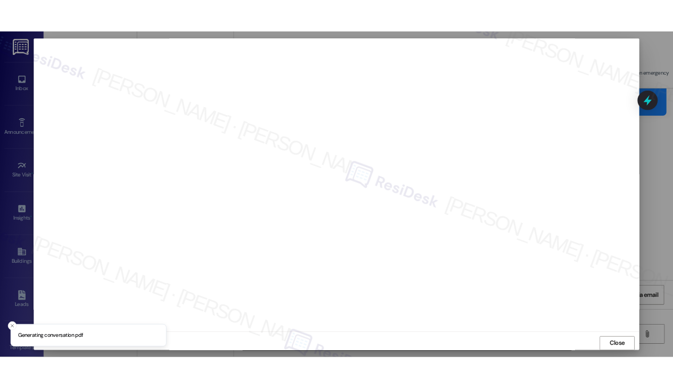
scroll to position [0, 0]
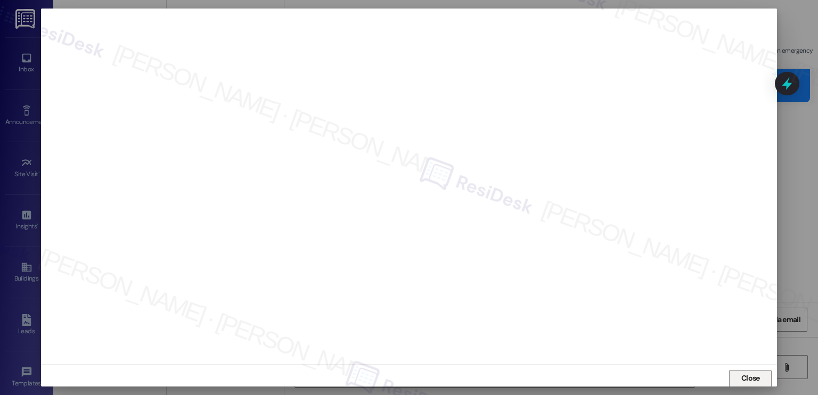
click at [722, 374] on span "Close" at bounding box center [750, 378] width 19 height 11
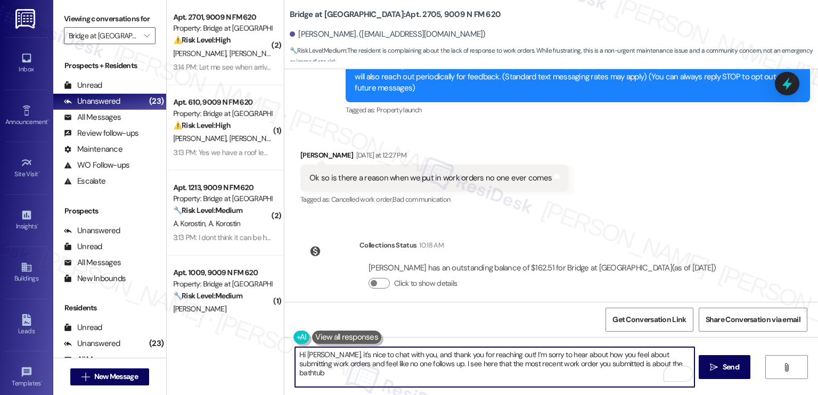
click at [561, 358] on textarea "Hi Janci, it's nice to chat with you, and thank you for reaching out! I’m sorry…" at bounding box center [494, 367] width 399 height 40
click at [656, 362] on textarea "Hi Janci, it's nice to chat with you, and thank you for reaching out! I’m sorry…" at bounding box center [494, 367] width 399 height 40
type textarea "Hi Janci, it's nice to chat with you, and thank you for reaching out! I’m sorry…"
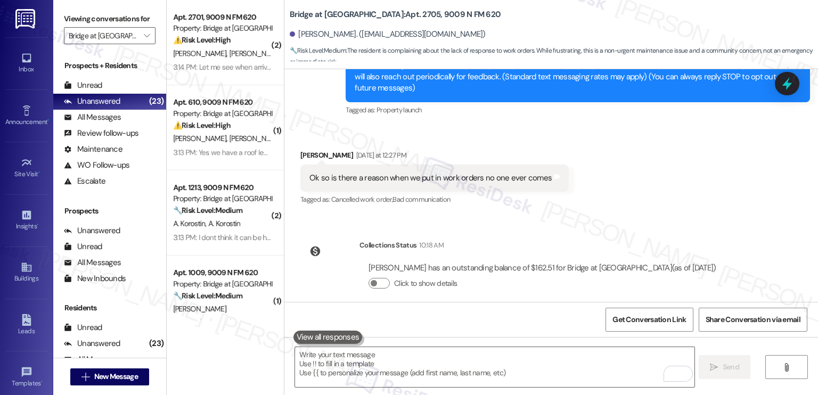
click at [722, 195] on div "Received via SMS Janci Roberson-Ware Yesterday at 12:27 PM Ok so is there a rea…" at bounding box center [551, 171] width 534 height 90
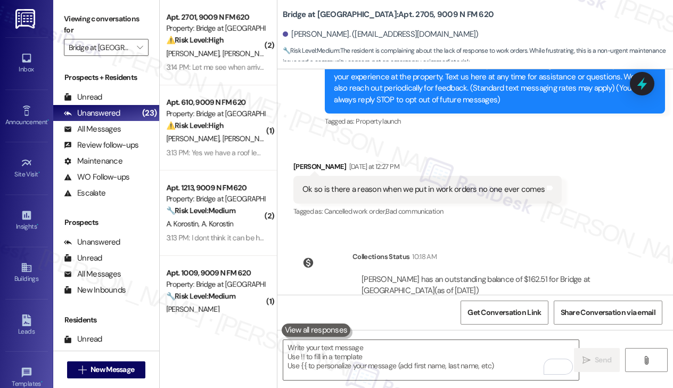
scroll to position [181, 0]
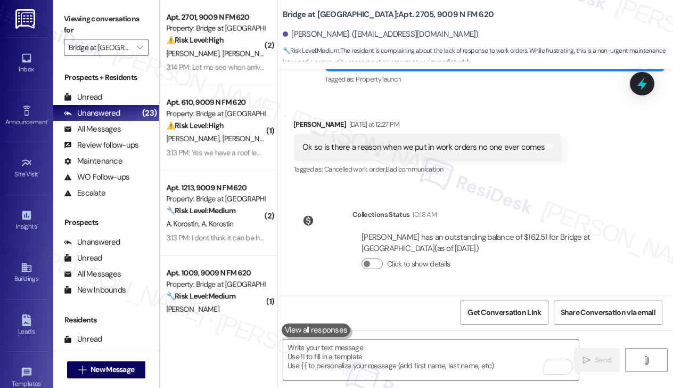
click at [134, 24] on label "Viewing conversations for" at bounding box center [106, 25] width 85 height 28
click at [352, 345] on textarea "To enrich screen reader interactions, please activate Accessibility in Grammarl…" at bounding box center [431, 360] width 296 height 40
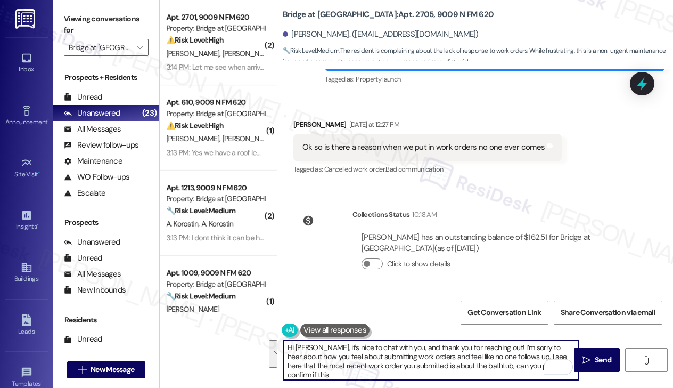
click at [378, 349] on textarea "Hi Janci, it's nice to chat with you, and thank you for reaching out! I’m sorry…" at bounding box center [431, 360] width 296 height 40
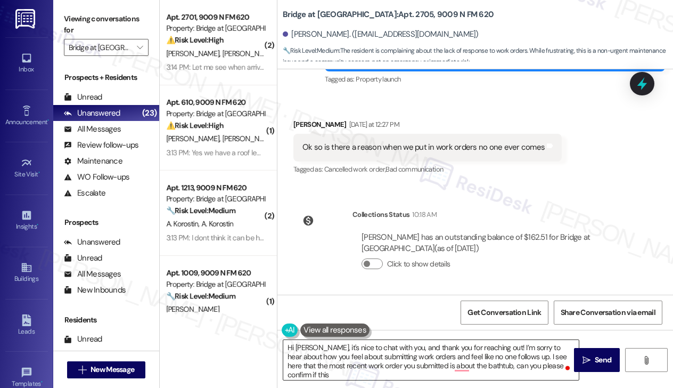
click at [528, 358] on textarea "Hi Janci, it's nice to chat with you, and thank you for reaching out! I’m sorry…" at bounding box center [431, 360] width 296 height 40
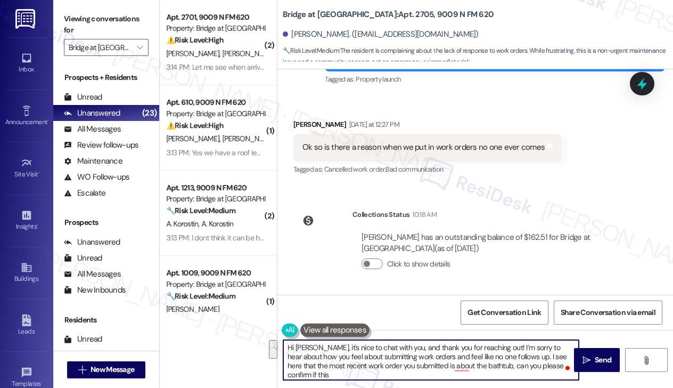
drag, startPoint x: 553, startPoint y: 365, endPoint x: 501, endPoint y: 355, distance: 53.7
click at [501, 355] on textarea "Hi Janci, it's nice to chat with you, and thank you for reaching out! I’m sorry…" at bounding box center [431, 360] width 296 height 40
paste textarea ". Can you please confirm if this is still the issue you’re waiting on? Also, if…"
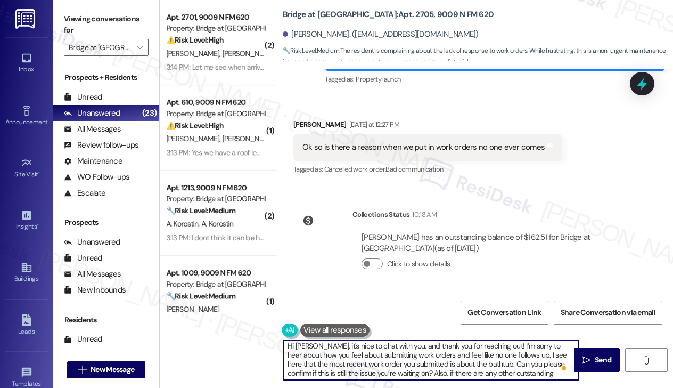
scroll to position [0, 0]
click at [379, 350] on textarea "Hi Janci, it's nice to chat with you, and thank you for reaching out! I’m sorry…" at bounding box center [431, 360] width 296 height 40
click at [422, 357] on textarea "Hi Janci, it's nice to chat with you, and thank you for reaching out! I’m sorry…" at bounding box center [431, 360] width 296 height 40
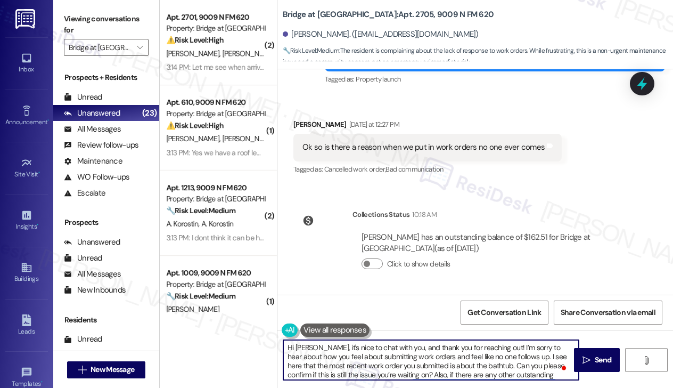
click at [401, 361] on textarea "Hi Janci, it's nice to chat with you, and thank you for reaching out! I’m sorry…" at bounding box center [431, 360] width 296 height 40
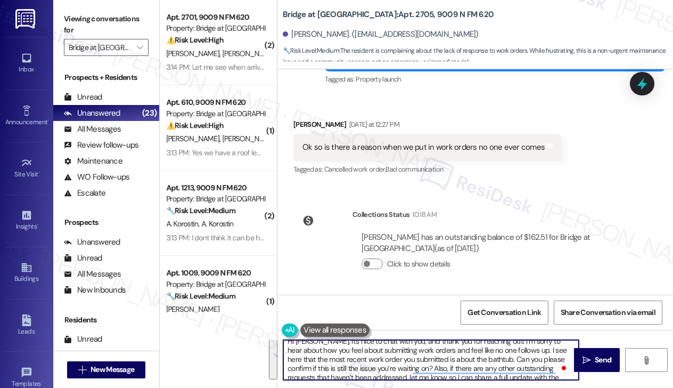
scroll to position [11, 0]
click at [361, 362] on textarea "Hi Janci, it's nice to chat with you, and thank you for reaching out! I’m sorry…" at bounding box center [431, 360] width 296 height 40
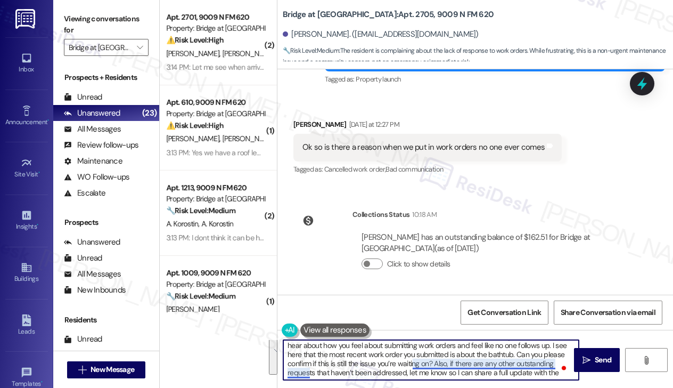
click at [443, 362] on textarea "Hi Janci, it's nice to chat with you, and thank you for reaching out! I’m sorry…" at bounding box center [431, 360] width 296 height 40
click at [557, 372] on textarea "Hi Janci, it's nice to chat with you, and thank you for reaching out! I’m sorry…" at bounding box center [431, 360] width 296 height 40
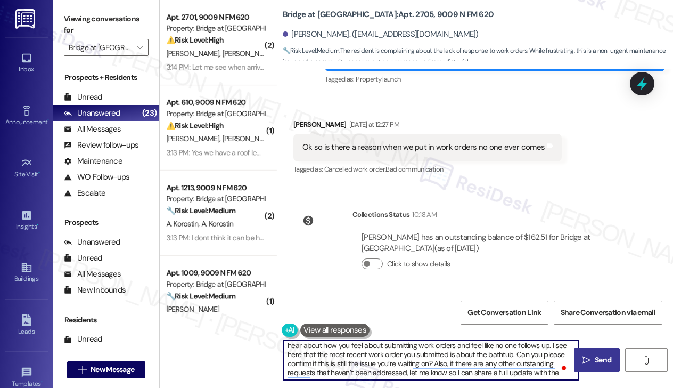
type textarea "Hi Janci, it's nice to chat with you, and thank you for reaching out! I’m sorry…"
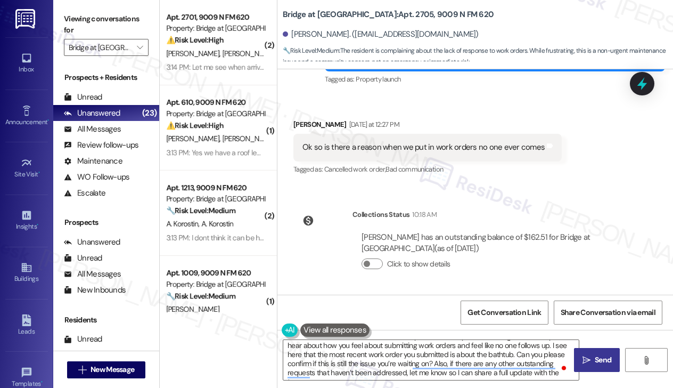
click at [584, 356] on icon "" at bounding box center [587, 360] width 8 height 9
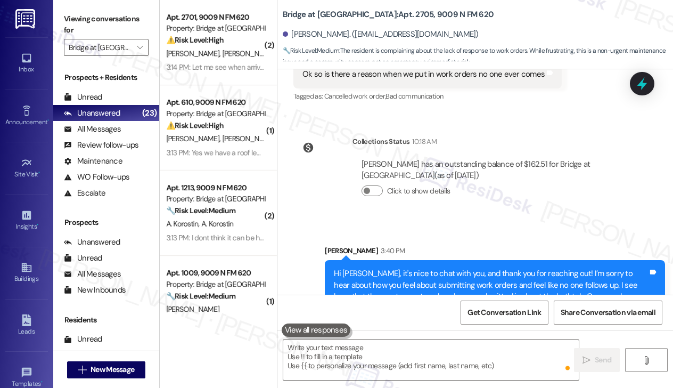
scroll to position [301, 0]
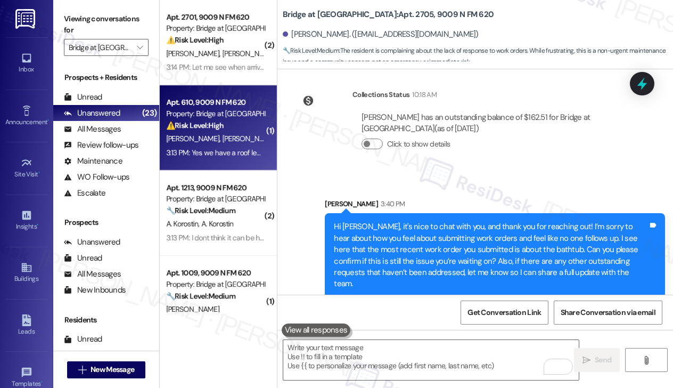
click at [212, 117] on div "Property: Bridge at [GEOGRAPHIC_DATA]" at bounding box center [215, 113] width 99 height 11
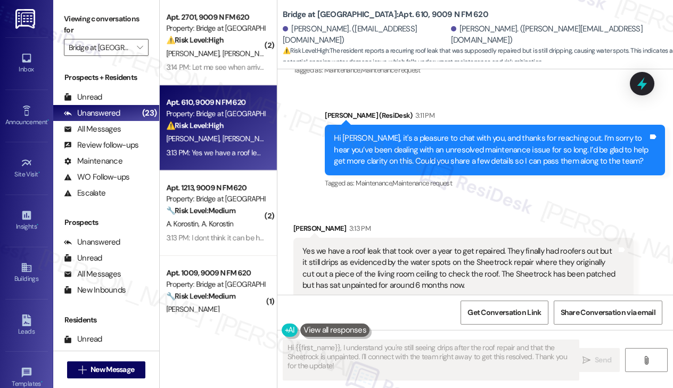
scroll to position [345, 0]
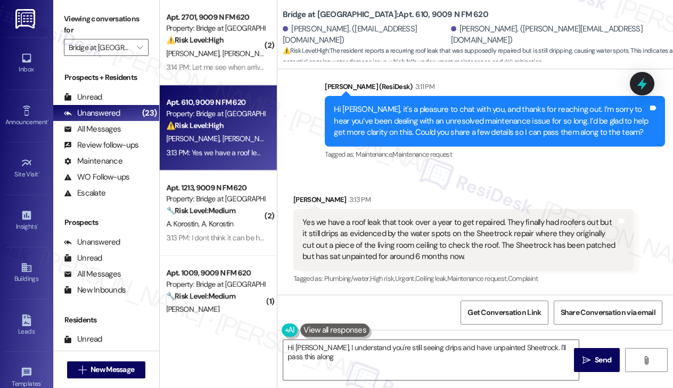
click at [414, 117] on div "Hi Jacob, it's a pleasure to chat with you, and thanks for reaching out. I’m so…" at bounding box center [491, 121] width 314 height 34
type textarea "Hi Jacob, I understand you're still seeing drips and have unpainted Sheetrock. …"
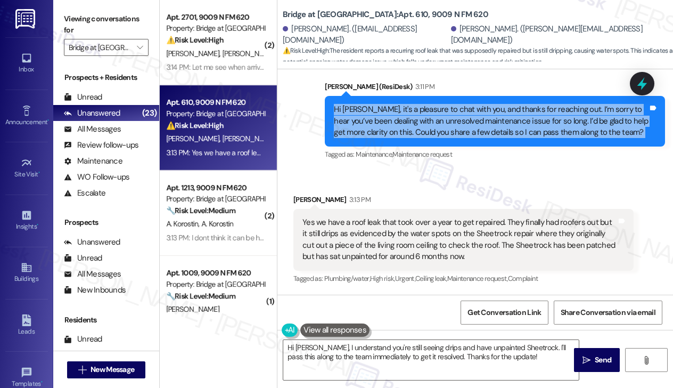
click at [414, 117] on div "Hi Jacob, it's a pleasure to chat with you, and thanks for reaching out. I’m so…" at bounding box center [491, 121] width 314 height 34
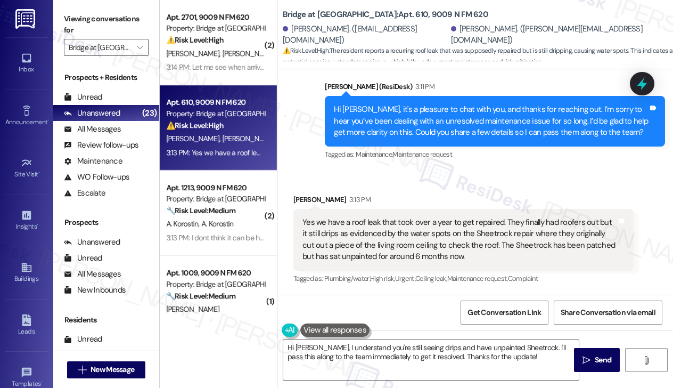
click at [368, 226] on div "Yes we have a roof leak that took over a year to get repaired. They finally had…" at bounding box center [460, 240] width 314 height 46
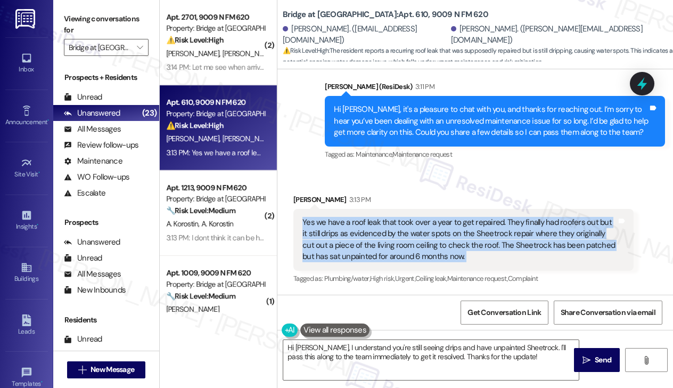
click at [368, 226] on div "Yes we have a roof leak that took over a year to get repaired. They finally had…" at bounding box center [460, 240] width 314 height 46
click at [444, 231] on div "Yes we have a roof leak that took over a year to get repaired. They finally had…" at bounding box center [460, 240] width 314 height 46
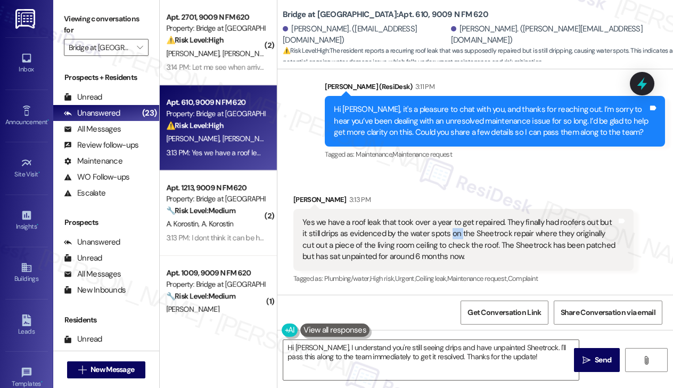
click at [444, 231] on div "Yes we have a roof leak that took over a year to get repaired. They finally had…" at bounding box center [460, 240] width 314 height 46
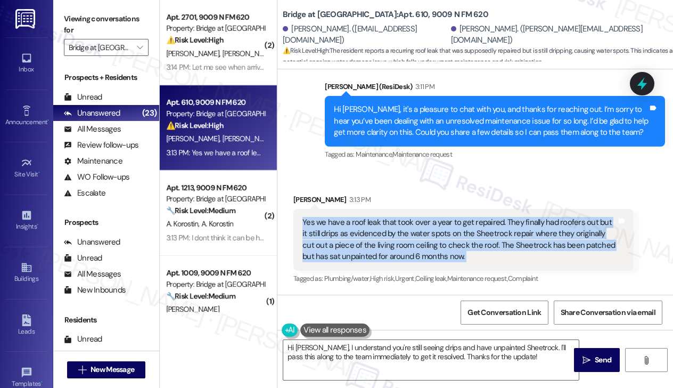
click at [444, 231] on div "Yes we have a roof leak that took over a year to get repaired. They finally had…" at bounding box center [460, 240] width 314 height 46
click at [403, 238] on div "Yes we have a roof leak that took over a year to get repaired. They finally had…" at bounding box center [460, 240] width 314 height 46
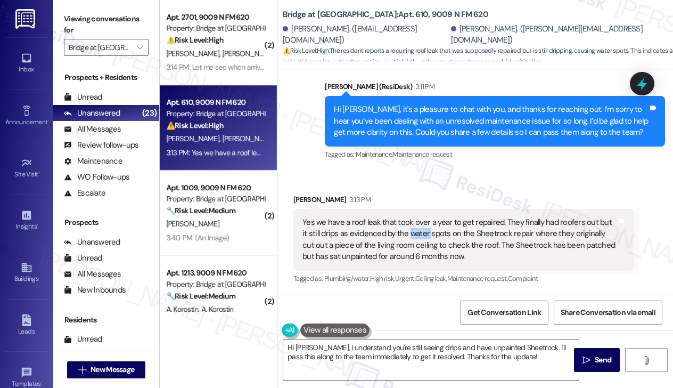
click at [403, 238] on div "Yes we have a roof leak that took over a year to get repaired. They finally had…" at bounding box center [460, 240] width 314 height 46
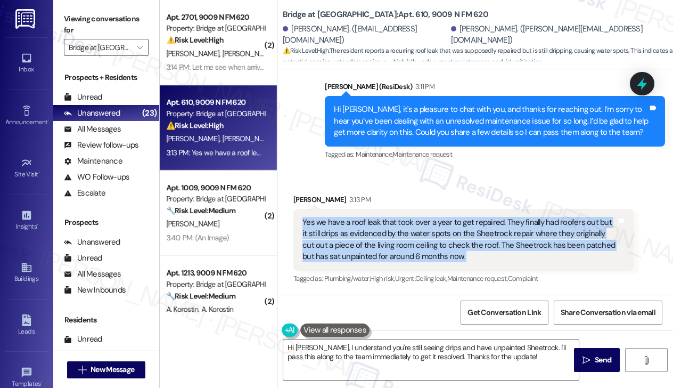
click at [403, 238] on div "Yes we have a roof leak that took over a year to get repaired. They finally had…" at bounding box center [460, 240] width 314 height 46
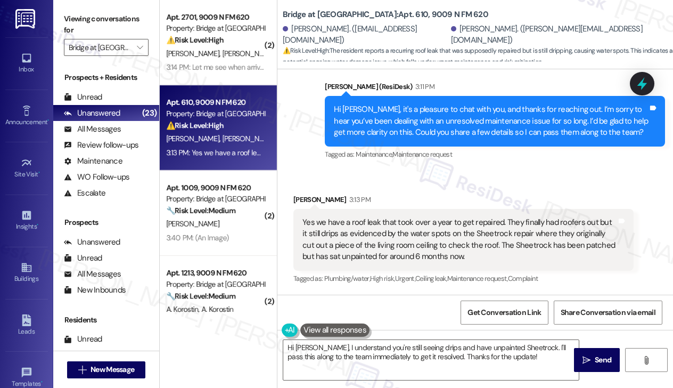
click at [472, 186] on div "Received via SMS Jacob Moore 3:13 PM Yes we have a roof leak that took over a y…" at bounding box center [464, 240] width 356 height 108
click at [447, 234] on div "Yes we have a roof leak that took over a year to get repaired. They finally had…" at bounding box center [460, 240] width 314 height 46
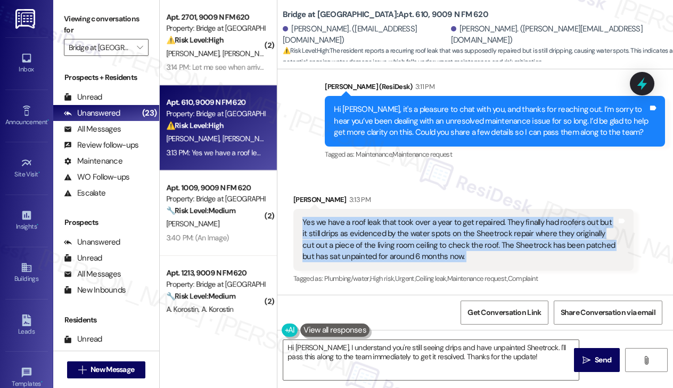
click at [447, 234] on div "Yes we have a roof leak that took over a year to get repaired. They finally had…" at bounding box center [460, 240] width 314 height 46
copy div "Yes we have a roof leak that took over a year to get repaired. They finally had…"
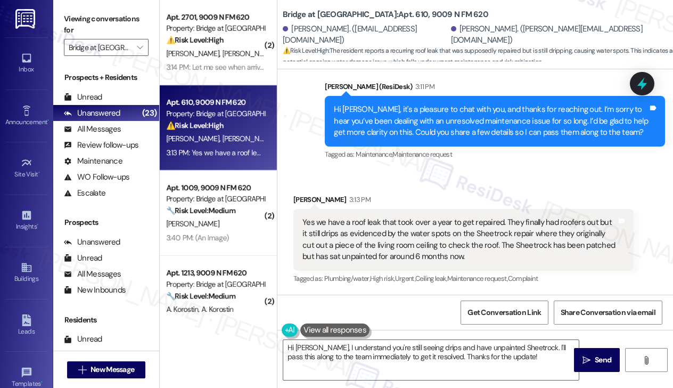
click at [96, 11] on label "Viewing conversations for" at bounding box center [106, 25] width 85 height 28
click at [435, 236] on div "Yes we have a roof leak that took over a year to get repaired. They finally had…" at bounding box center [460, 240] width 314 height 46
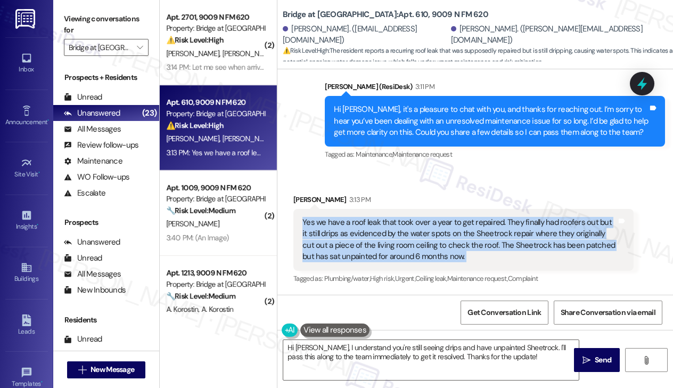
click at [435, 236] on div "Yes we have a roof leak that took over a year to get repaired. They finally had…" at bounding box center [460, 240] width 314 height 46
click at [580, 244] on div "Yes we have a roof leak that took over a year to get repaired. They finally had…" at bounding box center [460, 240] width 314 height 46
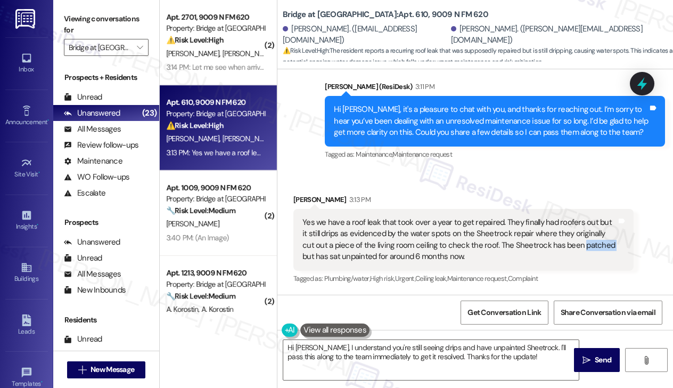
click at [580, 244] on div "Yes we have a roof leak that took over a year to get repaired. They finally had…" at bounding box center [460, 240] width 314 height 46
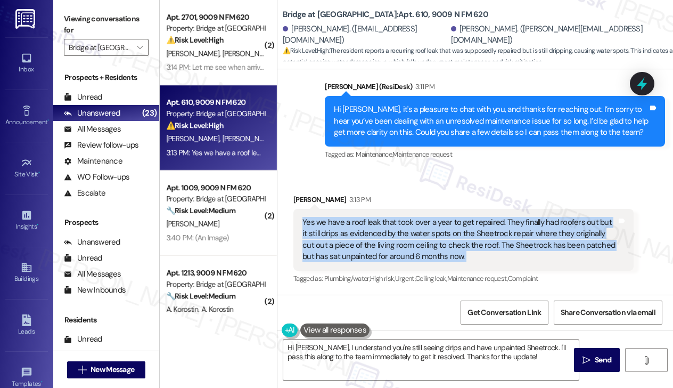
click at [580, 244] on div "Yes we have a roof leak that took over a year to get repaired. They finally had…" at bounding box center [460, 240] width 314 height 46
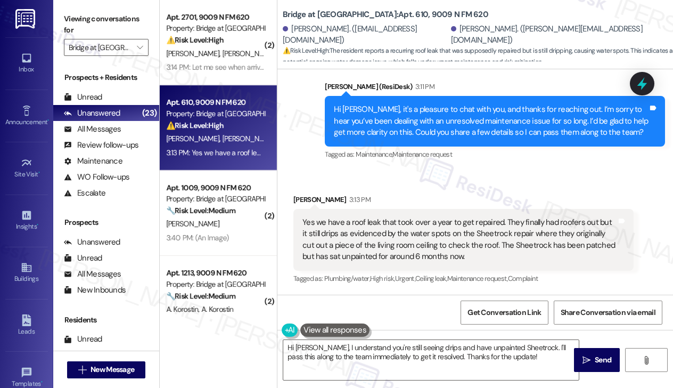
click at [112, 19] on label "Viewing conversations for" at bounding box center [106, 25] width 85 height 28
click at [118, 10] on div "Viewing conversations for Bridge at [GEOGRAPHIC_DATA] " at bounding box center [106, 33] width 106 height 67
click at [382, 340] on textarea "Hi Jacob, I understand you're still seeing drips and have unpainted Sheetrock. …" at bounding box center [431, 360] width 296 height 40
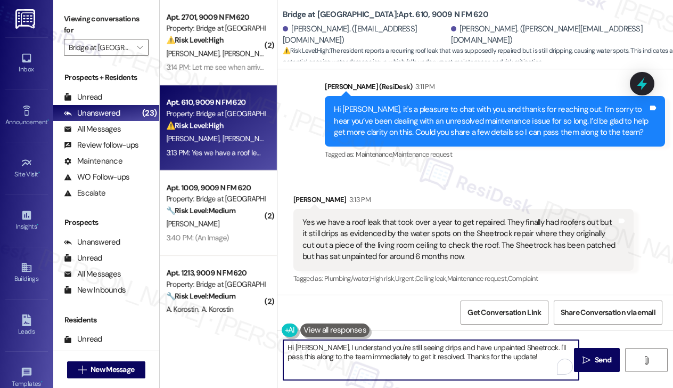
click at [382, 340] on textarea "Hi Jacob, I understand you're still seeing drips and have unpainted Sheetrock. …" at bounding box center [431, 360] width 296 height 40
click at [492, 340] on textarea "Hi Jacob, I understand you're still seeing drips and have unpainted Sheetrock. …" at bounding box center [431, 360] width 296 height 40
click at [532, 349] on textarea "Hi Jacob, I understand you're still seeing drips and have unpainted Sheetrock. …" at bounding box center [431, 360] width 296 height 40
drag, startPoint x: 524, startPoint y: 357, endPoint x: 486, endPoint y: 350, distance: 39.1
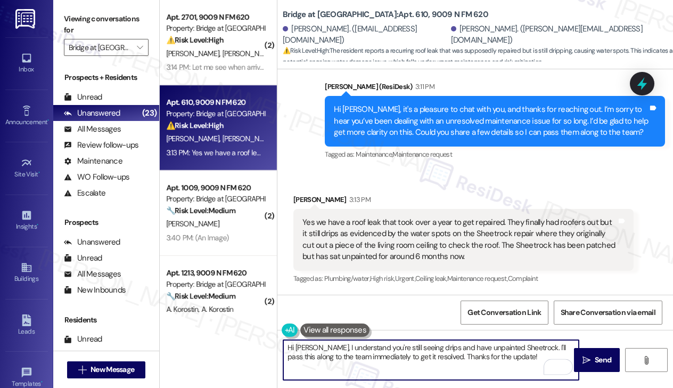
click at [486, 350] on textarea "Hi Jacob, I understand you're still seeing drips and have unpainted Sheetrock. …" at bounding box center [431, 360] width 296 height 40
click at [475, 245] on div "Yes we have a roof leak that took over a year to get repaired. They finally had…" at bounding box center [460, 240] width 314 height 46
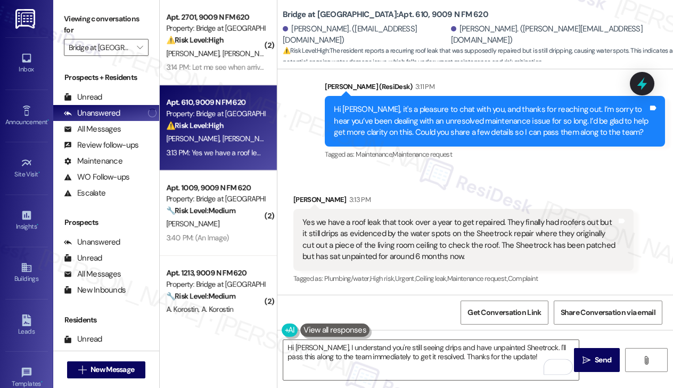
click at [475, 245] on div "Yes we have a roof leak that took over a year to get repaired. They finally had…" at bounding box center [460, 240] width 314 height 46
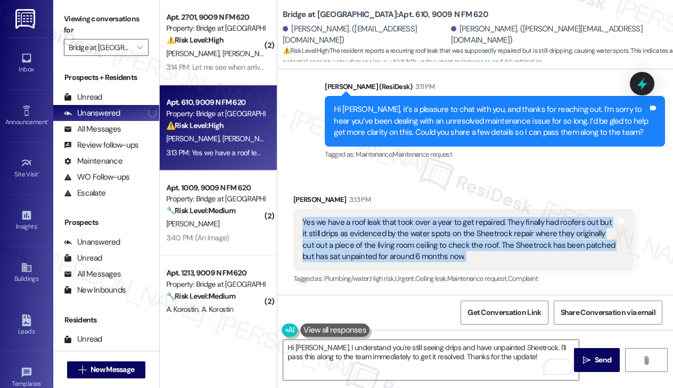
click at [475, 245] on div "Yes we have a roof leak that took over a year to get repaired. They finally had…" at bounding box center [460, 240] width 314 height 46
click at [643, 86] on icon at bounding box center [642, 84] width 13 height 17
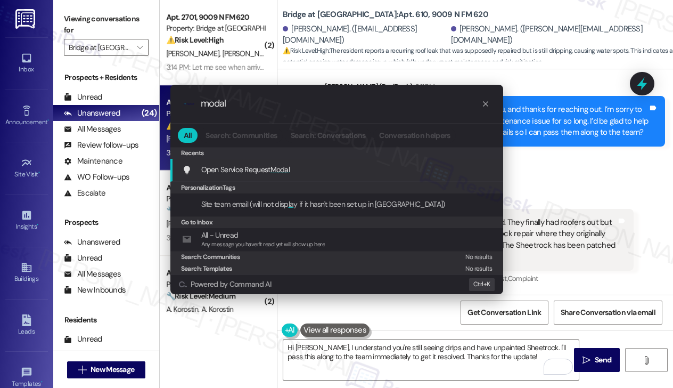
type input "modal"
click at [285, 162] on div "Open Service Request Modal Add shortcut" at bounding box center [336, 170] width 333 height 23
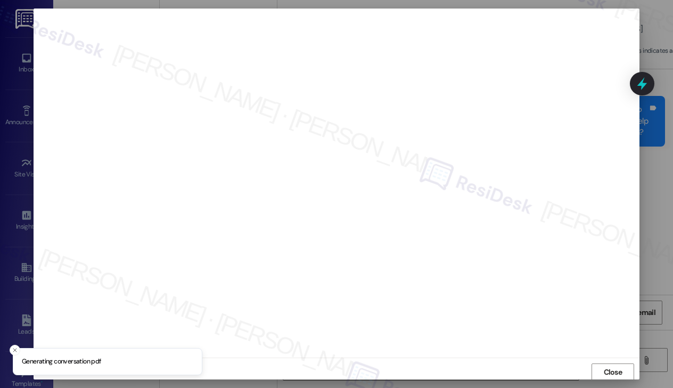
scroll to position [1, 0]
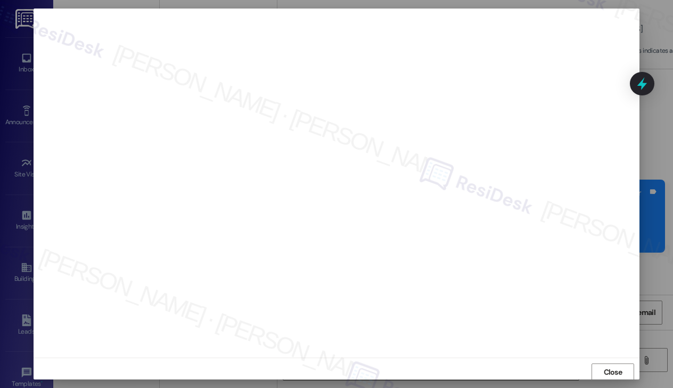
scroll to position [1, 0]
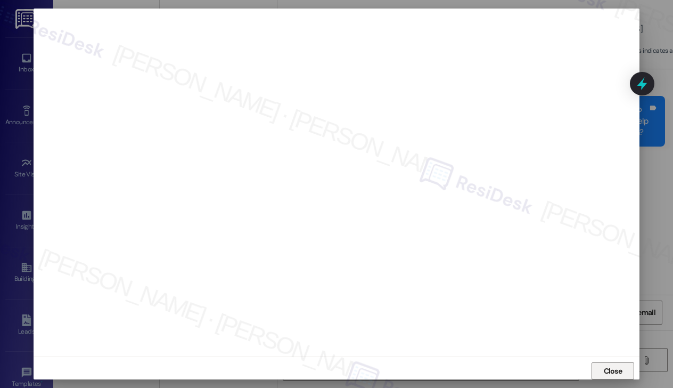
click at [603, 363] on span "Close" at bounding box center [613, 371] width 23 height 16
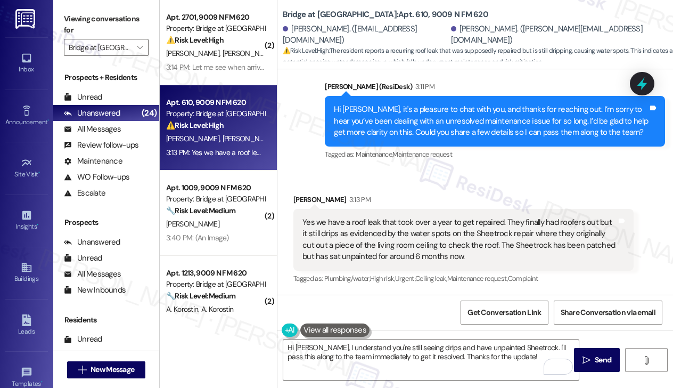
click at [430, 244] on div "Yes we have a roof leak that took over a year to get repaired. They finally had…" at bounding box center [460, 240] width 314 height 46
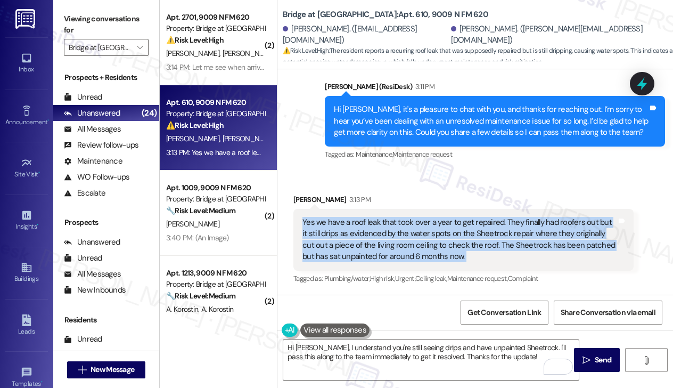
click at [430, 244] on div "Yes we have a roof leak that took over a year to get repaired. They finally had…" at bounding box center [460, 240] width 314 height 46
click at [388, 237] on div "Yes we have a roof leak that took over a year to get repaired. They finally had…" at bounding box center [460, 240] width 314 height 46
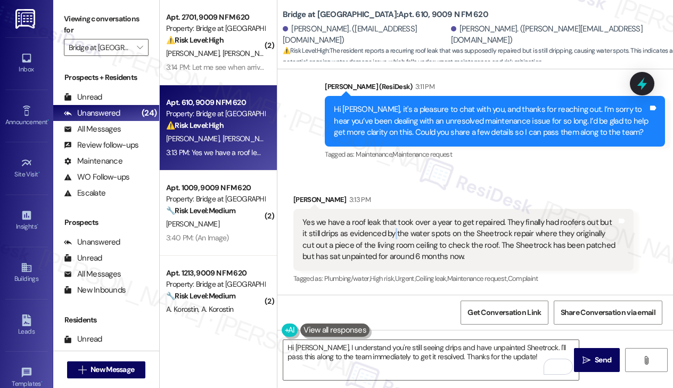
click at [388, 237] on div "Yes we have a roof leak that took over a year to get repaired. They finally had…" at bounding box center [460, 240] width 314 height 46
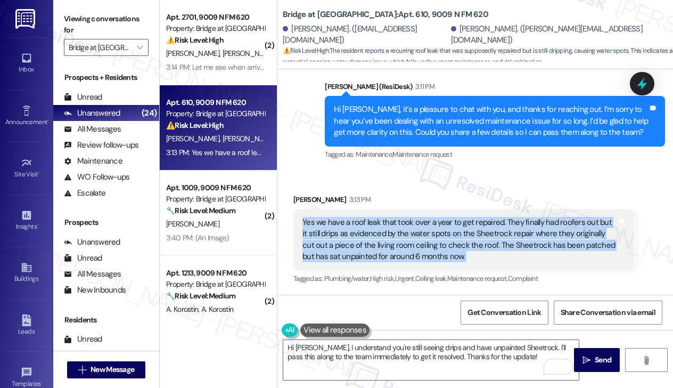
click at [388, 237] on div "Yes we have a roof leak that took over a year to get repaired. They finally had…" at bounding box center [460, 240] width 314 height 46
click at [385, 249] on div "Yes we have a roof leak that took over a year to get repaired. They finally had…" at bounding box center [460, 240] width 314 height 46
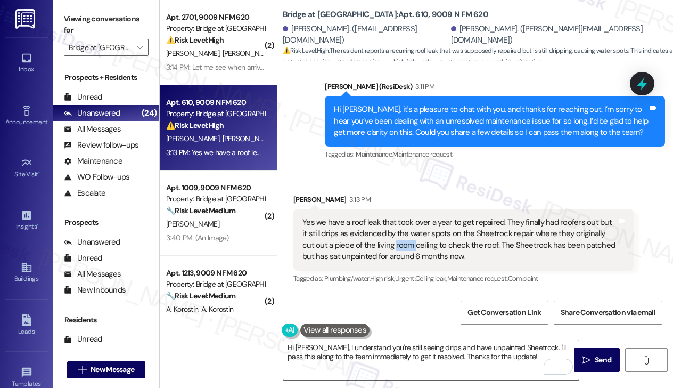
click at [385, 249] on div "Yes we have a roof leak that took over a year to get repaired. They finally had…" at bounding box center [460, 240] width 314 height 46
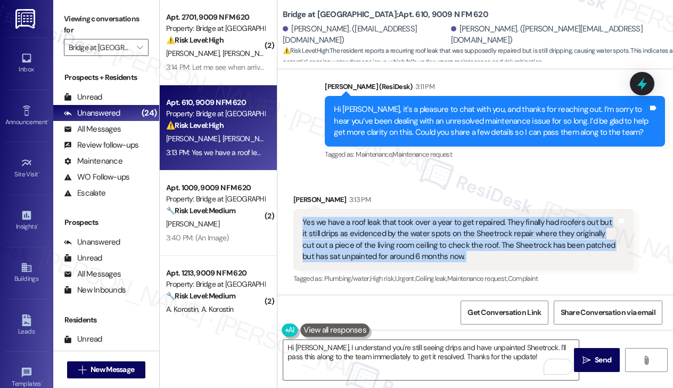
click at [385, 249] on div "Yes we have a roof leak that took over a year to get repaired. They finally had…" at bounding box center [460, 240] width 314 height 46
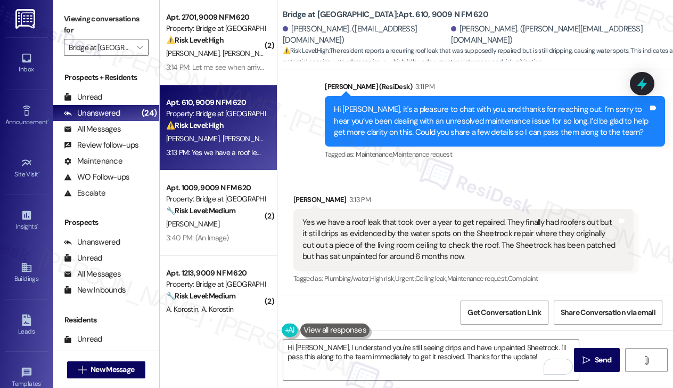
click at [104, 12] on label "Viewing conversations for" at bounding box center [106, 25] width 85 height 28
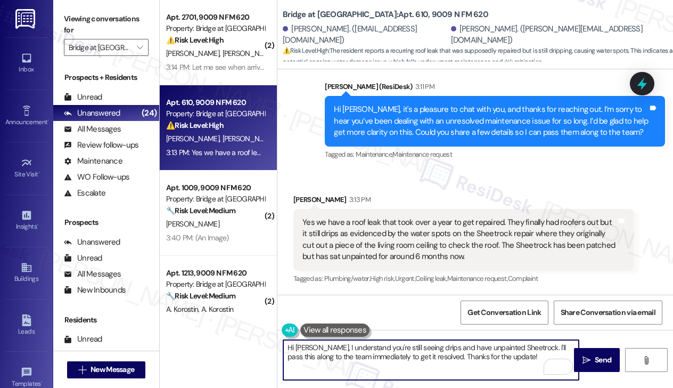
drag, startPoint x: 316, startPoint y: 347, endPoint x: 242, endPoint y: 346, distance: 74.6
click at [242, 346] on div "( 2 ) Apt. 2701, 9009 N FM 620 Property: Bridge at Canyon Creek ⚠️ Risk Level: …" at bounding box center [416, 194] width 513 height 388
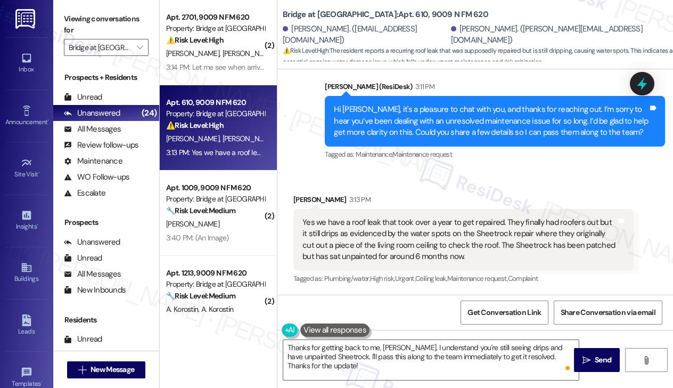
click at [126, 22] on label "Viewing conversations for" at bounding box center [106, 25] width 85 height 28
click at [488, 367] on textarea "Thanks for getting back to me, Jacob. I understand you're still seeing drips an…" at bounding box center [431, 360] width 296 height 40
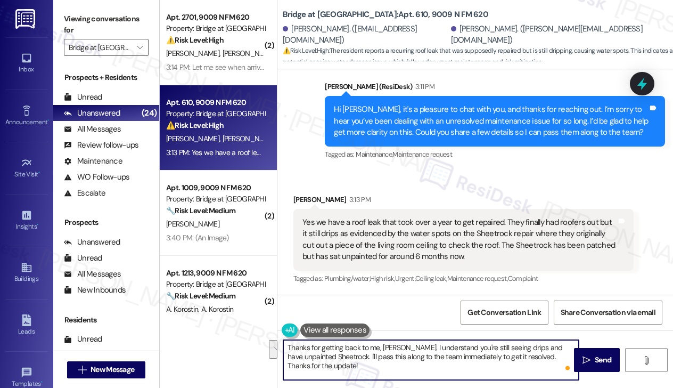
drag, startPoint x: 383, startPoint y: 363, endPoint x: 356, endPoint y: 355, distance: 28.3
click at [356, 355] on textarea "Thanks for getting back to me, Jacob. I understand you're still seeing drips an…" at bounding box center [431, 360] width 296 height 40
paste textarea "Thank you for sharing this with me—I’m sorry to hear the roof leak is still cau…"
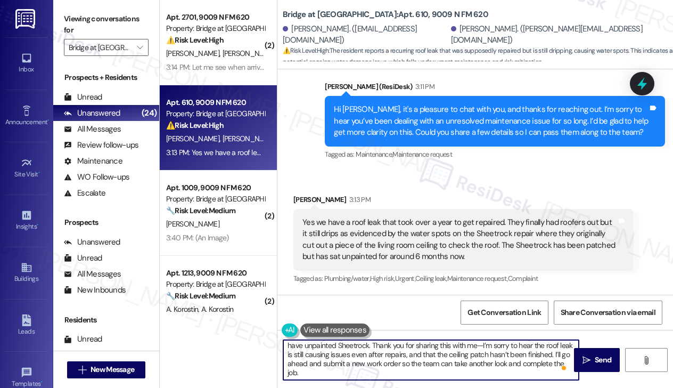
scroll to position [0, 0]
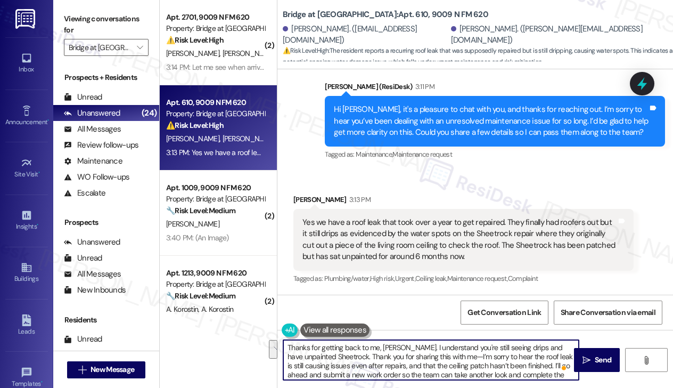
drag, startPoint x: 357, startPoint y: 356, endPoint x: 547, endPoint y: 367, distance: 189.9
click at [547, 367] on textarea "Thanks for getting back to me, Jacob. I understand you're still seeing drips an…" at bounding box center [431, 360] width 296 height 40
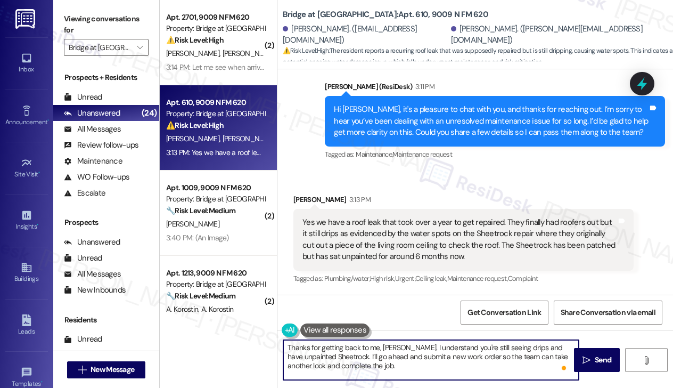
click at [413, 357] on textarea "Thanks for getting back to me, Jacob. I understand you're still seeing drips an…" at bounding box center [431, 360] width 296 height 40
click at [410, 363] on textarea "Thanks for getting back to me, Jacob. I understand you're still seeing drips an…" at bounding box center [431, 360] width 296 height 40
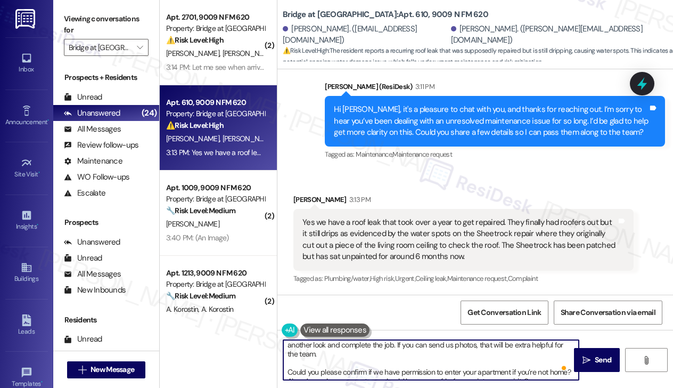
click at [369, 358] on textarea "Thanks for getting back to me, Jacob. I understand you're still seeing drips an…" at bounding box center [431, 360] width 296 height 40
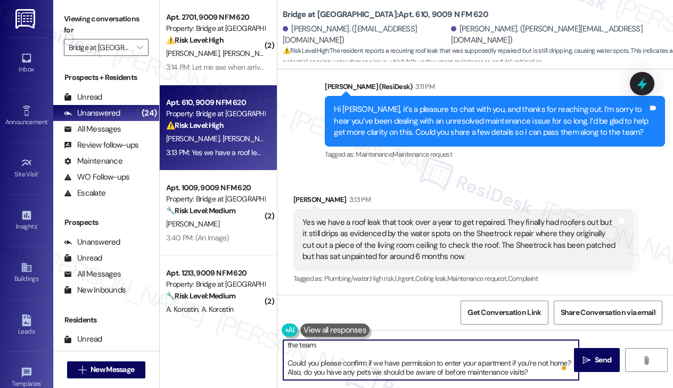
click at [354, 360] on textarea "Thanks for getting back to me, Jacob. I understand you're still seeing drips an…" at bounding box center [431, 360] width 296 height 40
click at [313, 352] on textarea "Thanks for getting back to me, Jacob. I understand you're still seeing drips an…" at bounding box center [431, 360] width 296 height 40
click at [288, 363] on textarea "Thanks for getting back to me, Jacob. I understand you're still seeing drips an…" at bounding box center [431, 360] width 296 height 40
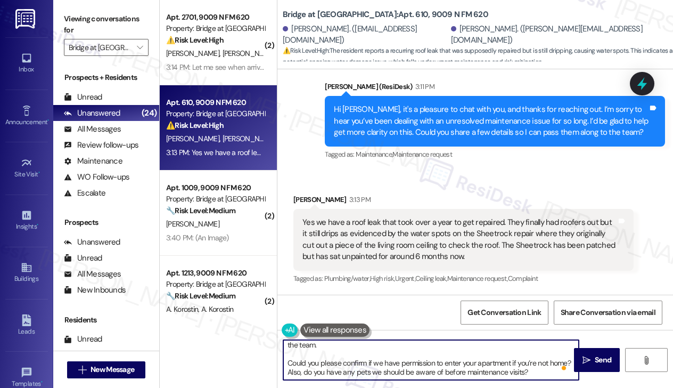
click at [288, 363] on textarea "Thanks for getting back to me, Jacob. I understand you're still seeing drips an…" at bounding box center [431, 360] width 296 height 40
click at [541, 361] on textarea "Thanks for getting back to me, Jacob. I understand you're still seeing drips an…" at bounding box center [431, 360] width 296 height 40
click at [518, 366] on textarea "Thanks for getting back to me, Jacob. I understand you're still seeing drips an…" at bounding box center [431, 360] width 296 height 40
click at [513, 377] on textarea "Thanks for getting back to me, Jacob. I understand you're still seeing drips an…" at bounding box center [431, 360] width 296 height 40
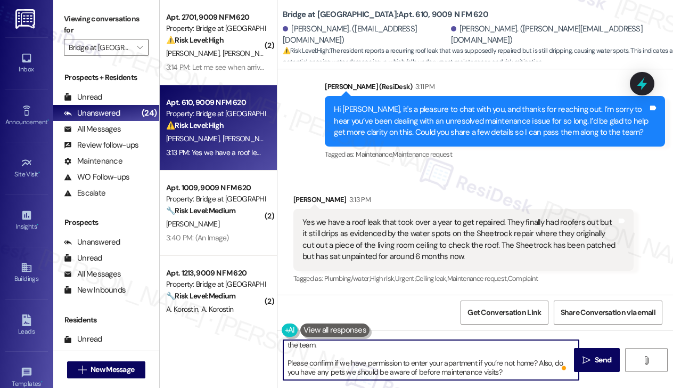
drag, startPoint x: 561, startPoint y: 360, endPoint x: 535, endPoint y: 362, distance: 26.2
click at [535, 362] on textarea "Thanks for getting back to me, Jacob. I understand you're still seeing drips an…" at bounding box center [431, 360] width 296 height 40
click at [521, 372] on textarea "Thanks for getting back to me, Jacob. I understand you're still seeing drips an…" at bounding box center [431, 360] width 296 height 40
drag, startPoint x: 565, startPoint y: 360, endPoint x: 547, endPoint y: 360, distance: 18.7
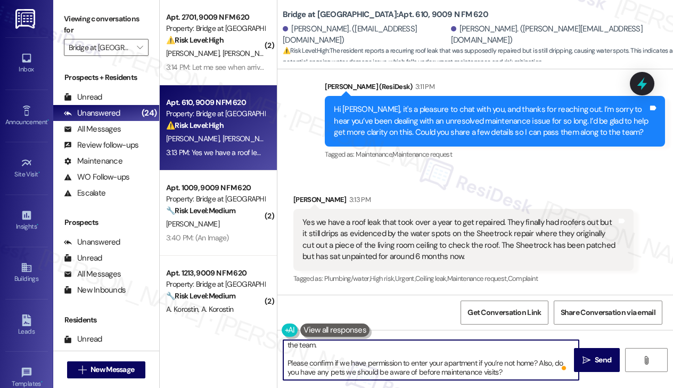
click at [547, 360] on textarea "Thanks for getting back to me, Jacob. I understand you're still seeing drips an…" at bounding box center [431, 360] width 296 height 40
click at [345, 364] on textarea "Thanks for getting back to me, Jacob. I understand you're still seeing drips an…" at bounding box center [431, 360] width 296 height 40
click at [467, 362] on textarea "Thanks for getting back to me, Jacob. I understand you're still seeing drips an…" at bounding box center [431, 360] width 296 height 40
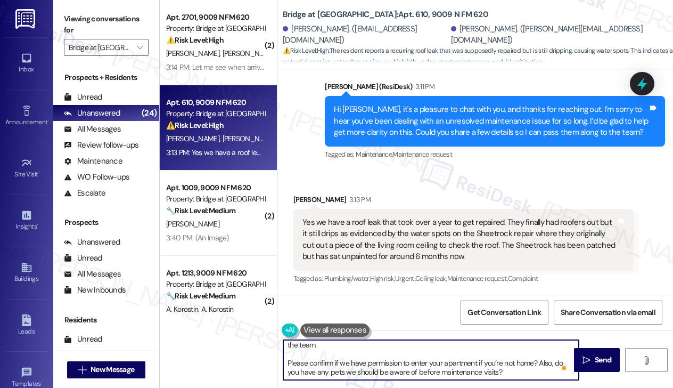
click at [530, 362] on textarea "Thanks for getting back to me, Jacob. I understand you're still seeing drips an…" at bounding box center [431, 360] width 296 height 40
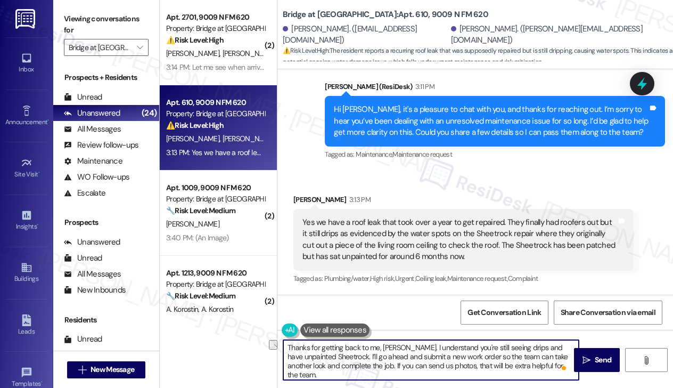
drag, startPoint x: 394, startPoint y: 364, endPoint x: 326, endPoint y: 370, distance: 67.9
click at [326, 370] on textarea "Thanks for getting back to me, Jacob. I understand you're still seeing drips an…" at bounding box center [431, 360] width 296 height 40
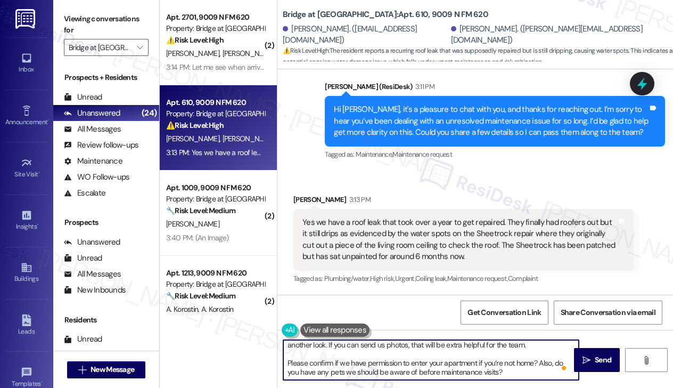
scroll to position [12, 0]
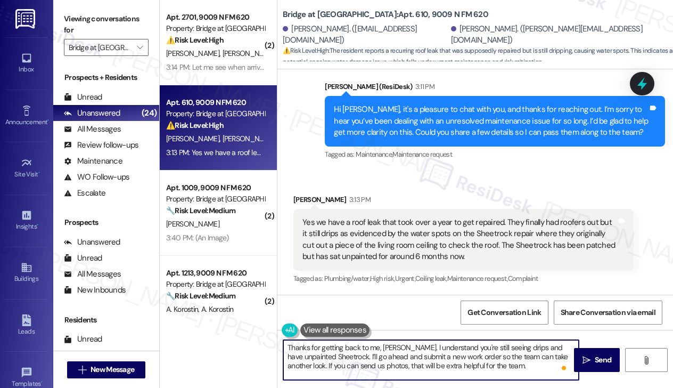
click at [513, 365] on textarea "Thanks for getting back to me, Jacob. I understand you're still seeing drips an…" at bounding box center [431, 360] width 296 height 40
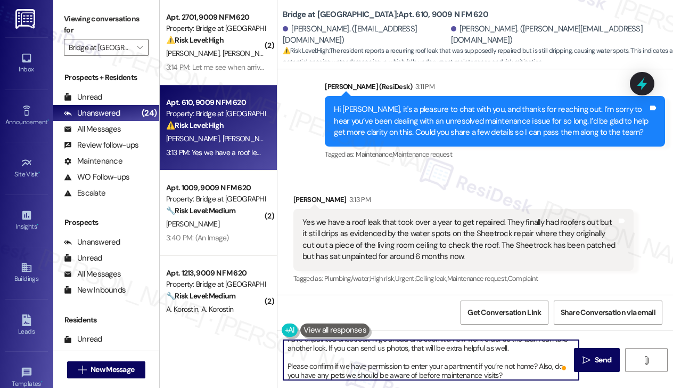
click at [522, 372] on textarea "Thanks for getting back to me, Jacob. I understand you're still seeing drips an…" at bounding box center [431, 360] width 296 height 40
click at [535, 363] on textarea "Thanks for getting back to me, Jacob. I understand you're still seeing drips an…" at bounding box center [431, 360] width 296 height 40
click at [510, 372] on textarea "Thanks for getting back to me, Jacob. I understand you're still seeing drips an…" at bounding box center [431, 360] width 296 height 40
type textarea "Thanks for getting back to me, Jacob. I understand you're still seeing drips an…"
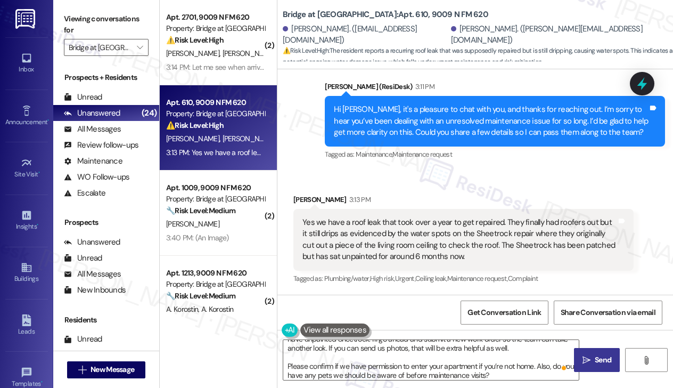
click at [607, 353] on button " Send" at bounding box center [597, 360] width 46 height 24
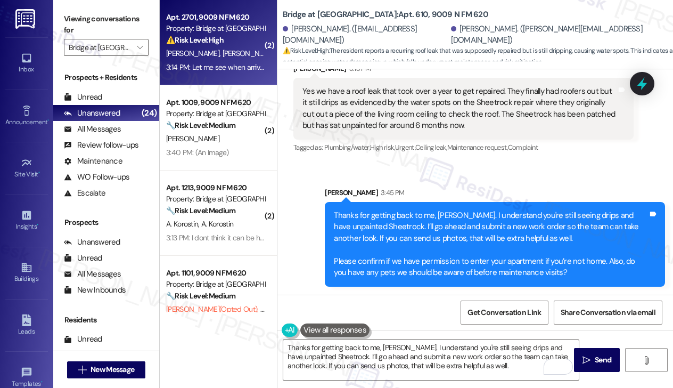
click at [246, 70] on div "3:14 PM: Let me see when arrive at my house 3:14 PM: Let me see when arrive at …" at bounding box center [235, 67] width 138 height 10
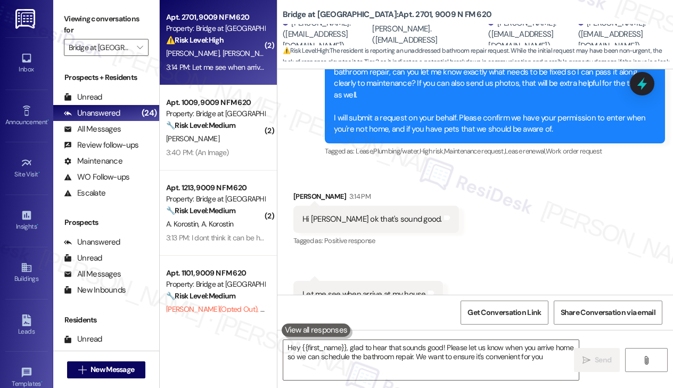
type textarea "Hey {{first_name}}, glad to hear that sounds good! Please let us know when you …"
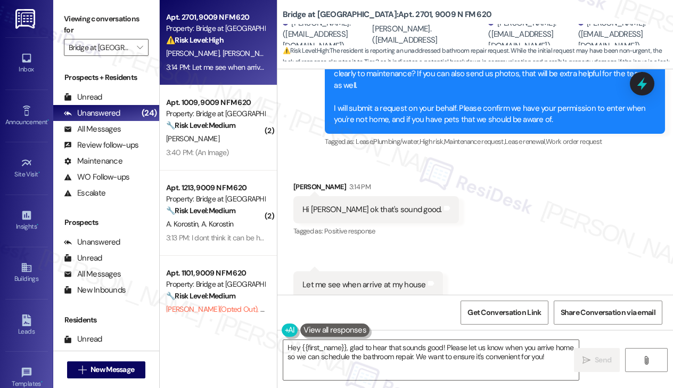
click at [354, 204] on div "Hi Sara ok that's sound good." at bounding box center [373, 209] width 140 height 11
click at [351, 279] on div "Let me see when arrive at my house" at bounding box center [365, 284] width 124 height 11
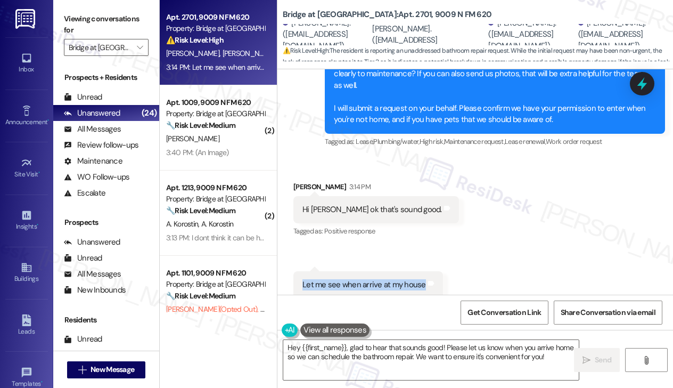
click at [351, 279] on div "Let me see when arrive at my house" at bounding box center [365, 284] width 124 height 11
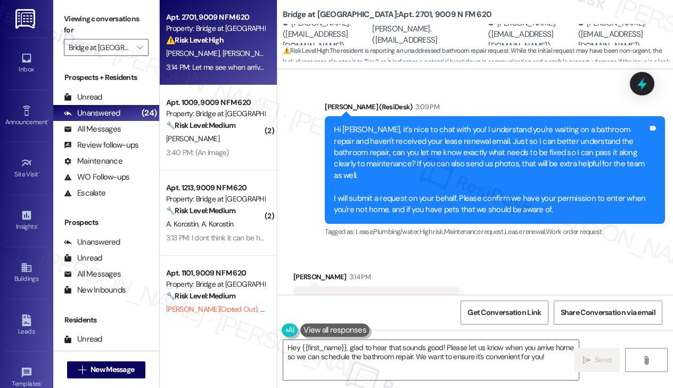
scroll to position [397, 0]
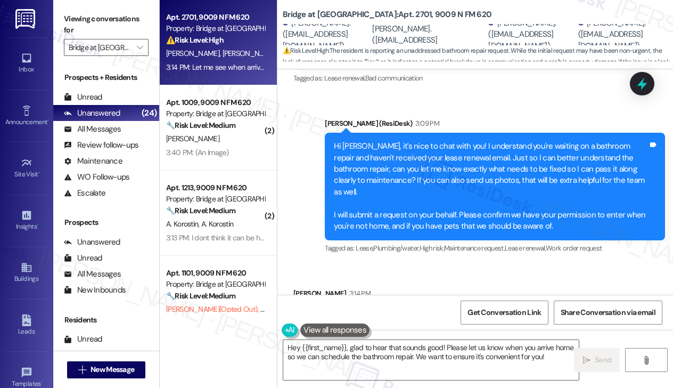
click at [370, 213] on div "Hi Jaime, it's nice to chat with you! I understand you're waiting on a bathroom…" at bounding box center [491, 186] width 314 height 91
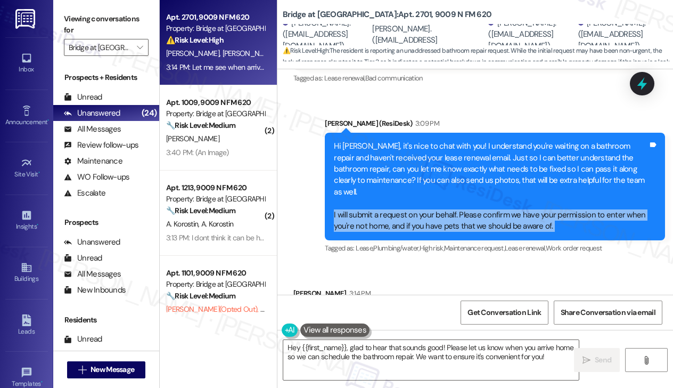
click at [370, 213] on div "Hi Jaime, it's nice to chat with you! I understand you're waiting on a bathroom…" at bounding box center [491, 186] width 314 height 91
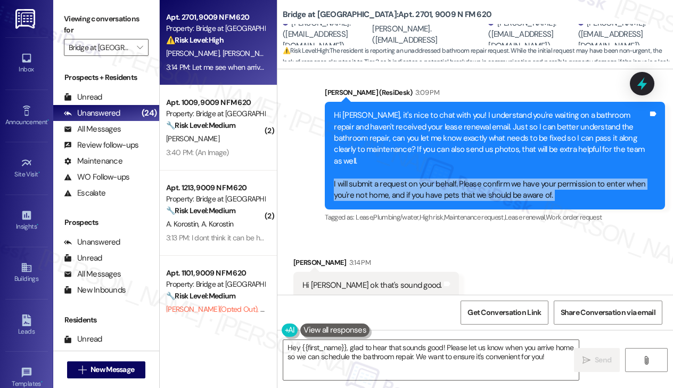
scroll to position [504, 0]
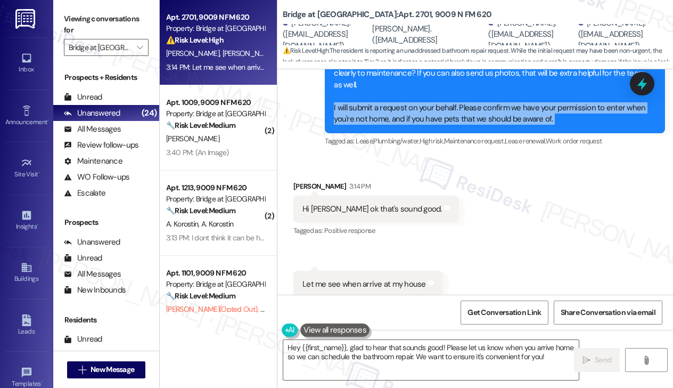
click at [479, 108] on div "Hi Jaime, it's nice to chat with you! I understand you're waiting on a bathroom…" at bounding box center [491, 79] width 314 height 91
click at [498, 100] on div "Hi Jaime, it's nice to chat with you! I understand you're waiting on a bathroom…" at bounding box center [491, 79] width 314 height 91
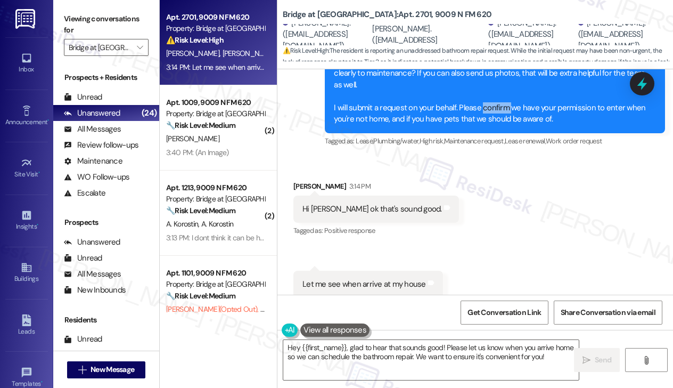
click at [498, 100] on div "Hi Jaime, it's nice to chat with you! I understand you're waiting on a bathroom…" at bounding box center [491, 79] width 314 height 91
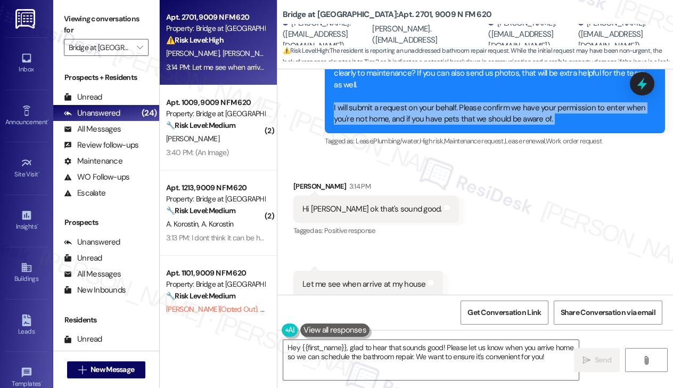
click at [498, 100] on div "Hi Jaime, it's nice to chat with you! I understand you're waiting on a bathroom…" at bounding box center [491, 79] width 314 height 91
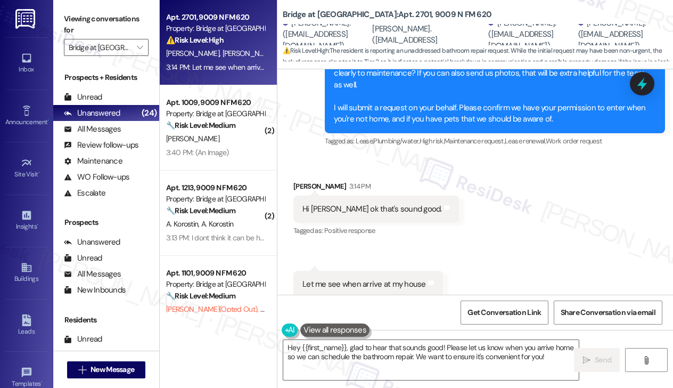
click at [339, 203] on div "Hi Sara ok that's sound good." at bounding box center [373, 208] width 140 height 11
click at [349, 345] on textarea "Hey {{first_name}}, glad to hear that sounds good! Please let us know when you …" at bounding box center [431, 360] width 296 height 40
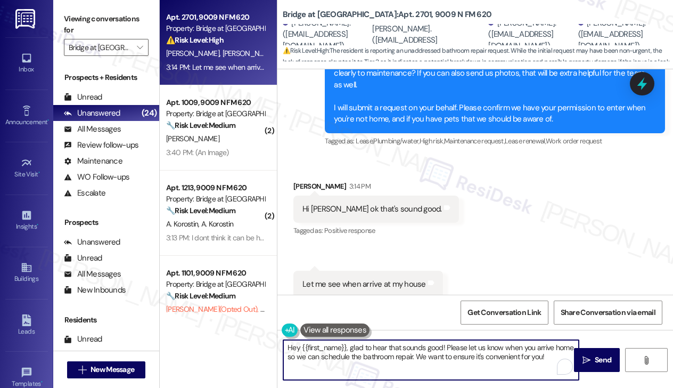
click at [349, 345] on textarea "Hey {{first_name}}, glad to hear that sounds good! Please let us know when you …" at bounding box center [431, 360] width 296 height 40
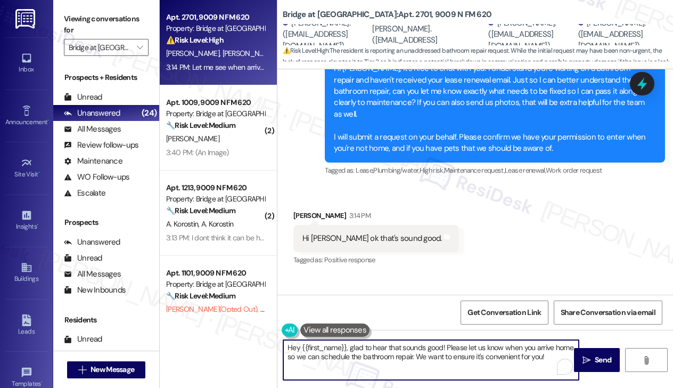
scroll to position [451, 0]
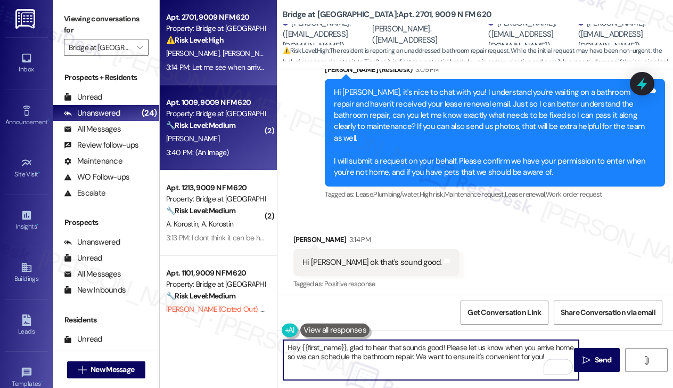
click at [224, 144] on div "[PERSON_NAME]" at bounding box center [215, 138] width 101 height 13
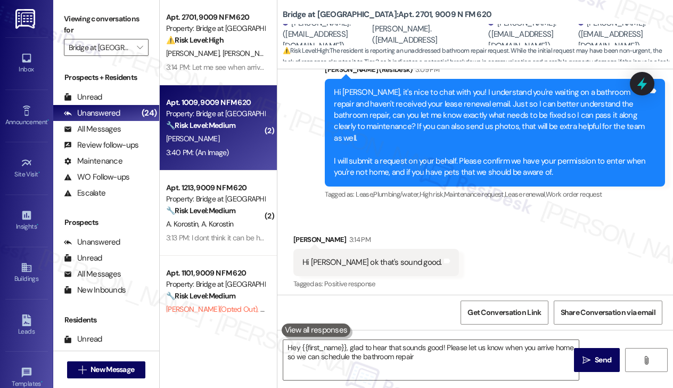
type textarea "Hey {{first_name}}, glad to hear that sounds good! Please let us know when you …"
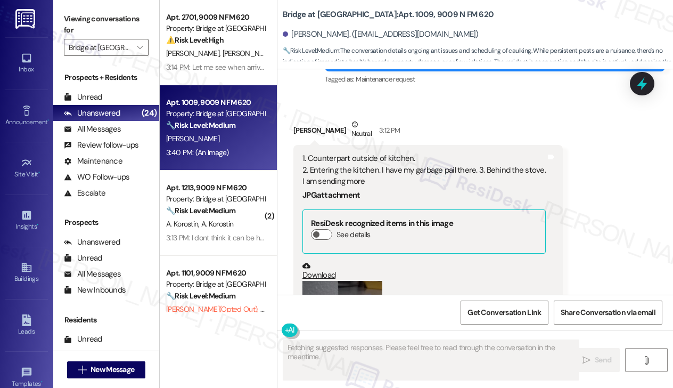
scroll to position [1006, 0]
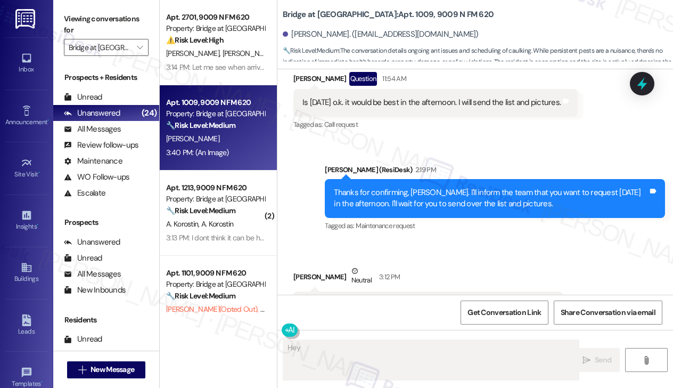
click at [385, 198] on div "Thanks for confirming, [PERSON_NAME]. I'll inform the team that you want to req…" at bounding box center [491, 198] width 314 height 23
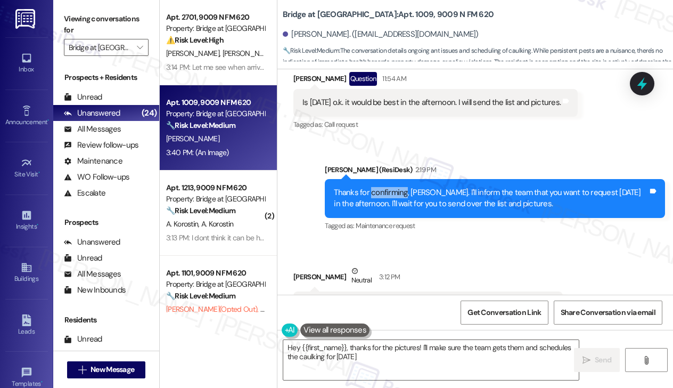
click at [385, 198] on div "Thanks for confirming, [PERSON_NAME]. I'll inform the team that you want to req…" at bounding box center [491, 198] width 314 height 23
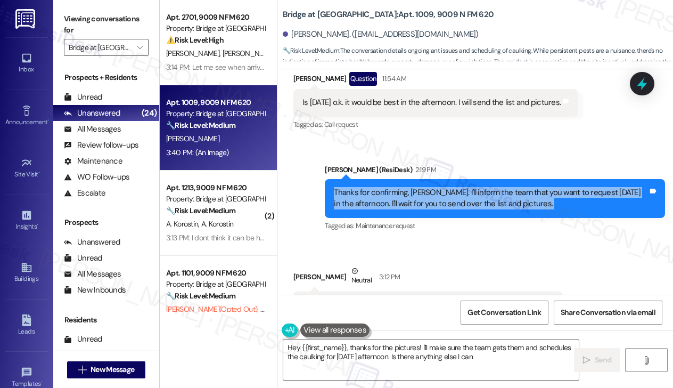
click at [385, 198] on div "Thanks for confirming, [PERSON_NAME]. I'll inform the team that you want to req…" at bounding box center [491, 198] width 314 height 23
type textarea "Hey {{first_name}}, thanks for the pictures! I'll make sure the team gets them …"
click at [489, 199] on div "Thanks for confirming, [PERSON_NAME]. I'll inform the team that you want to req…" at bounding box center [491, 198] width 314 height 23
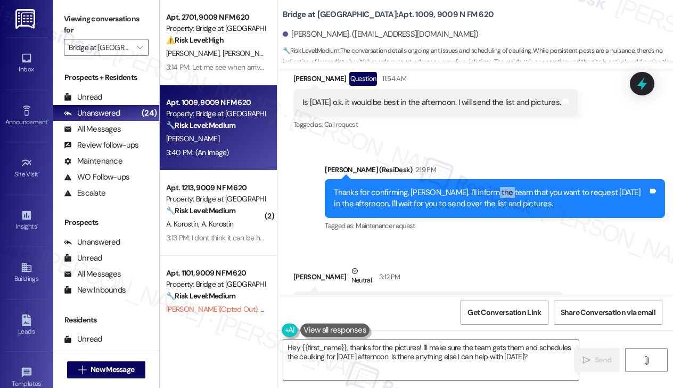
click at [489, 199] on div "Thanks for confirming, [PERSON_NAME]. I'll inform the team that you want to req…" at bounding box center [491, 198] width 314 height 23
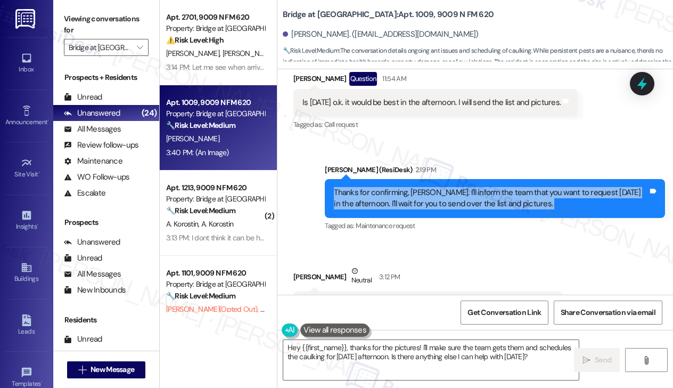
click at [489, 199] on div "Thanks for confirming, [PERSON_NAME]. I'll inform the team that you want to req…" at bounding box center [491, 198] width 314 height 23
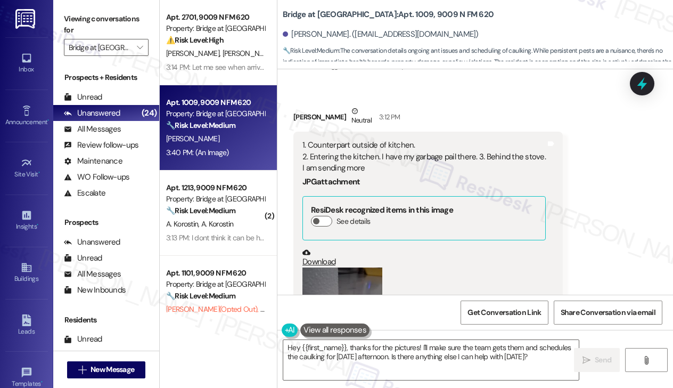
scroll to position [1113, 0]
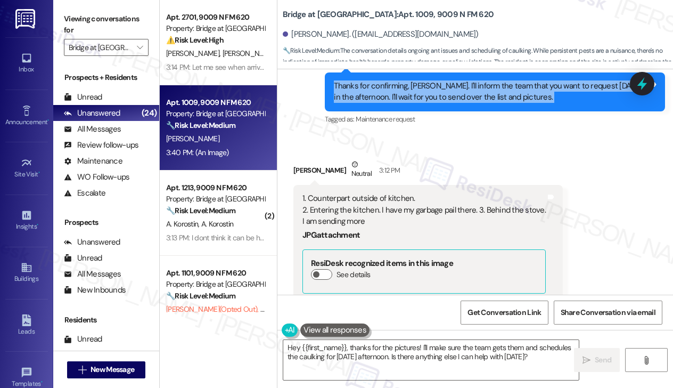
click at [437, 103] on div "Thanks for confirming, [PERSON_NAME]. I'll inform the team that you want to req…" at bounding box center [491, 91] width 314 height 23
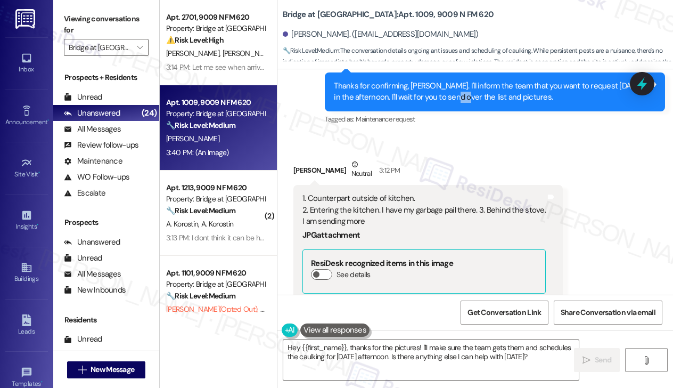
click at [437, 103] on div "Thanks for confirming, [PERSON_NAME]. I'll inform the team that you want to req…" at bounding box center [491, 91] width 314 height 23
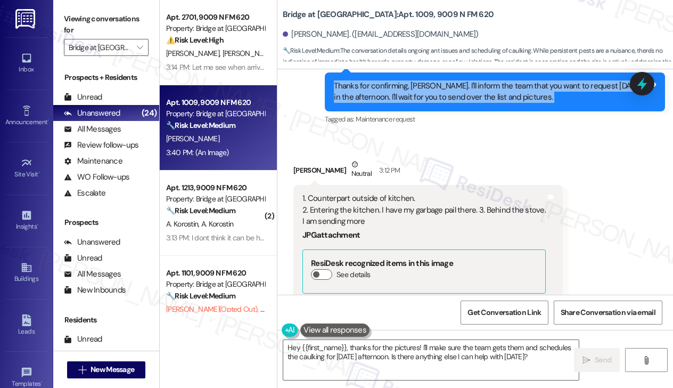
click at [437, 103] on div "Thanks for confirming, [PERSON_NAME]. I'll inform the team that you want to req…" at bounding box center [491, 91] width 314 height 23
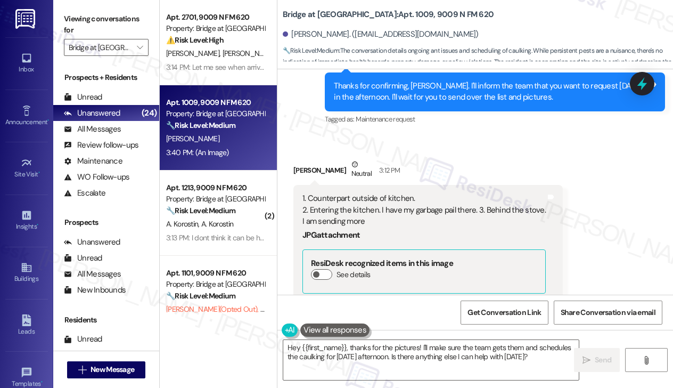
click at [350, 209] on div "1. Counterpart outside of kitchen. 2. Entering the kitchen. I have my garbage p…" at bounding box center [424, 210] width 243 height 34
click at [366, 224] on div "1. Counterpart outside of kitchen. 2. Entering the kitchen. I have my garbage p…" at bounding box center [424, 210] width 243 height 34
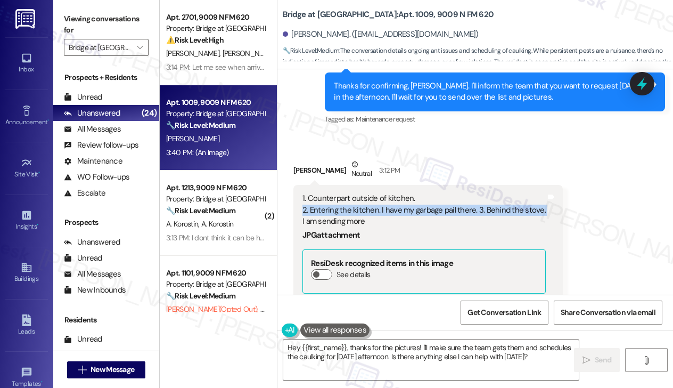
click at [366, 223] on div "1. Counterpart outside of kitchen. 2. Entering the kitchen. I have my garbage p…" at bounding box center [424, 210] width 243 height 34
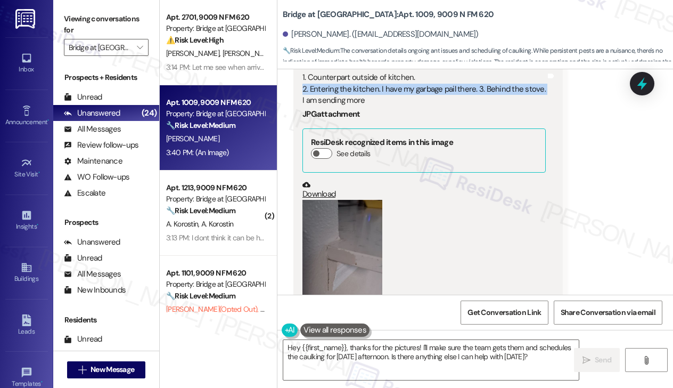
scroll to position [1379, 0]
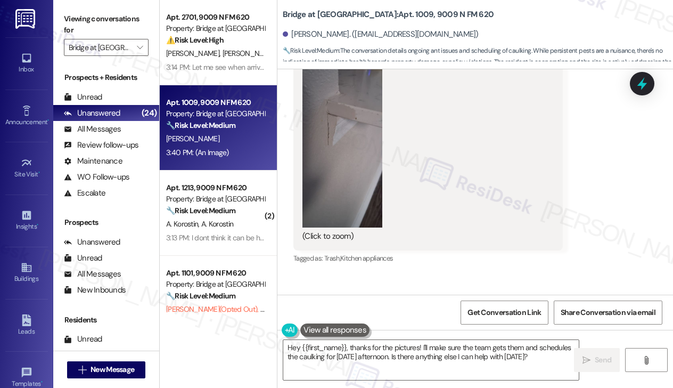
click at [369, 189] on button "Zoom image" at bounding box center [343, 140] width 80 height 173
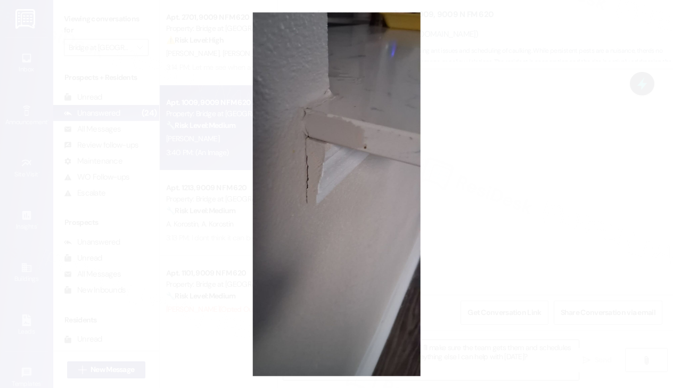
click at [554, 192] on button "Unzoom image" at bounding box center [336, 194] width 673 height 388
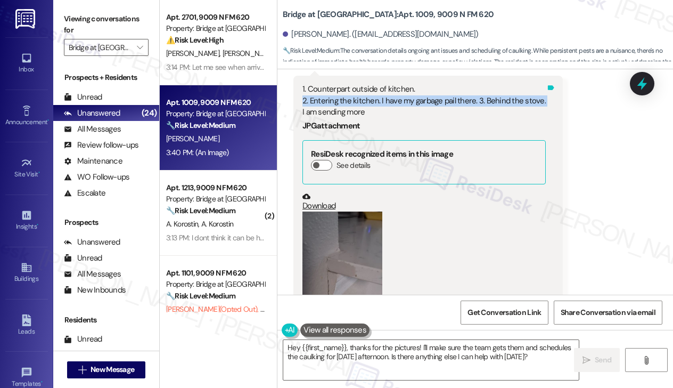
scroll to position [1219, 0]
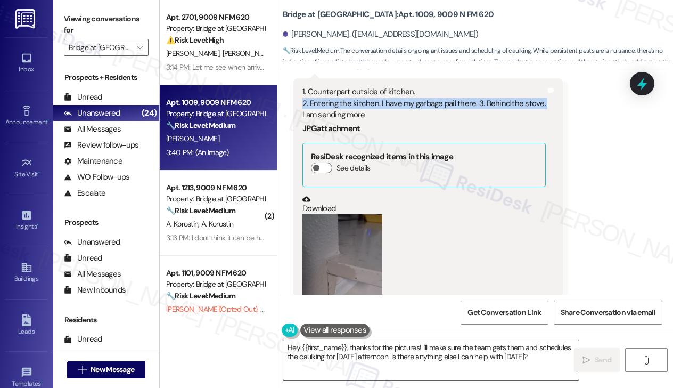
click at [399, 114] on div "1. Counterpart outside of kitchen. 2. Entering the kitchen. I have my garbage p…" at bounding box center [424, 103] width 243 height 34
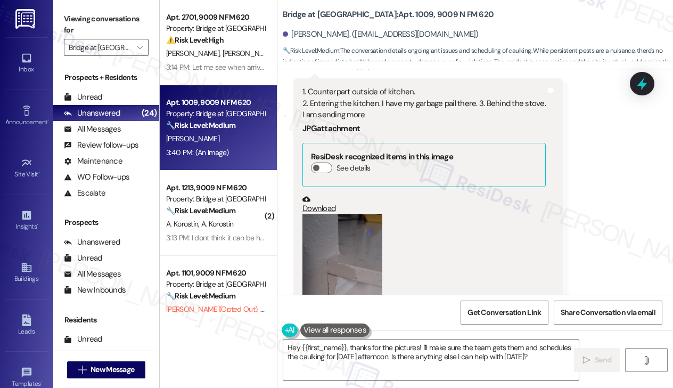
click at [386, 111] on div "1. Counterpart outside of kitchen. 2. Entering the kitchen. I have my garbage p…" at bounding box center [424, 103] width 243 height 34
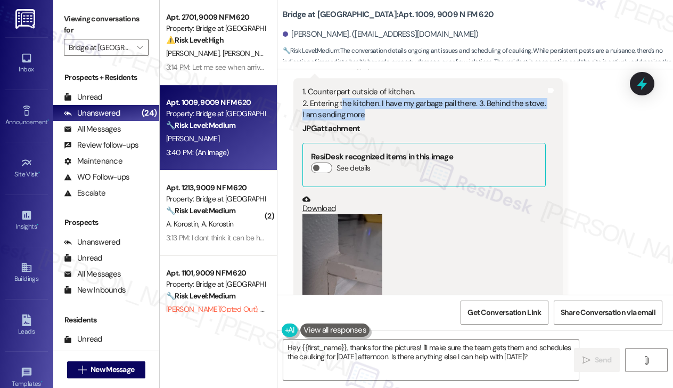
drag, startPoint x: 382, startPoint y: 126, endPoint x: 341, endPoint y: 117, distance: 42.5
click at [341, 117] on div "1. Counterpart outside of kitchen. 2. Entering the kitchen. I have my garbage p…" at bounding box center [424, 103] width 243 height 34
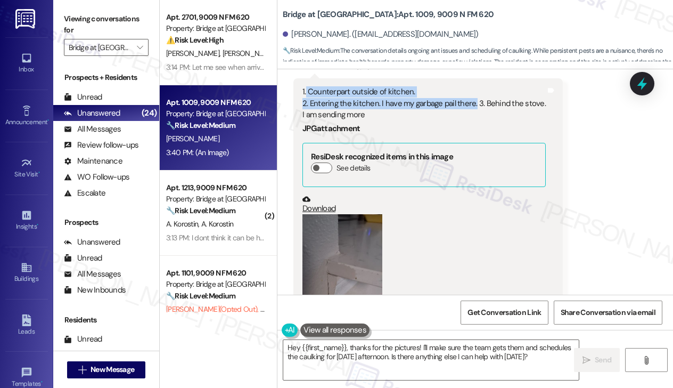
drag, startPoint x: 306, startPoint y: 103, endPoint x: 472, endPoint y: 115, distance: 167.1
click at [472, 115] on div "1. Counterpart outside of kitchen. 2. Entering the kitchen. I have my garbage p…" at bounding box center [424, 103] width 243 height 34
copy div "Counterpart outside of kitchen. 2. Entering the kitchen. I have my garbage pail…"
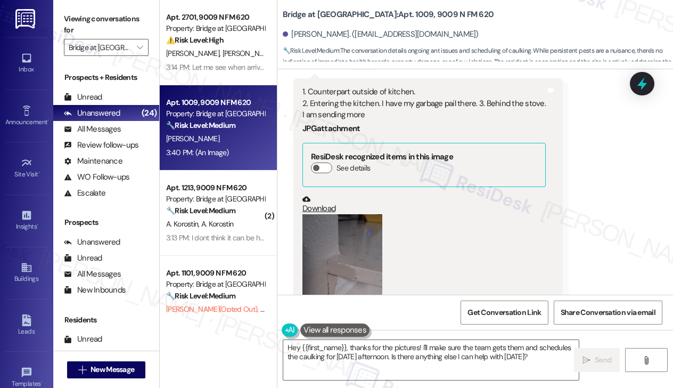
click at [145, 27] on label "Viewing conversations for" at bounding box center [106, 25] width 85 height 28
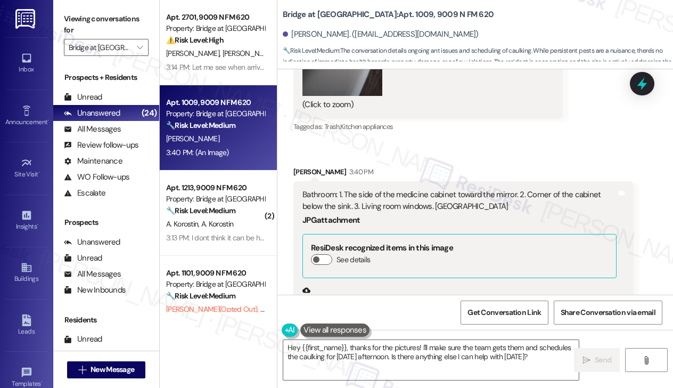
scroll to position [1592, 0]
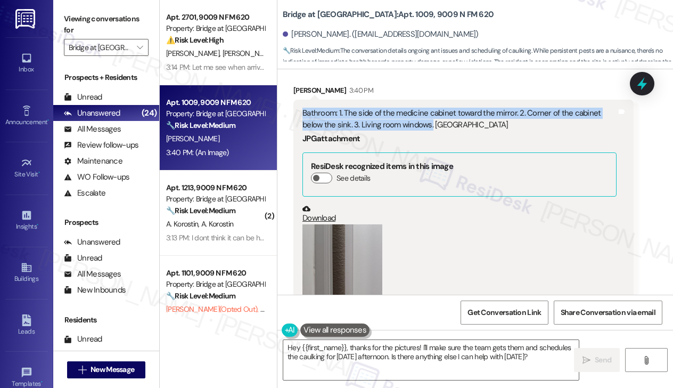
drag, startPoint x: 298, startPoint y: 125, endPoint x: 431, endPoint y: 136, distance: 133.6
click at [431, 136] on div "Bathroom: 1. The side of the medicine cabinet toward the mirror. 2. Corner of t…" at bounding box center [463, 260] width 340 height 320
copy div "Bathroom: 1. The side of the medicine cabinet toward the mirror. 2. Corner of t…"
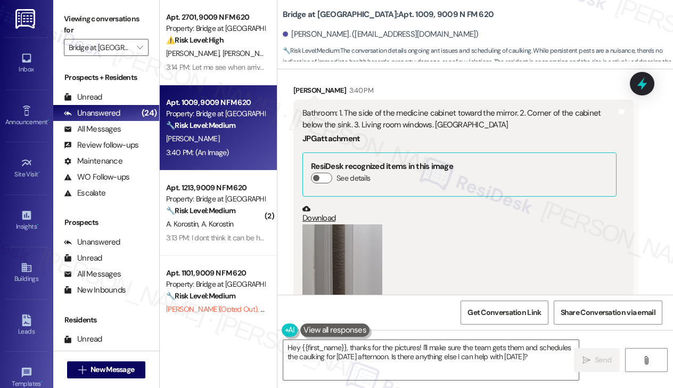
click at [144, 25] on label "Viewing conversations for" at bounding box center [106, 25] width 85 height 28
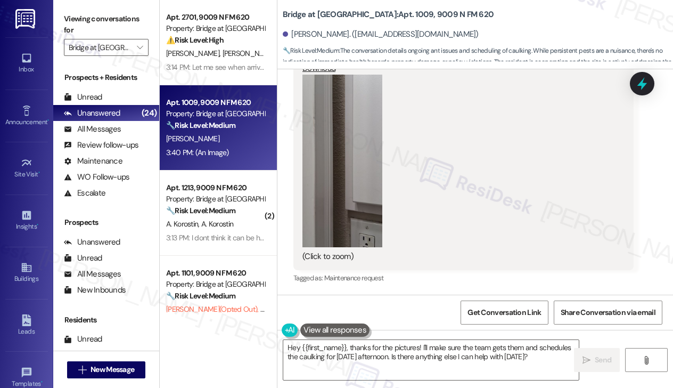
scroll to position [1539, 0]
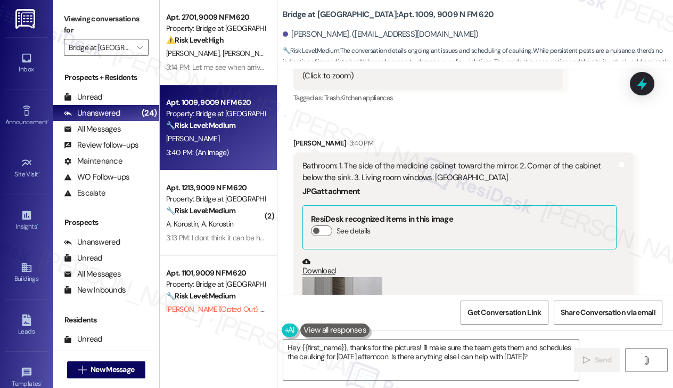
click at [422, 183] on div "Bathroom: 1. The side of the medicine cabinet toward the mirror. 2. Corner of t…" at bounding box center [460, 171] width 314 height 23
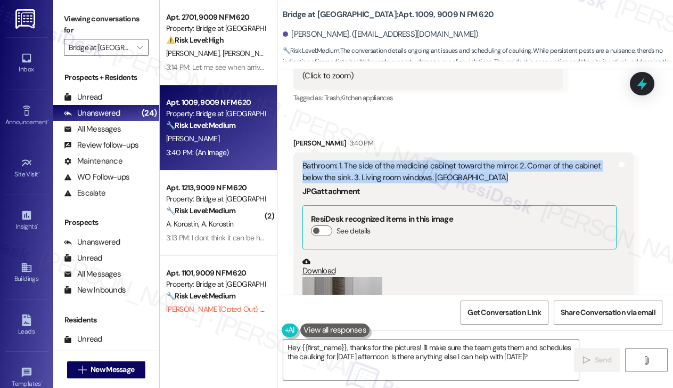
click at [422, 183] on div "Bathroom: 1. The side of the medicine cabinet toward the mirror. 2. Corner of t…" at bounding box center [460, 171] width 314 height 23
click at [450, 183] on div "Bathroom: 1. The side of the medicine cabinet toward the mirror. 2. Corner of t…" at bounding box center [460, 171] width 314 height 23
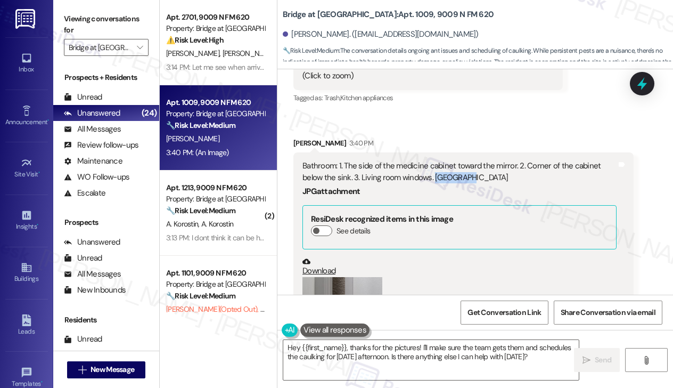
click at [450, 183] on div "Bathroom: 1. The side of the medicine cabinet toward the mirror. 2. Corner of t…" at bounding box center [460, 171] width 314 height 23
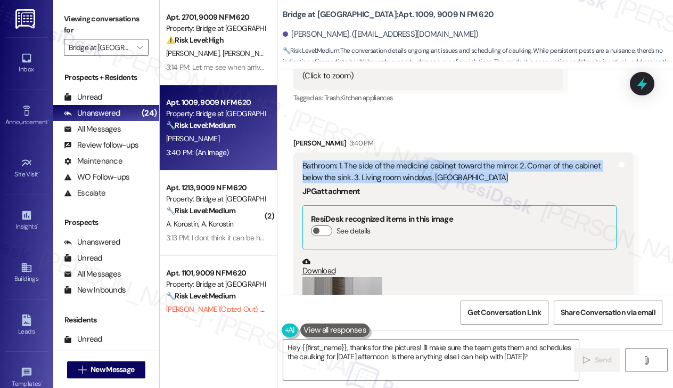
click at [450, 183] on div "Bathroom: 1. The side of the medicine cabinet toward the mirror. 2. Corner of t…" at bounding box center [460, 171] width 314 height 23
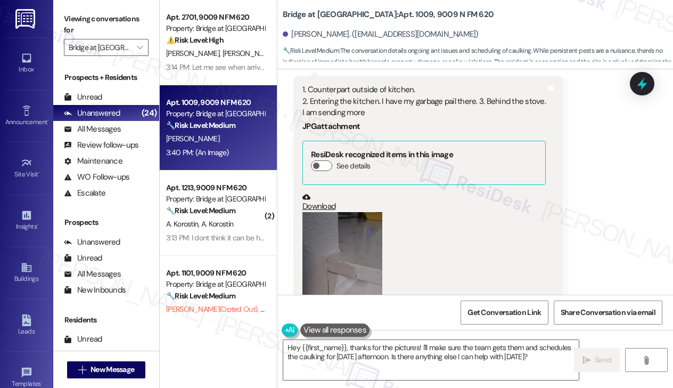
scroll to position [1167, 0]
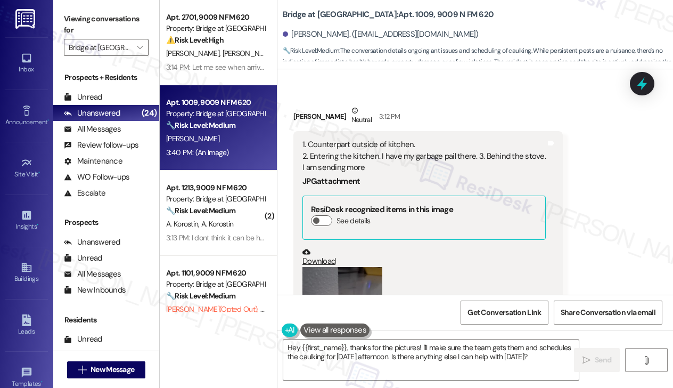
click at [127, 22] on label "Viewing conversations for" at bounding box center [106, 25] width 85 height 28
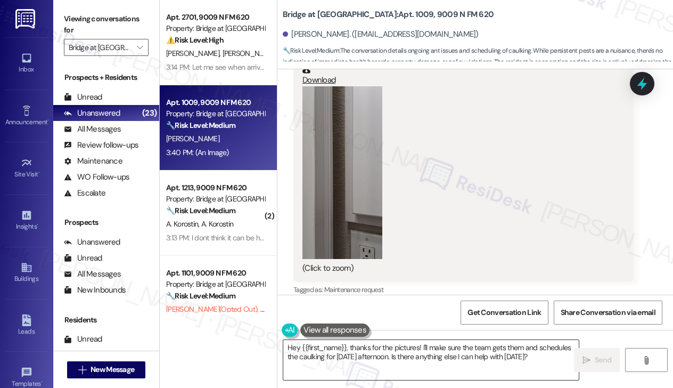
scroll to position [1923, 0]
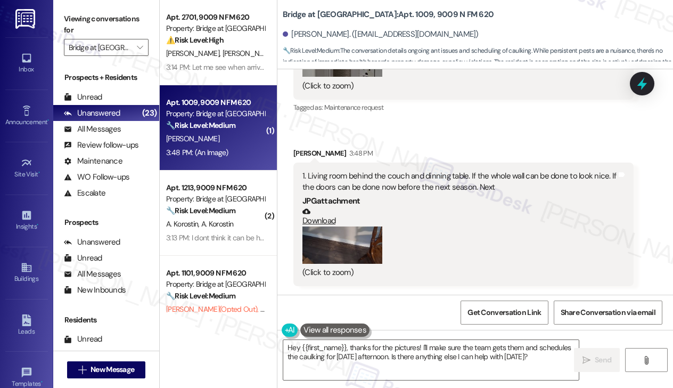
click at [388, 179] on div "1. Living room behind the couch and dinning table. If the whole wall can be don…" at bounding box center [460, 181] width 314 height 23
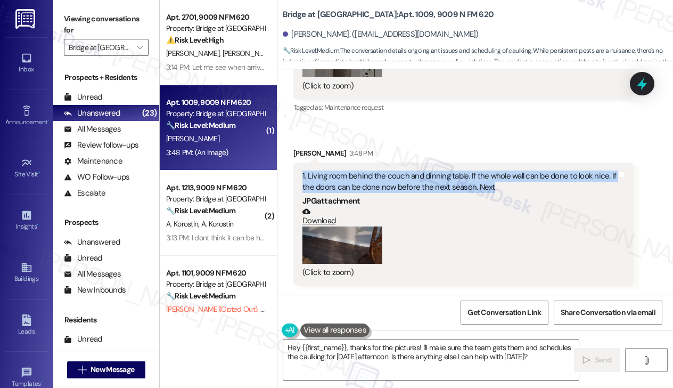
click at [388, 179] on div "1. Living room behind the couch and dinning table. If the whole wall can be don…" at bounding box center [460, 181] width 314 height 23
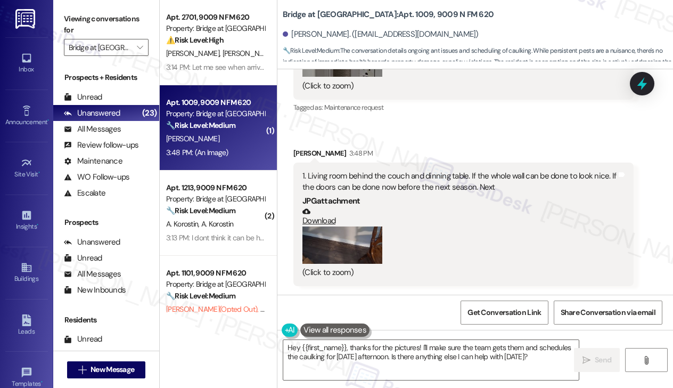
click at [135, 25] on label "Viewing conversations for" at bounding box center [106, 25] width 85 height 28
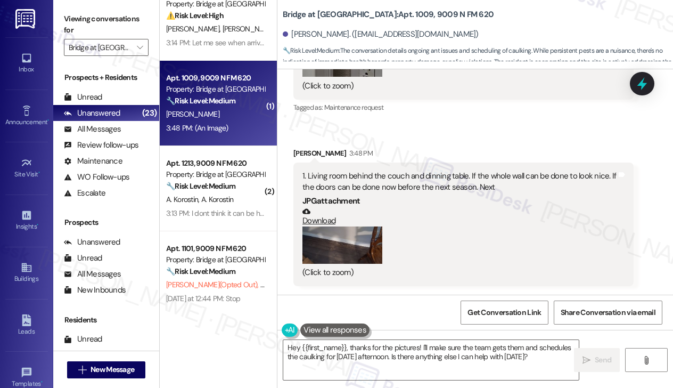
scroll to position [0, 0]
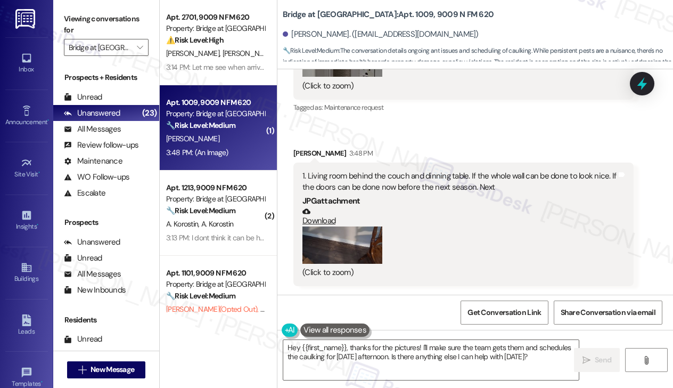
click at [331, 171] on div "1. Living room behind the couch and dinning table. If the whole wall can be don…" at bounding box center [460, 181] width 314 height 23
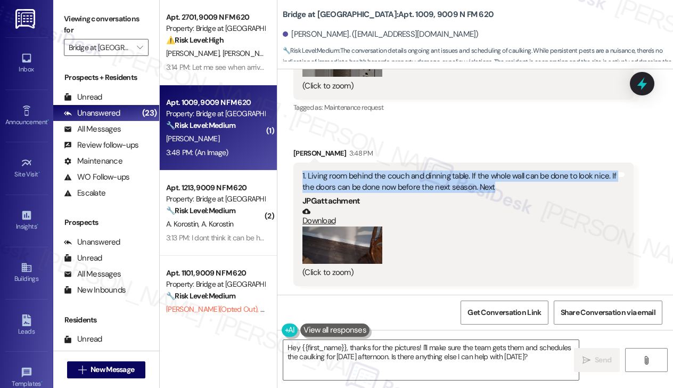
click at [331, 171] on div "1. Living room behind the couch and dinning table. If the whole wall can be don…" at bounding box center [460, 181] width 314 height 23
click at [333, 172] on div "1. Living room behind the couch and dinning table. If the whole wall can be don…" at bounding box center [460, 181] width 314 height 23
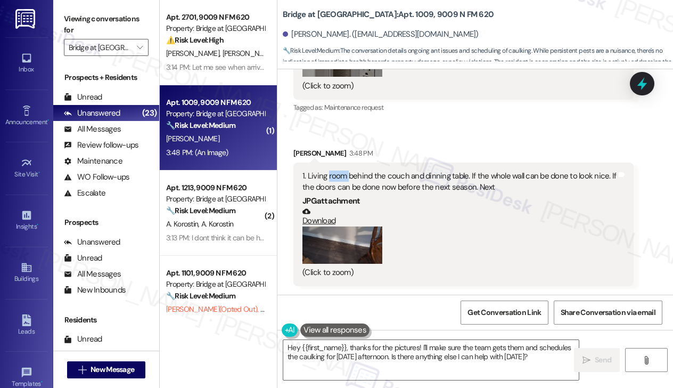
click at [333, 172] on div "1. Living room behind the couch and dinning table. If the whole wall can be don…" at bounding box center [460, 181] width 314 height 23
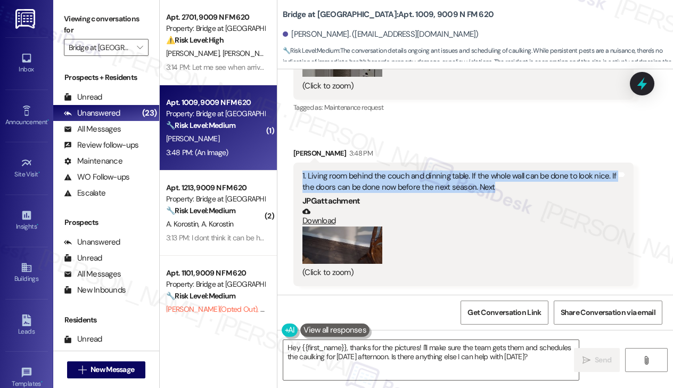
click at [333, 172] on div "1. Living room behind the couch and dinning table. If the whole wall can be don…" at bounding box center [460, 181] width 314 height 23
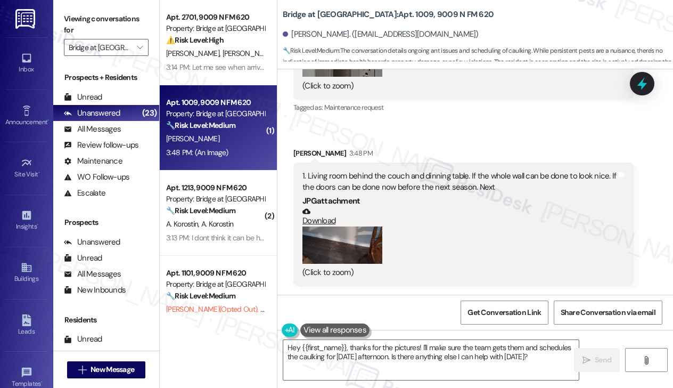
click at [317, 153] on div "Patricia Crow 3:48 PM" at bounding box center [463, 155] width 340 height 15
click at [315, 172] on div "1. Living room behind the couch and dinning table. If the whole wall can be don…" at bounding box center [460, 181] width 314 height 23
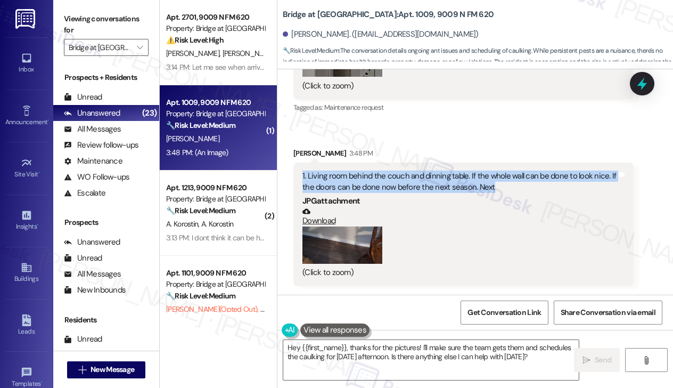
click at [315, 173] on div "1. Living room behind the couch and dinning table. If the whole wall can be don…" at bounding box center [460, 181] width 314 height 23
click at [370, 175] on div "1. Living room behind the couch and dinning table. If the whole wall can be don…" at bounding box center [460, 181] width 314 height 23
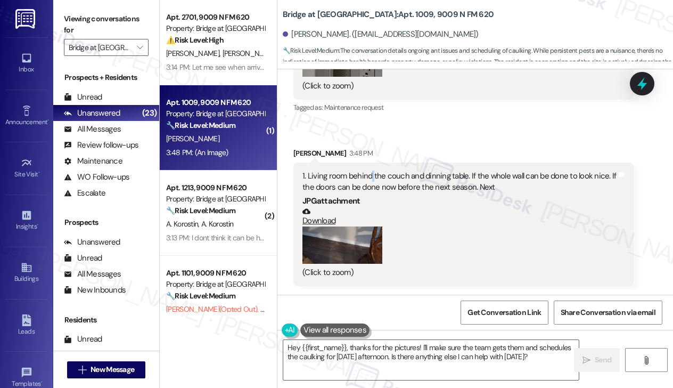
click at [370, 175] on div "1. Living room behind the couch and dinning table. If the whole wall can be don…" at bounding box center [460, 181] width 314 height 23
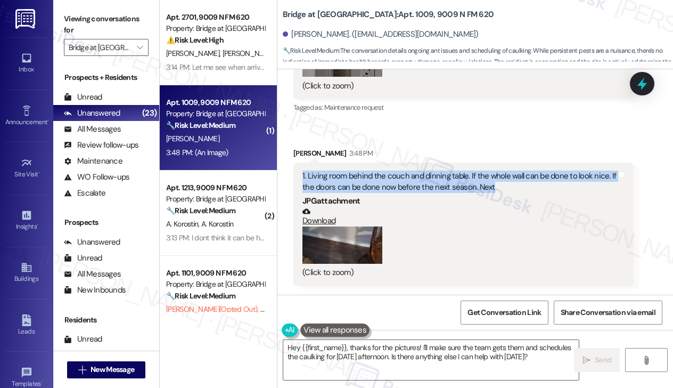
click at [370, 175] on div "1. Living room behind the couch and dinning table. If the whole wall can be don…" at bounding box center [460, 181] width 314 height 23
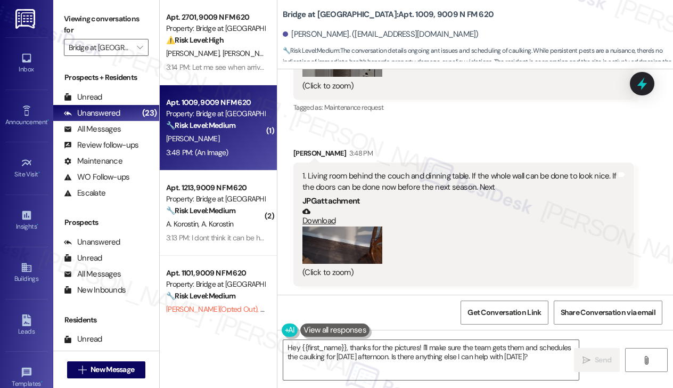
click at [111, 12] on label "Viewing conversations for" at bounding box center [106, 25] width 85 height 28
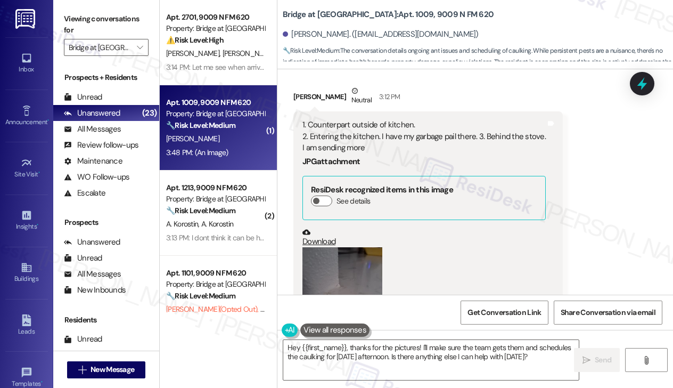
scroll to position [1178, 0]
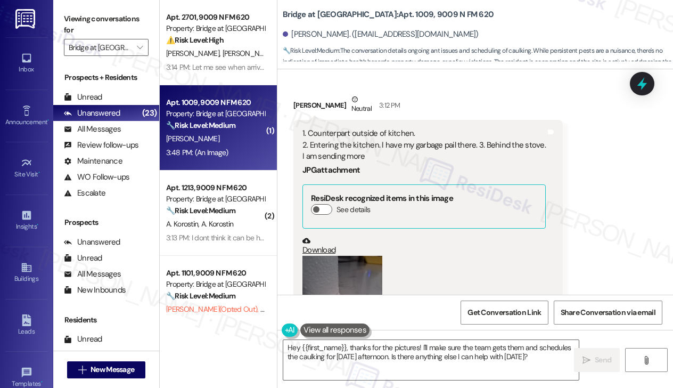
click at [341, 141] on div "1. Counterpart outside of kitchen. 2. Entering the kitchen. I have my garbage p…" at bounding box center [424, 145] width 243 height 34
click at [348, 154] on div "1. Counterpart outside of kitchen. 2. Entering the kitchen. I have my garbage p…" at bounding box center [424, 145] width 243 height 34
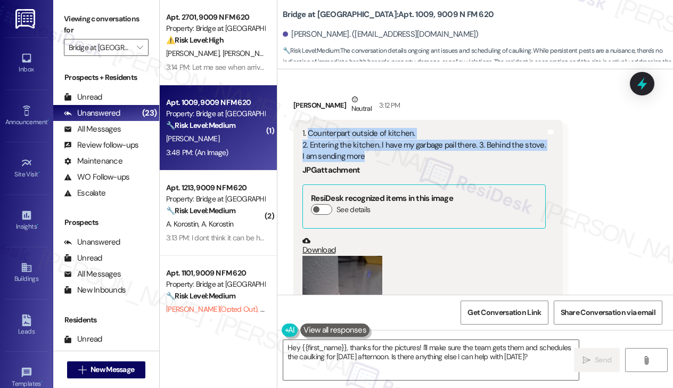
drag, startPoint x: 381, startPoint y: 164, endPoint x: 308, endPoint y: 148, distance: 75.2
click at [308, 148] on div "1. Counterpart outside of kitchen. 2. Entering the kitchen. I have my garbage p…" at bounding box center [424, 145] width 243 height 34
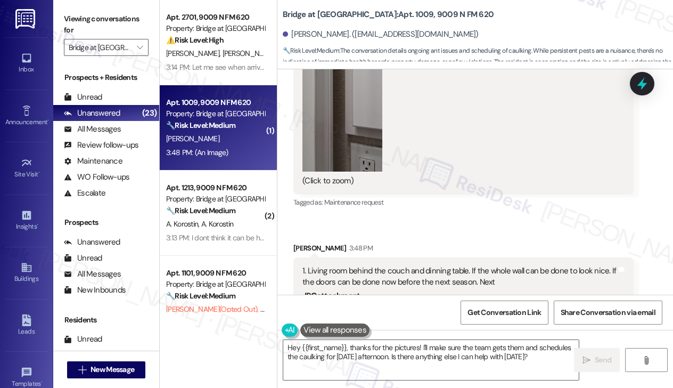
scroll to position [1923, 0]
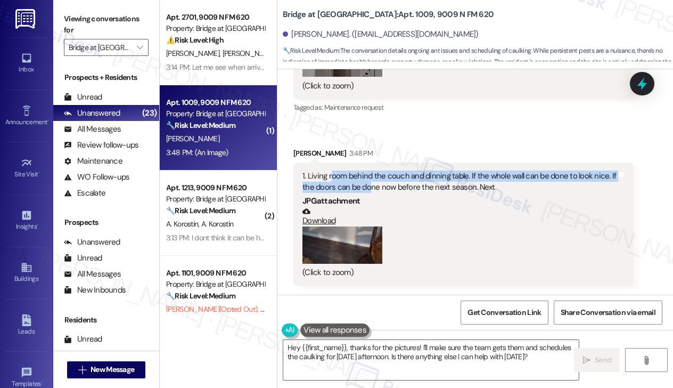
drag, startPoint x: 331, startPoint y: 170, endPoint x: 371, endPoint y: 182, distance: 41.1
click at [371, 182] on div "1. Living room behind the couch and dinning table. If the whole wall can be don…" at bounding box center [460, 181] width 314 height 23
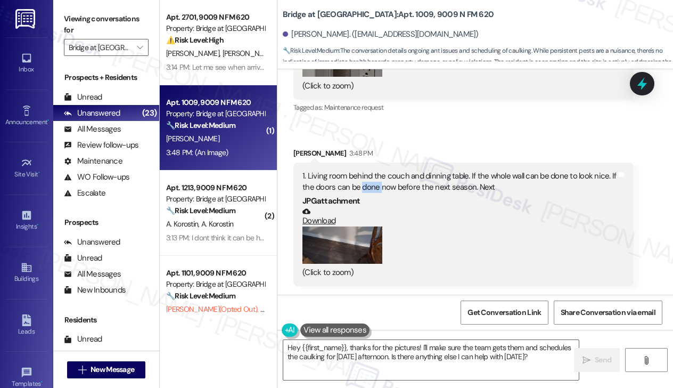
click at [371, 182] on div "1. Living room behind the couch and dinning table. If the whole wall can be don…" at bounding box center [460, 181] width 314 height 23
click at [433, 182] on div "1. Living room behind the couch and dinning table. If the whole wall can be don…" at bounding box center [460, 181] width 314 height 23
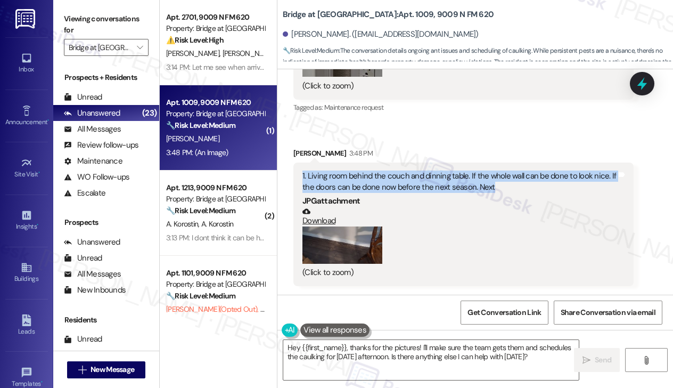
click at [433, 182] on div "1. Living room behind the couch and dinning table. If the whole wall can be don…" at bounding box center [460, 181] width 314 height 23
copy div "1. Living room behind the couch and dinning table. If the whole wall can be don…"
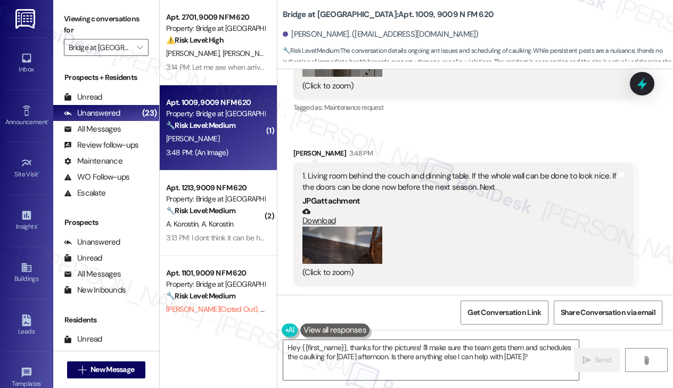
click at [115, 20] on label "Viewing conversations for" at bounding box center [106, 25] width 85 height 28
click at [357, 182] on div "1. Living room behind the couch and dinning table. If the whole wall can be don…" at bounding box center [460, 181] width 314 height 23
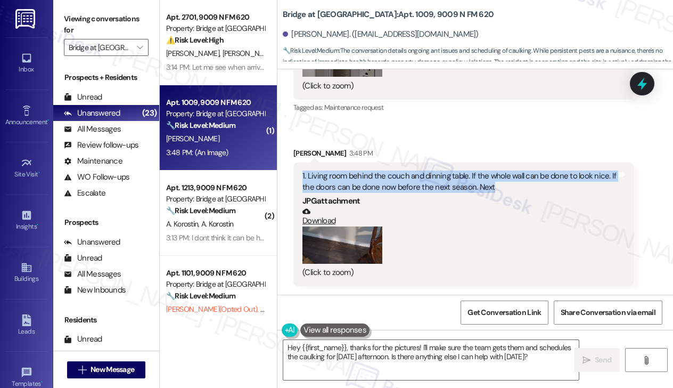
click at [357, 182] on div "1. Living room behind the couch and dinning table. If the whole wall can be don…" at bounding box center [460, 181] width 314 height 23
click at [454, 187] on div "1. Living room behind the couch and dinning table. If the whole wall can be don…" at bounding box center [460, 181] width 314 height 23
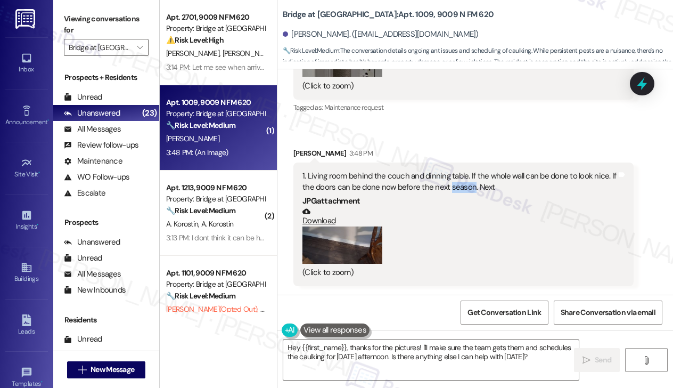
click at [454, 187] on div "1. Living room behind the couch and dinning table. If the whole wall can be don…" at bounding box center [460, 181] width 314 height 23
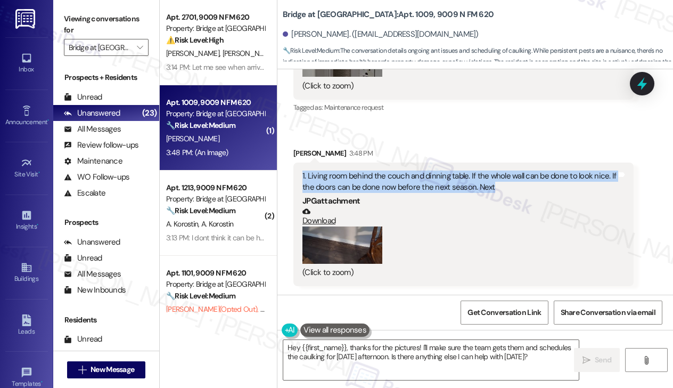
click at [454, 187] on div "1. Living room behind the couch and dinning table. If the whole wall can be don…" at bounding box center [460, 181] width 314 height 23
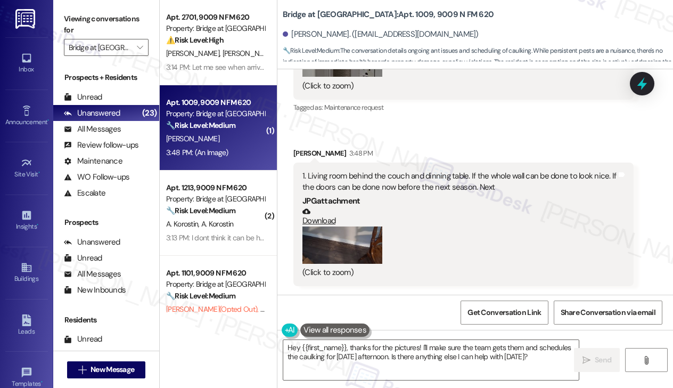
click at [112, 17] on label "Viewing conversations for" at bounding box center [106, 25] width 85 height 28
click at [408, 183] on div "1. Living room behind the couch and dinning table. If the whole wall can be don…" at bounding box center [460, 181] width 314 height 23
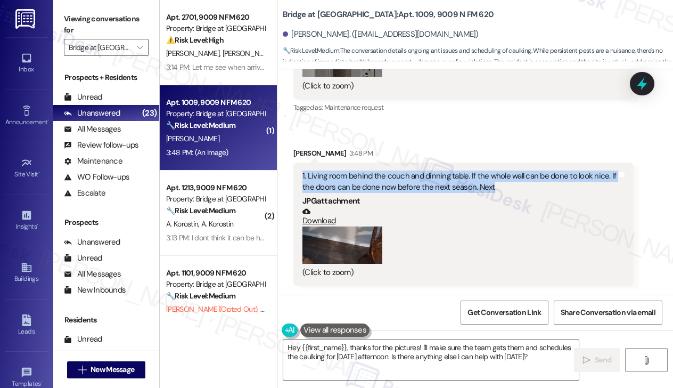
click at [408, 183] on div "1. Living room behind the couch and dinning table. If the whole wall can be don…" at bounding box center [460, 181] width 314 height 23
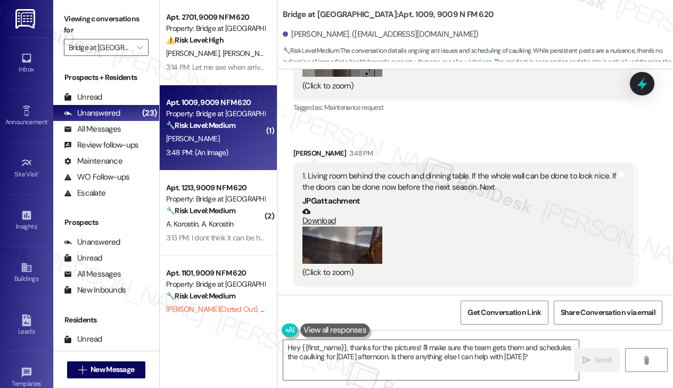
click at [372, 185] on div "1. Living room behind the couch and dinning table. If the whole wall can be don…" at bounding box center [460, 181] width 314 height 23
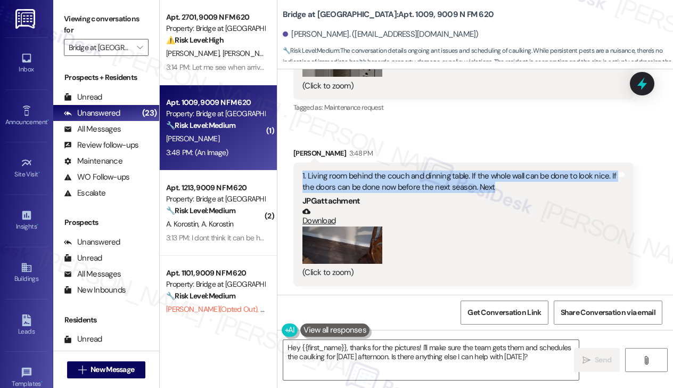
click at [372, 185] on div "1. Living room behind the couch and dinning table. If the whole wall can be don…" at bounding box center [460, 181] width 314 height 23
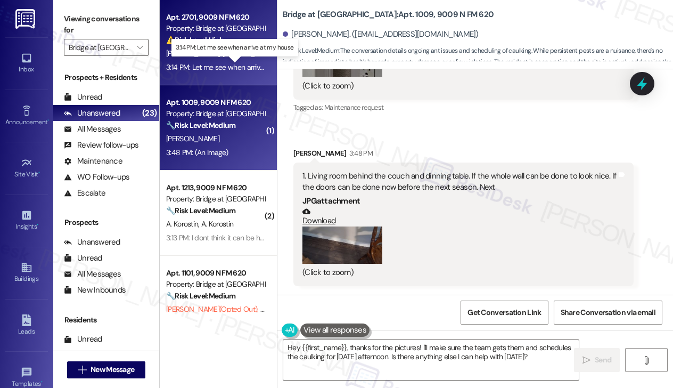
click at [221, 71] on div "3:14 PM: Let me see when arrive at my house 3:14 PM: Let me see when arrive at …" at bounding box center [235, 67] width 138 height 10
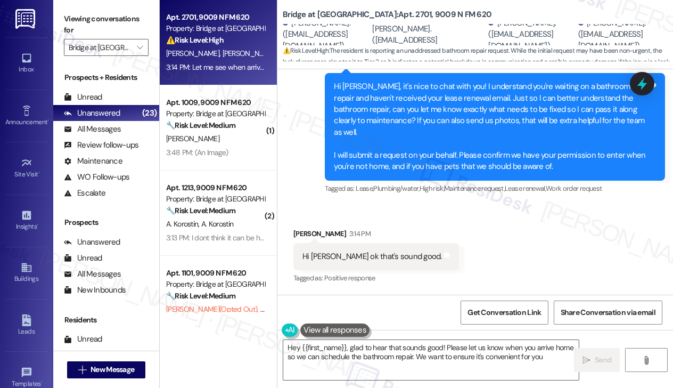
type textarea "Hey {{first_name}}, glad to hear that sounds good! Please let us know when you …"
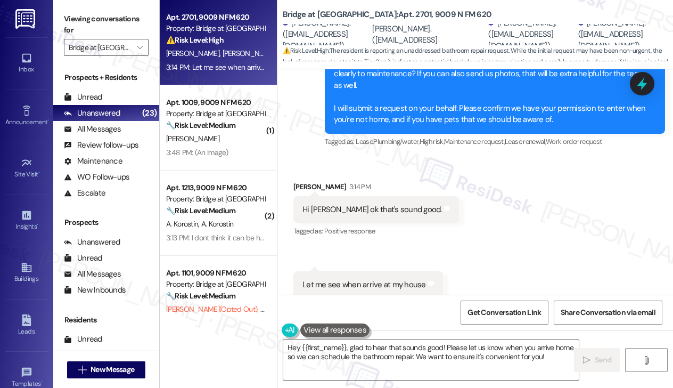
scroll to position [504, 0]
click at [347, 203] on div "Hi Sara ok that's sound good." at bounding box center [373, 208] width 140 height 11
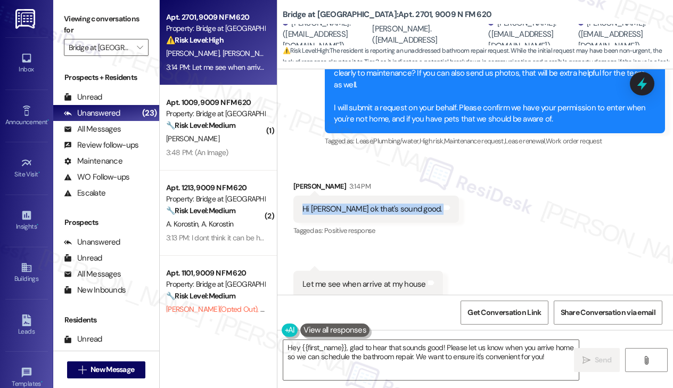
click at [347, 203] on div "Hi Sara ok that's sound good." at bounding box center [373, 208] width 140 height 11
click at [365, 279] on div "Let me see when arrive at my house" at bounding box center [365, 284] width 124 height 11
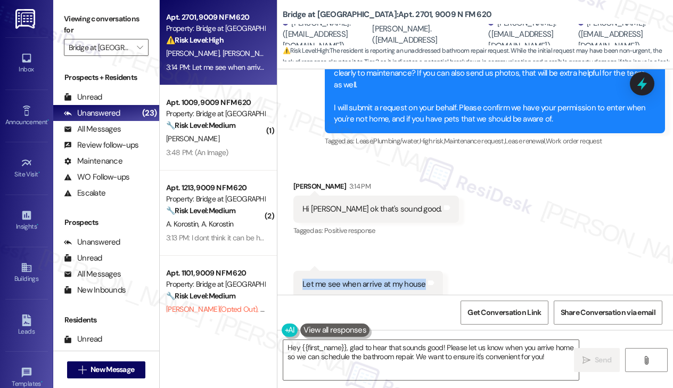
click at [365, 279] on div "Let me see when arrive at my house" at bounding box center [365, 284] width 124 height 11
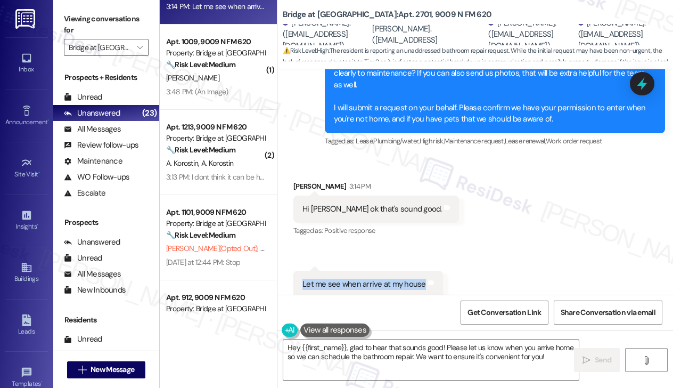
scroll to position [107, 0]
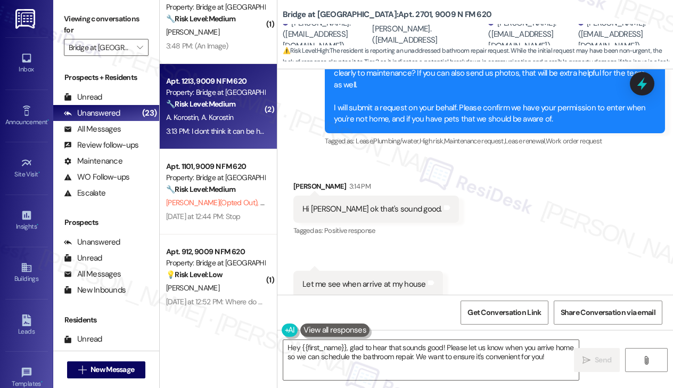
click at [232, 139] on div "Apt. 1213, 9009 N FM 620 Property: Bridge at Canyon Creek 🔧 Risk Level: Medium …" at bounding box center [218, 106] width 117 height 85
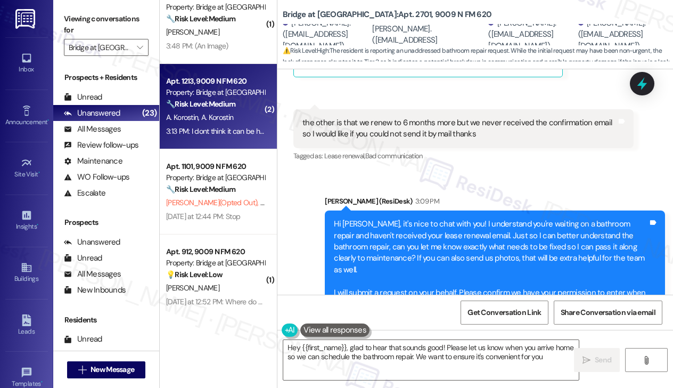
type textarea "Hey {{first_name}}, glad to hear that sounds good! Please let us know when you …"
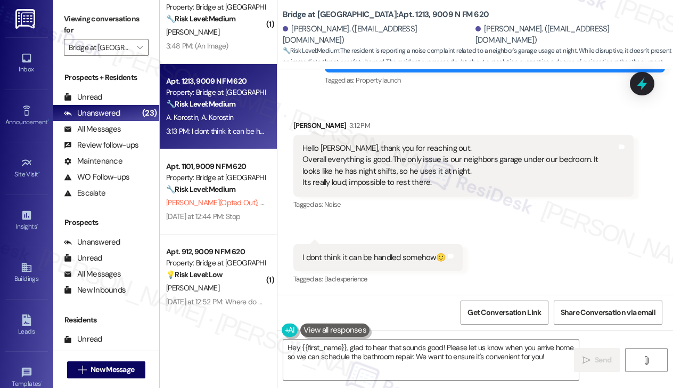
click at [312, 143] on div "Hello Sarah, thank you for reaching out. Overall everything is good. The only i…" at bounding box center [460, 166] width 314 height 46
click at [320, 156] on div "Hello Sarah, thank you for reaching out. Overall everything is good. The only i…" at bounding box center [460, 166] width 314 height 46
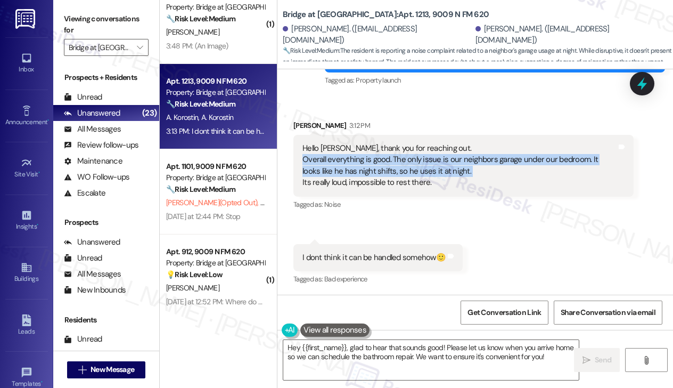
click at [320, 156] on div "Hello Sarah, thank you for reaching out. Overall everything is good. The only i…" at bounding box center [460, 166] width 314 height 46
click at [383, 163] on div "Hello Sarah, thank you for reaching out. Overall everything is good. The only i…" at bounding box center [460, 166] width 314 height 46
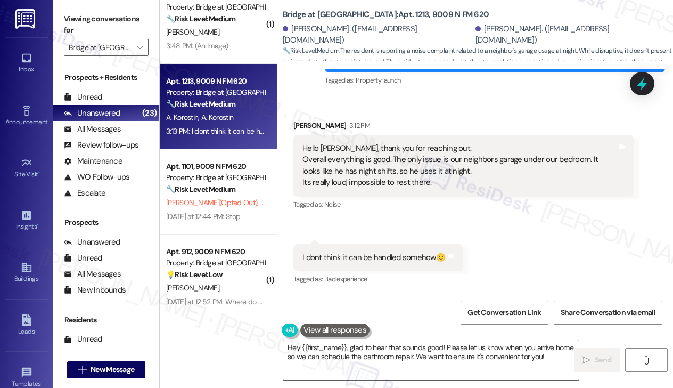
click at [392, 151] on div "Hello Sarah, thank you for reaching out. Overall everything is good. The only i…" at bounding box center [460, 166] width 314 height 46
click at [397, 167] on div "Hello Sarah, thank you for reaching out. Overall everything is good. The only i…" at bounding box center [460, 166] width 314 height 46
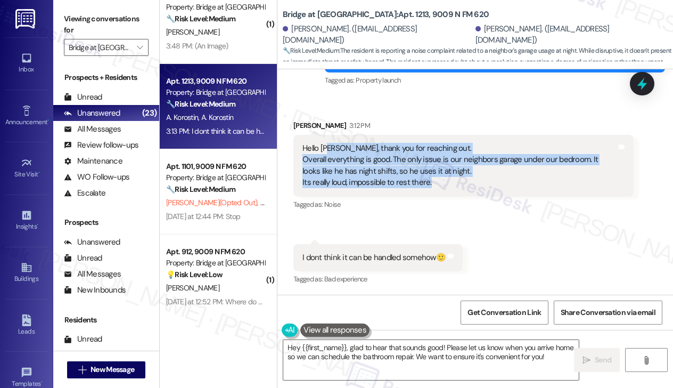
drag, startPoint x: 458, startPoint y: 187, endPoint x: 329, endPoint y: 153, distance: 133.3
click at [329, 153] on div "Hello Sarah, thank you for reaching out. Overall everything is good. The only i…" at bounding box center [460, 166] width 314 height 46
